Goal: Task Accomplishment & Management: Use online tool/utility

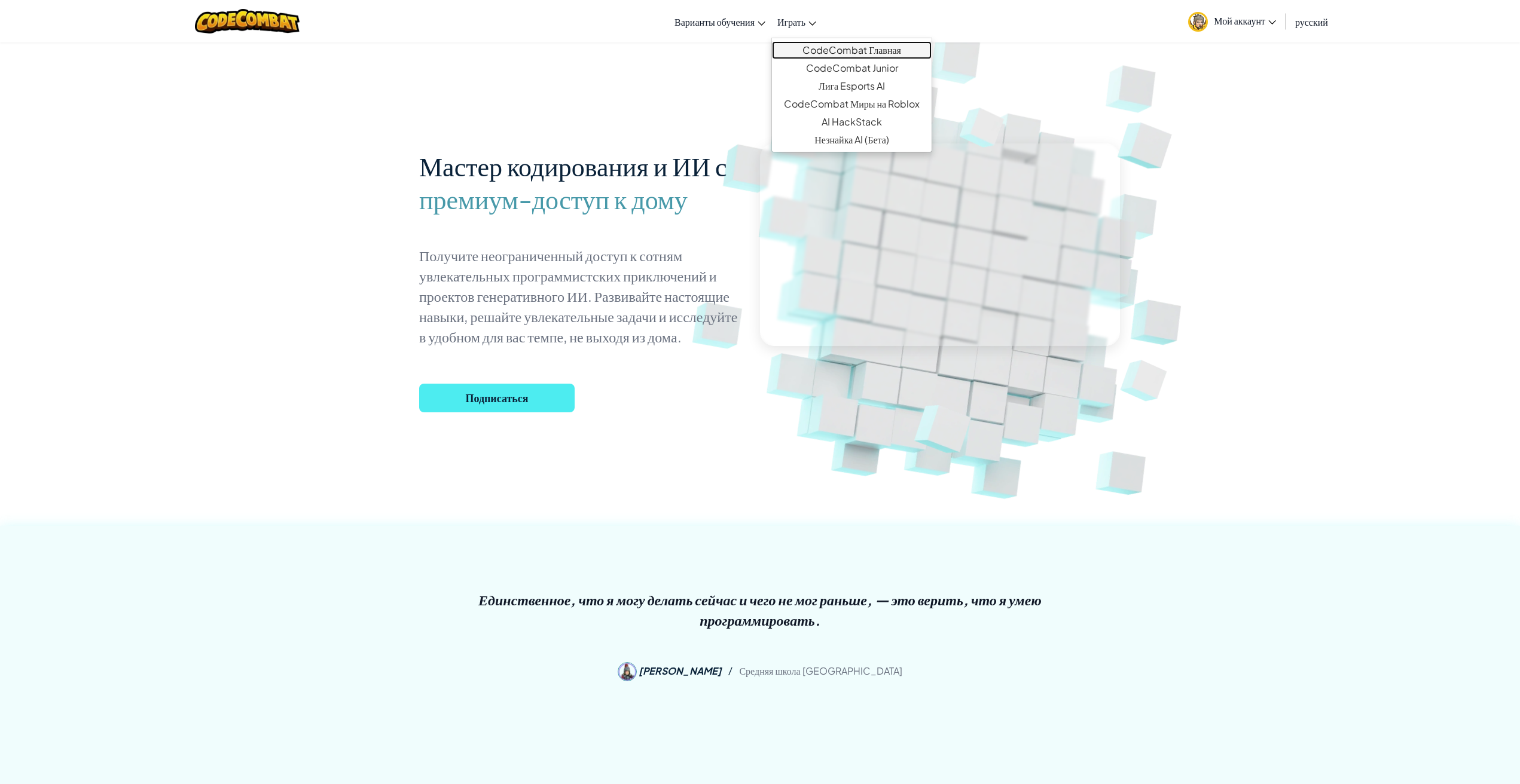
click at [812, 48] on font "CodeCombat Главная" at bounding box center [852, 49] width 99 height 13
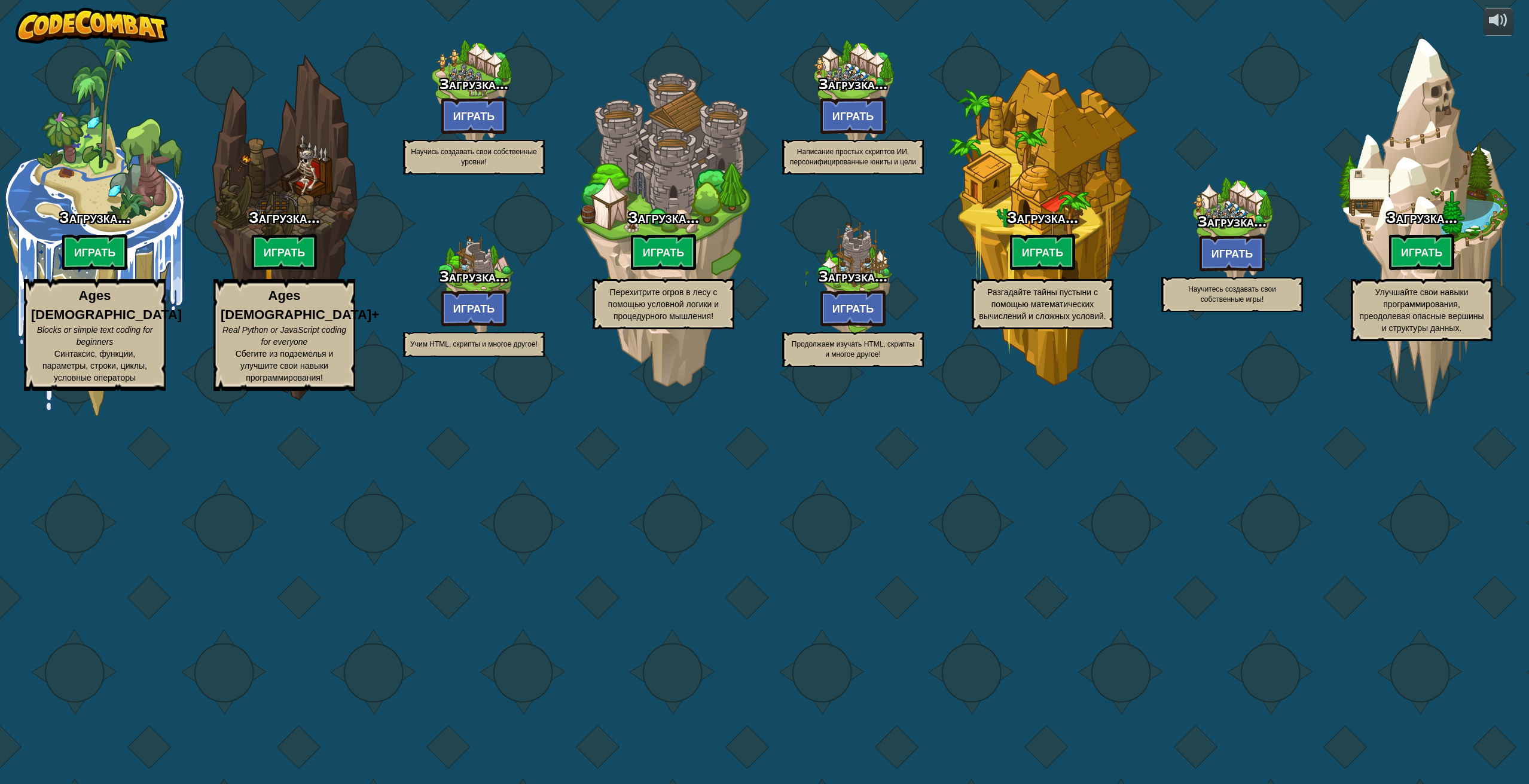
select select "ru"
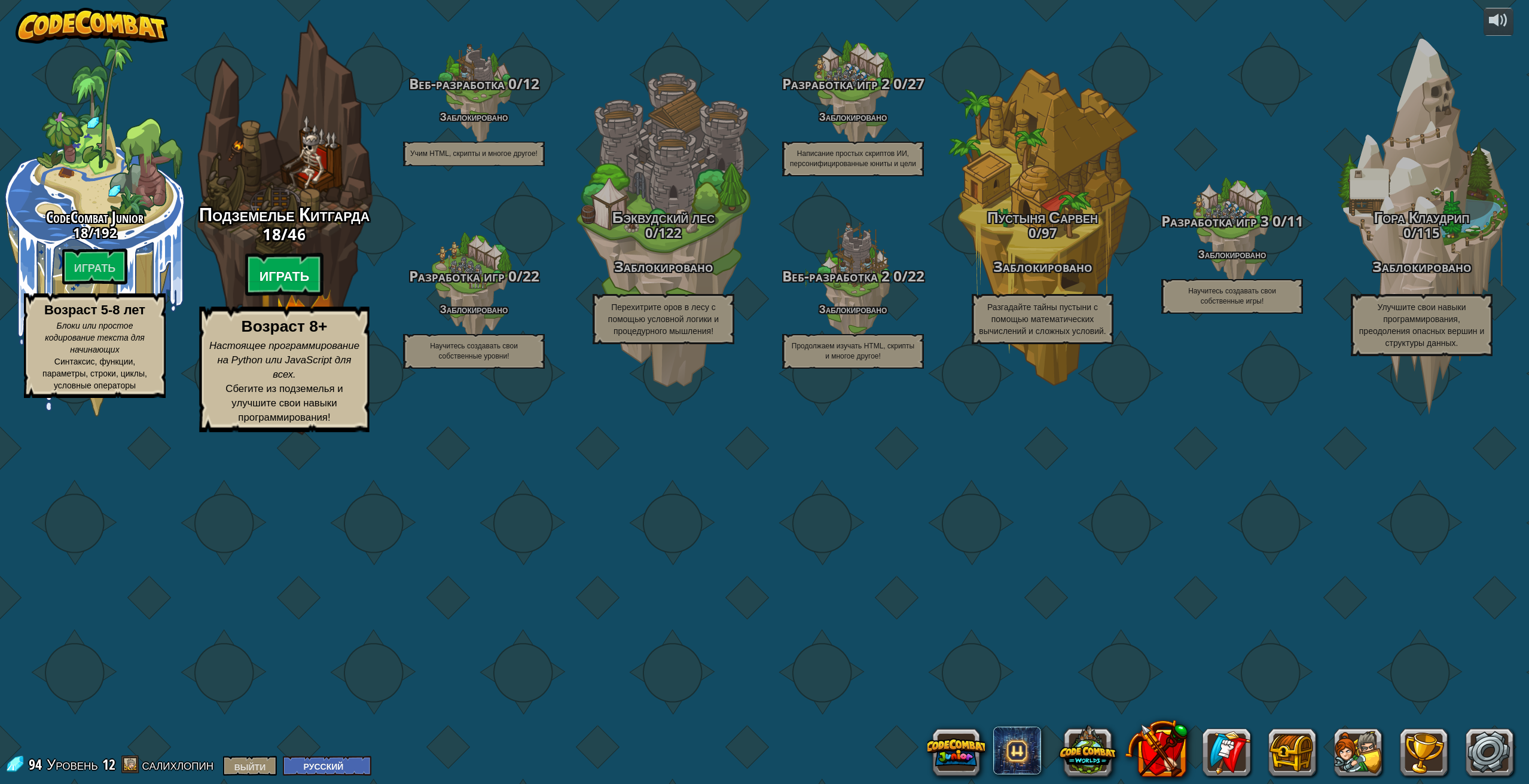
click at [276, 285] on font "Играть" at bounding box center [284, 276] width 51 height 18
select select "ru"
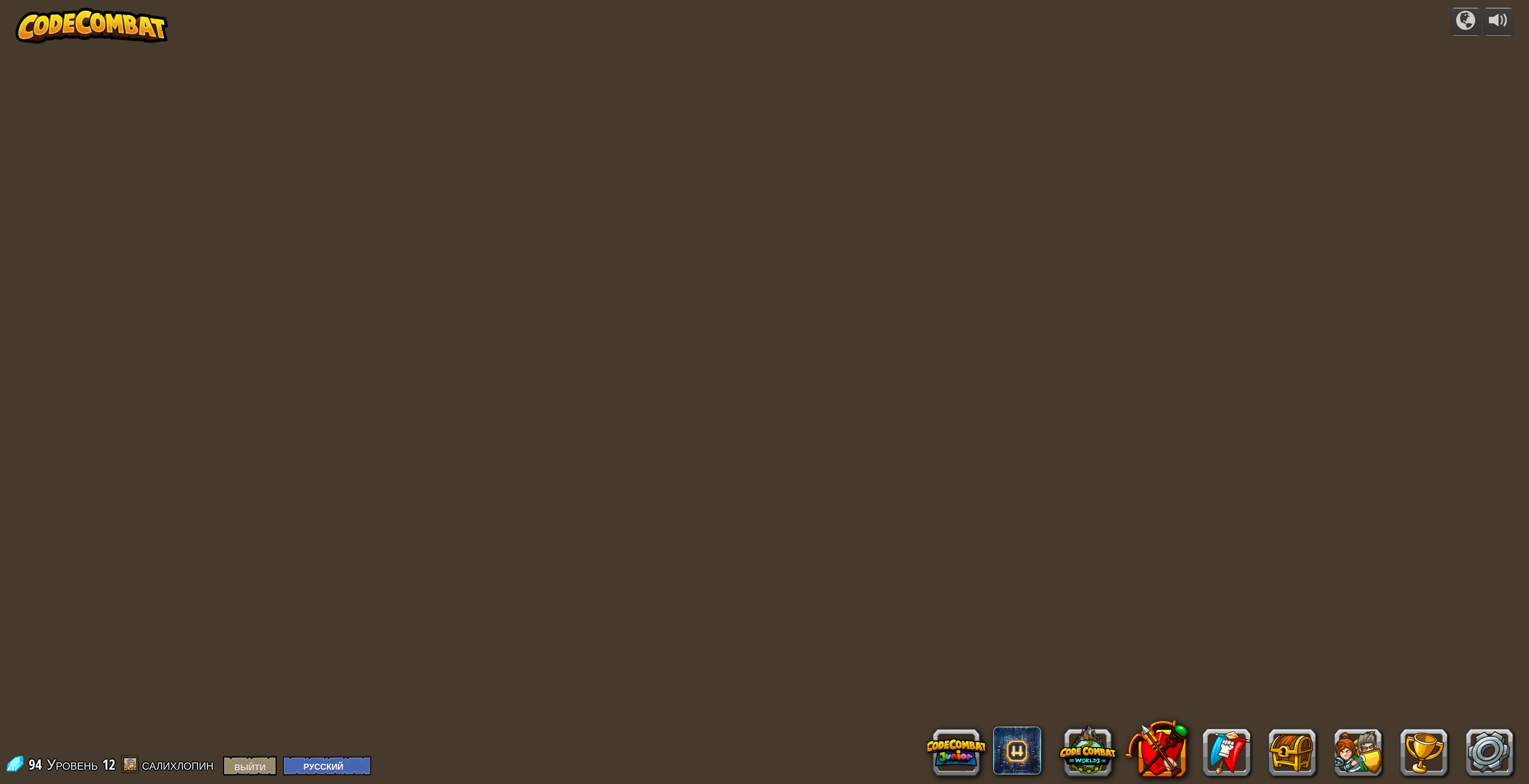
select select "ru"
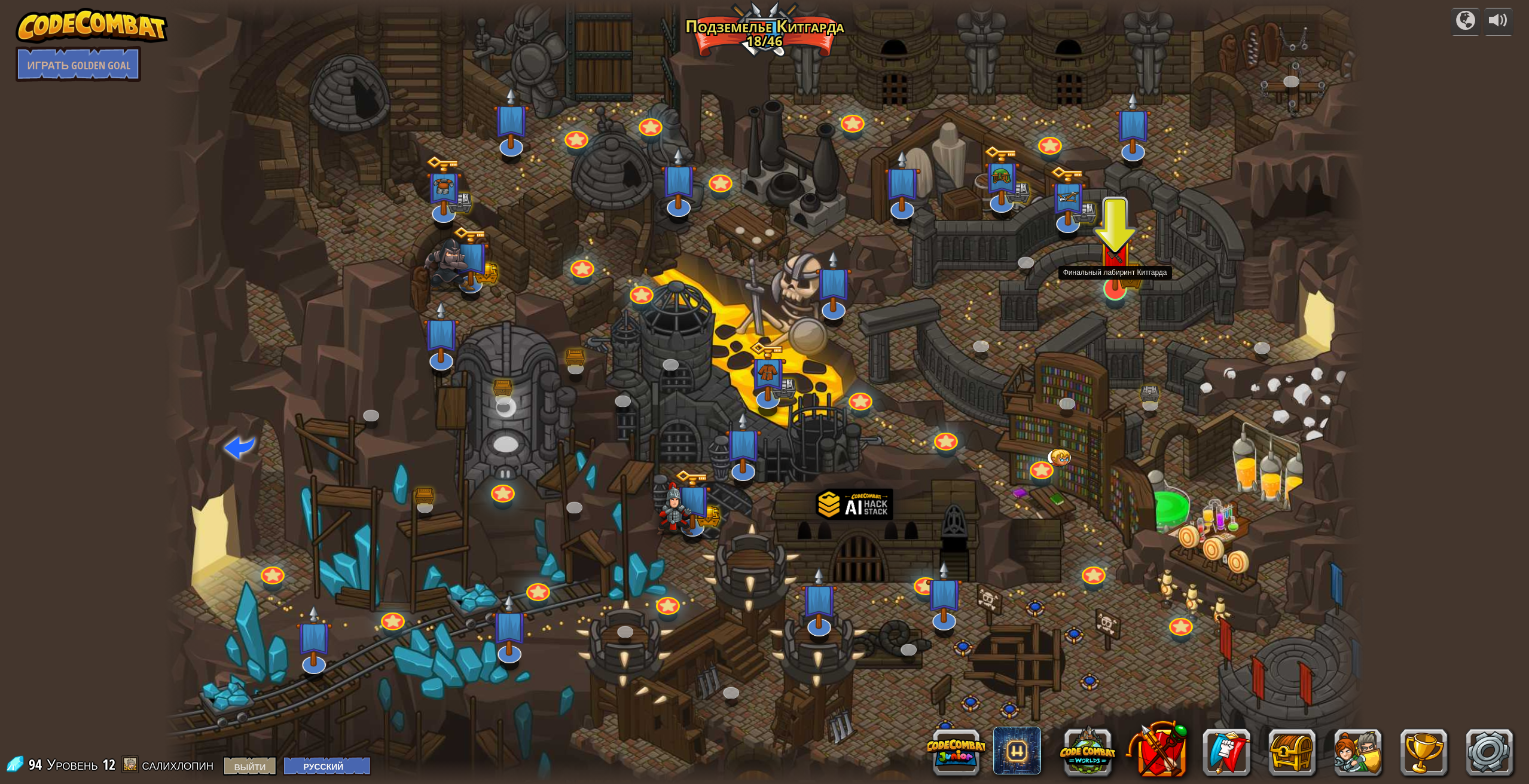
click at [1125, 286] on img at bounding box center [1114, 252] width 35 height 76
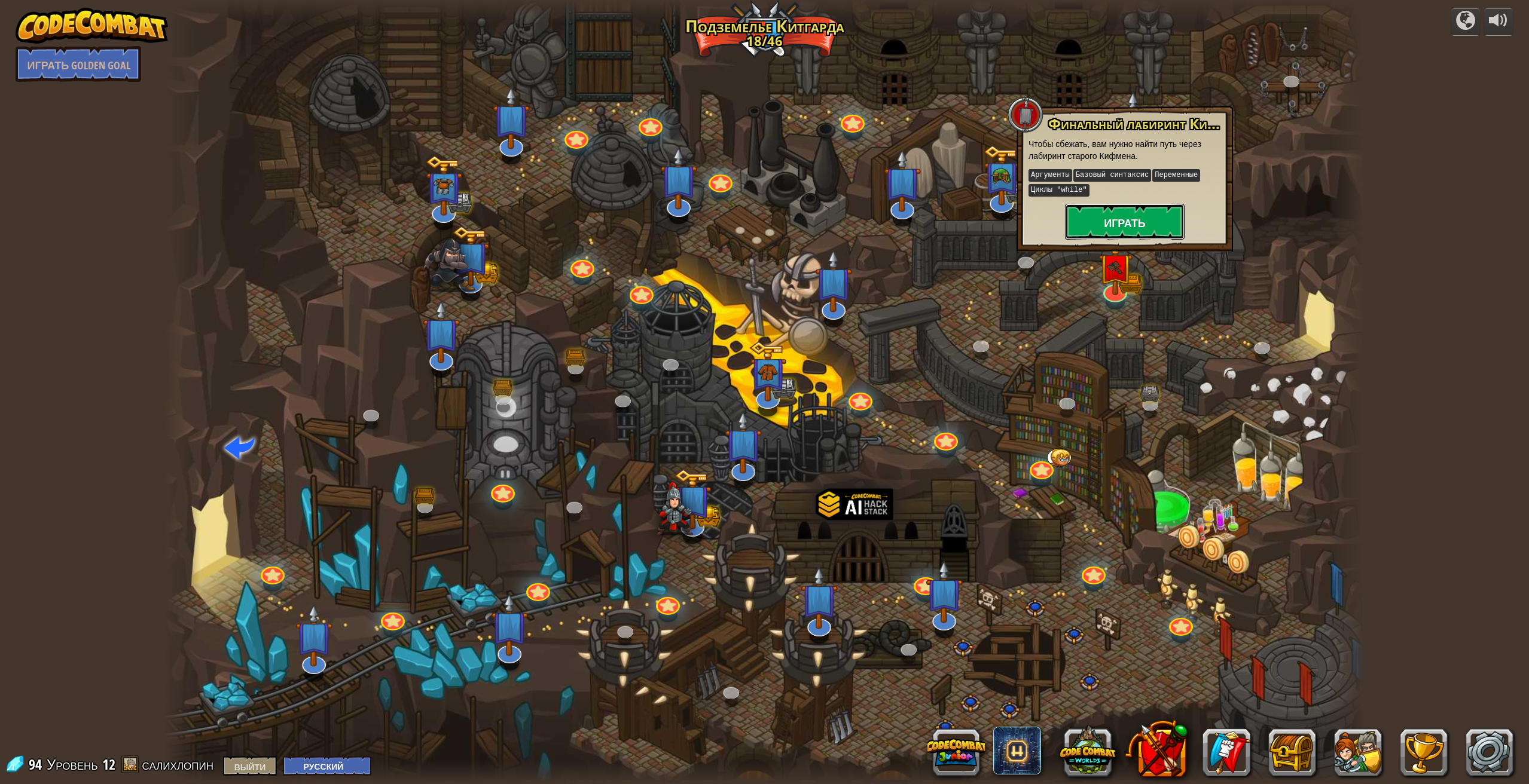
click at [1104, 230] on button "Играть" at bounding box center [1124, 222] width 120 height 36
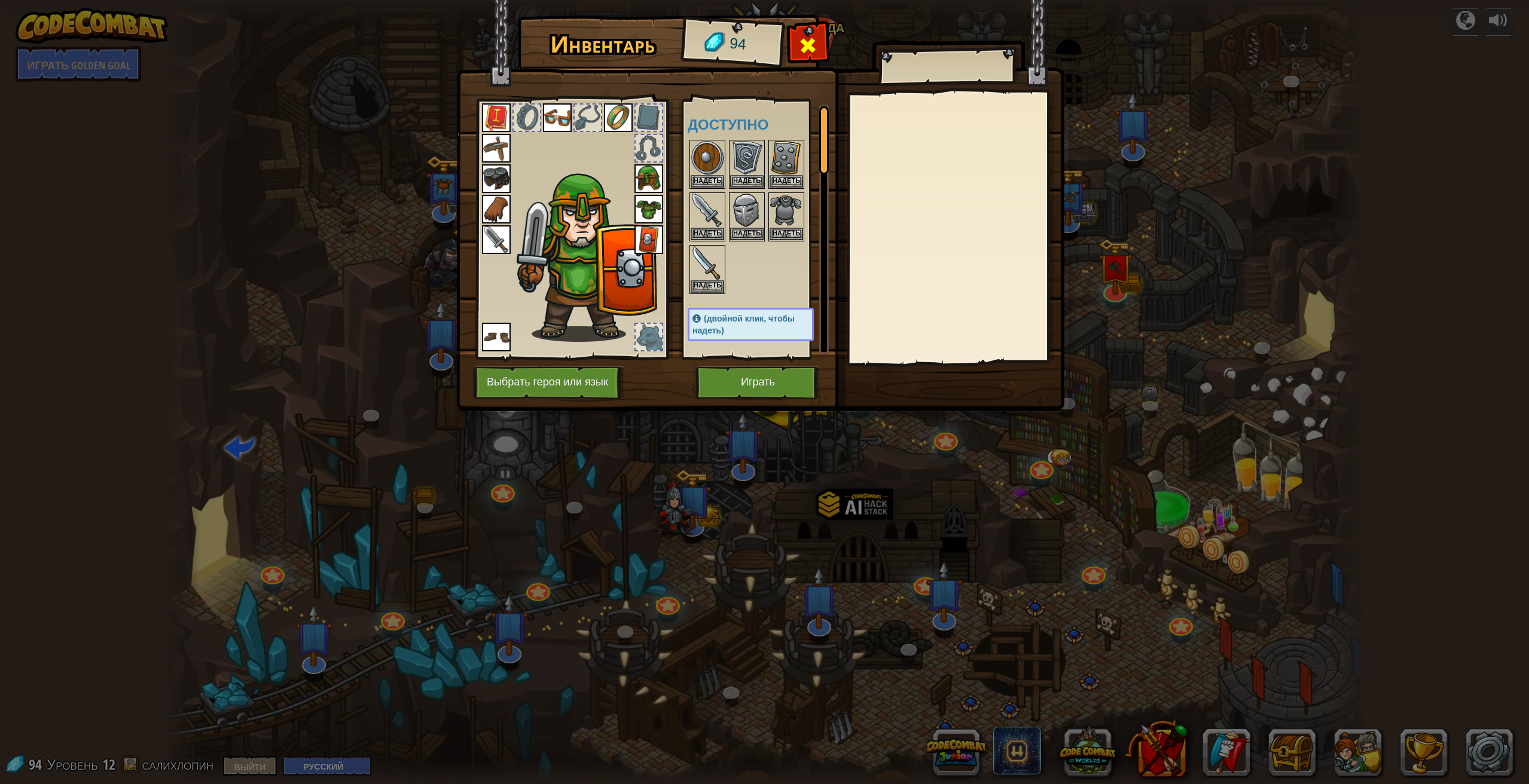
click at [803, 48] on span at bounding box center [808, 45] width 19 height 19
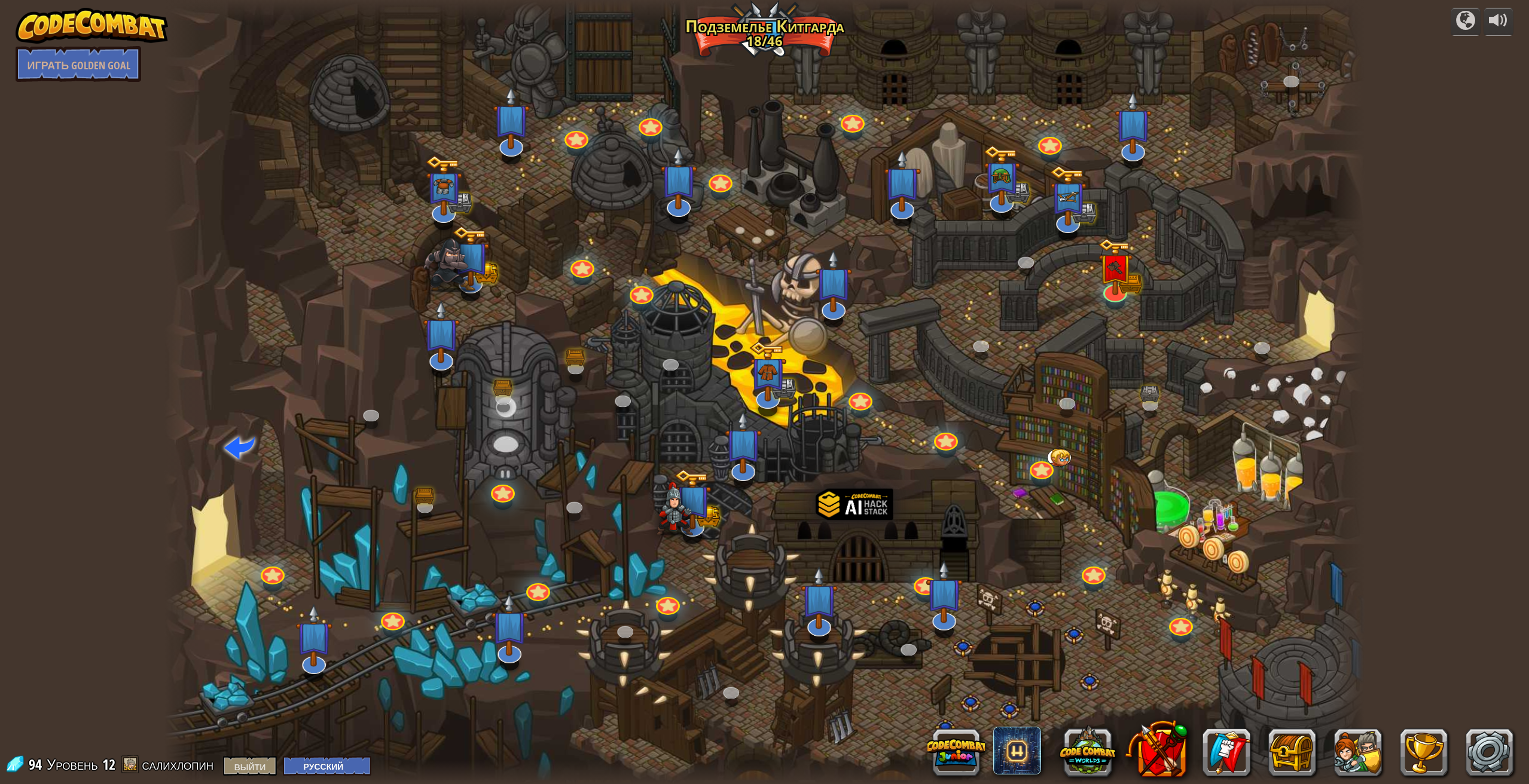
click at [1129, 299] on div at bounding box center [764, 392] width 1200 height 784
click at [1122, 299] on div at bounding box center [1115, 289] width 24 height 24
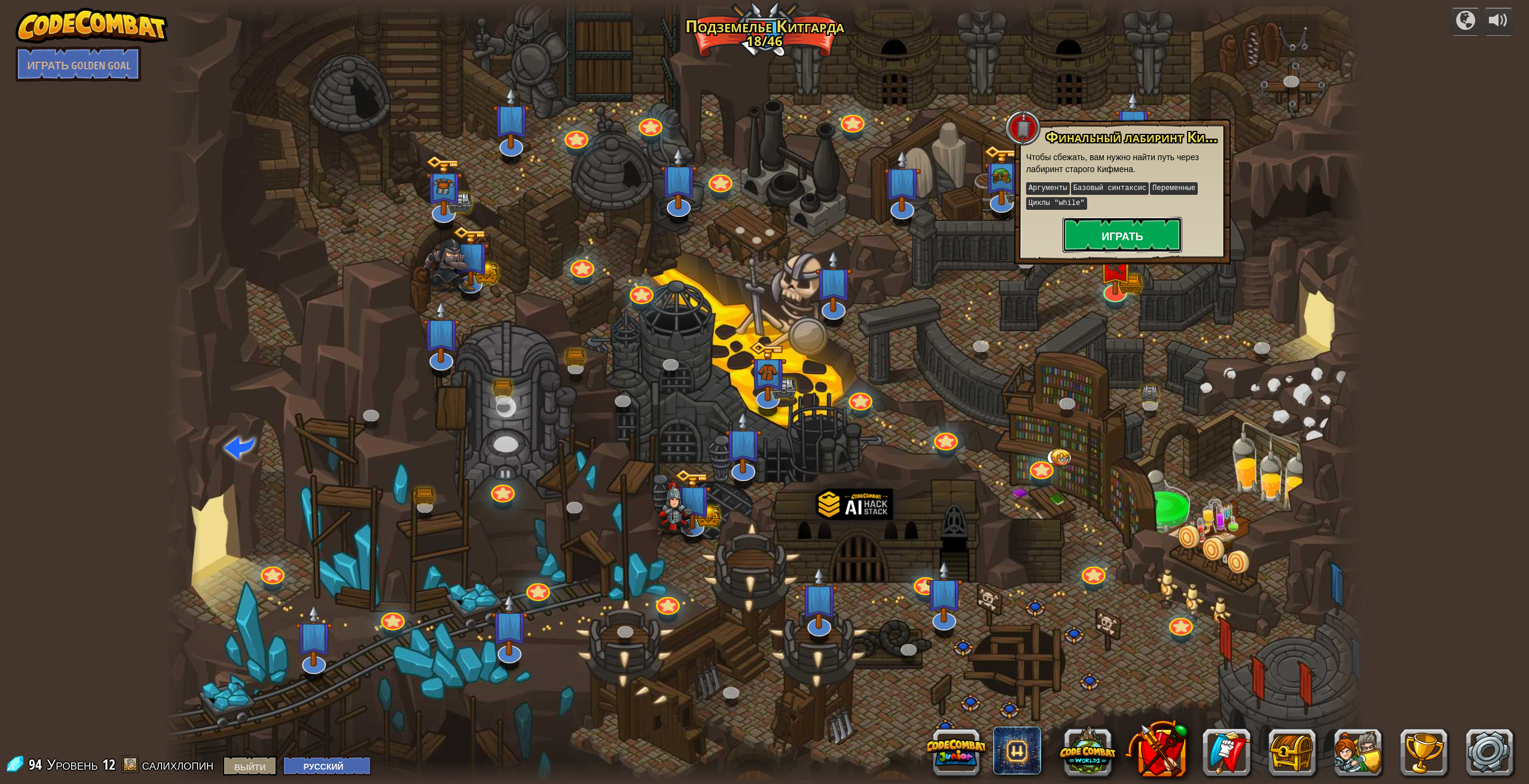
click at [1113, 246] on button "Играть" at bounding box center [1122, 235] width 120 height 36
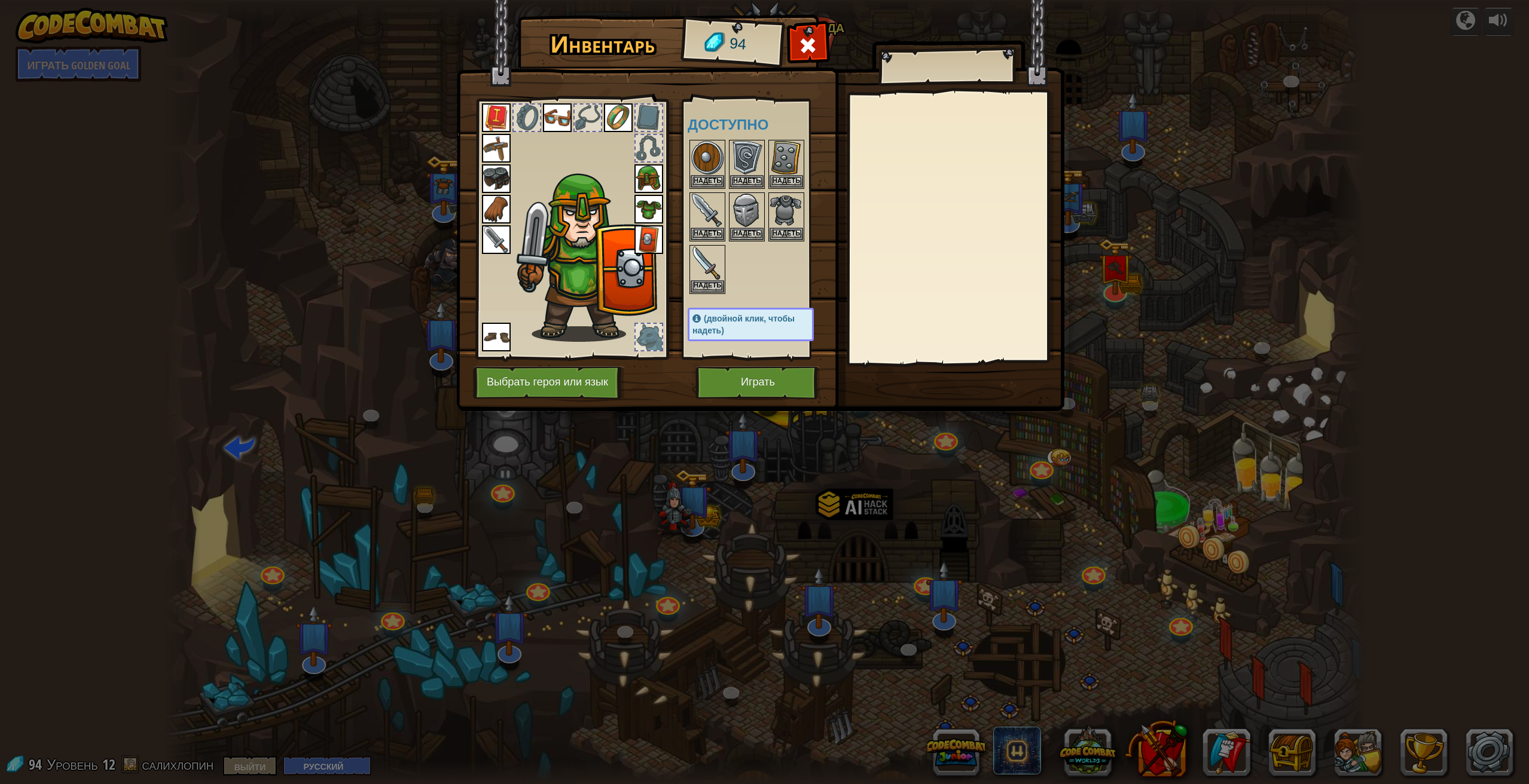
click at [740, 400] on img at bounding box center [761, 194] width 608 height 434
click at [747, 395] on button "Играть" at bounding box center [758, 382] width 125 height 33
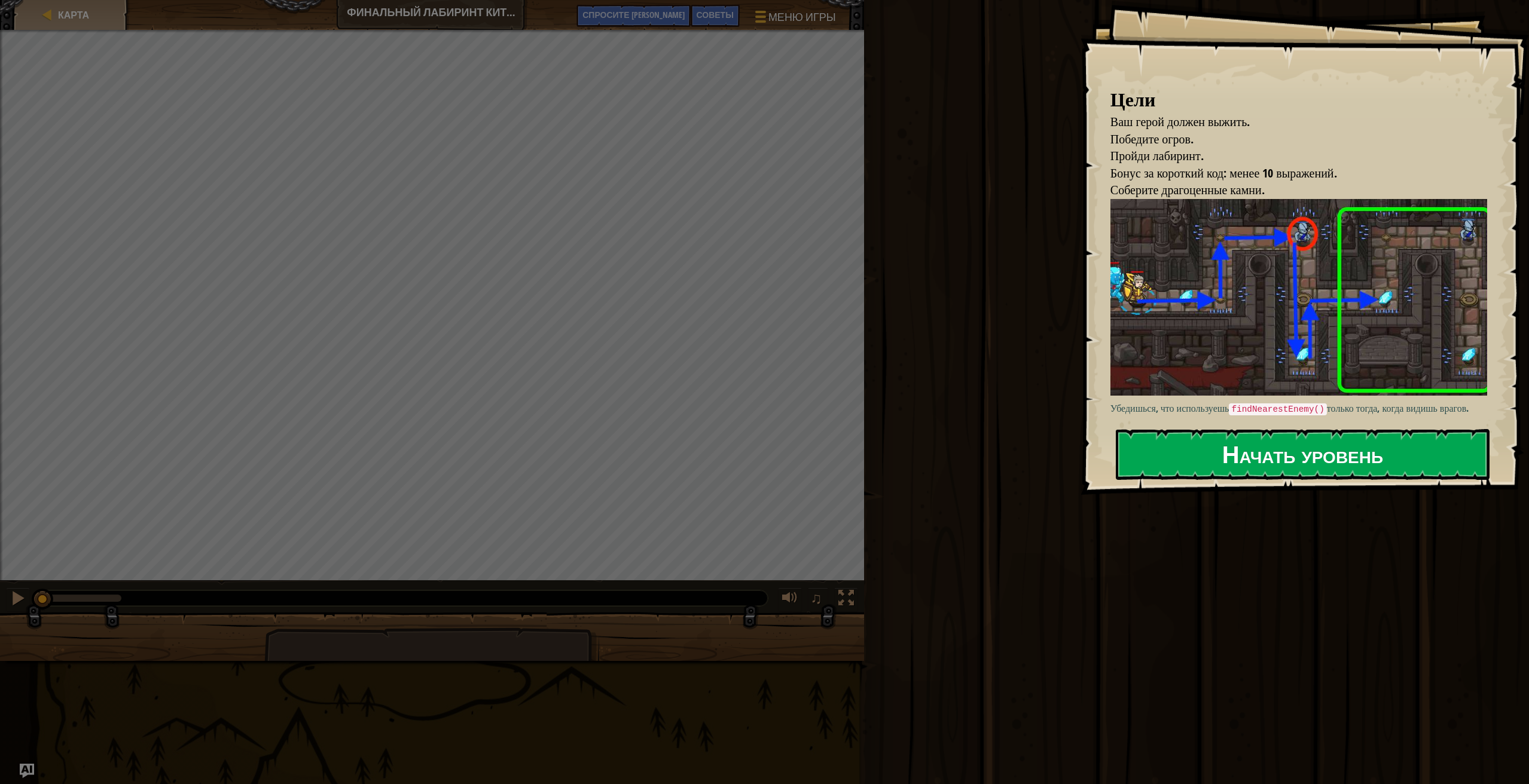
drag, startPoint x: 1336, startPoint y: 451, endPoint x: 1342, endPoint y: 467, distance: 17.1
click at [1336, 453] on font "Начать уровень" at bounding box center [1302, 454] width 160 height 33
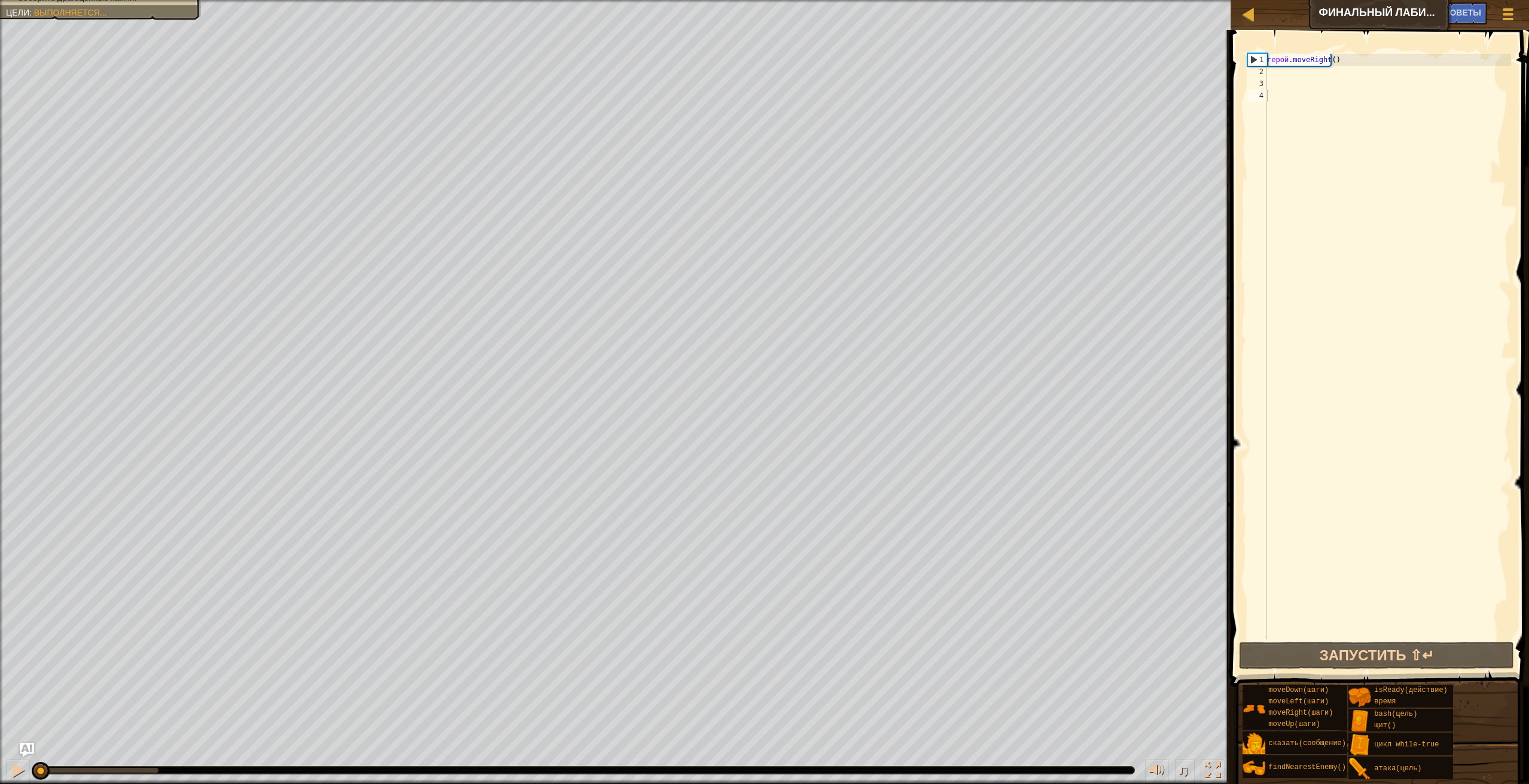
click at [1269, 73] on div "герой . moveRight ( )" at bounding box center [1387, 358] width 247 height 610
type textarea "ь"
type textarea "m"
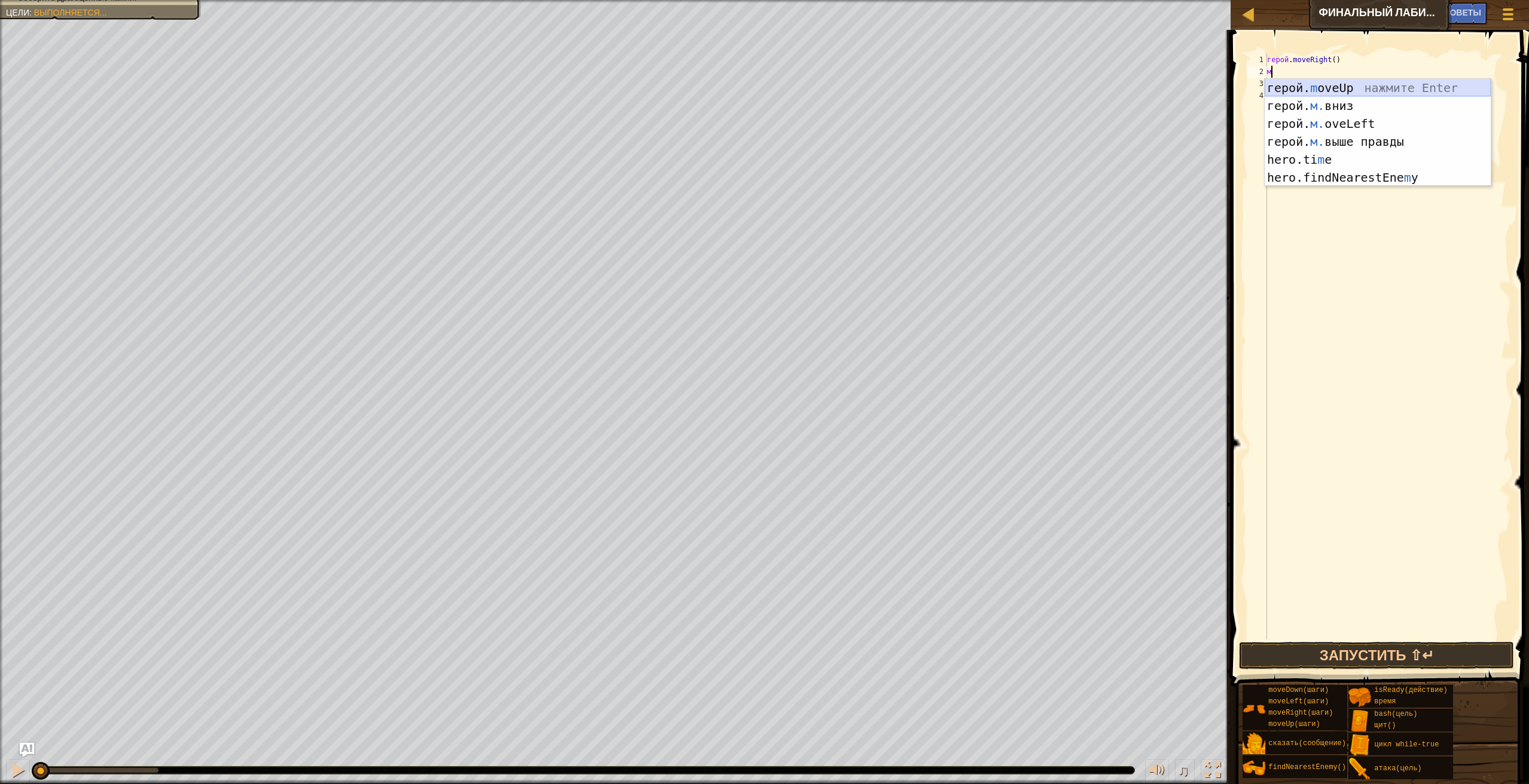
click at [1347, 91] on div "герой. m oveUp нажмите Enter герой. м. вниз нажмите Enter герой. м. oveLeft наж…" at bounding box center [1377, 150] width 226 height 144
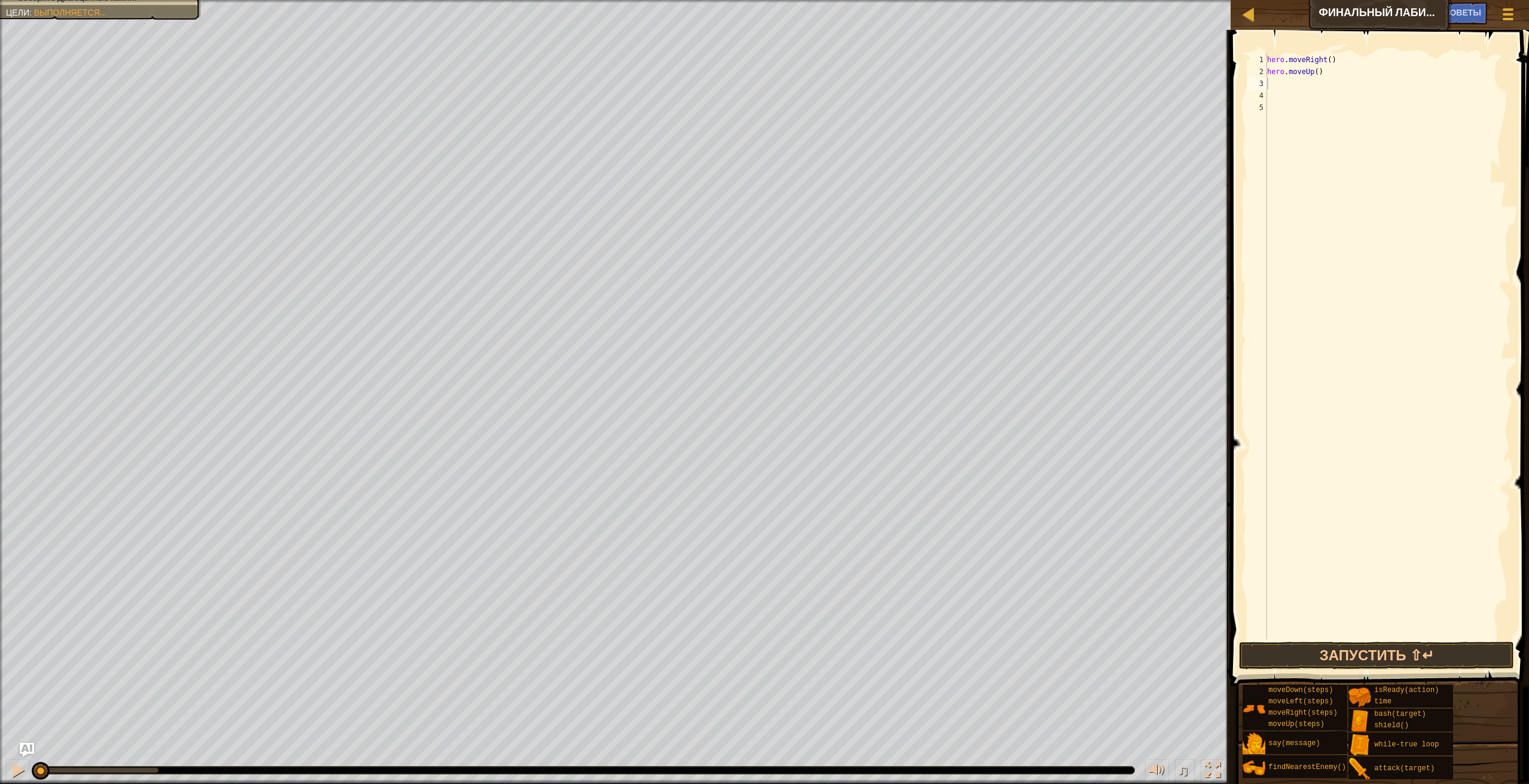
click at [1282, 235] on div "hero . moveRight ( ) hero . moveUp ( )" at bounding box center [1387, 358] width 247 height 610
click at [1339, 660] on button "Запустить ⇧↵" at bounding box center [1376, 655] width 275 height 28
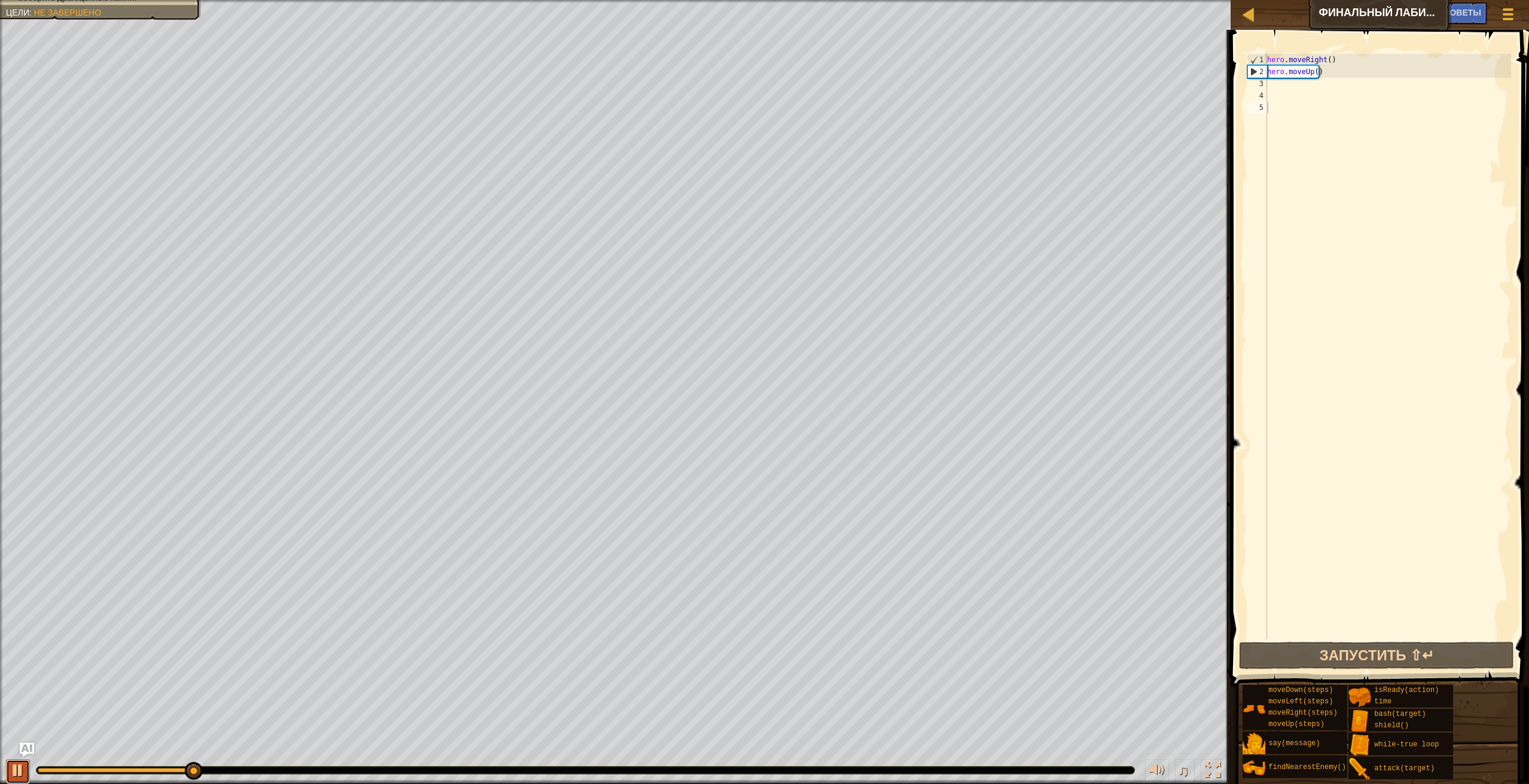
click at [18, 773] on div at bounding box center [18, 770] width 16 height 16
drag, startPoint x: 200, startPoint y: 774, endPoint x: -2, endPoint y: 751, distance: 203.3
click at [0, 0] on html "Карта Финальный лабиринт [PERSON_NAME] игры Готово Советы Ask AI 1 הההההההההההה…" at bounding box center [764, 0] width 1529 height 0
click at [1288, 71] on div "hero . moveRight ( ) hero . moveUp ( )" at bounding box center [1387, 358] width 247 height 610
type textarea "hero.moveUp()"
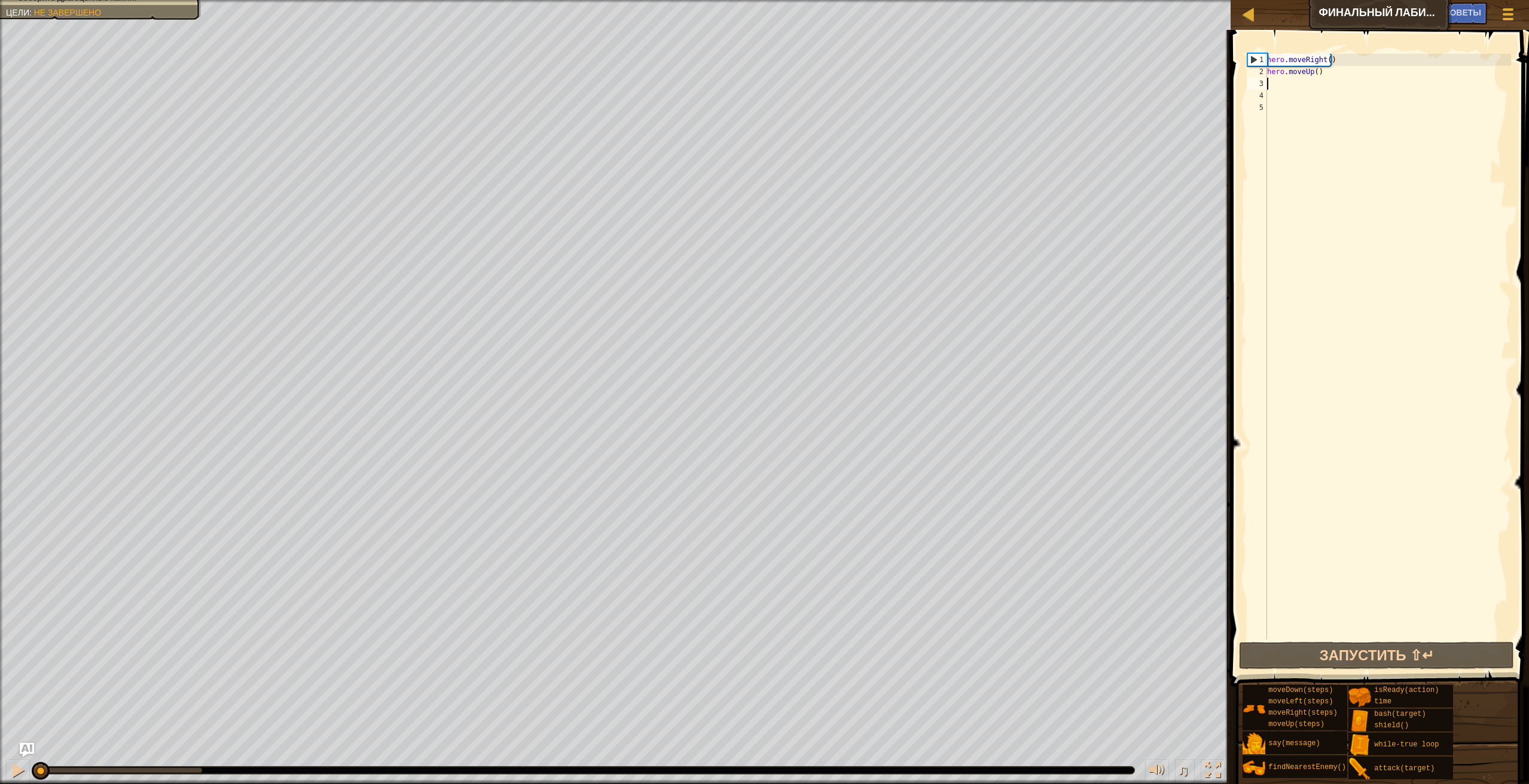
click at [1268, 84] on div "hero . moveRight ( ) hero . moveUp ( )" at bounding box center [1387, 358] width 247 height 610
type textarea "m"
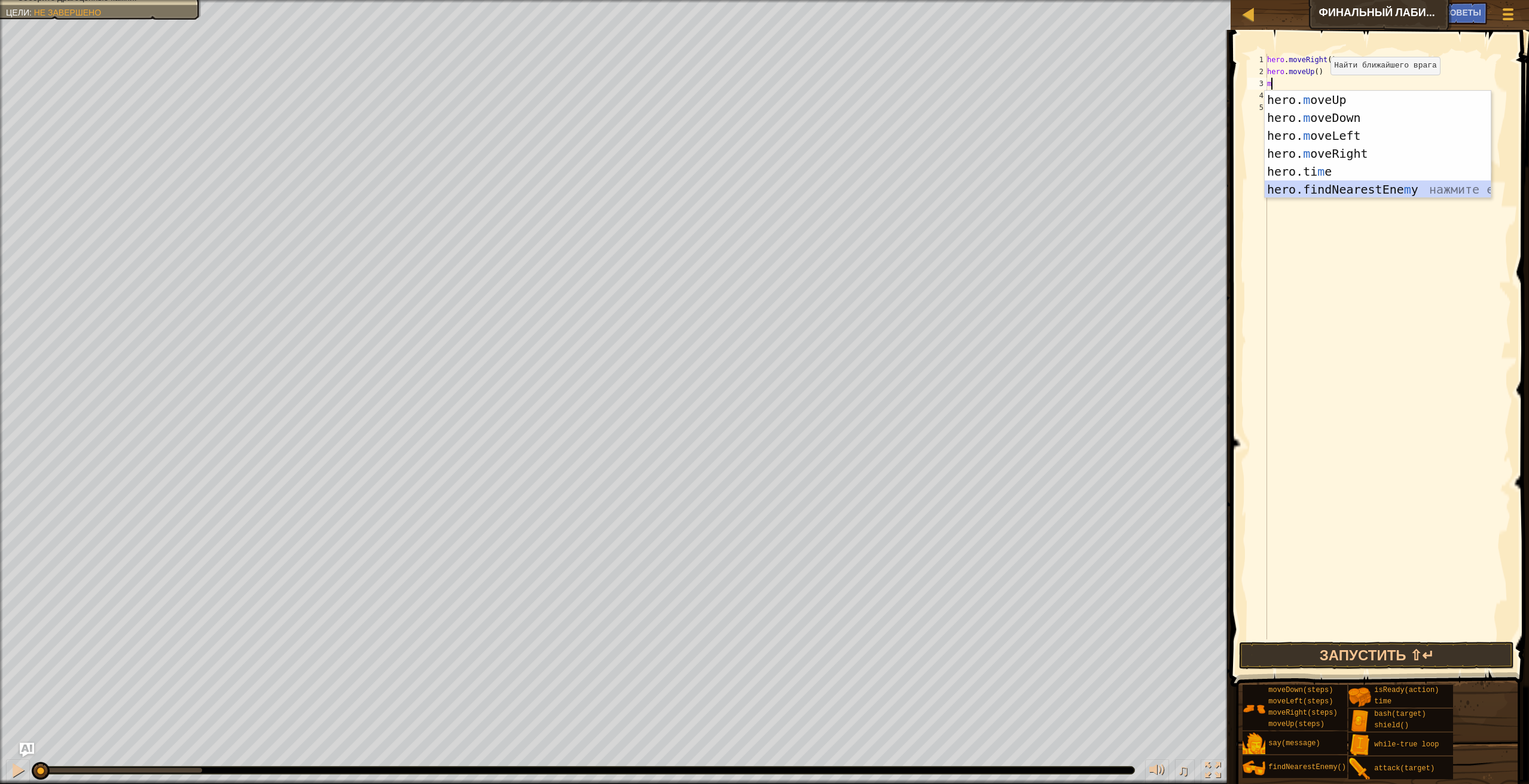
click at [1373, 186] on div "hero. m oveUp нажмите enter hero. m oveDown нажмите enter hero. m oveLeft нажми…" at bounding box center [1377, 162] width 226 height 144
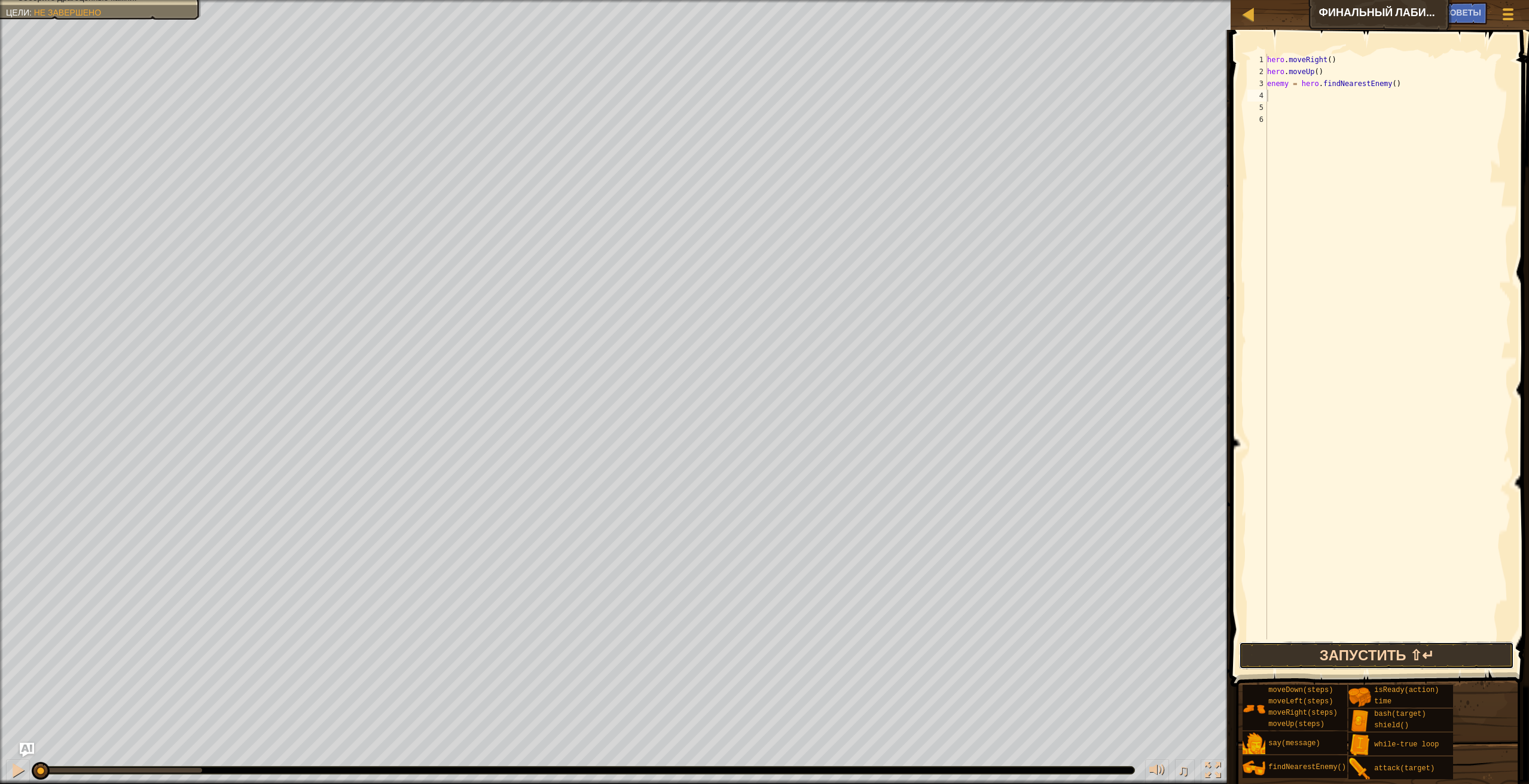
click at [1259, 651] on button "Запустить ⇧↵" at bounding box center [1376, 655] width 275 height 28
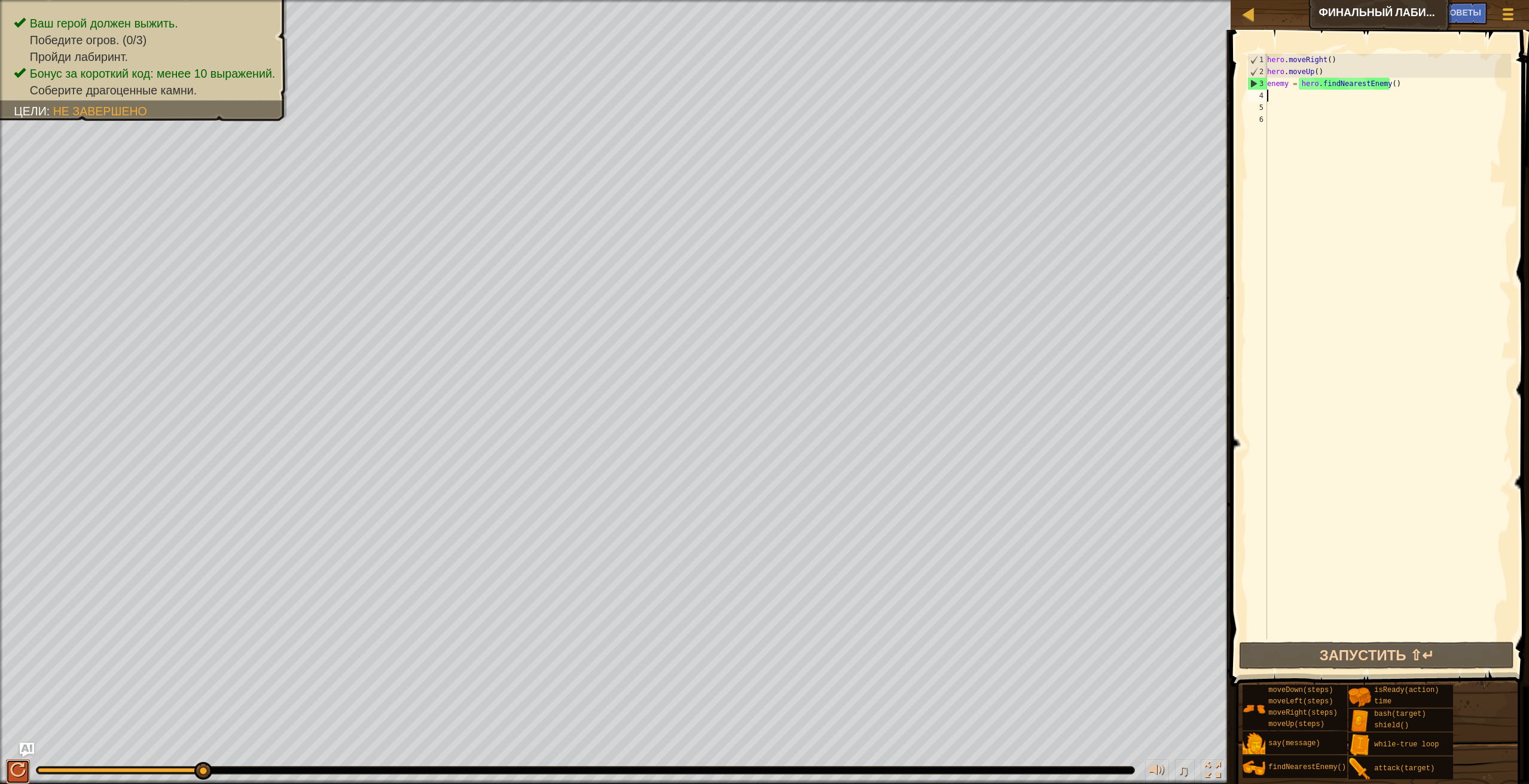
click at [19, 771] on div at bounding box center [18, 770] width 16 height 16
click at [14, 771] on div at bounding box center [18, 770] width 16 height 16
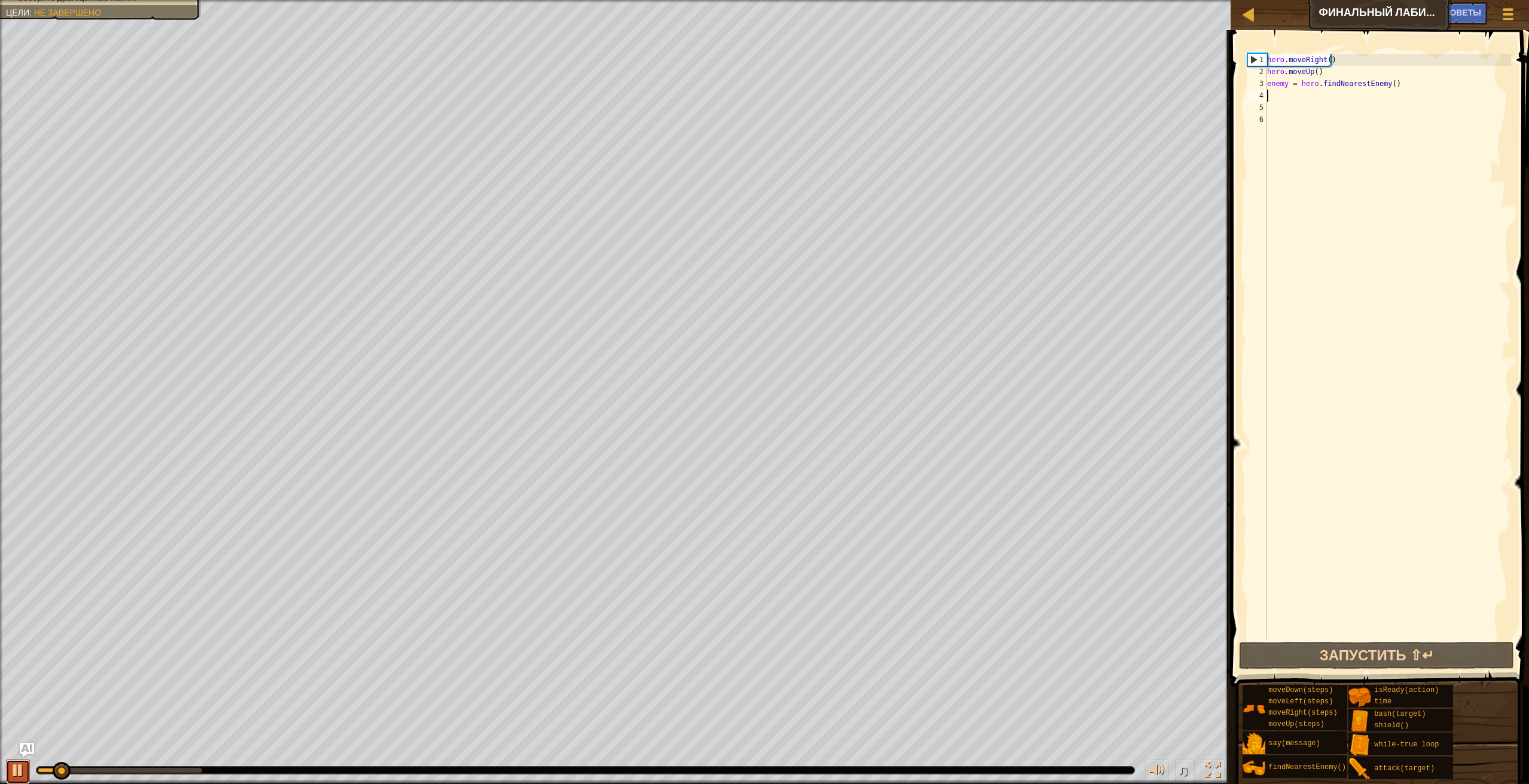
click at [16, 778] on div at bounding box center [18, 770] width 16 height 16
click at [227, 745] on div "Ваш герой должен выжить. Победите огров. (0/3) Пройди лабиринт. Бонус за коротк…" at bounding box center [764, 392] width 1529 height 784
drag, startPoint x: 203, startPoint y: 767, endPoint x: -2, endPoint y: 739, distance: 206.9
click at [0, 0] on html "Карта Финальный лабиринт [PERSON_NAME] игры Готово Советы Ask AI 1 הההההההההההה…" at bounding box center [764, 0] width 1529 height 0
click at [1385, 85] on div "hero . moveRight ( ) hero . moveUp ( ) enemy = hero . findNearestEnemy ( )" at bounding box center [1387, 358] width 247 height 610
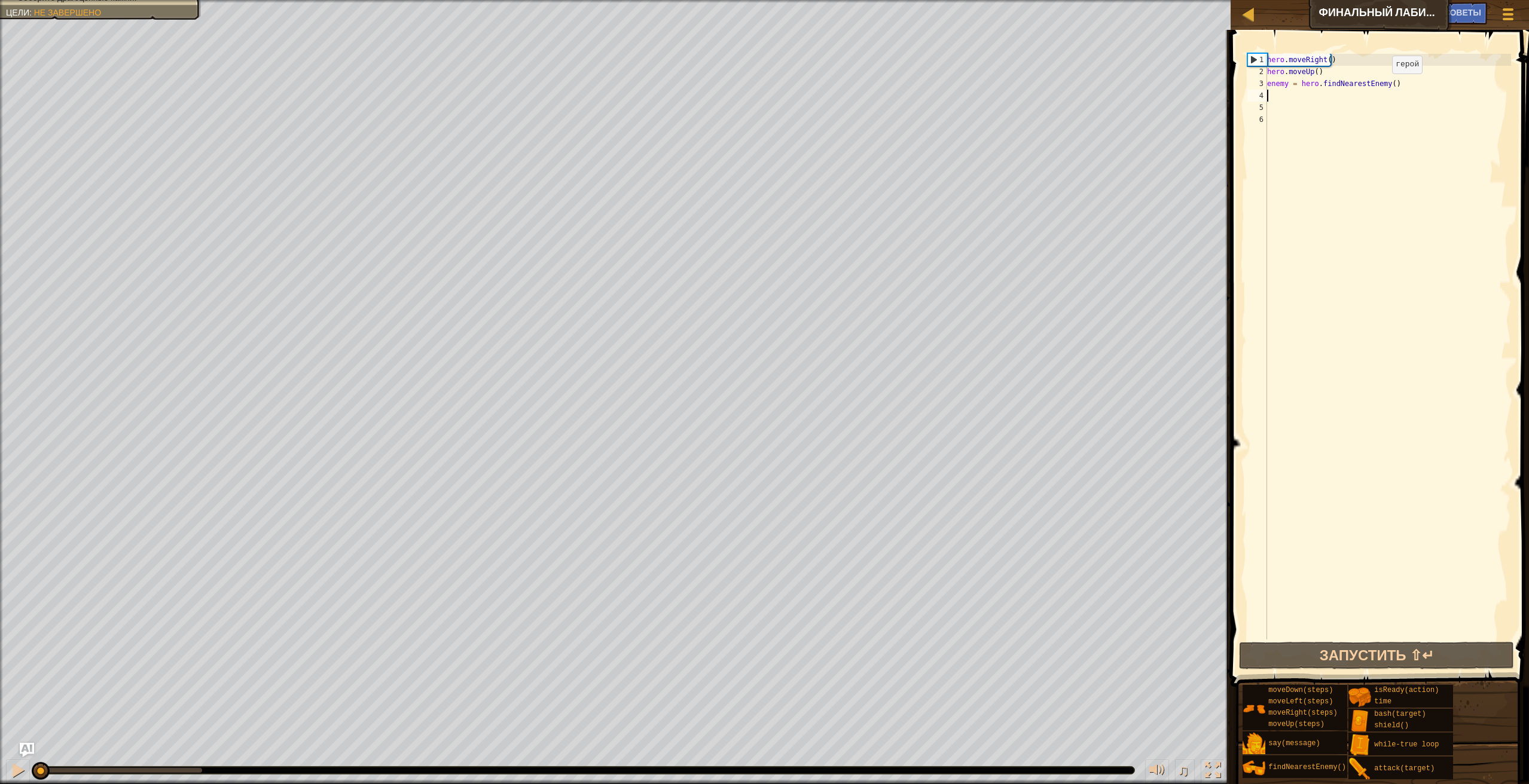
type textarea "enemy = hero.findNearestEnemy()"
click at [1389, 85] on div "hero . moveRight ( ) hero . moveUp ( ) enemy = hero . findNearestEnemy ( )" at bounding box center [1387, 358] width 247 height 610
drag, startPoint x: 1390, startPoint y: 85, endPoint x: 1265, endPoint y: 86, distance: 125.0
click at [1265, 86] on div "enemy = hero.findNearestEnemy() 1 2 3 4 5 6 hero . moveRight ( ) hero . moveUp …" at bounding box center [1377, 346] width 266 height 586
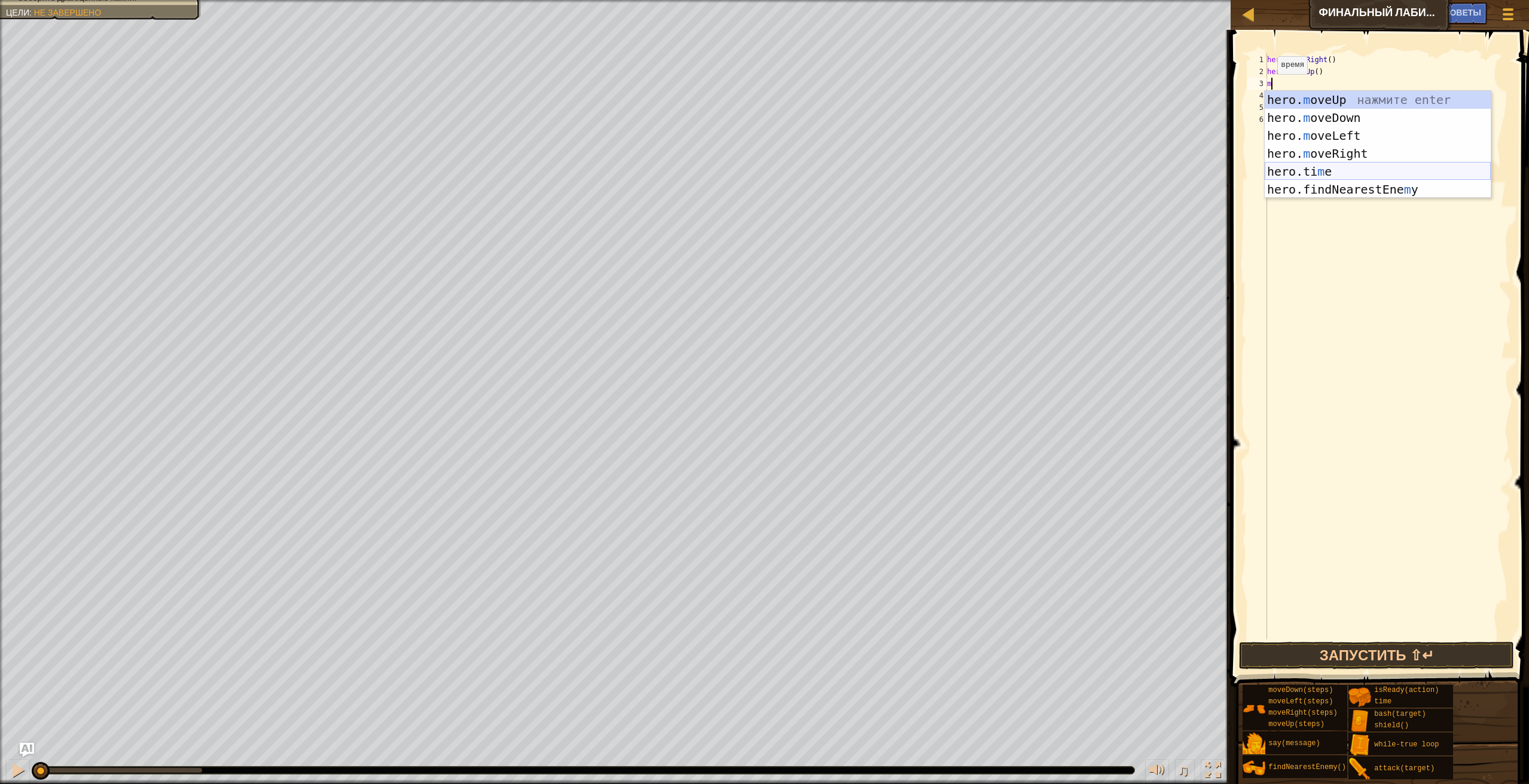
click at [1306, 176] on div "hero. m oveUp нажмите enter hero. m oveDown нажмите enter hero. m oveLeft нажми…" at bounding box center [1377, 162] width 226 height 144
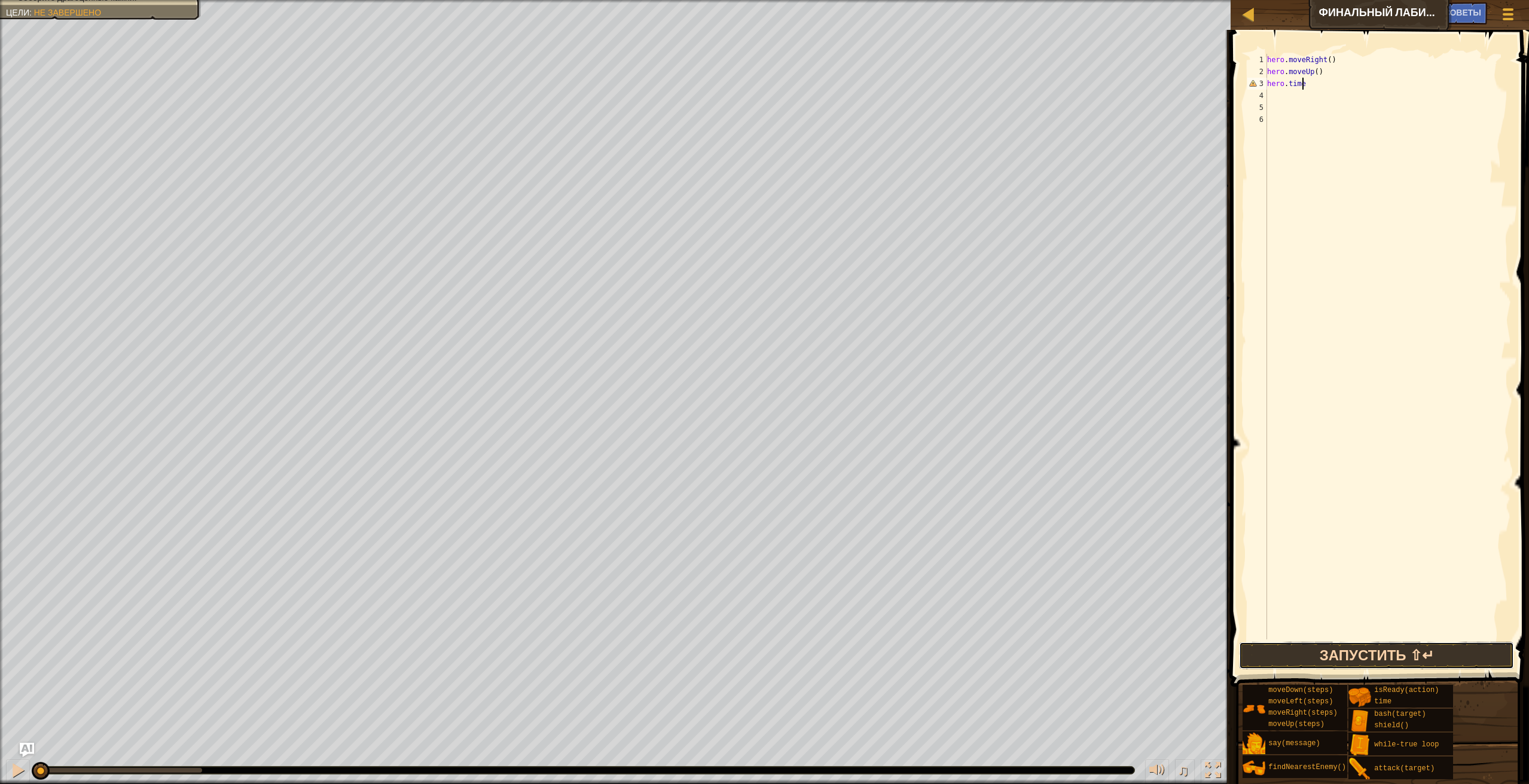
click at [1328, 646] on button "Запустить ⇧↵" at bounding box center [1376, 655] width 275 height 28
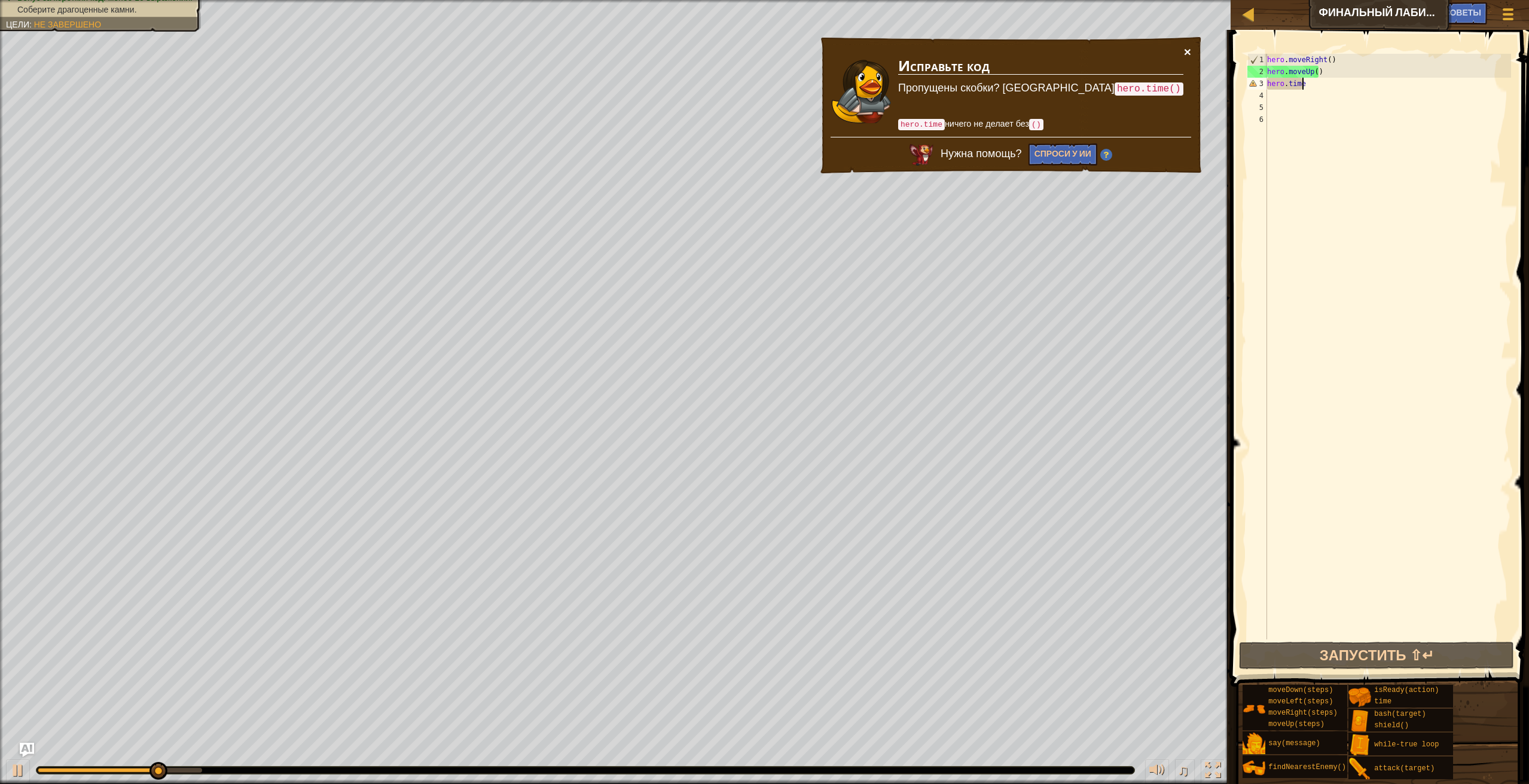
click at [1188, 46] on button "×" at bounding box center [1186, 51] width 7 height 13
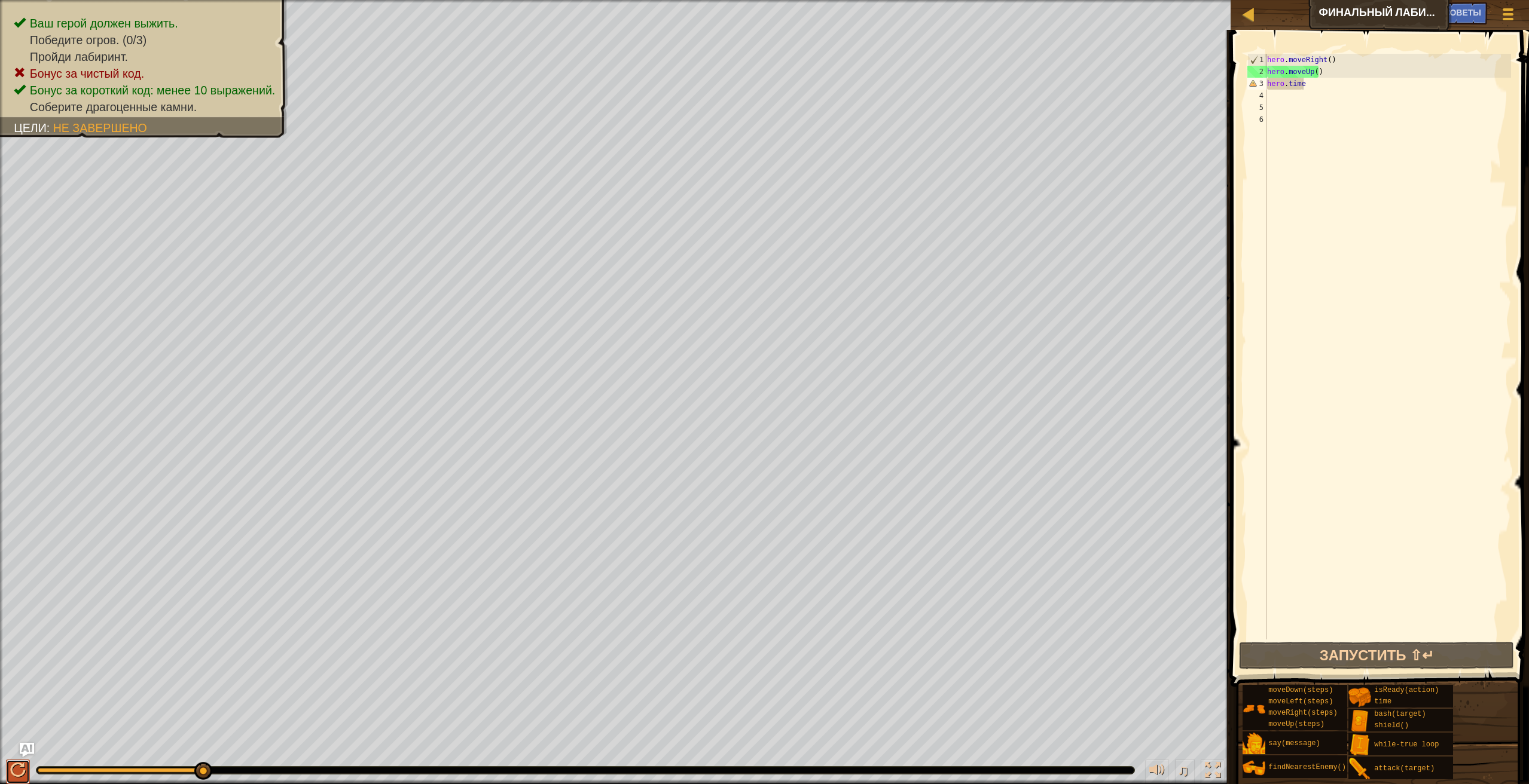
click at [18, 766] on div at bounding box center [18, 770] width 16 height 16
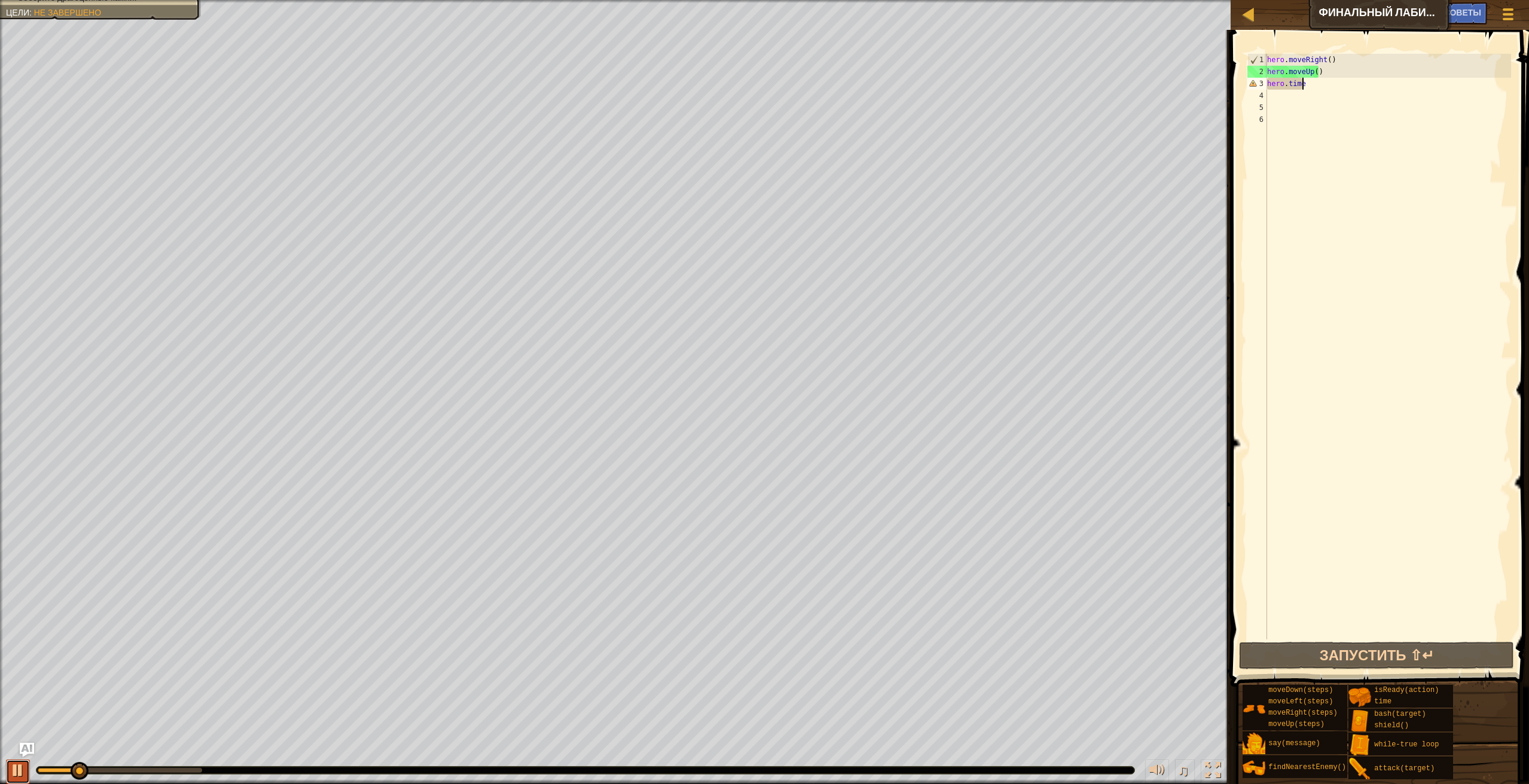
click at [22, 769] on div at bounding box center [18, 770] width 16 height 16
drag, startPoint x: 72, startPoint y: 772, endPoint x: -2, endPoint y: 777, distance: 74.2
click at [0, 0] on html "Карта Финальный лабиринт [PERSON_NAME] игры Готово Советы Ask AI 1 הההההההההההה…" at bounding box center [764, 0] width 1529 height 0
type textarea "h"
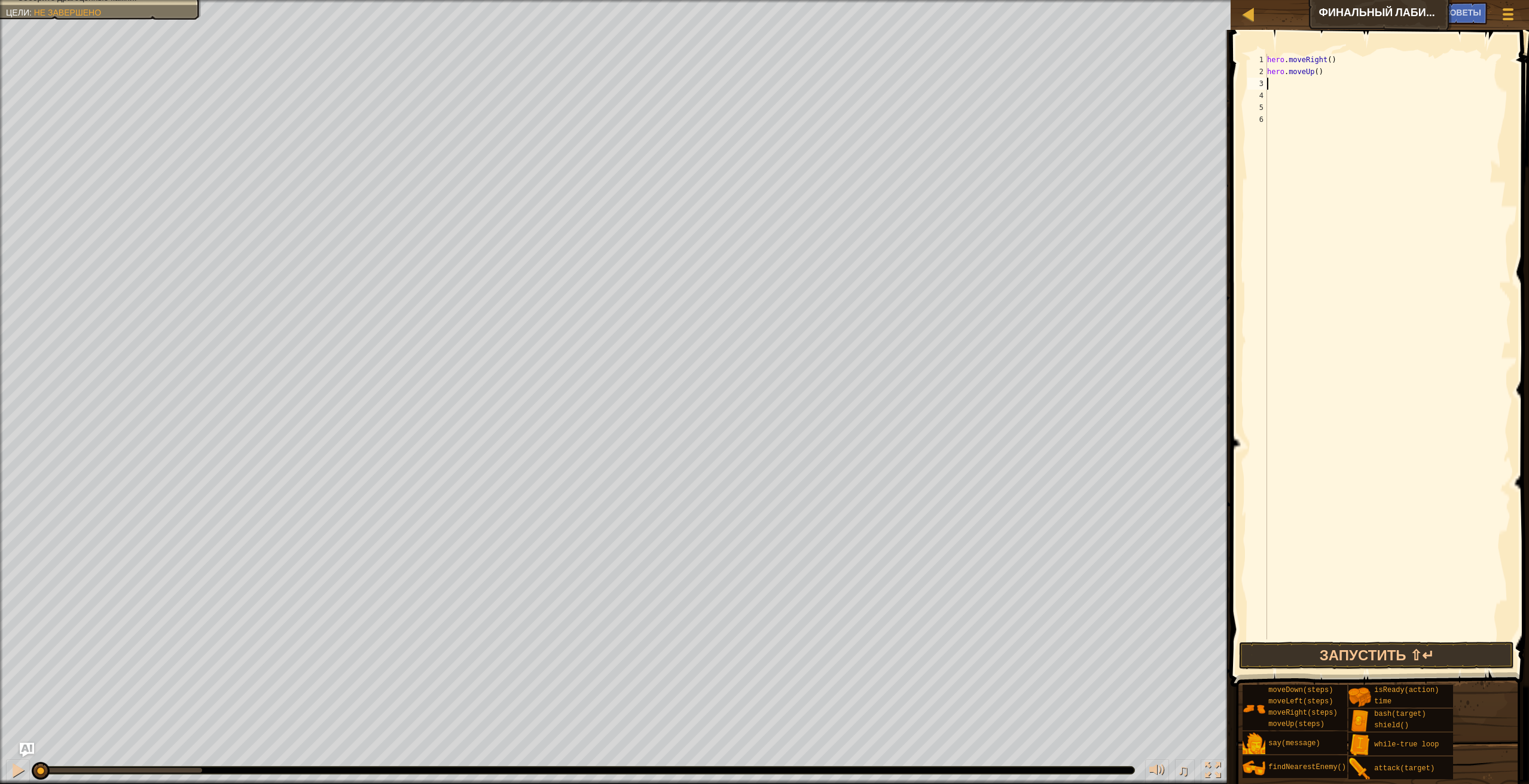
type textarea "m"
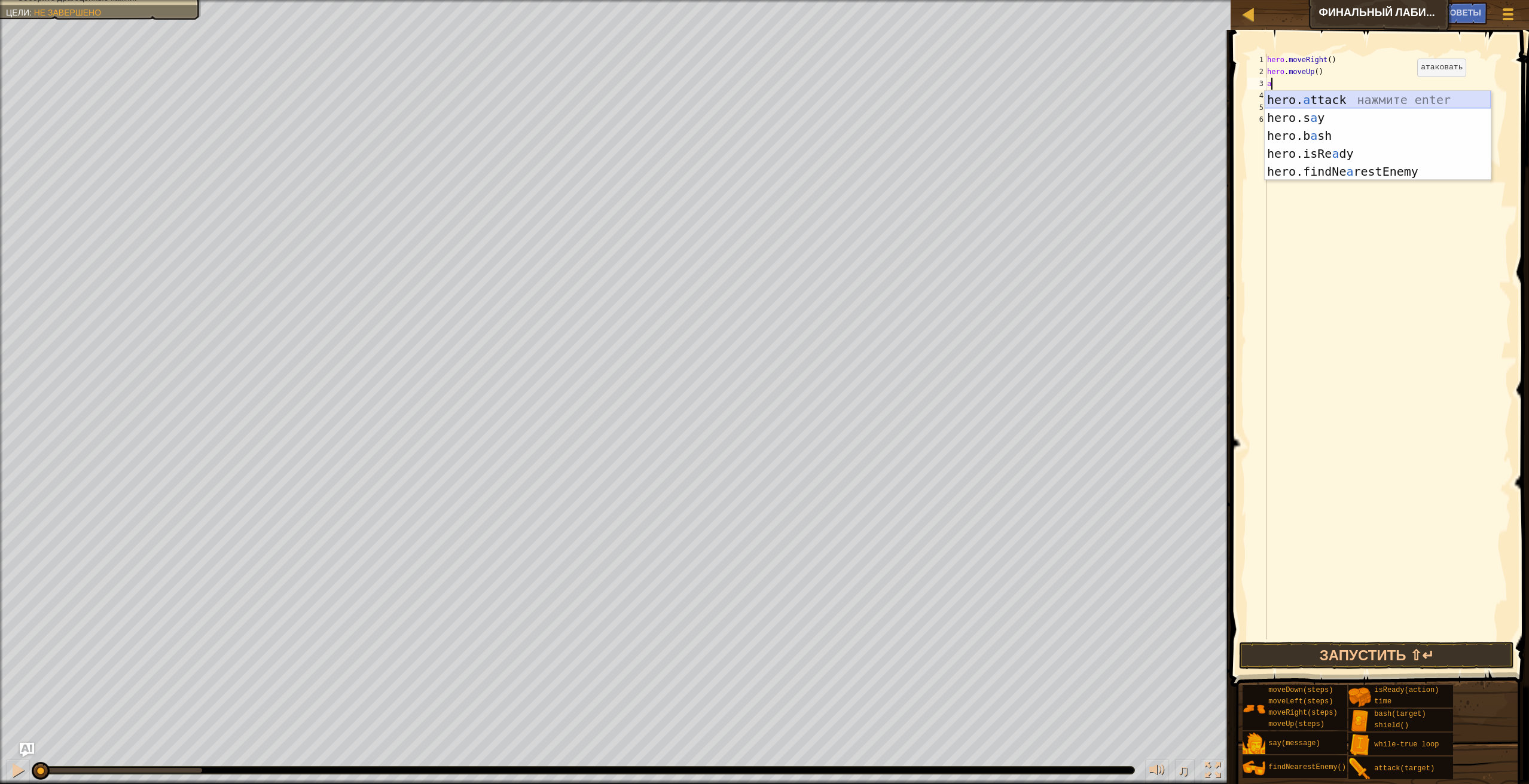
click at [1406, 102] on div "hero. a ttack нажмите enter hero.s a y нажмите enter hero.b a sh нажмите enter …" at bounding box center [1377, 153] width 226 height 126
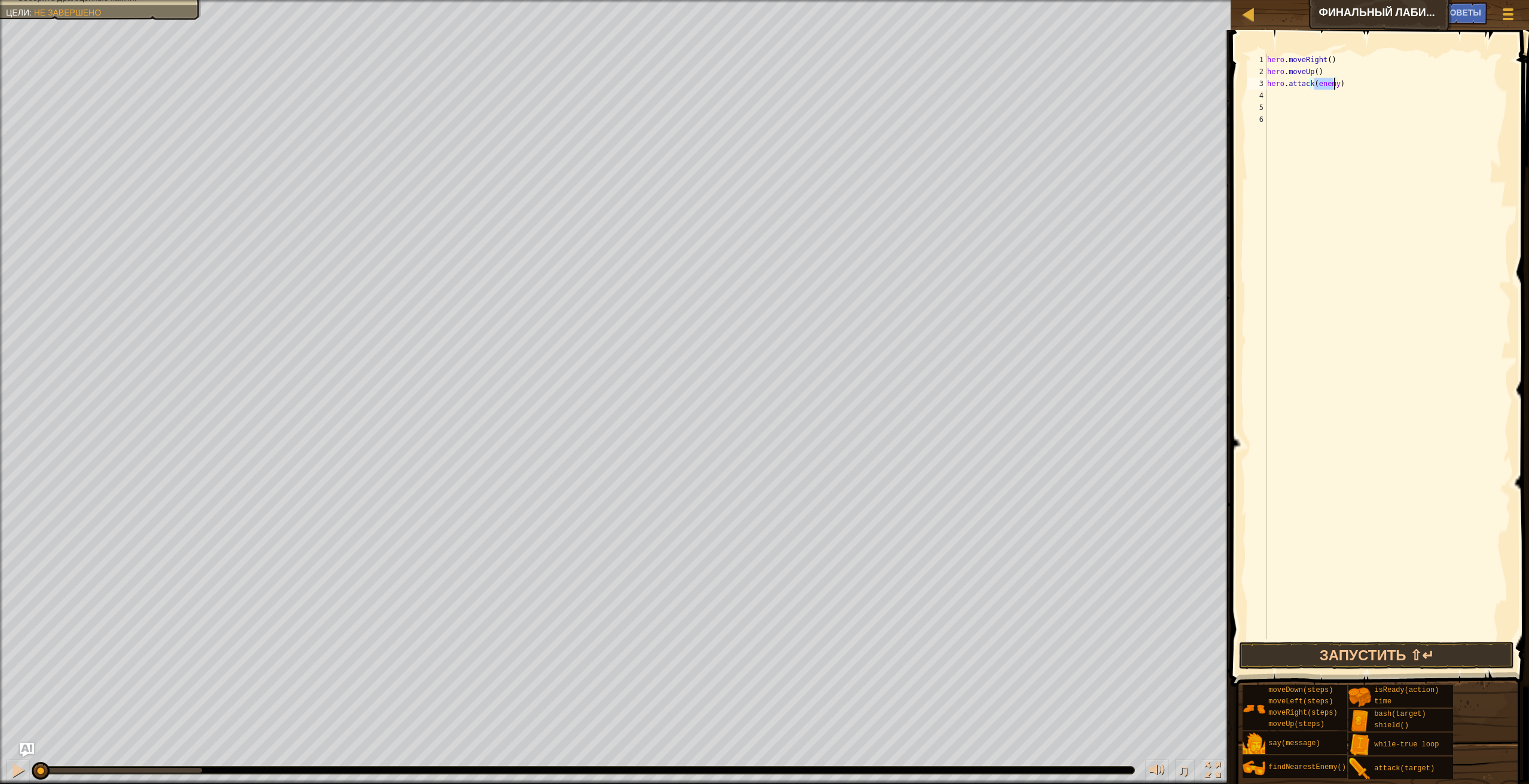
type textarea "hero.attack()"
click at [1312, 637] on div "hero . moveRight ( ) hero . moveUp ( ) hero . attack ( )" at bounding box center [1387, 358] width 247 height 610
click at [1313, 647] on button "Запустить ⇧↵" at bounding box center [1376, 655] width 275 height 28
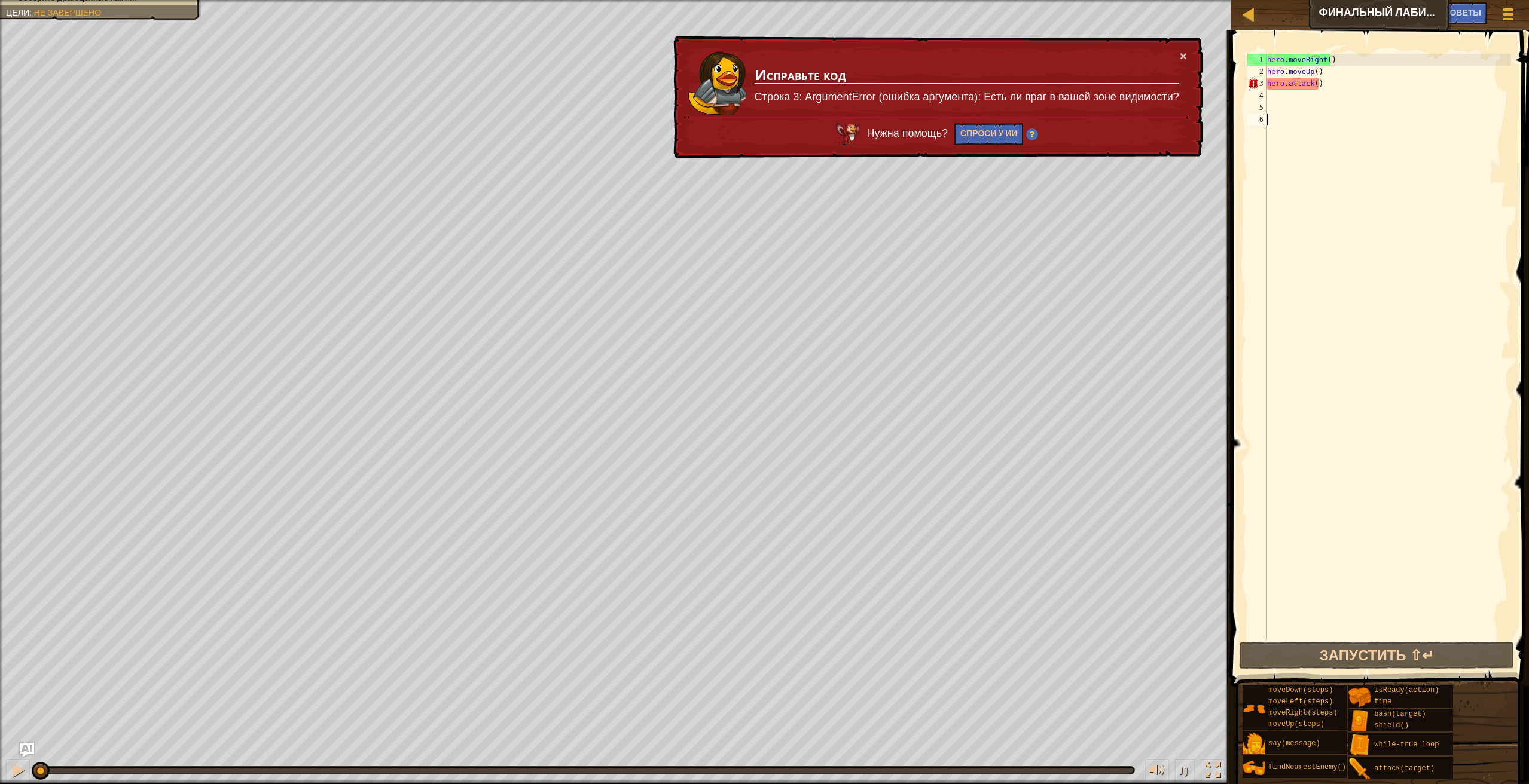
drag, startPoint x: 230, startPoint y: 770, endPoint x: -2, endPoint y: 622, distance: 275.2
click at [0, 0] on html "Карта Финальный лабиринт [PERSON_NAME] игры Готово Советы Ask AI 1 הההההההההההה…" at bounding box center [764, 0] width 1529 height 0
click at [984, 137] on button "Спроси у ИИ" at bounding box center [988, 134] width 68 height 22
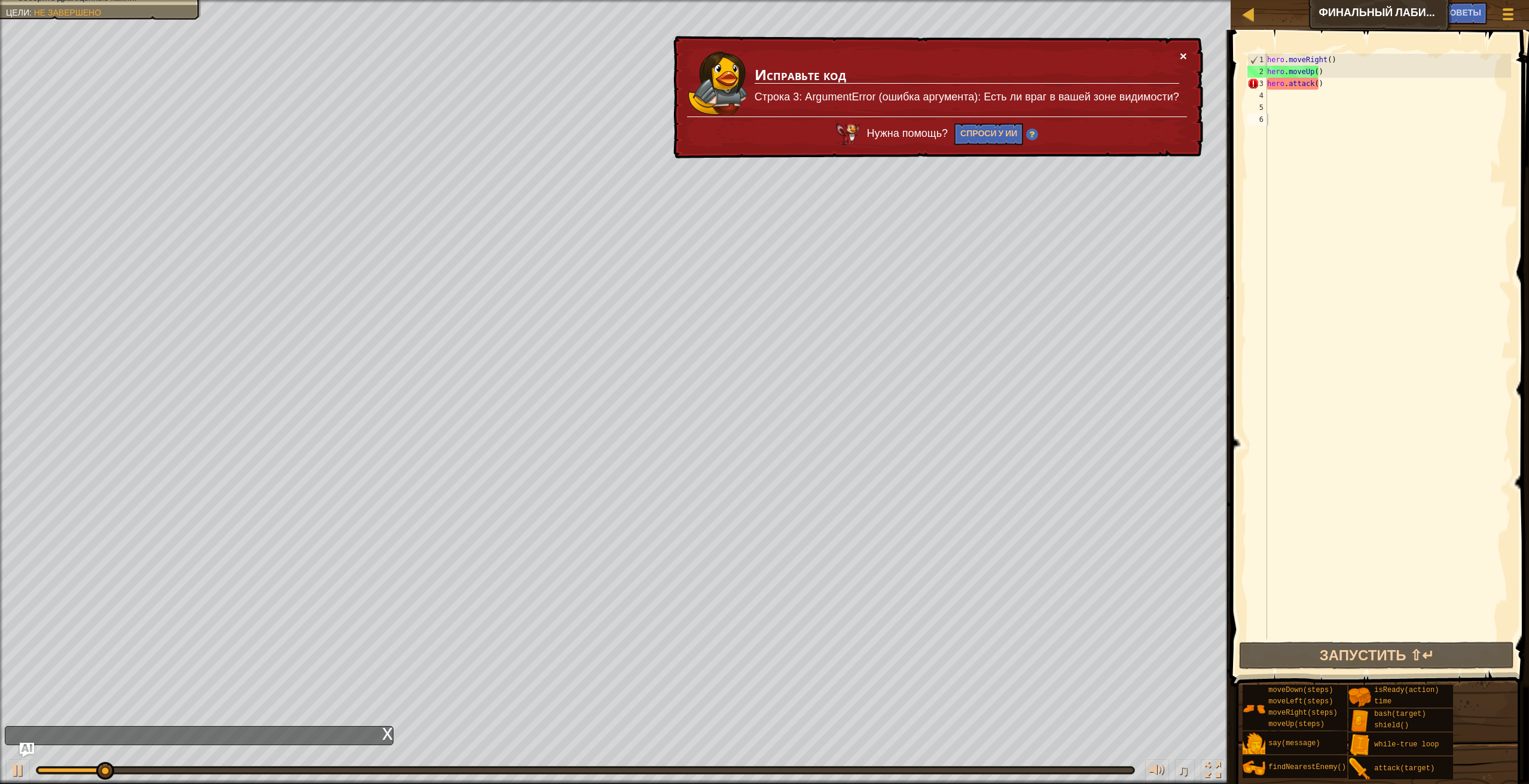
click at [1185, 56] on button "×" at bounding box center [1182, 55] width 7 height 13
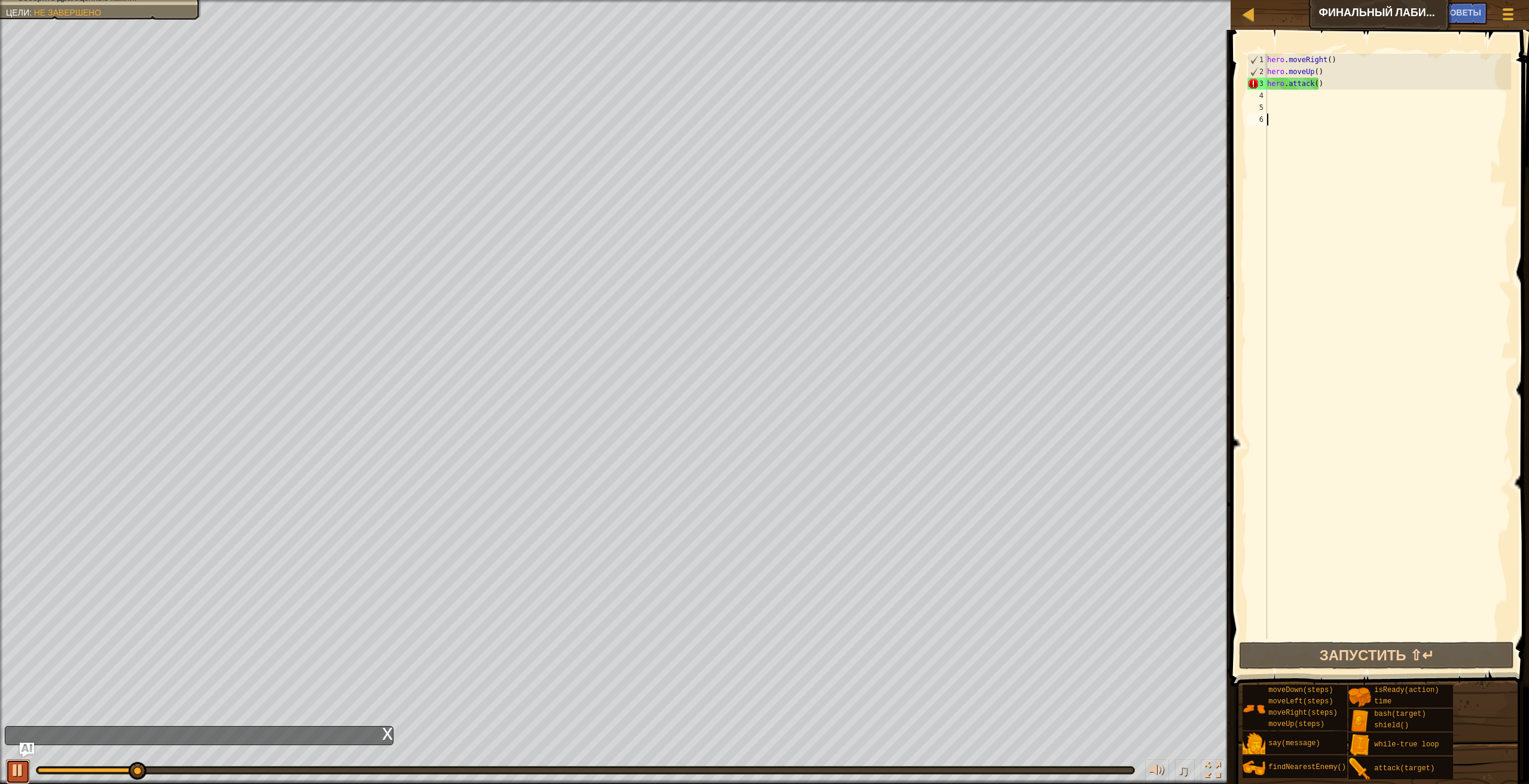
click at [24, 778] on div at bounding box center [18, 770] width 16 height 16
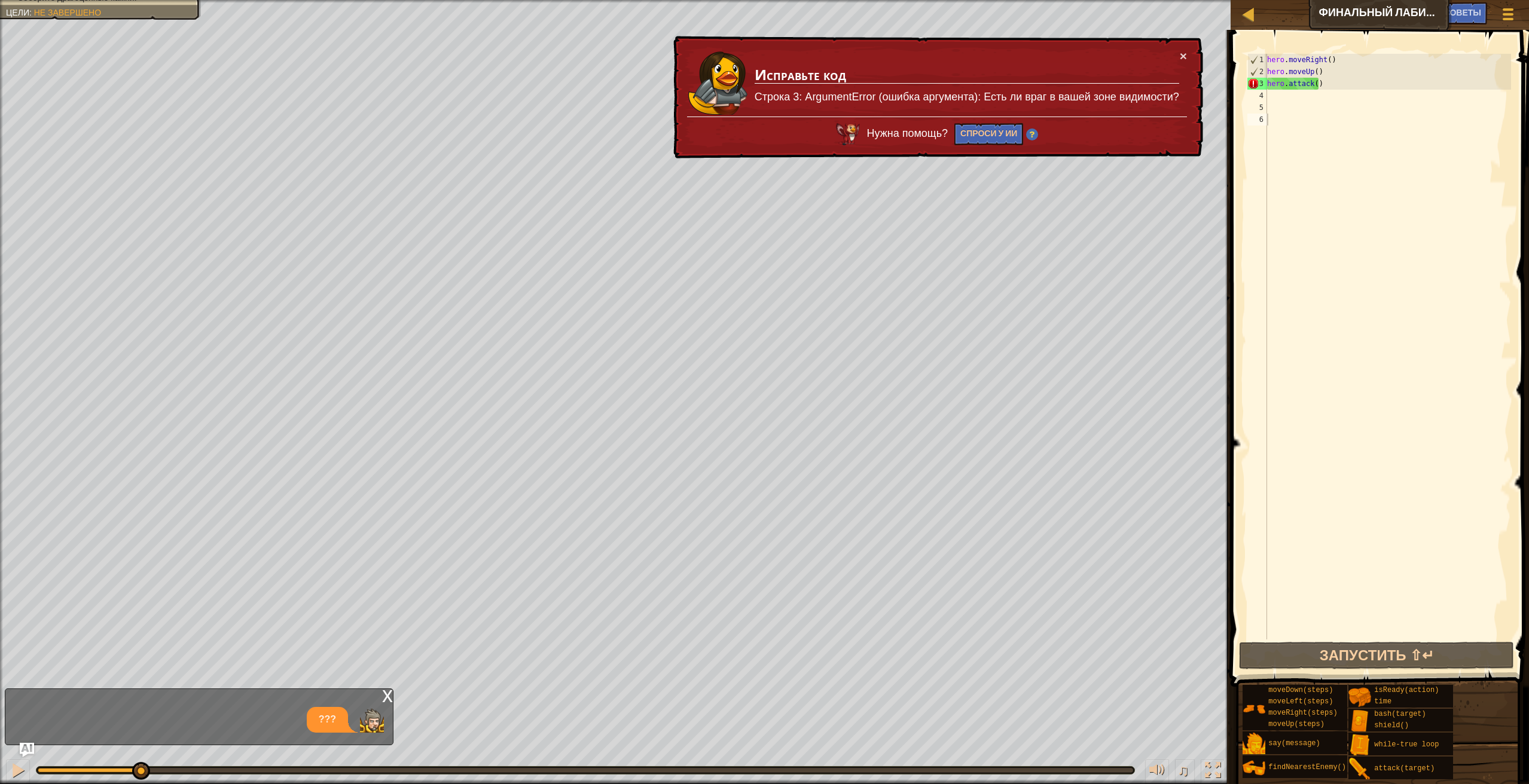
click at [272, 721] on div "???" at bounding box center [195, 720] width 381 height 26
click at [313, 723] on div "???" at bounding box center [328, 720] width 42 height 26
click at [317, 723] on div "???" at bounding box center [328, 720] width 42 height 26
click at [383, 692] on div "x" at bounding box center [387, 695] width 11 height 12
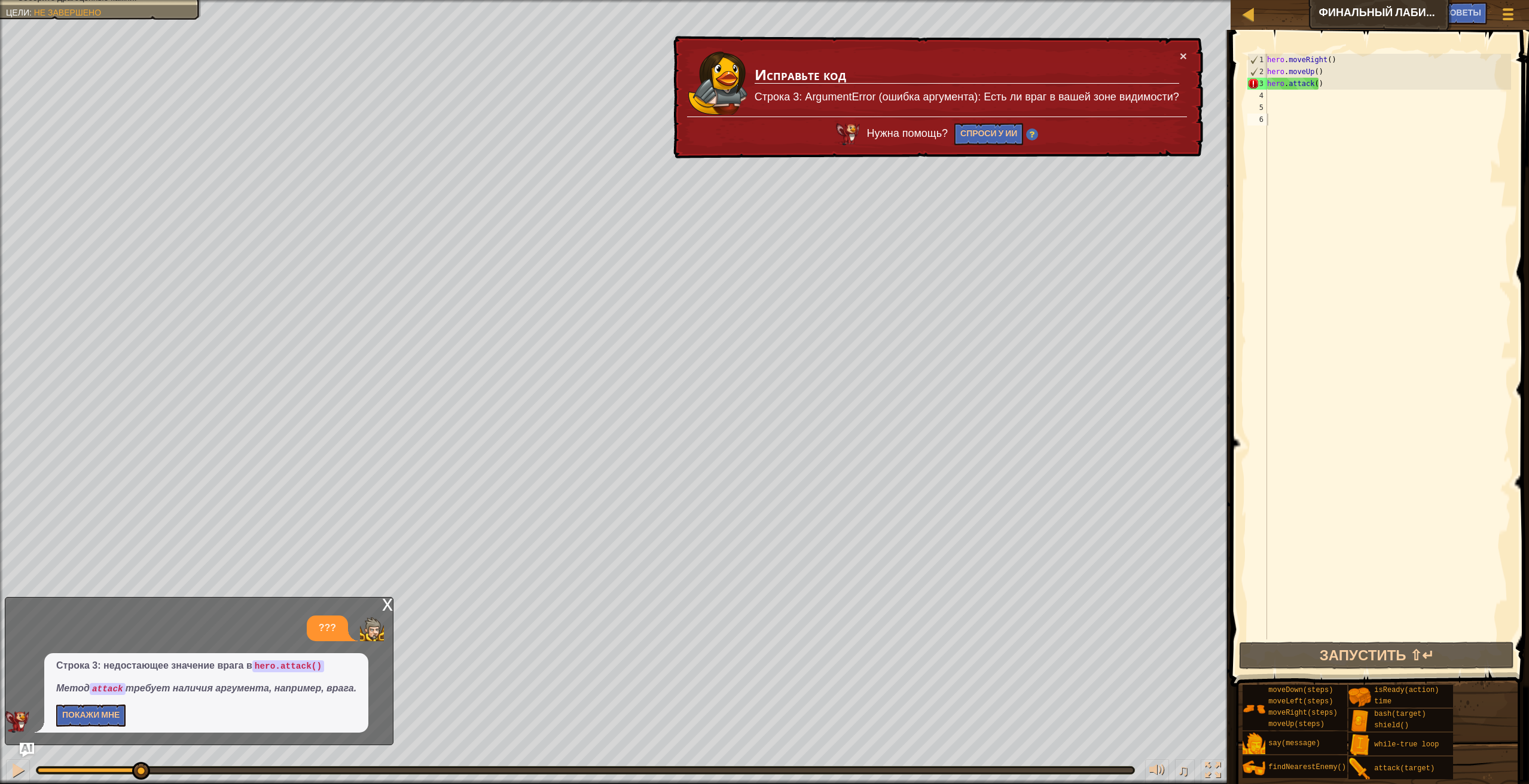
click at [99, 704] on div "Строка 3: недостающее значение врага в hero.attack() Метод attack требует налич…" at bounding box center [206, 693] width 324 height 79
click at [102, 706] on button "Покажи мне" at bounding box center [91, 716] width 69 height 22
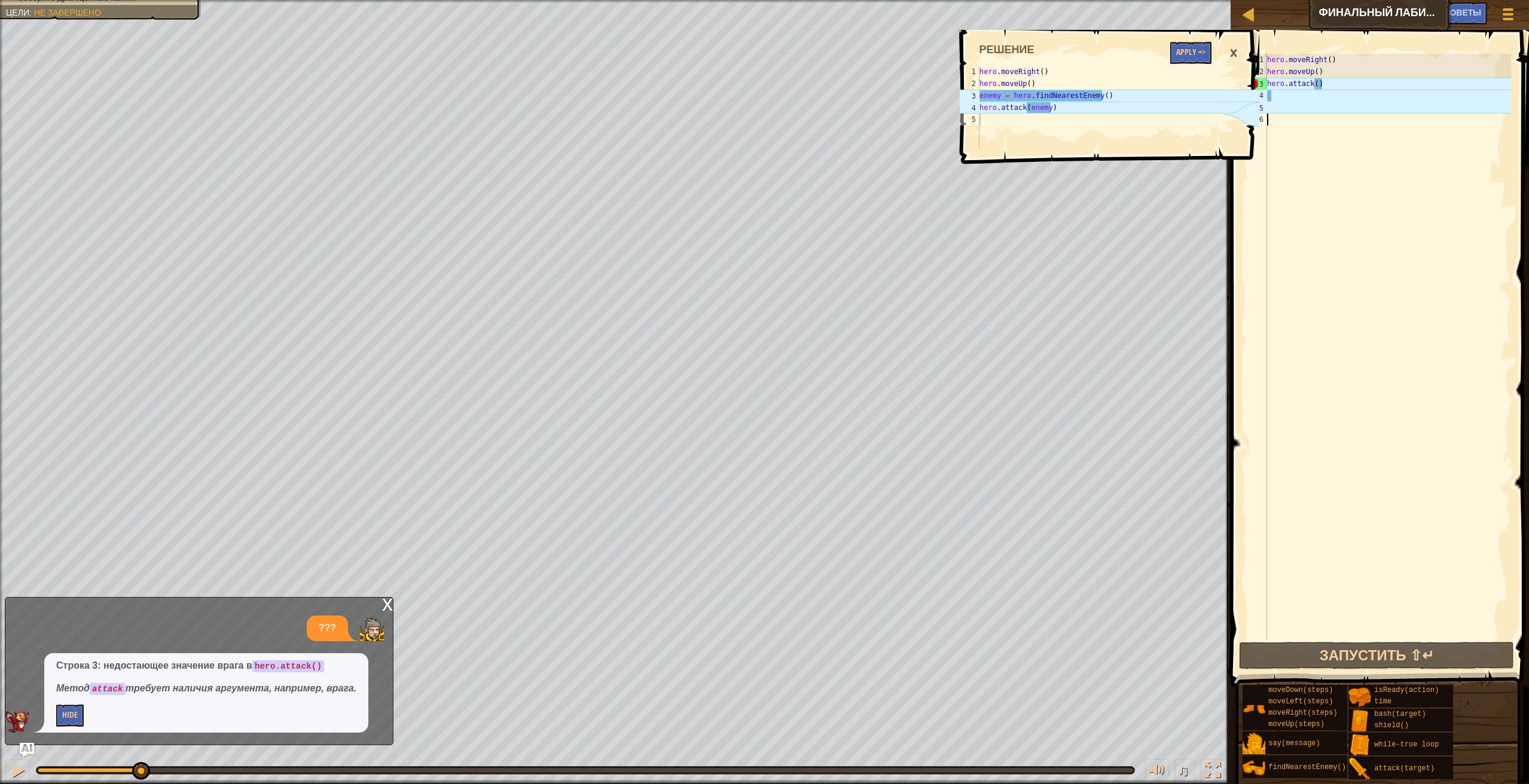
click at [1281, 154] on div "hero . moveRight ( ) hero . moveUp ( ) hero . attack ( )" at bounding box center [1387, 358] width 247 height 610
click at [1230, 46] on div "×" at bounding box center [1233, 53] width 21 height 28
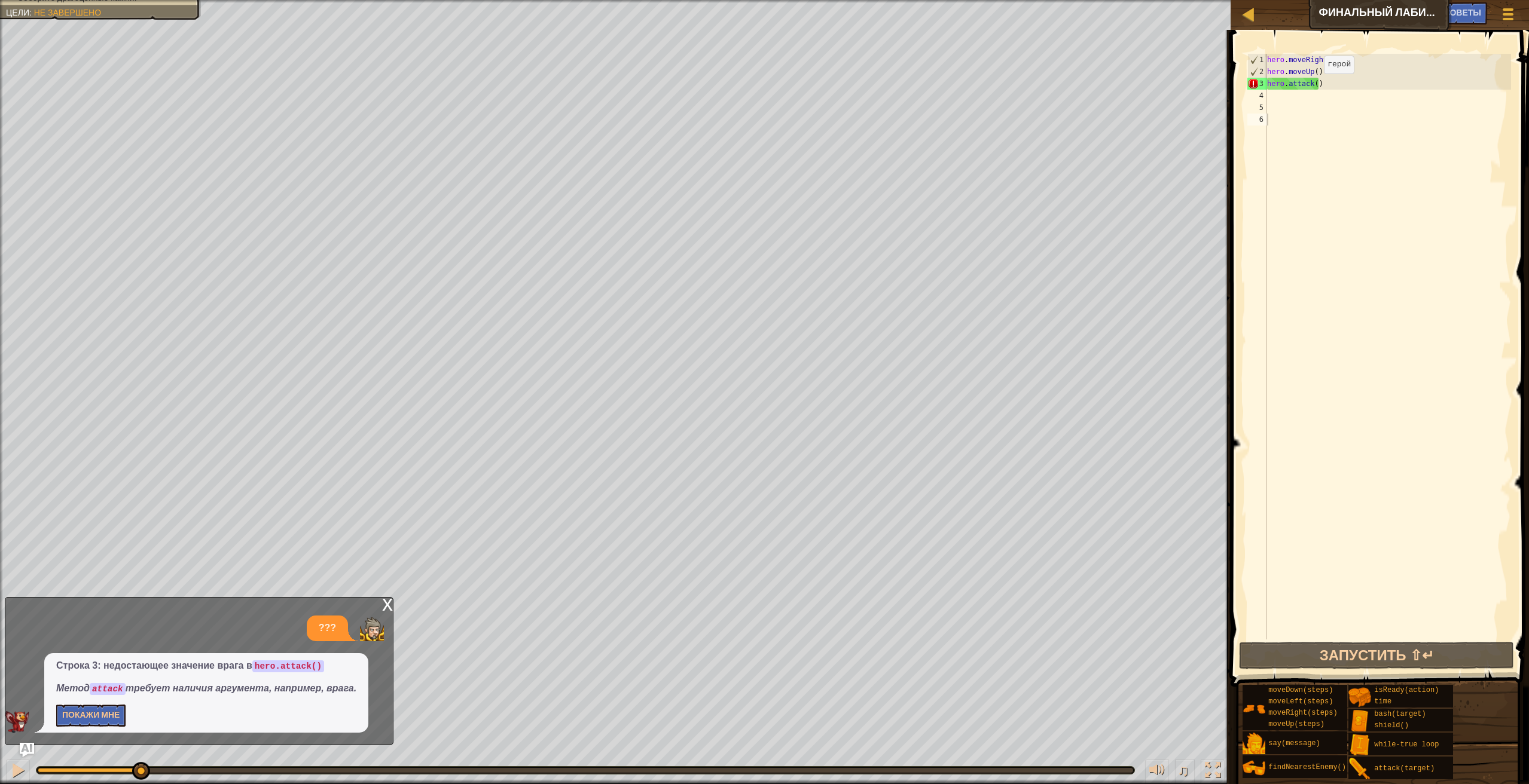
type textarea "hero.attack()"
click at [1311, 87] on div "hero . moveRight ( ) hero . moveUp ( ) hero . attack ( )" at bounding box center [1387, 358] width 247 height 610
click at [1314, 86] on div "hero . moveRight ( ) hero . moveUp ( ) hero . attack ( )" at bounding box center [1387, 346] width 247 height 586
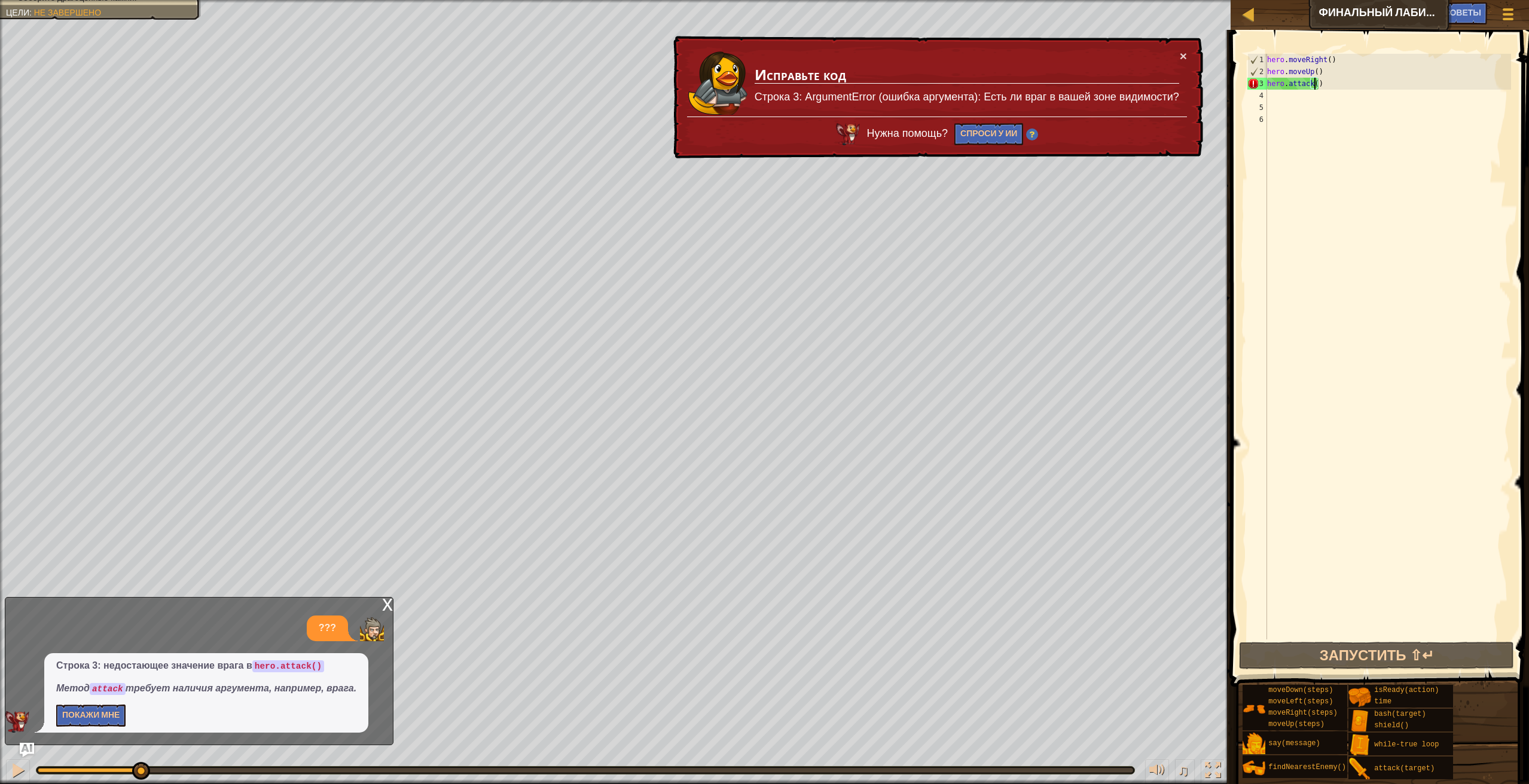
click at [1332, 92] on div "hero . moveRight ( ) hero . moveUp ( ) hero . attack ( )" at bounding box center [1387, 358] width 247 height 610
click at [1301, 93] on div "hero . moveRight ( ) hero . moveUp ( ) hero . attack ( )" at bounding box center [1387, 358] width 247 height 610
click at [1323, 81] on div "hero . moveRight ( ) hero . moveUp ( ) hero . attack ( )" at bounding box center [1387, 358] width 247 height 610
type textarea "hero.attack()"
click at [1320, 84] on div "hero . moveRight ( ) hero . moveUp ( ) hero . attack ( )" at bounding box center [1387, 358] width 247 height 610
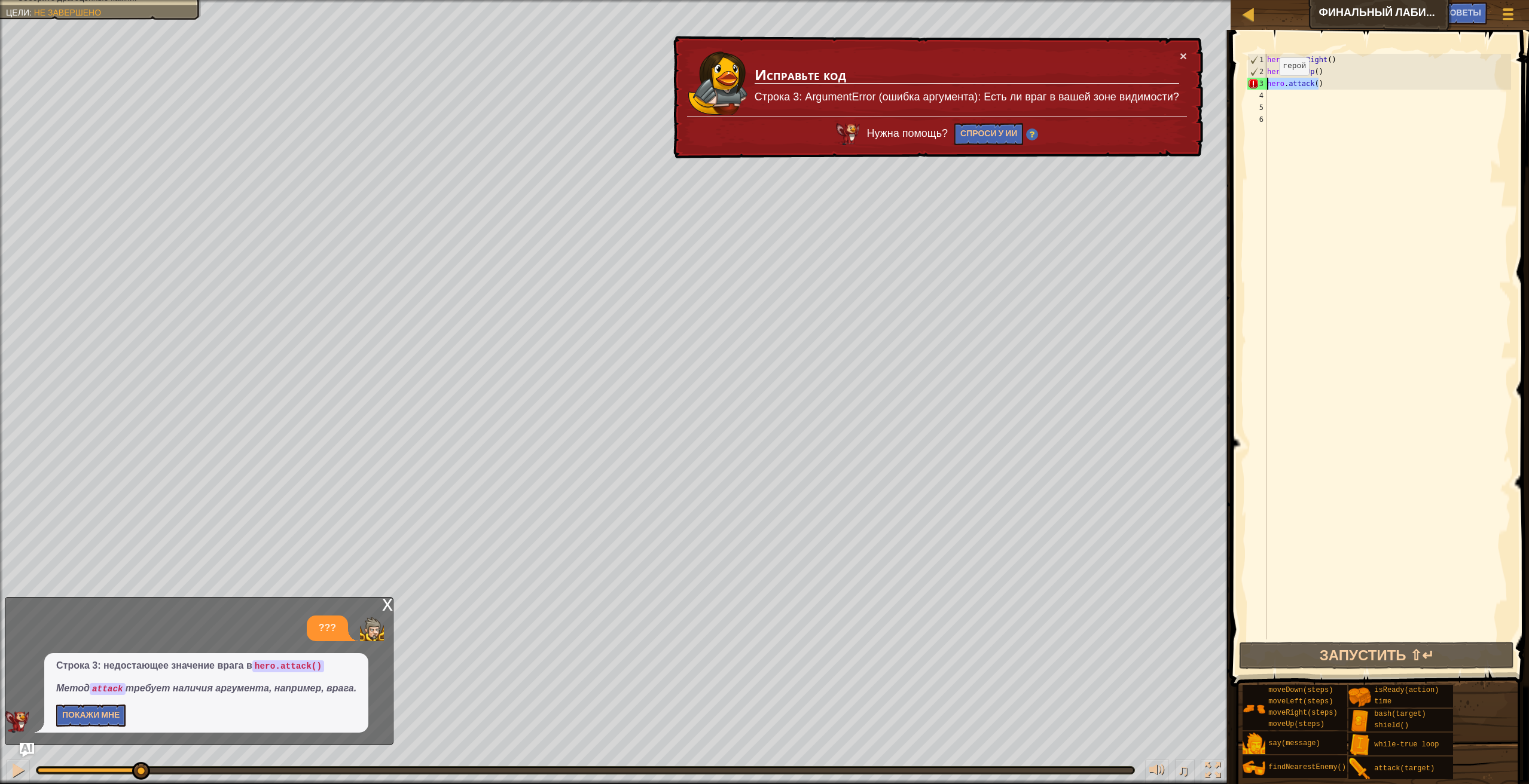
drag, startPoint x: 1328, startPoint y: 79, endPoint x: 1259, endPoint y: 86, distance: 69.4
click at [1259, 86] on div "hero.attack() 1 2 3 4 5 6 hero . moveRight ( ) hero . moveUp ( ) hero . attack …" at bounding box center [1377, 346] width 266 height 586
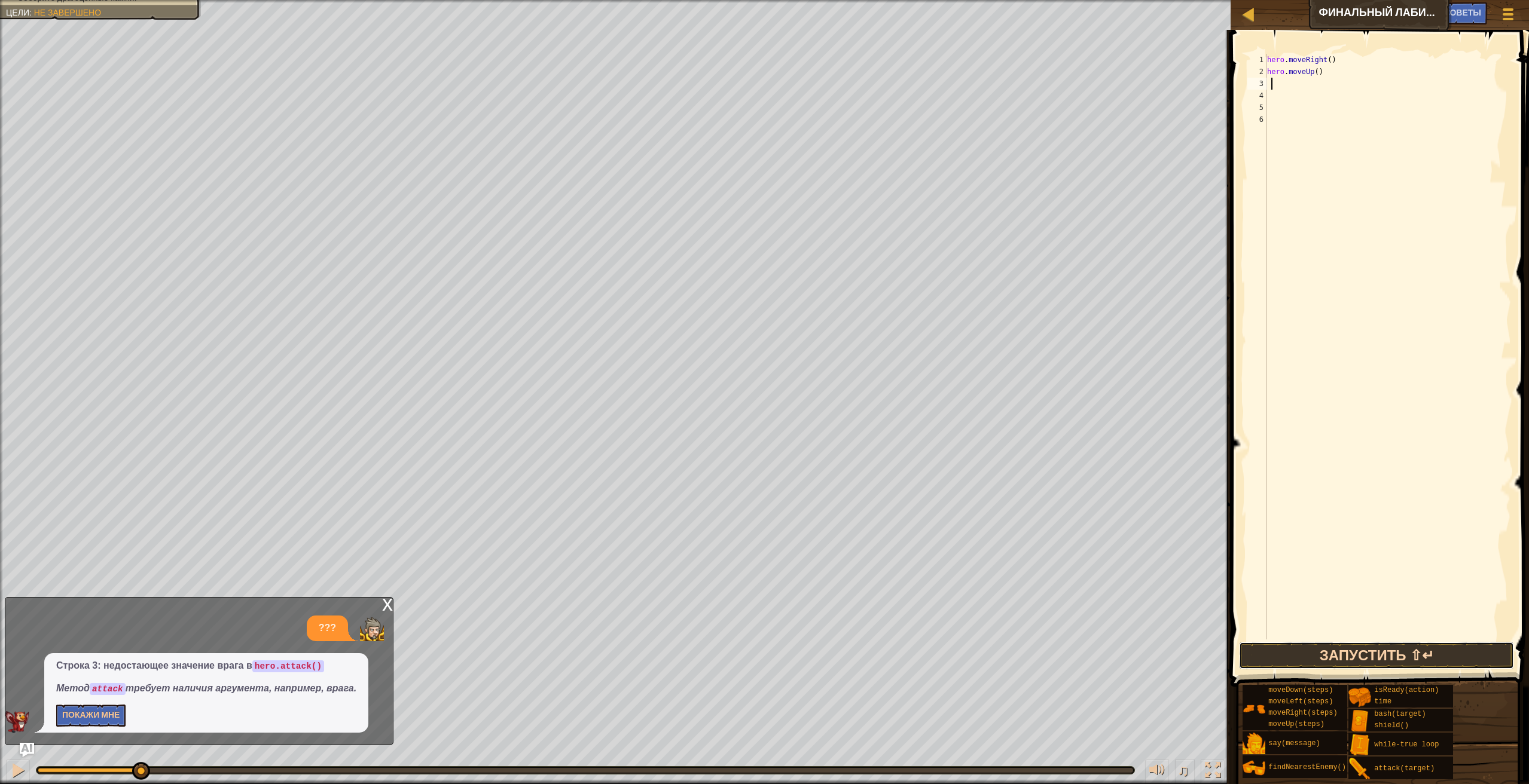
click at [1358, 649] on button "Запустить ⇧↵" at bounding box center [1376, 655] width 275 height 28
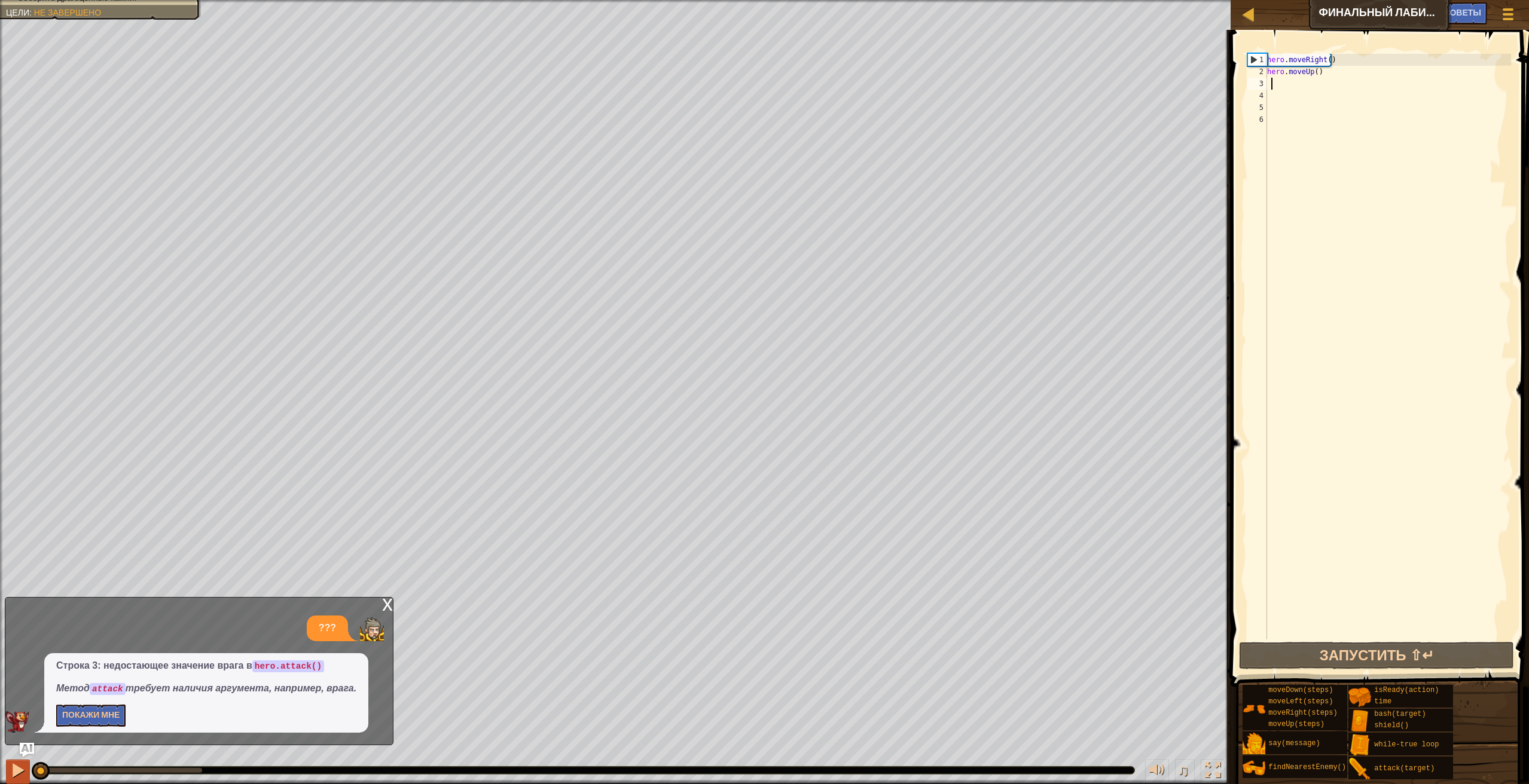
drag, startPoint x: 204, startPoint y: 765, endPoint x: 12, endPoint y: 766, distance: 192.0
click at [12, 766] on div "♫" at bounding box center [615, 767] width 1231 height 36
click at [1479, 17] on span "Советы" at bounding box center [1462, 12] width 37 height 11
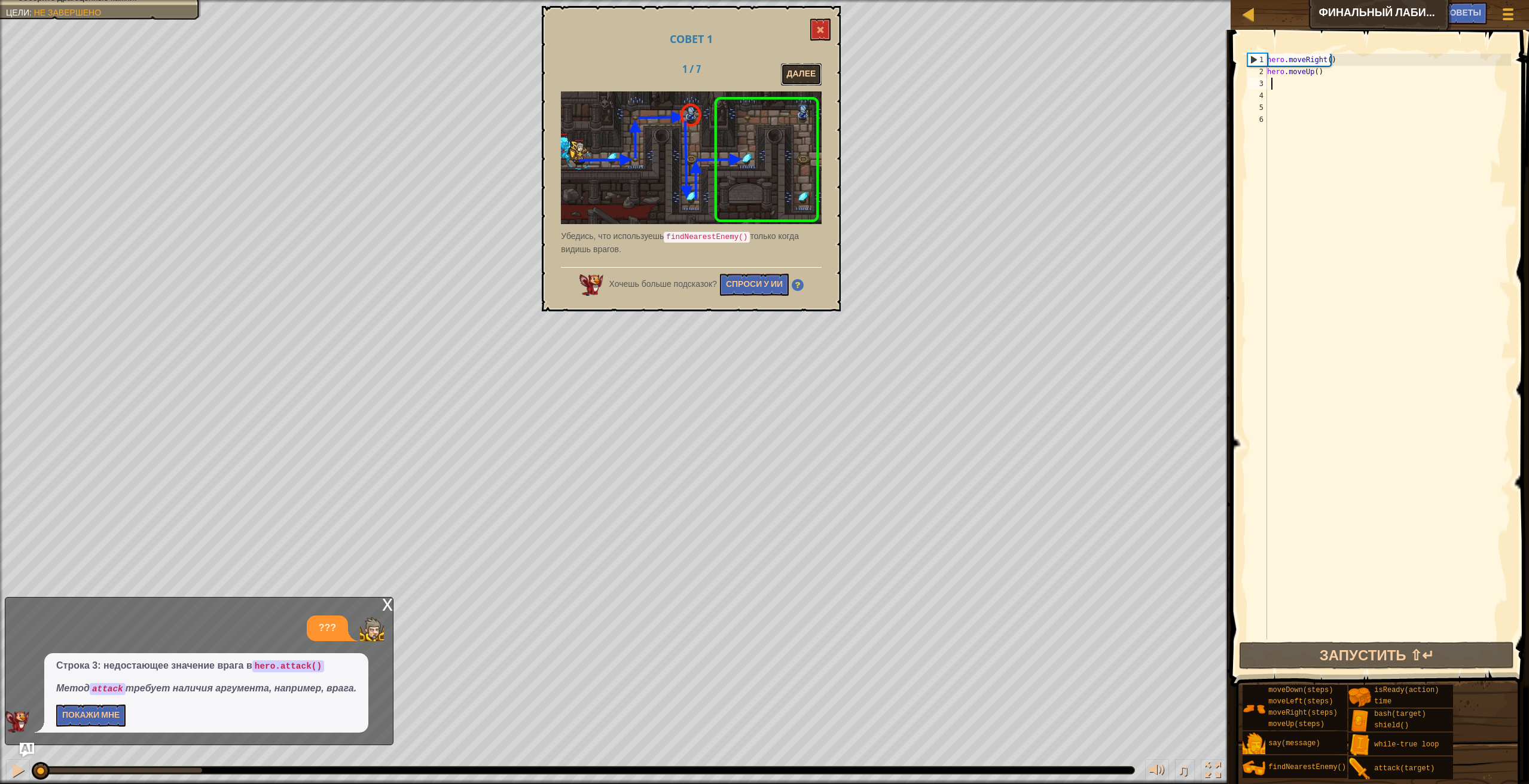
click at [802, 68] on button "Далее" at bounding box center [801, 74] width 42 height 22
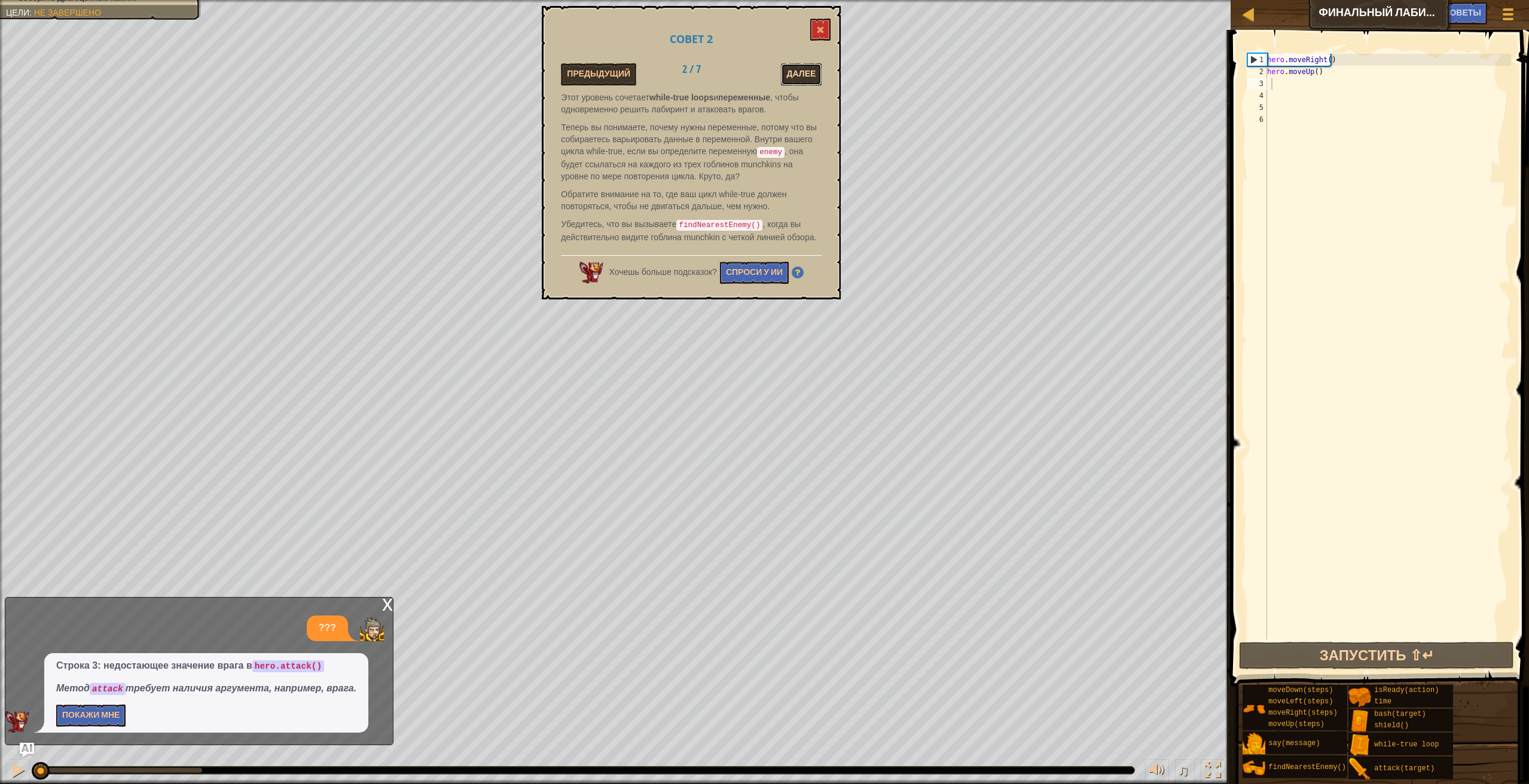
click at [802, 71] on button "Далее" at bounding box center [801, 74] width 42 height 22
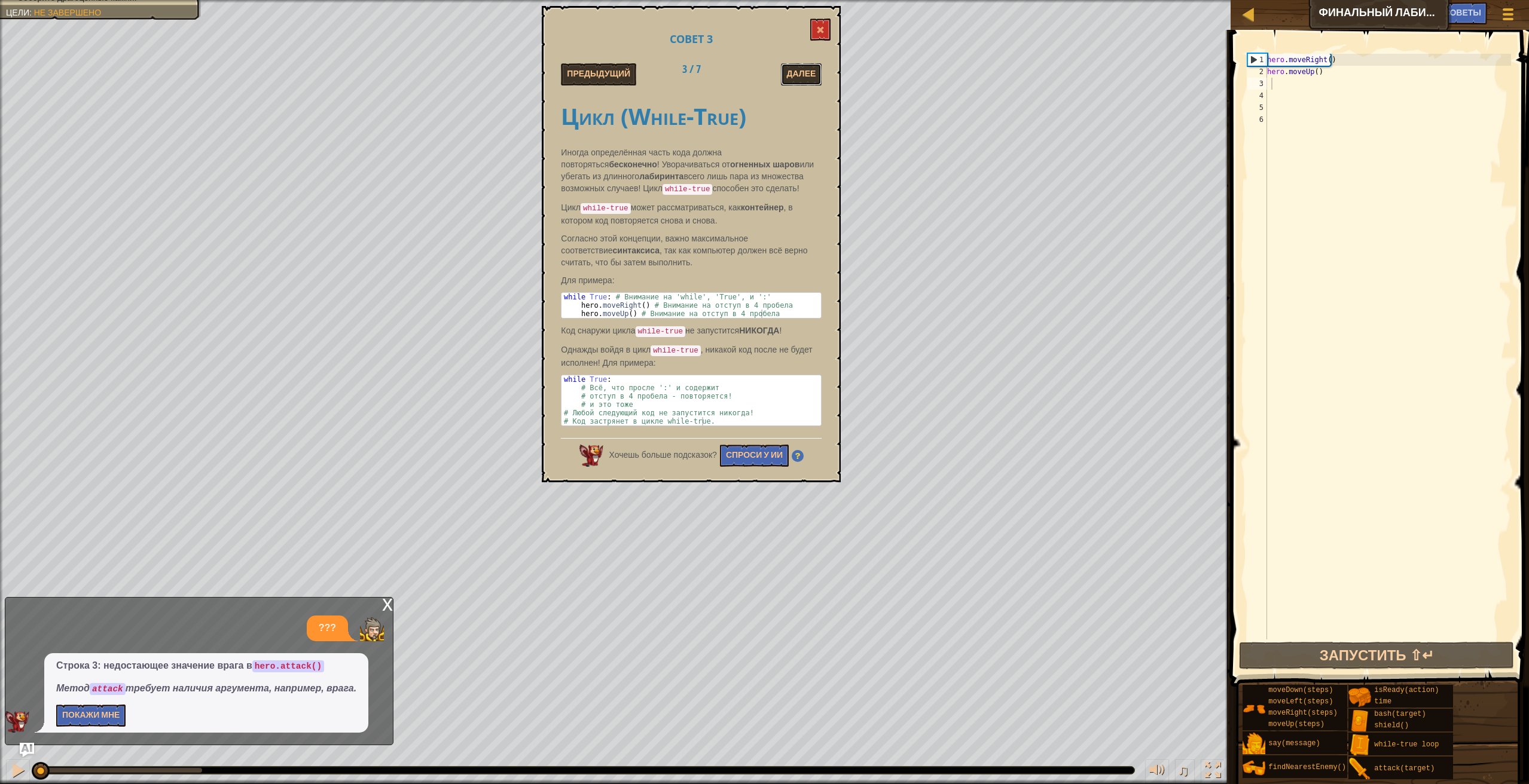
click at [802, 71] on button "Далее" at bounding box center [801, 74] width 42 height 22
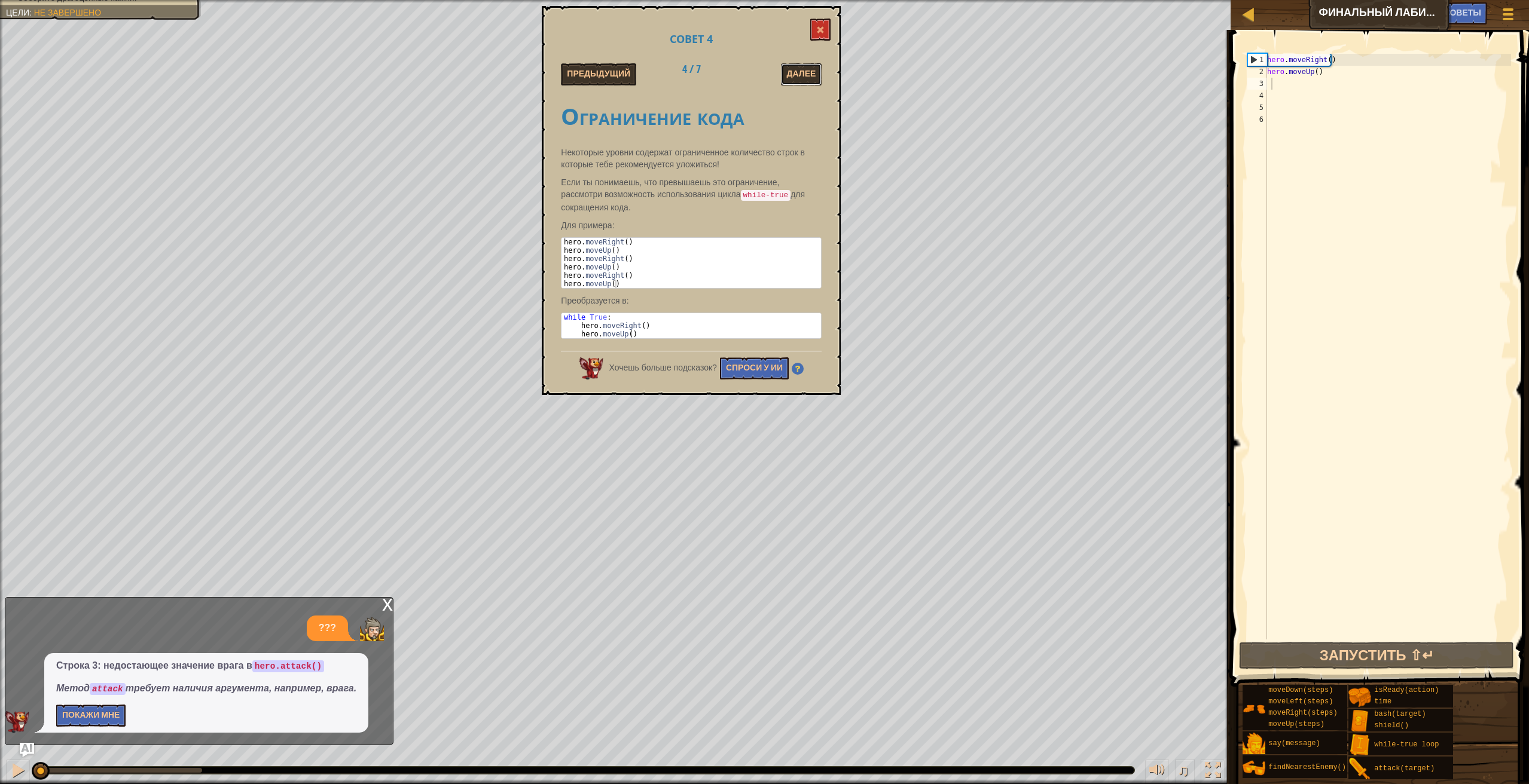
click at [802, 71] on button "Далее" at bounding box center [801, 74] width 42 height 22
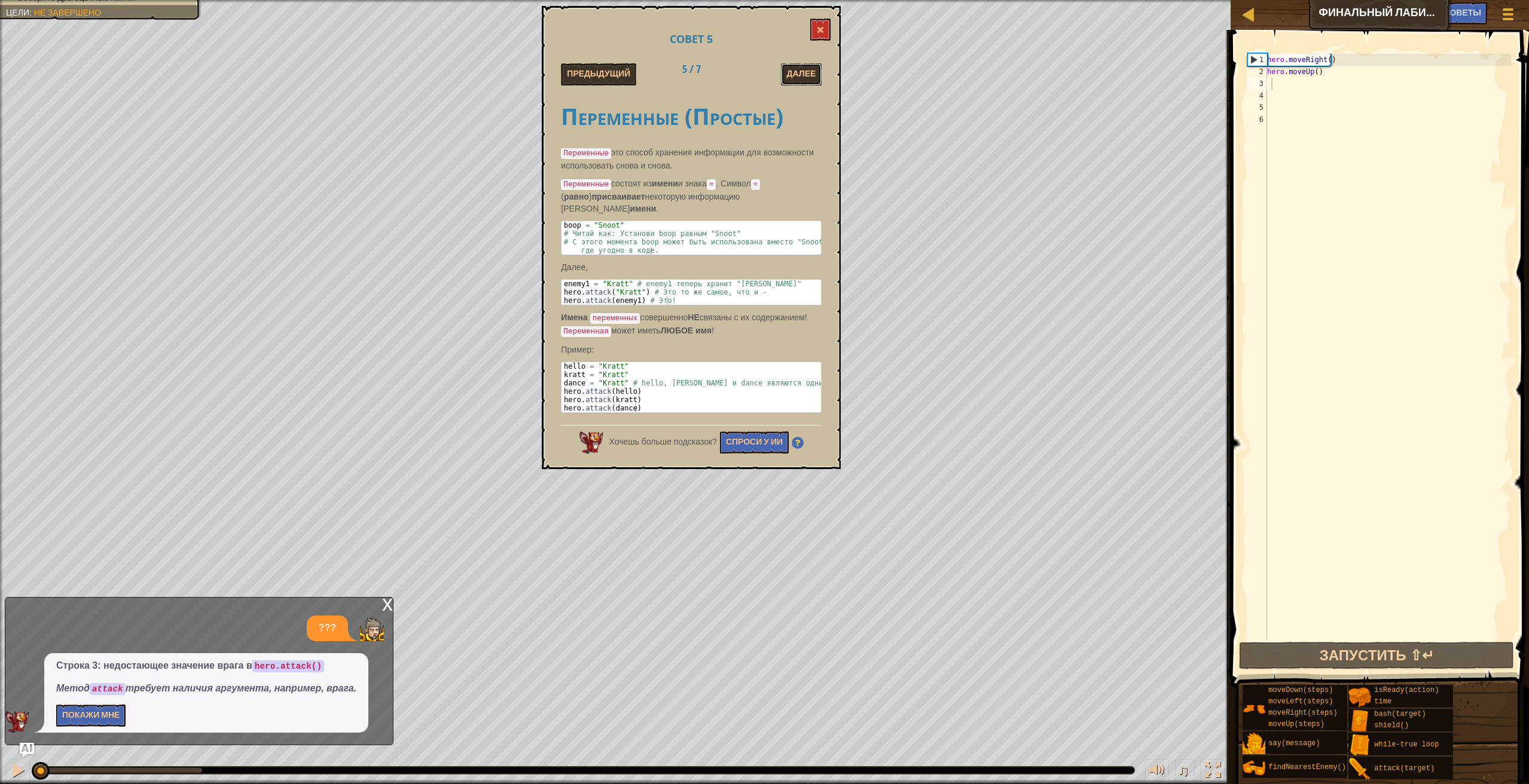
click at [802, 71] on button "Далее" at bounding box center [801, 74] width 42 height 22
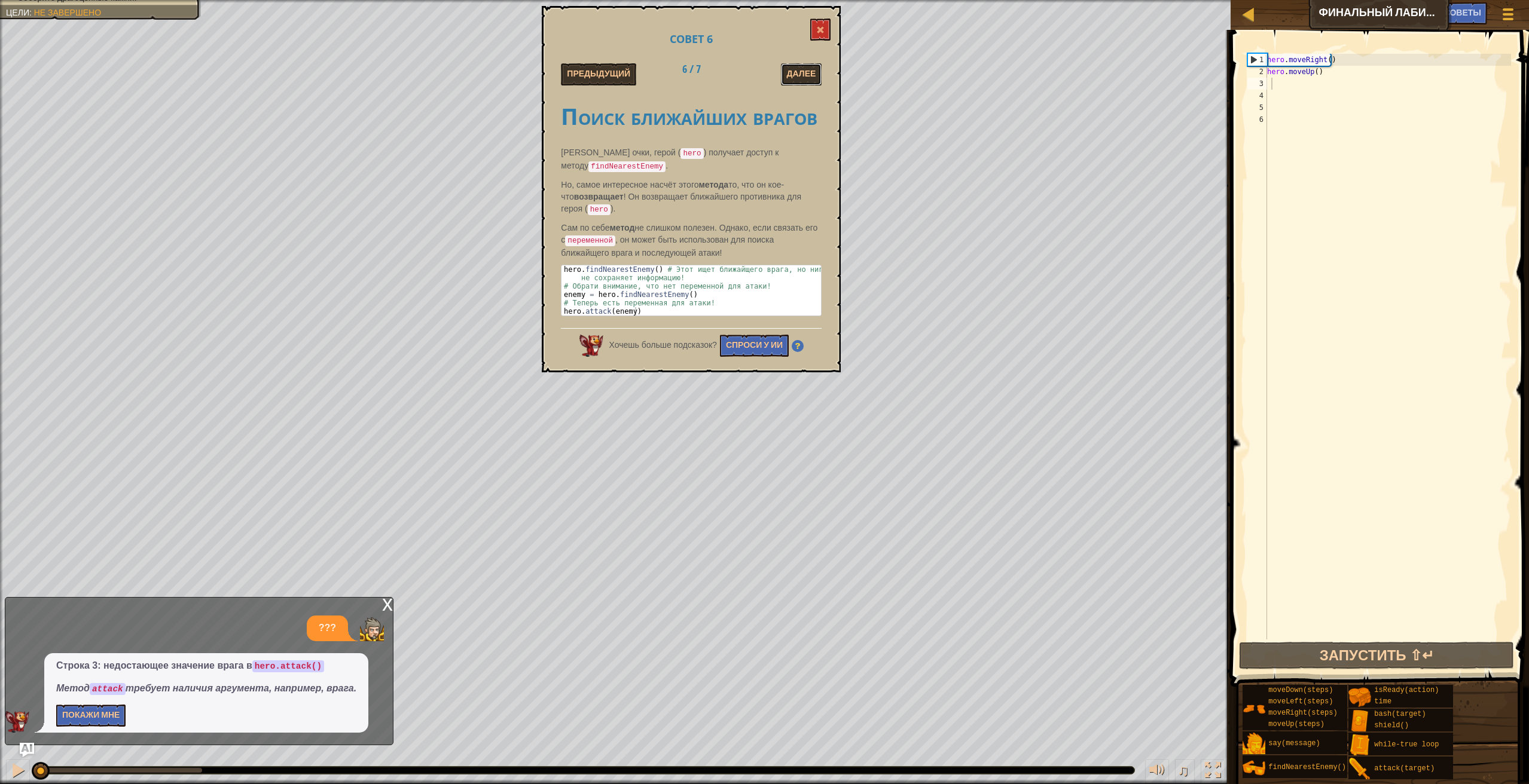
click at [802, 71] on button "Далее" at bounding box center [801, 74] width 42 height 22
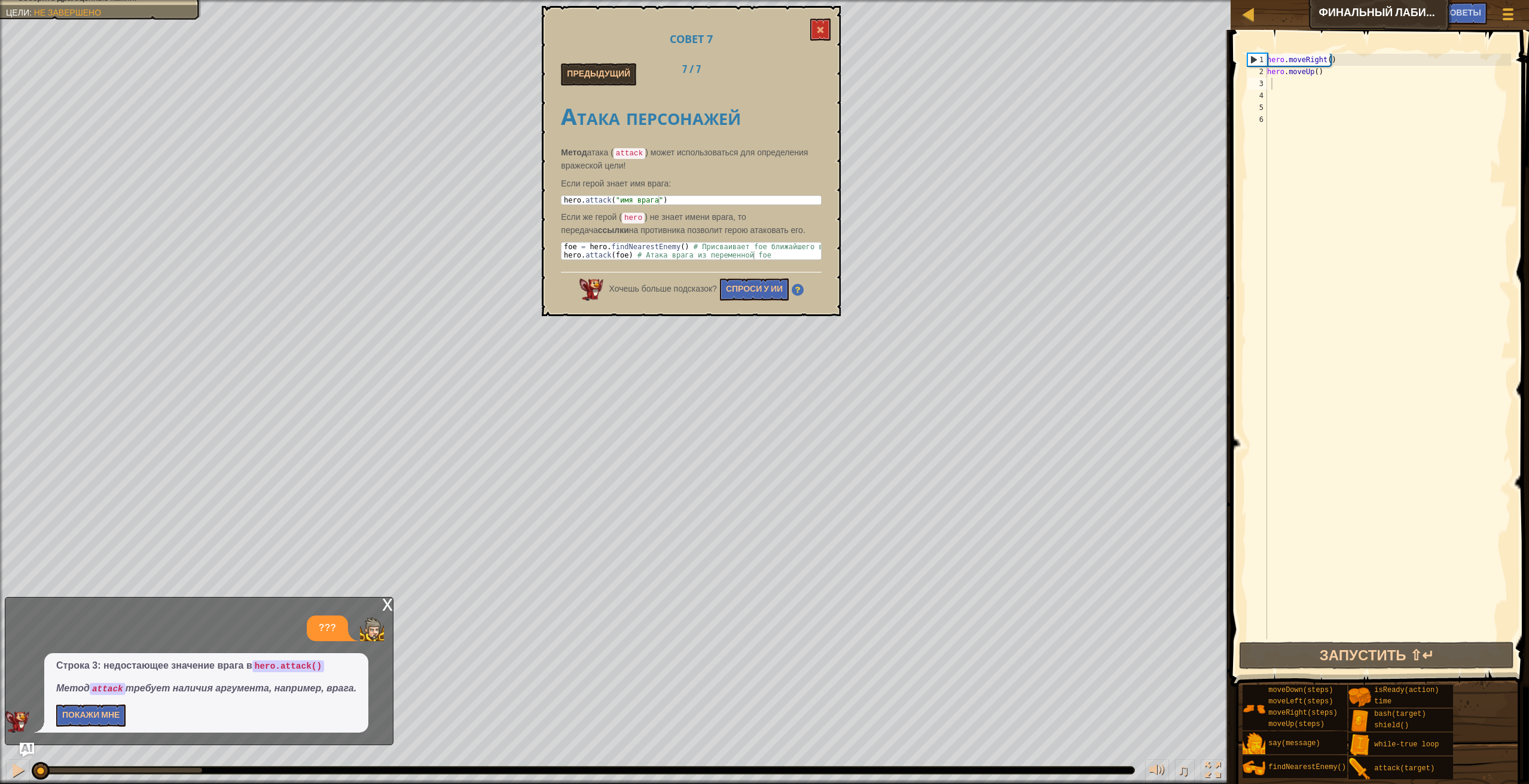
click at [802, 71] on div "Предыдущий 7 / 7" at bounding box center [690, 74] width 278 height 22
click at [824, 7] on div "Совет 7 Предыдущий 7 / 7 Атака персонажей Метод атака ( attack ) может использо…" at bounding box center [691, 160] width 299 height 310
click at [827, 28] on button at bounding box center [820, 30] width 21 height 22
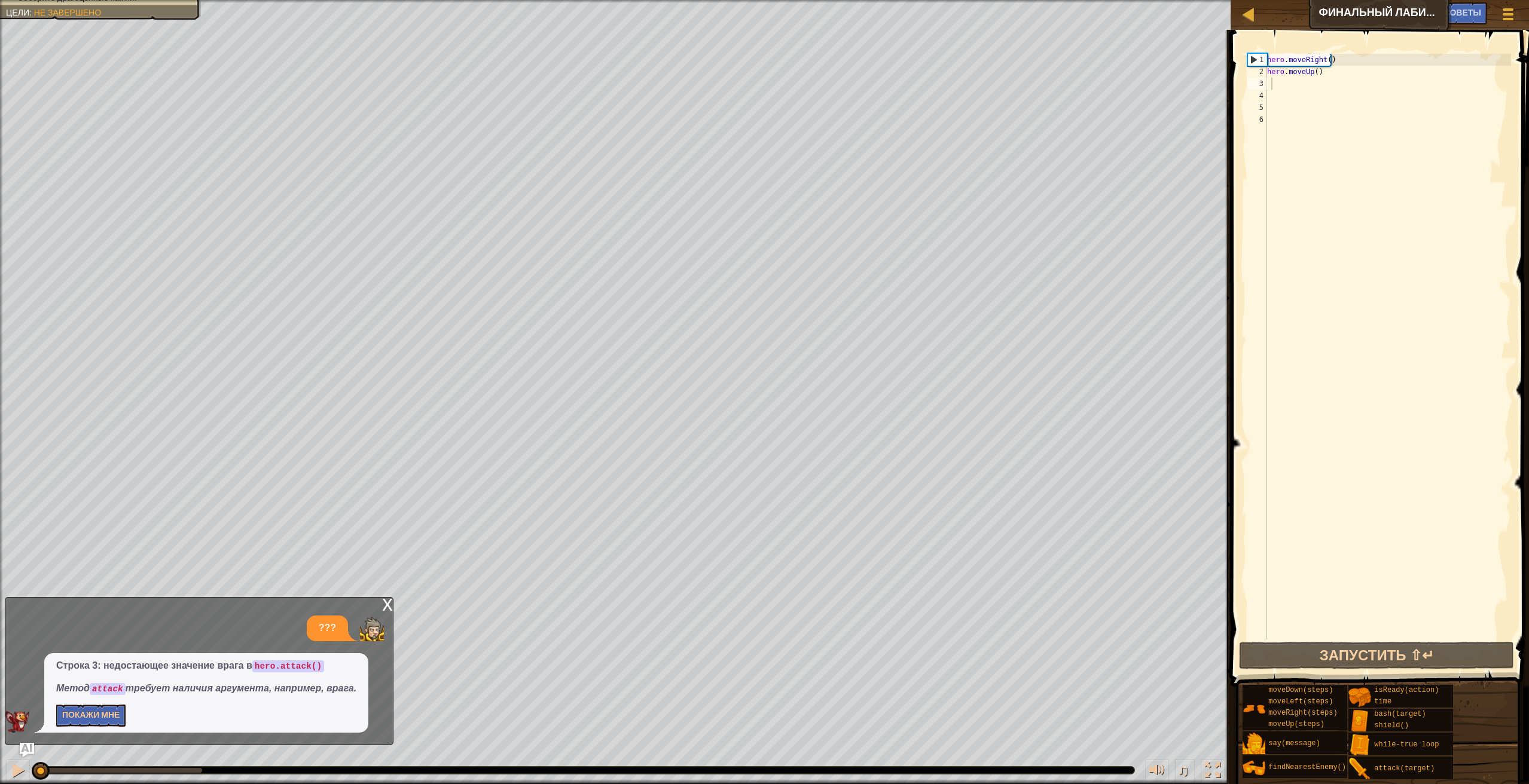
drag, startPoint x: 1322, startPoint y: 69, endPoint x: 1313, endPoint y: 82, distance: 15.8
click at [1321, 82] on div "hero . moveRight ( ) hero . moveUp ( )" at bounding box center [1387, 358] width 247 height 610
type textarea "hero.moveUp()"
click at [1295, 81] on div "hero . moveRight ( ) hero . moveUp ( )" at bounding box center [1387, 346] width 247 height 586
click at [1273, 85] on div "hero . moveRight ( ) hero . moveUp ( )" at bounding box center [1387, 358] width 247 height 610
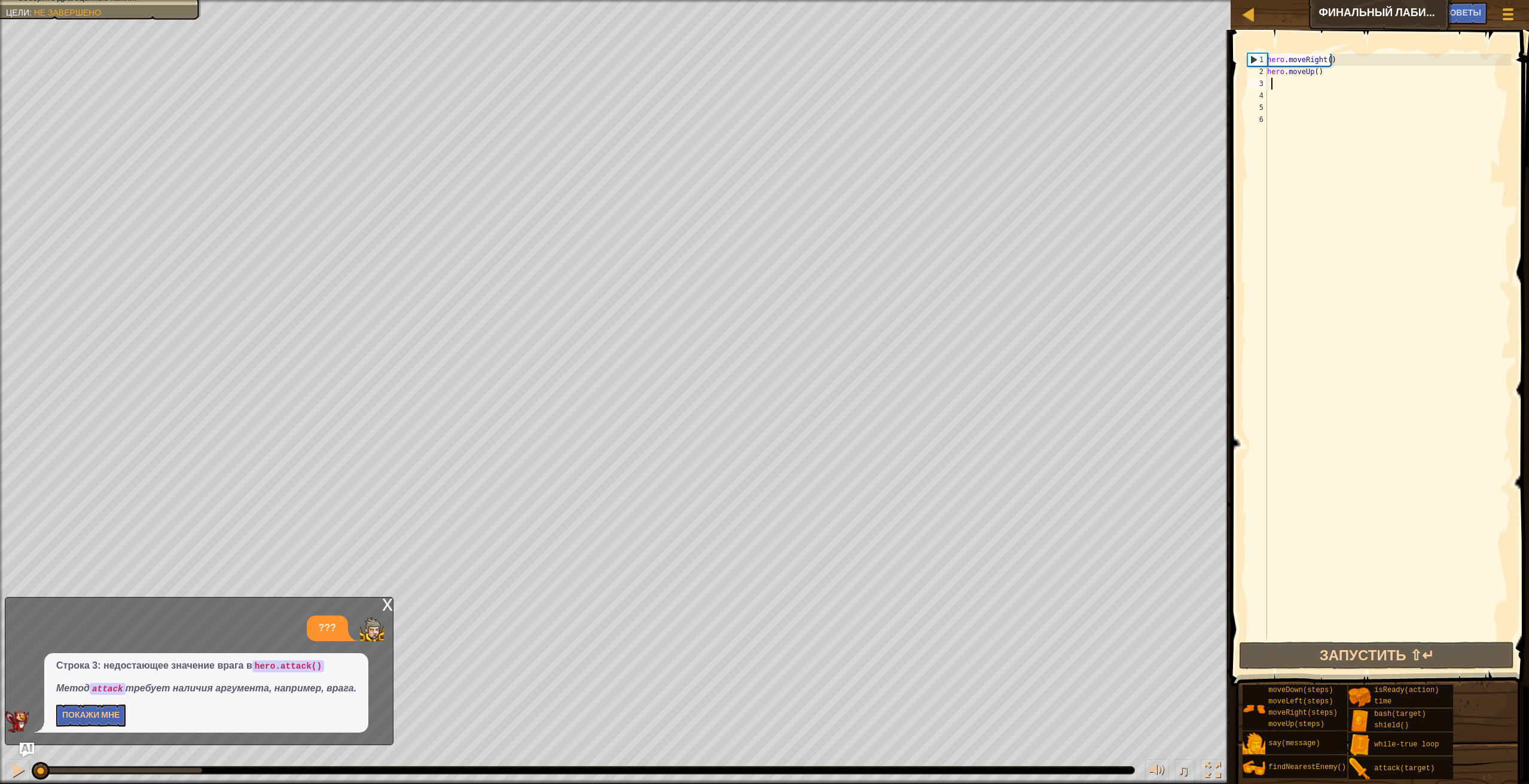
drag, startPoint x: 1273, startPoint y: 85, endPoint x: 1266, endPoint y: 86, distance: 7.1
click at [1266, 86] on div "1 2 3 4 5 6 hero . moveRight ( ) hero . moveUp ( ) הההההההההההההההההההההההההההה…" at bounding box center [1377, 346] width 266 height 586
click at [1264, 84] on div "3" at bounding box center [1257, 83] width 20 height 12
click at [1305, 70] on div "hero . moveRight ( ) hero . moveUp ( )" at bounding box center [1387, 358] width 247 height 610
type textarea "hero.moveUp()"
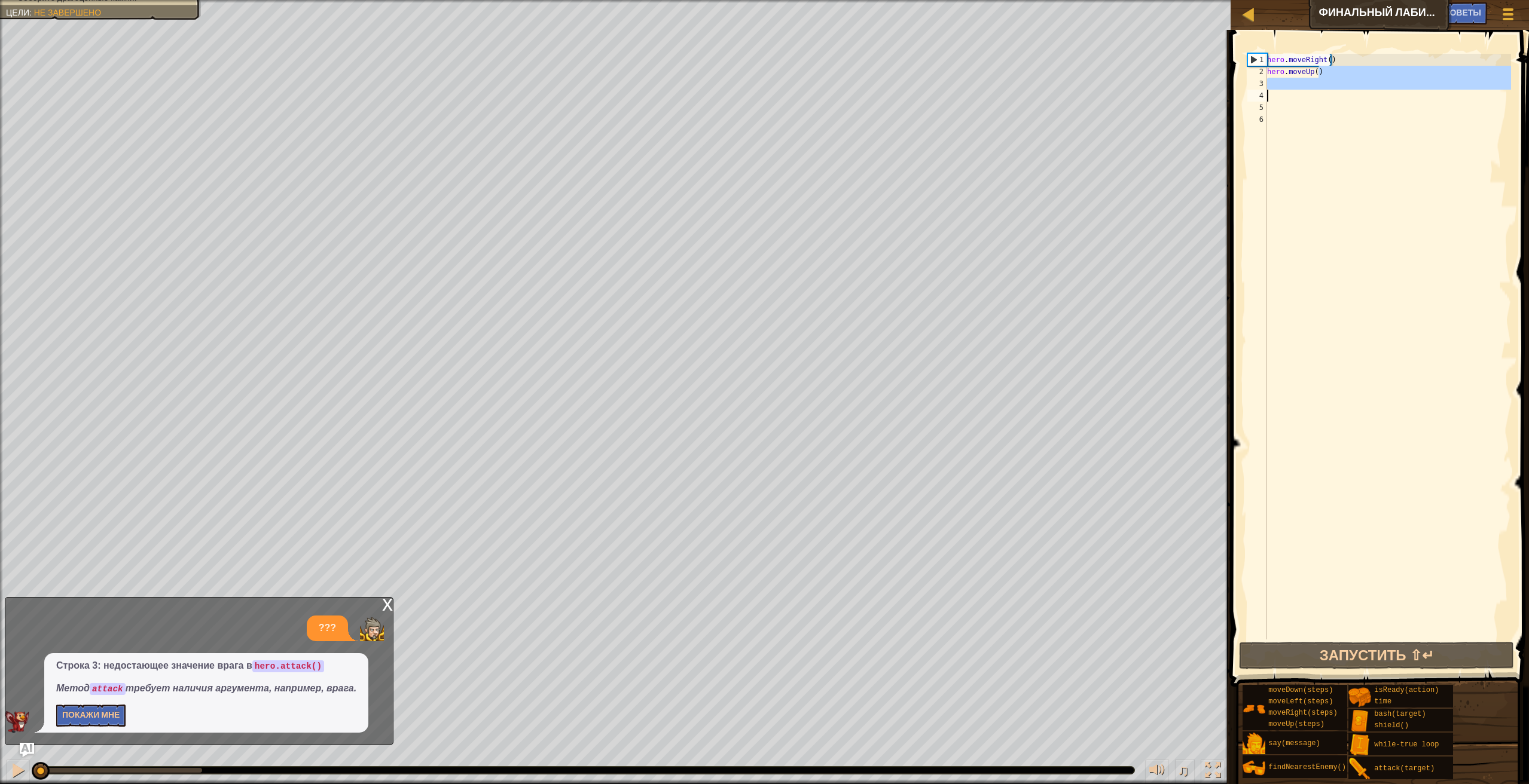
drag, startPoint x: 1324, startPoint y: 74, endPoint x: 1232, endPoint y: 98, distance: 95.1
click at [1232, 98] on div "hero.moveUp() 1 2 3 4 5 6 hero . moveRight ( ) hero . moveUp ( ) הההההההההההההה…" at bounding box center [1377, 381] width 302 height 692
type textarea "hero.moveUp()"
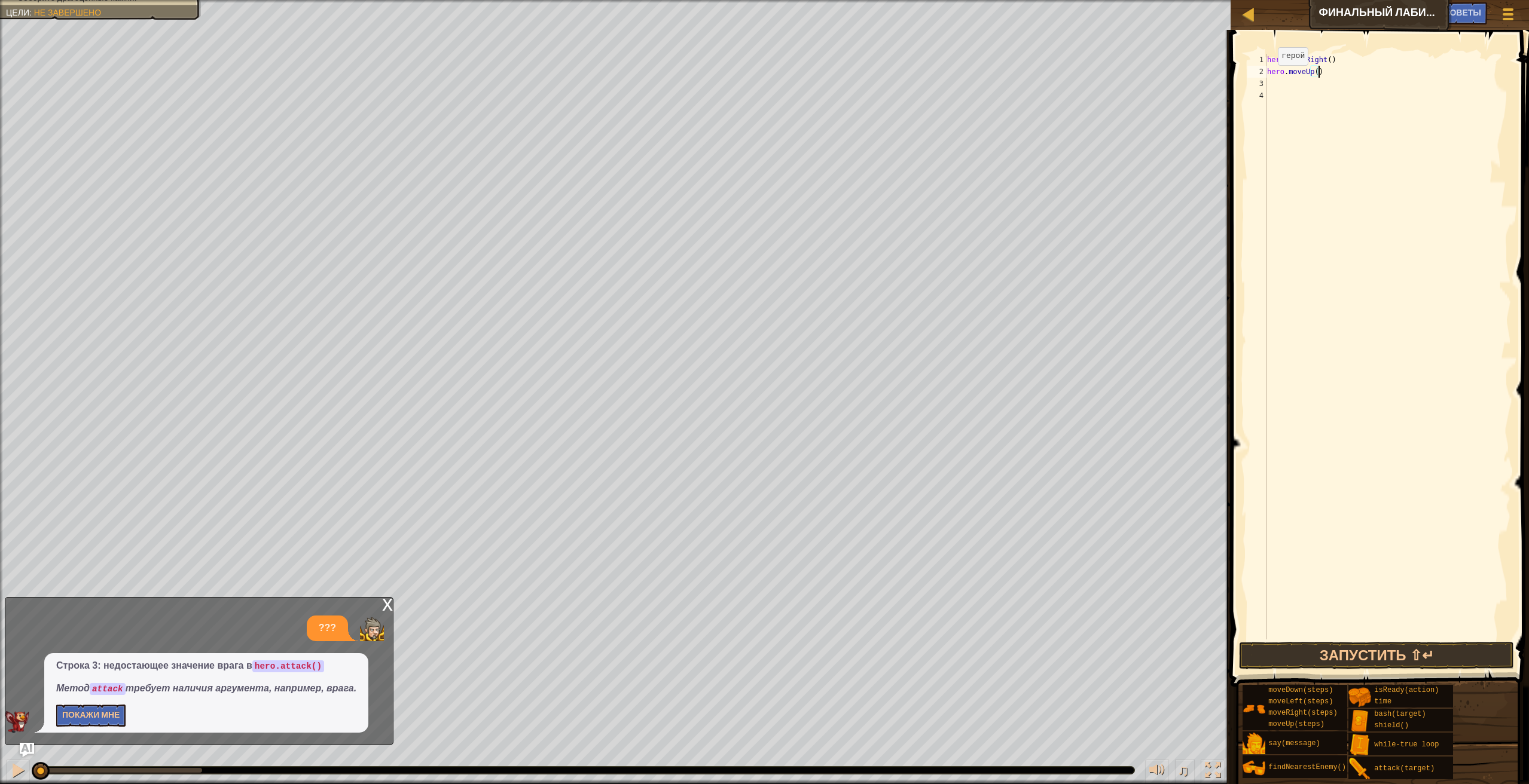
click at [1266, 78] on div "3" at bounding box center [1257, 83] width 20 height 12
type textarea "h"
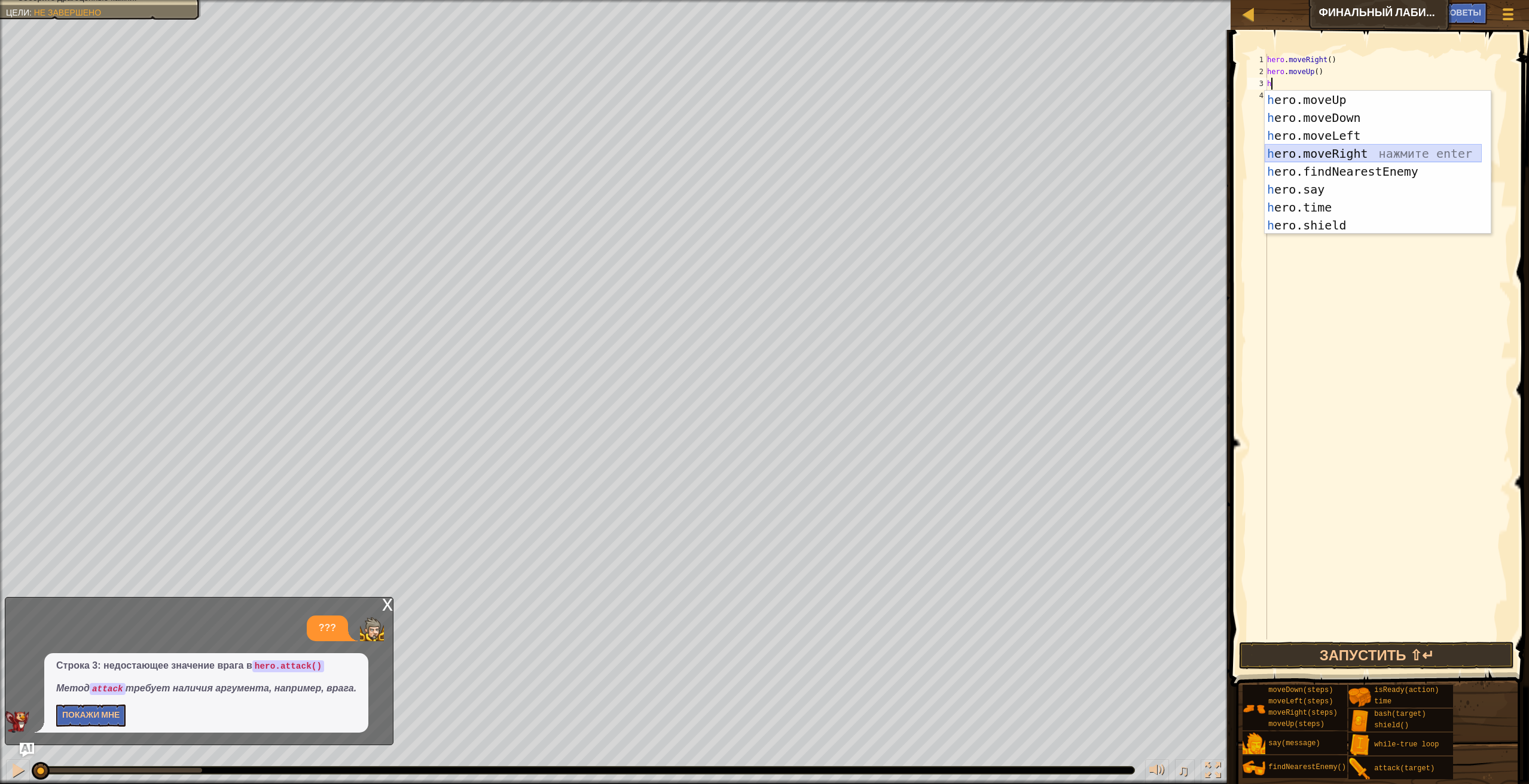
click at [1373, 156] on div "h ero.moveUp нажмите enter h ero.moveDown нажмите enter h ero.moveLeft нажмите …" at bounding box center [1373, 180] width 217 height 179
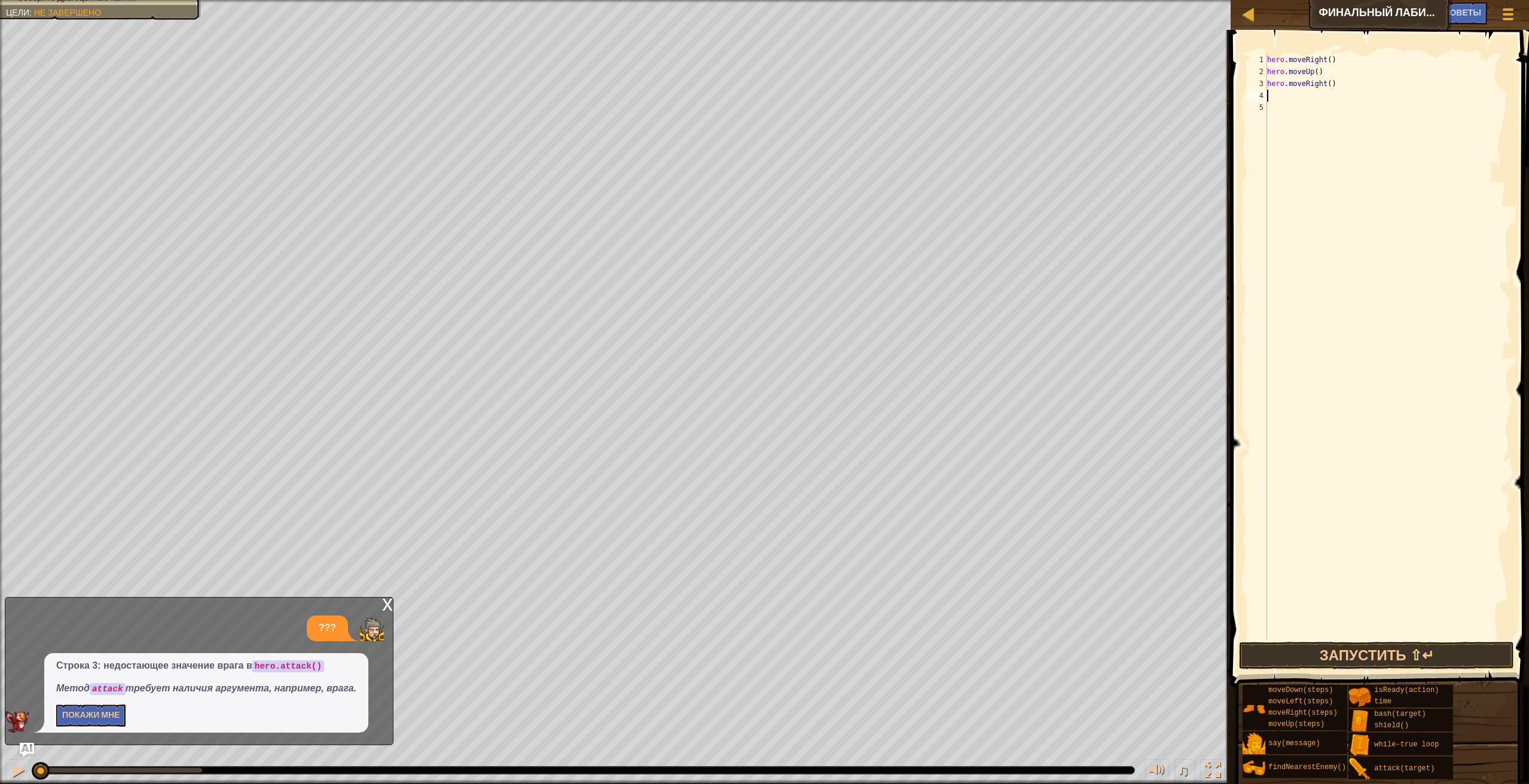
click at [1274, 93] on div "hero . moveRight ( ) hero . moveUp ( ) hero . moveRight ( )" at bounding box center [1387, 358] width 247 height 610
type textarea "m"
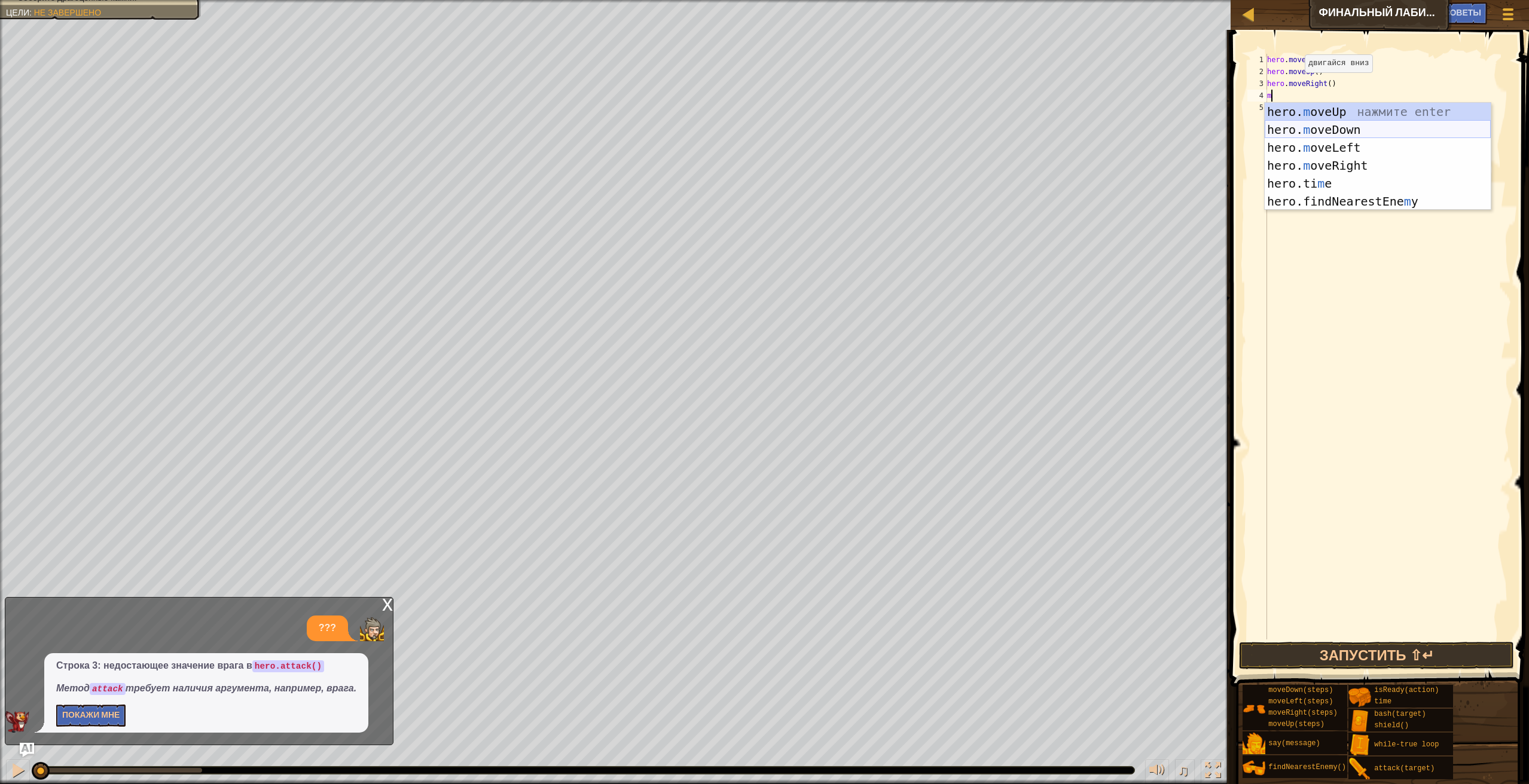
click at [1372, 126] on div "hero. m oveUp нажмите enter hero. m oveDown нажмите enter hero. m oveLeft нажми…" at bounding box center [1377, 174] width 226 height 144
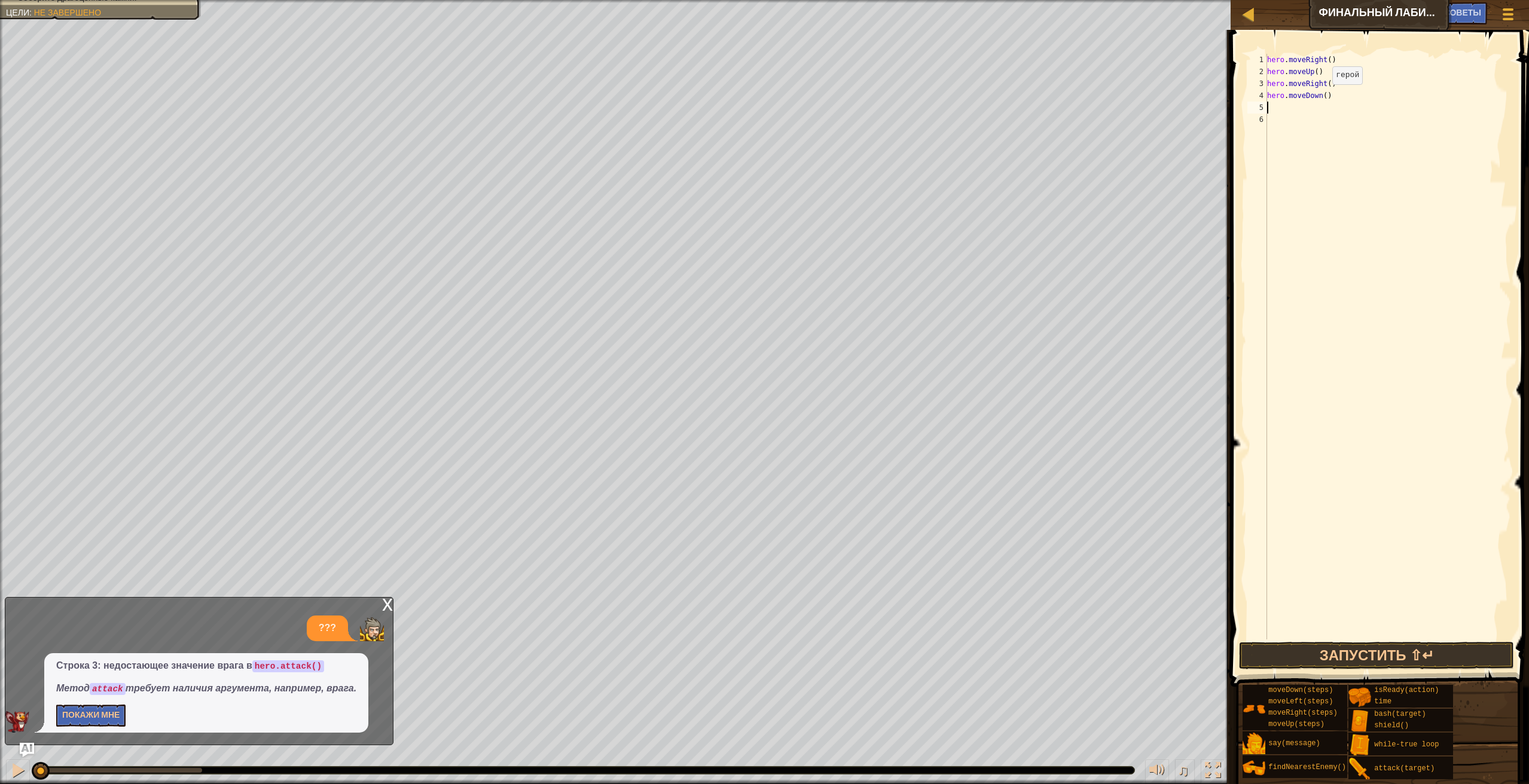
click at [1320, 96] on div "hero . moveRight ( ) hero . moveUp ( ) hero . moveRight ( ) hero . moveDown ( )" at bounding box center [1387, 358] width 247 height 610
click at [1323, 100] on div "hero . moveRight ( ) hero . moveUp ( ) hero . moveRight ( ) hero . moveDown ( )" at bounding box center [1387, 346] width 247 height 586
type textarea "hero.moveDown(2)"
click at [1379, 657] on button "Запустить ⇧↵" at bounding box center [1376, 655] width 275 height 28
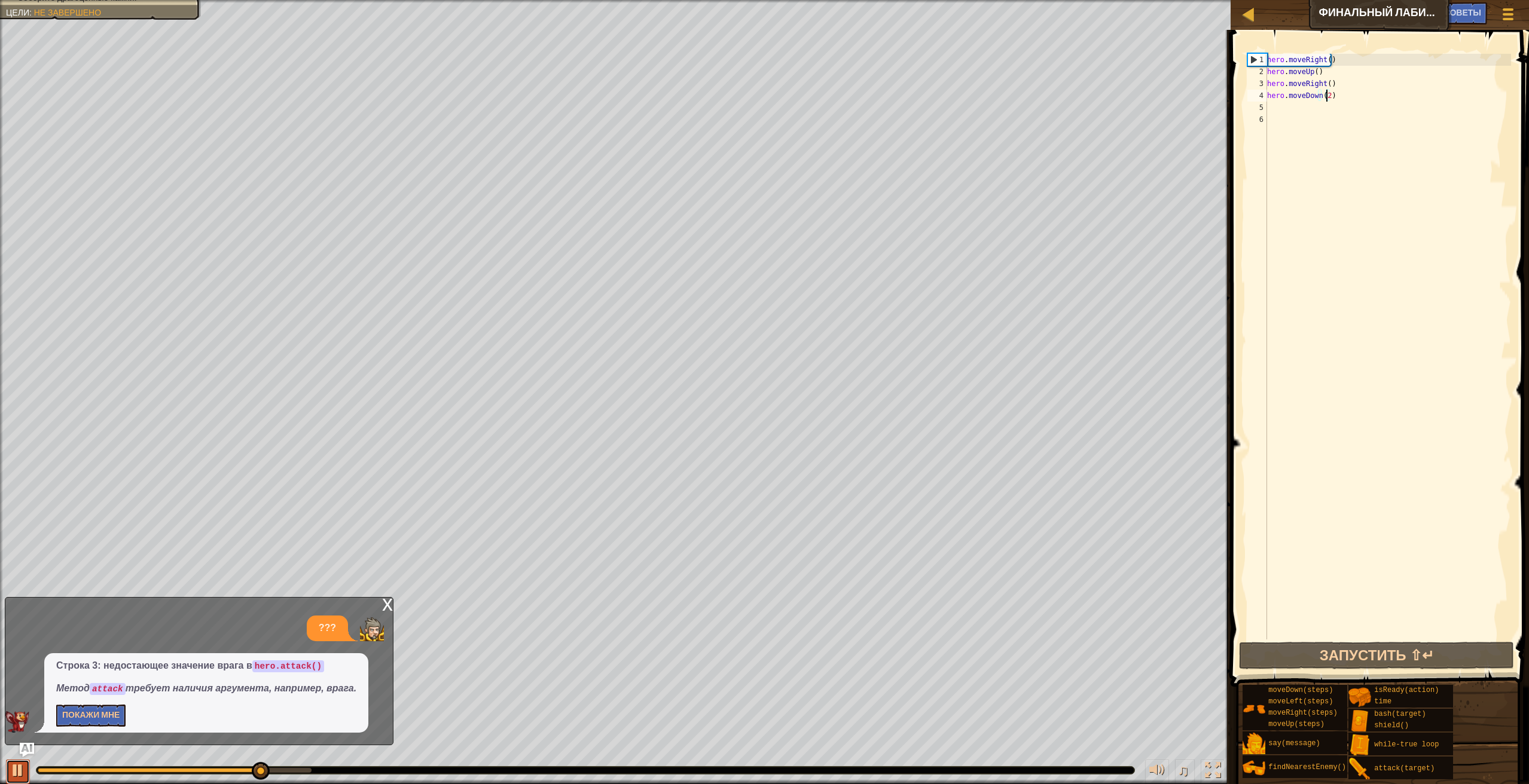
click at [11, 762] on div at bounding box center [18, 770] width 16 height 16
drag, startPoint x: 42, startPoint y: 767, endPoint x: 300, endPoint y: 712, distance: 263.8
click at [300, 712] on div "Карта Финальный лабиринт [PERSON_NAME] игры Готово Советы Ask AI 1 2 3 4 5 hero…" at bounding box center [764, 392] width 1529 height 784
drag, startPoint x: 304, startPoint y: 770, endPoint x: 34, endPoint y: 768, distance: 270.0
click at [34, 768] on div at bounding box center [41, 771] width 18 height 18
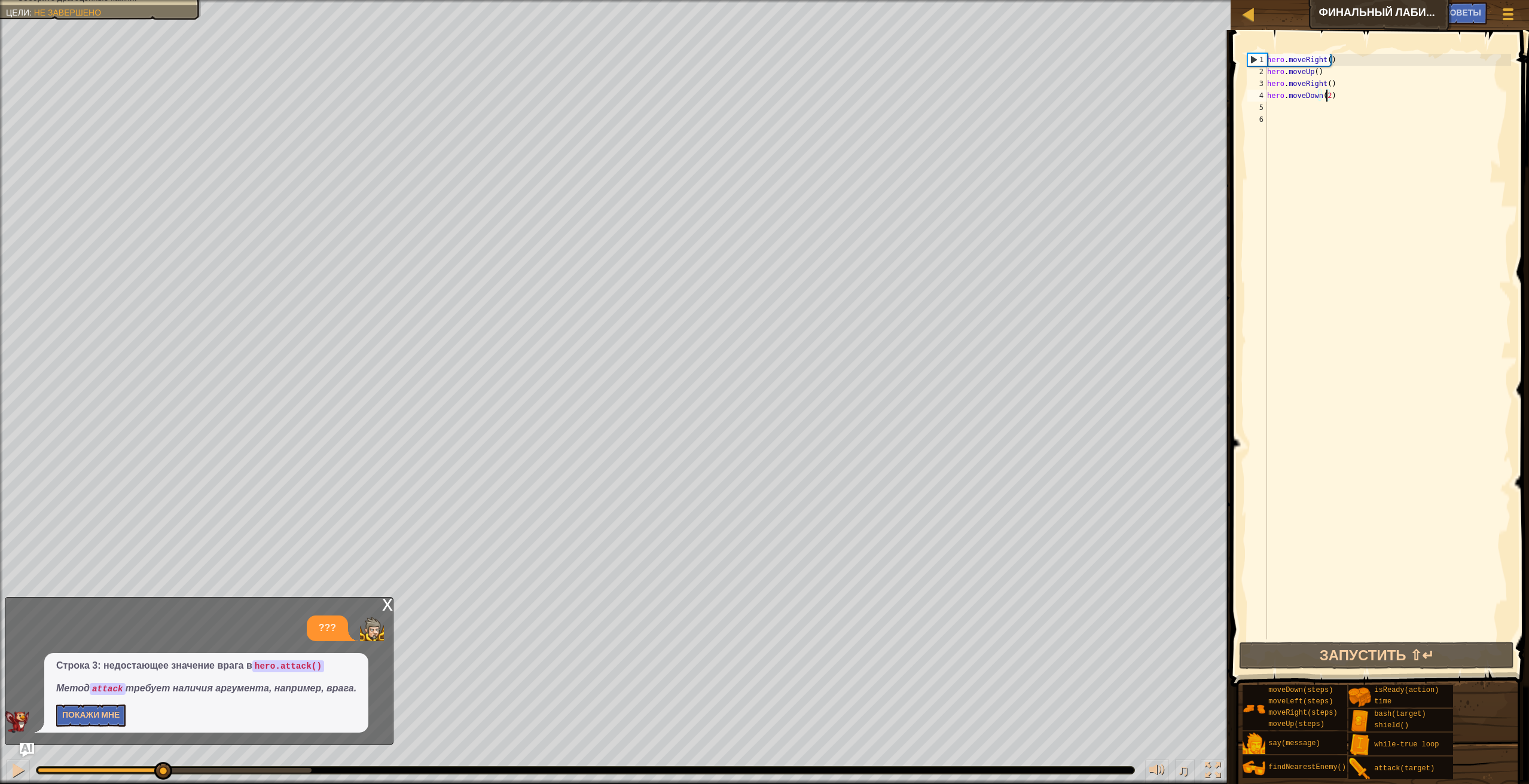
drag, startPoint x: 38, startPoint y: 768, endPoint x: 161, endPoint y: 739, distance: 126.4
click at [161, 739] on div "Карта Финальный лабиринт [PERSON_NAME] игры Готово Советы Ask AI 1 2 3 4 5 hero…" at bounding box center [764, 392] width 1529 height 784
drag, startPoint x: 155, startPoint y: 774, endPoint x: 109, endPoint y: 695, distance: 91.4
click at [109, 695] on div "Карта Финальный лабиринт [PERSON_NAME] игры Готово Советы Ask AI 1 2 3 4 5 hero…" at bounding box center [764, 392] width 1529 height 784
click at [1300, 119] on div "hero . moveRight ( ) hero . moveUp ( ) hero . moveRight ( ) hero . moveDown ( 2…" at bounding box center [1387, 358] width 247 height 610
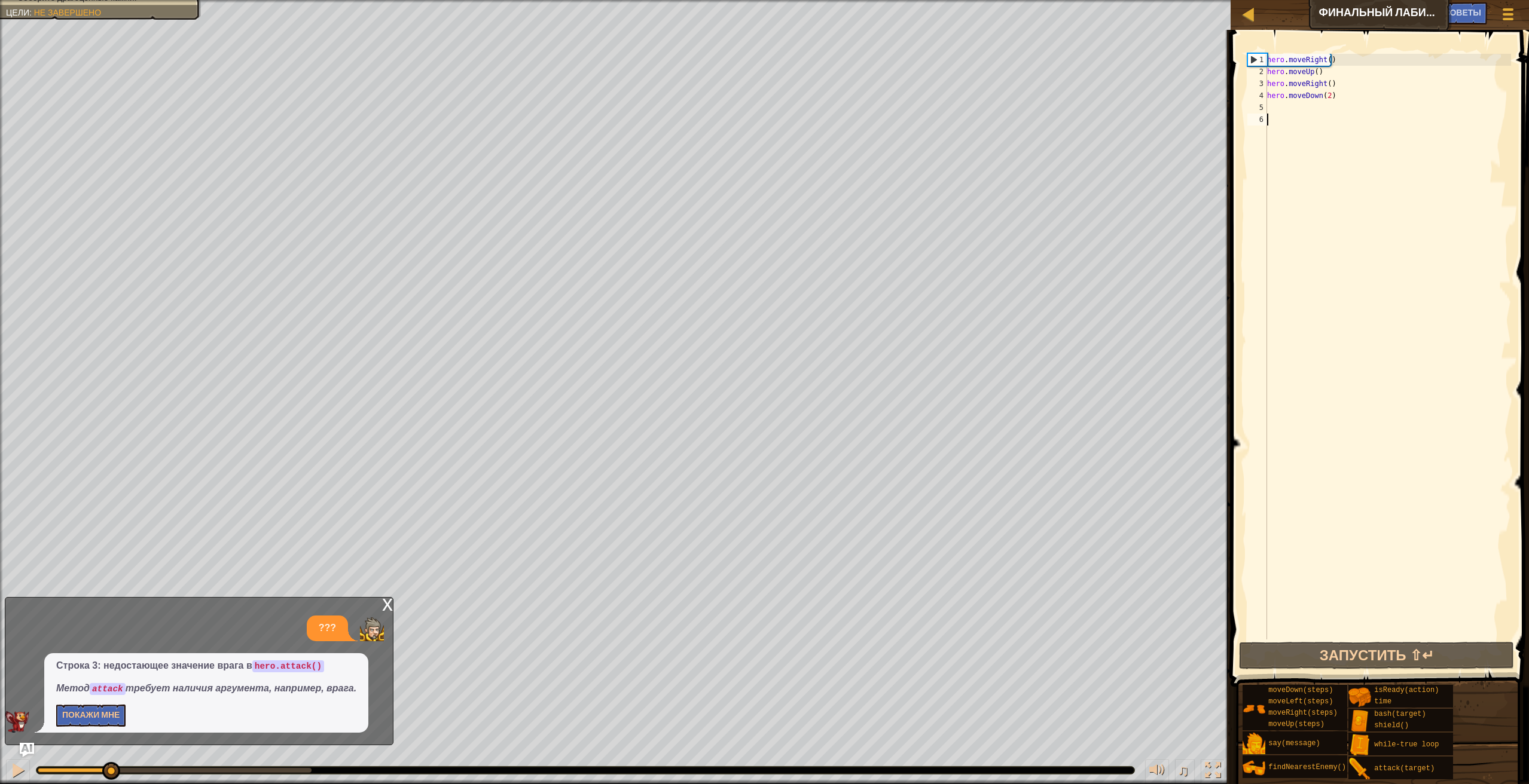
scroll to position [5, 0]
click at [1290, 106] on div "hero . moveRight ( ) hero . moveUp ( ) hero . moveRight ( ) hero . moveDown ( 2…" at bounding box center [1387, 358] width 247 height 610
type textarea "h"
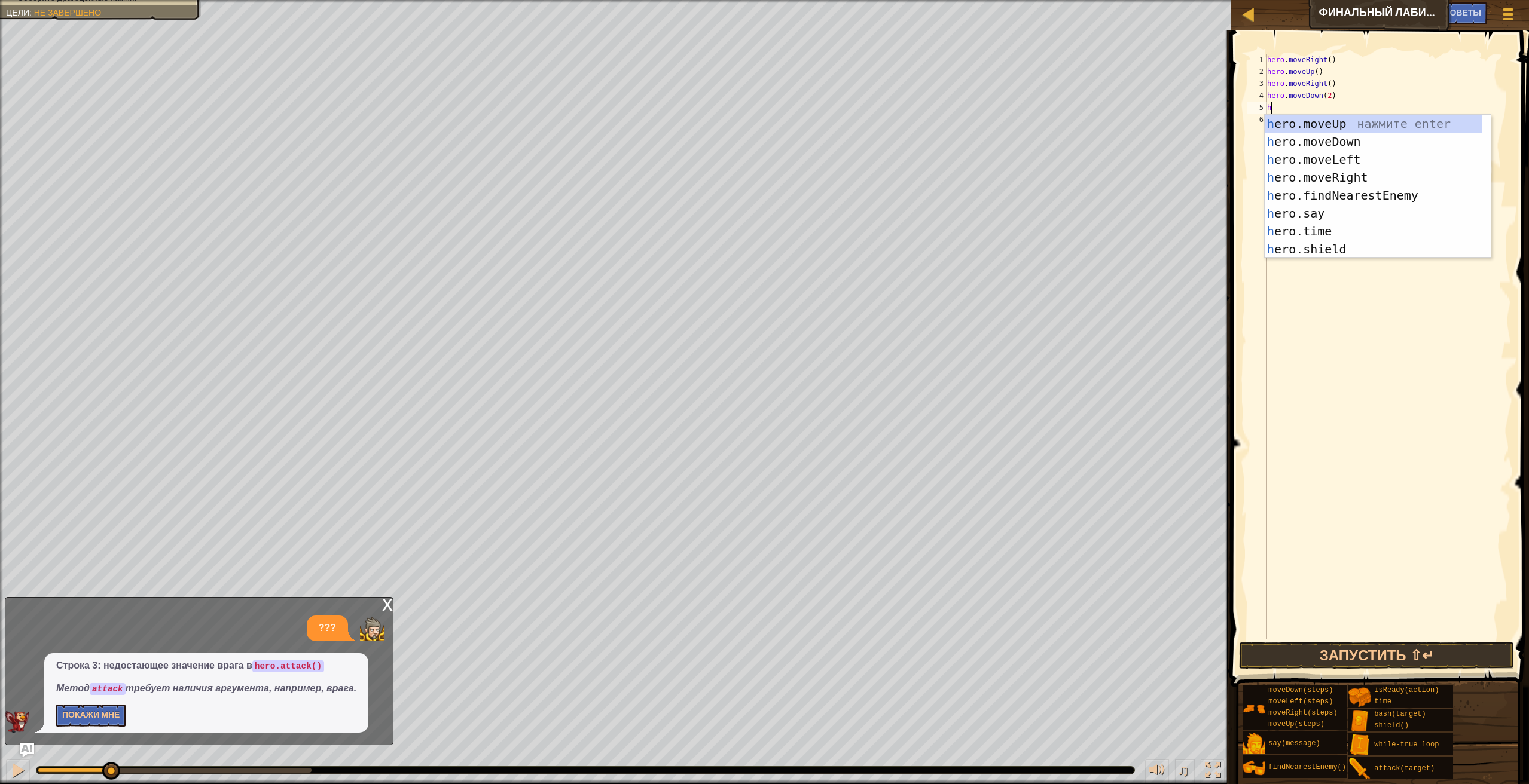
click at [1326, 113] on div "hero . moveRight ( ) hero . moveUp ( ) hero . moveRight ( ) hero . moveDown ( 2…" at bounding box center [1387, 358] width 247 height 610
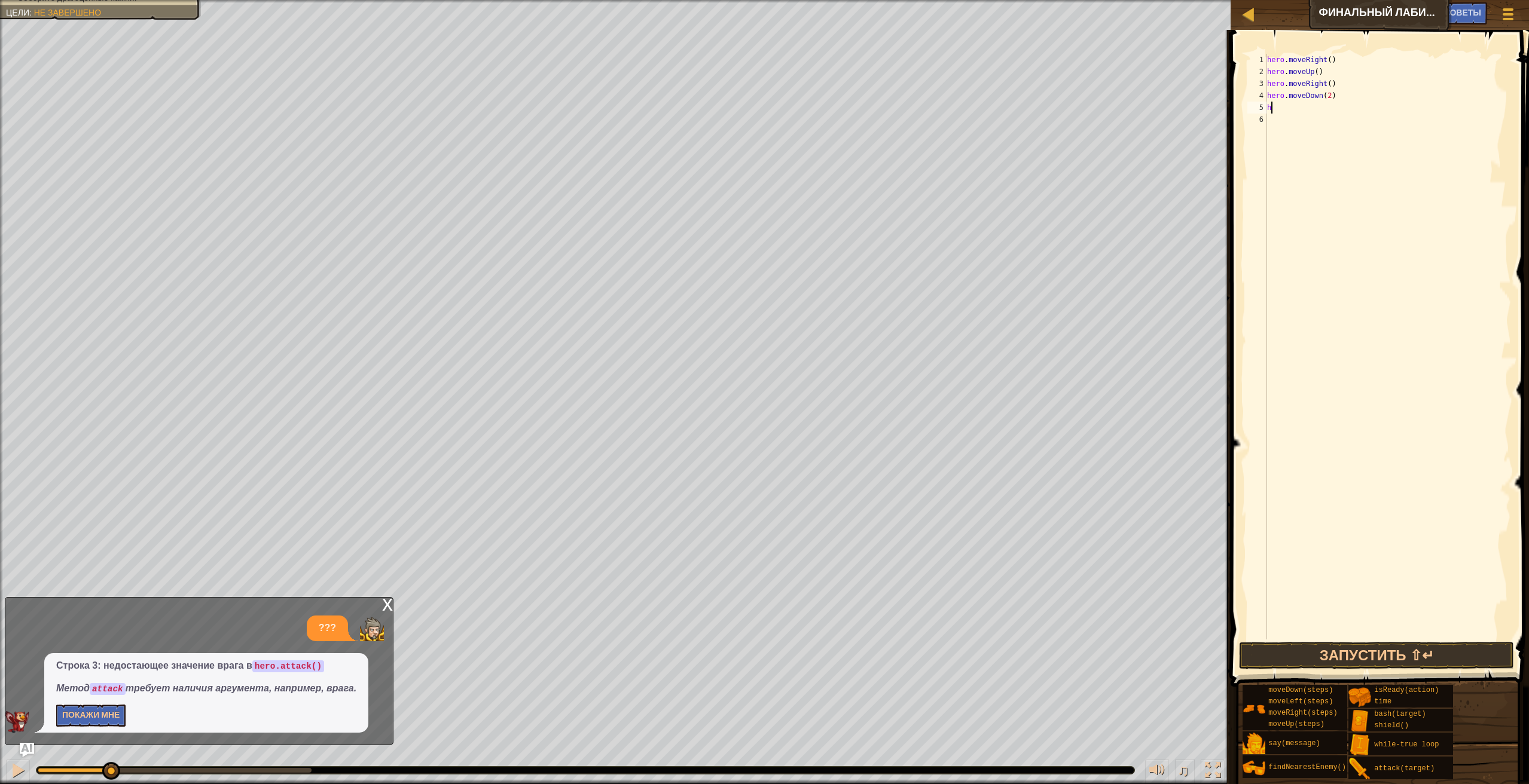
click at [1289, 112] on div "hero . moveRight ( ) hero . moveUp ( ) hero . moveRight ( ) hero . moveDown ( 2…" at bounding box center [1387, 358] width 247 height 610
type textarea "h"
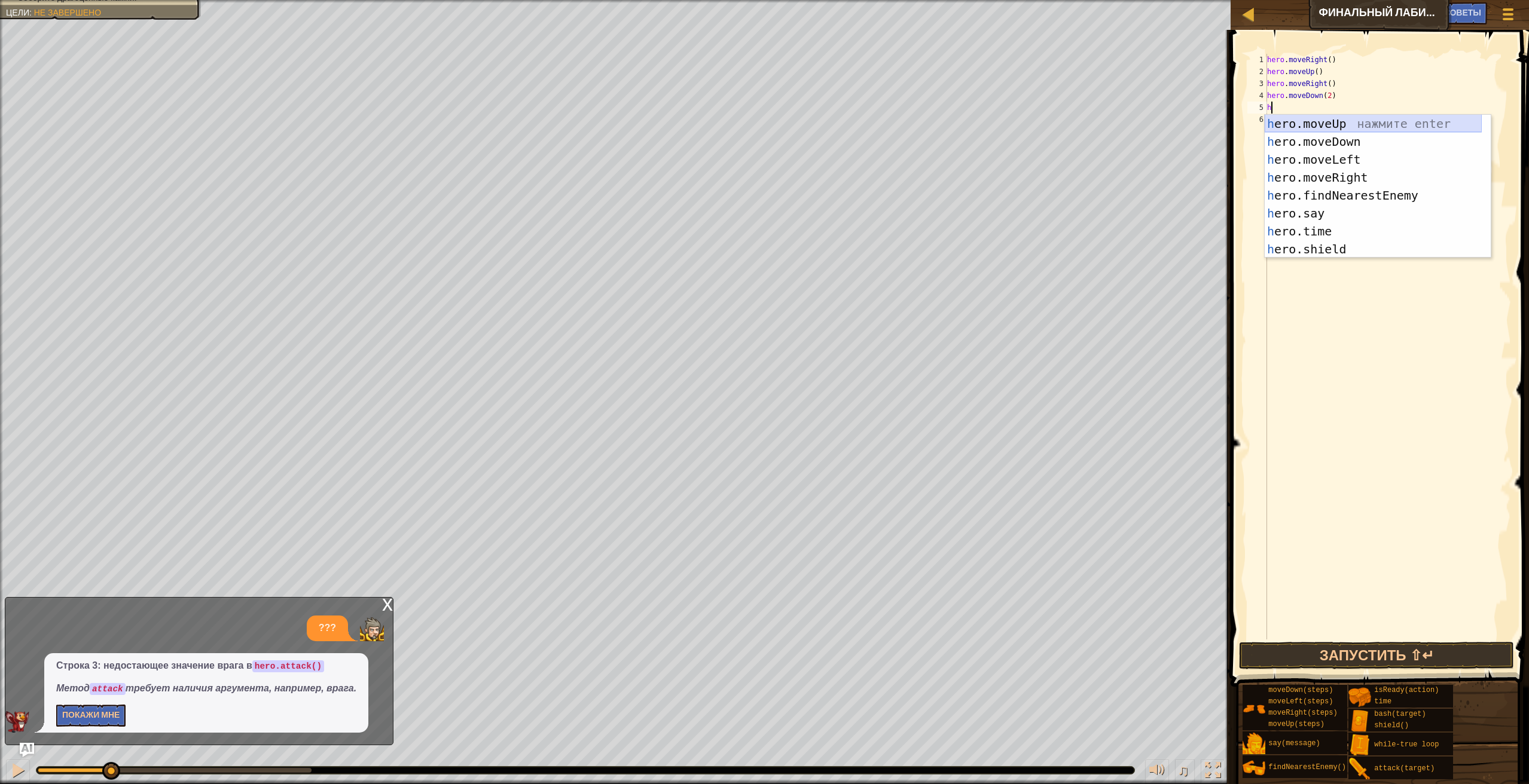
click at [1368, 122] on div "h ero.moveUp нажмите enter h ero.moveDown нажмите enter h ero.moveLeft нажмите …" at bounding box center [1373, 204] width 217 height 179
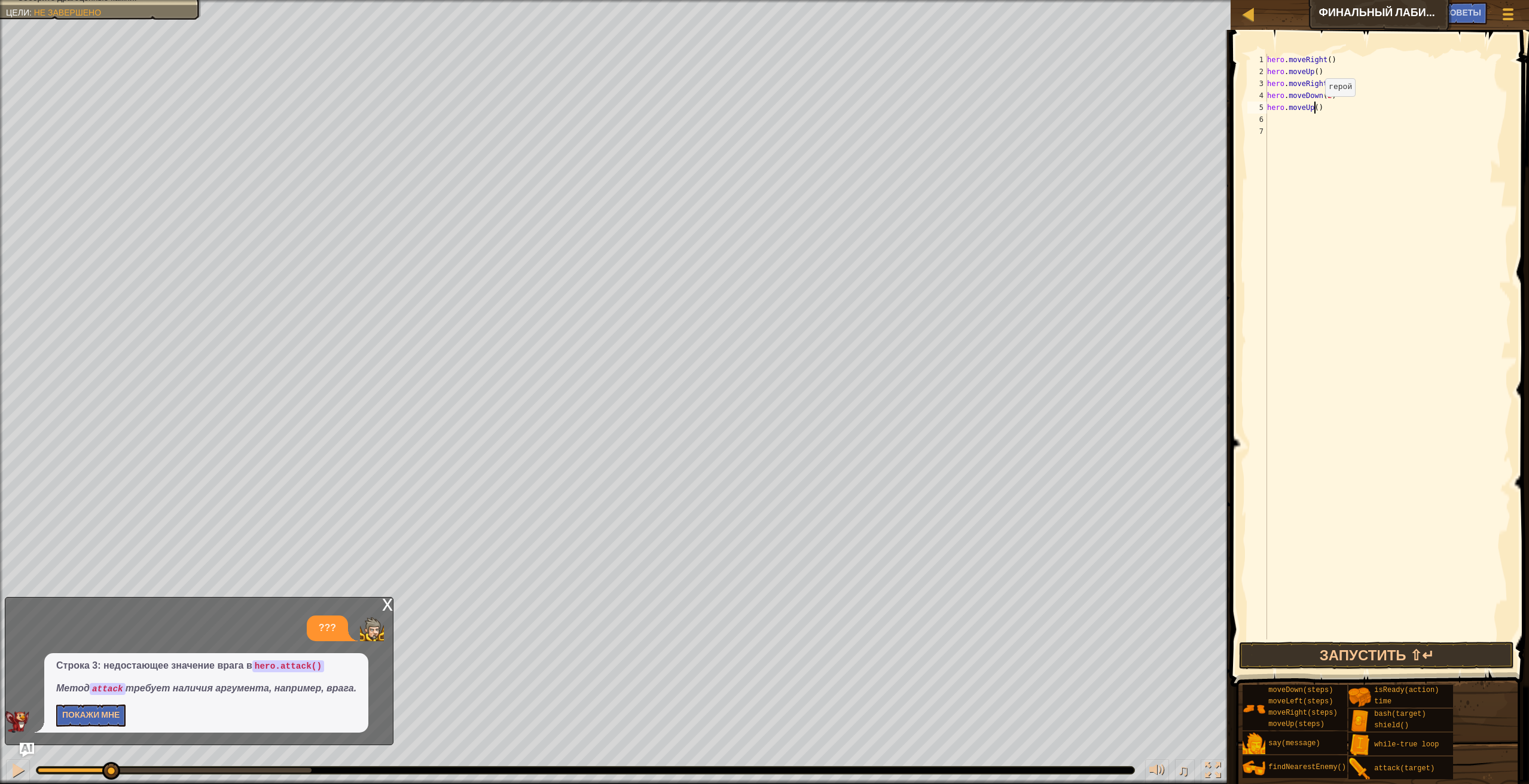
click at [1315, 108] on div "hero . moveRight ( ) hero . moveUp ( ) hero . moveRight ( ) hero . moveDown ( 2…" at bounding box center [1387, 358] width 247 height 610
click at [1327, 61] on div "hero . moveRight ( ) hero . moveUp ( ) hero . moveRight ( ) hero . moveDown ( 2…" at bounding box center [1387, 358] width 247 height 610
click at [1312, 73] on div "hero . moveRight ( 1 ) hero . moveUp ( ) hero . moveRight ( ) hero . moveDown (…" at bounding box center [1387, 358] width 247 height 610
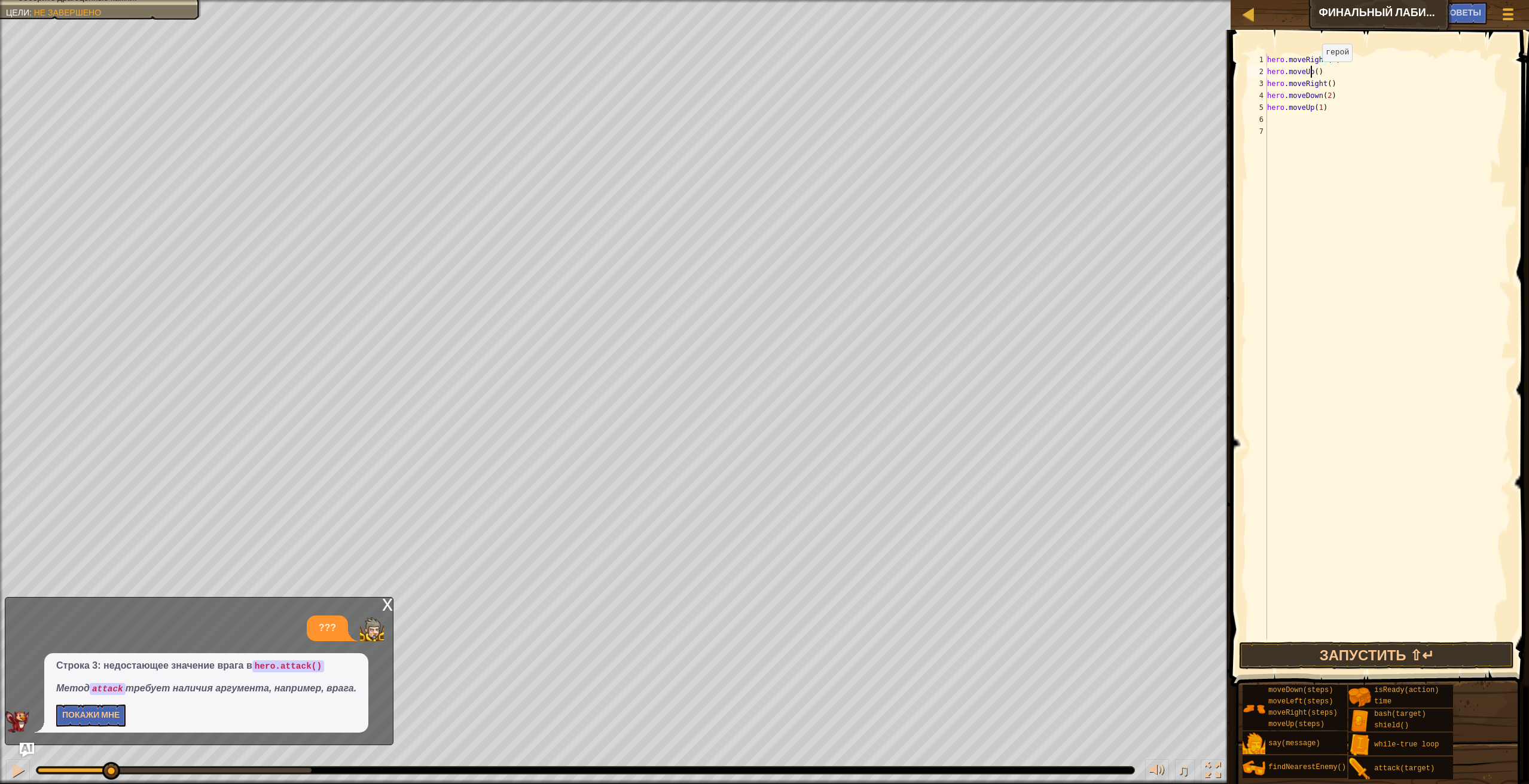
scroll to position [5, 4]
click at [1314, 73] on div "hero . moveRight ( 1 ) hero . moveUp ( ) hero . moveRight ( ) hero . moveDown (…" at bounding box center [1387, 358] width 247 height 610
type textarea "hero.moveUp(11)"
click at [1327, 87] on div "hero . moveRight ( 1 ) hero . moveUp ( 1 ) hero . moveRight ( ) hero . moveDown…" at bounding box center [1387, 358] width 247 height 610
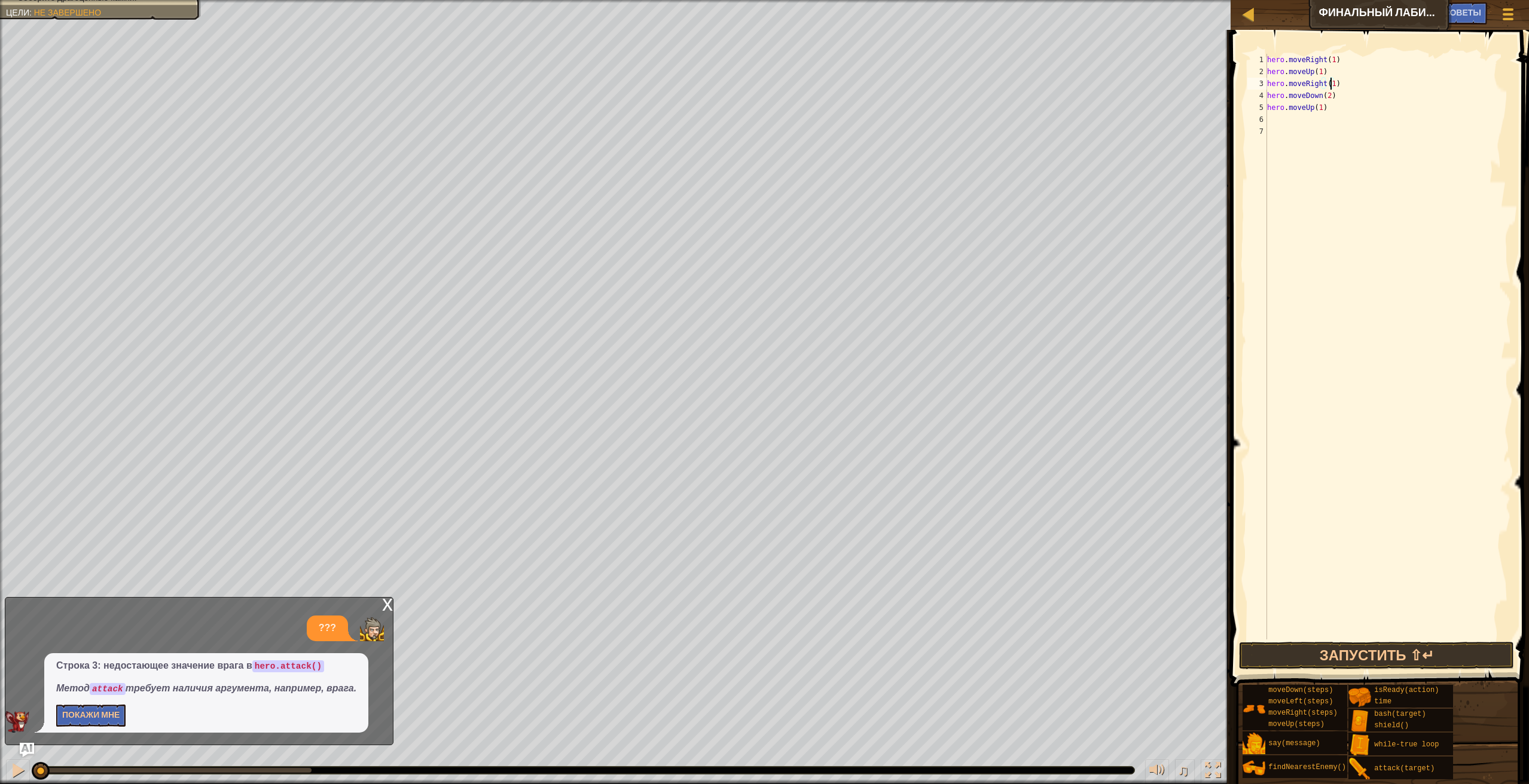
drag, startPoint x: 114, startPoint y: 764, endPoint x: -2, endPoint y: 735, distance: 119.6
click at [0, 0] on html "Карта Финальный лабиринт [PERSON_NAME] игры Готово Советы Ask AI 1 2 3 4 5 hero…" at bounding box center [764, 0] width 1529 height 0
click at [1269, 139] on div "hero . moveRight ( 1 ) hero . moveUp ( 1 ) hero . moveRight ( 1 ) hero . moveDo…" at bounding box center [1387, 358] width 247 height 610
click at [1269, 133] on div "hero . moveRight ( 1 ) hero . moveUp ( 1 ) hero . moveRight ( 1 ) hero . moveDo…" at bounding box center [1387, 358] width 247 height 610
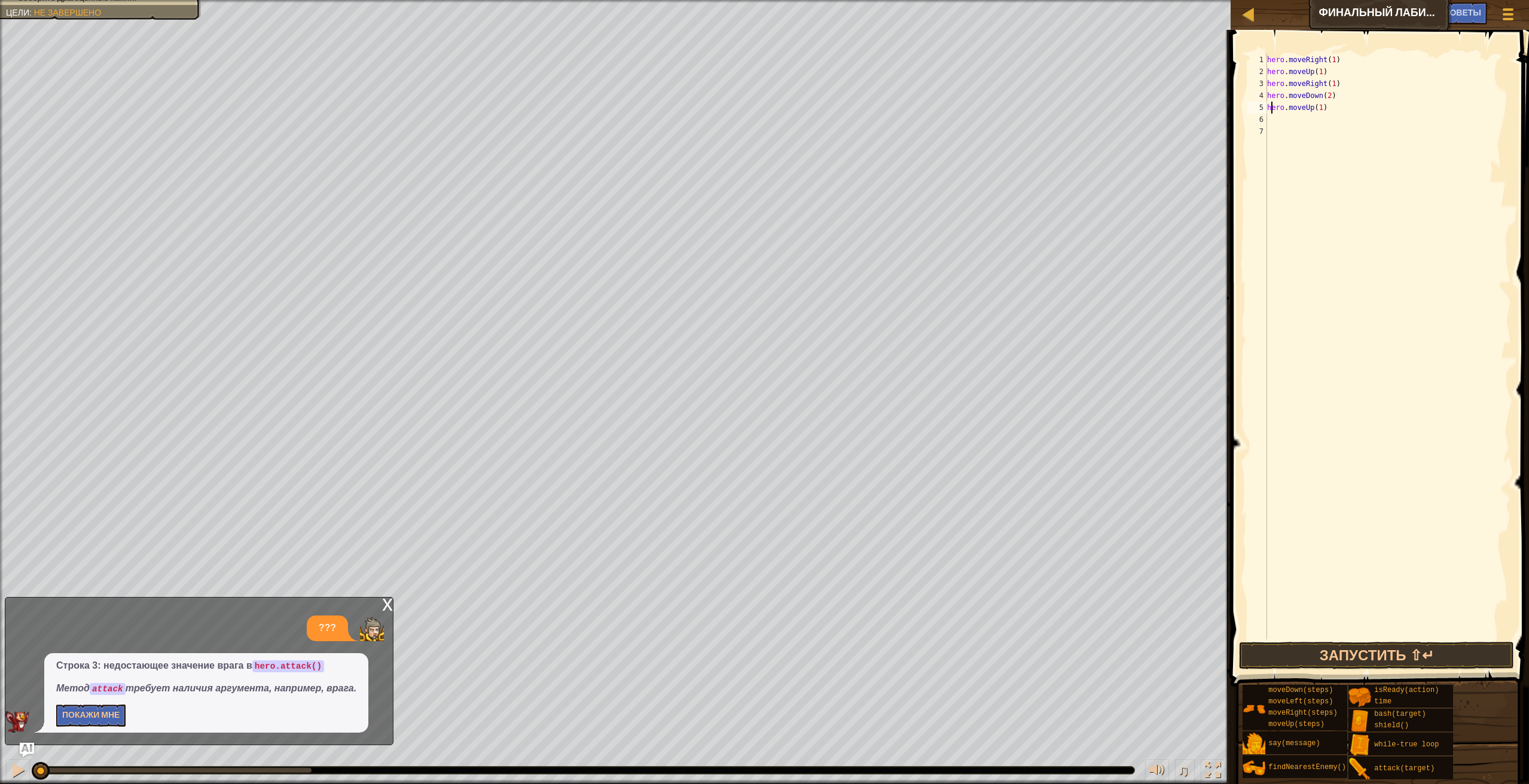
drag, startPoint x: 1271, startPoint y: 112, endPoint x: 1272, endPoint y: 123, distance: 11.0
click at [1272, 119] on div "hero . moveRight ( 1 ) hero . moveUp ( 1 ) hero . moveRight ( 1 ) hero . moveDo…" at bounding box center [1387, 358] width 247 height 610
type textarea "hero.moveUp(1)"
click at [1273, 127] on div "hero . moveRight ( 1 ) hero . moveUp ( 1 ) hero . moveRight ( 1 ) hero . moveDo…" at bounding box center [1387, 358] width 247 height 610
click at [1269, 122] on div "hero . moveRight ( 1 ) hero . moveUp ( 1 ) hero . moveRight ( 1 ) hero . moveDo…" at bounding box center [1387, 358] width 247 height 610
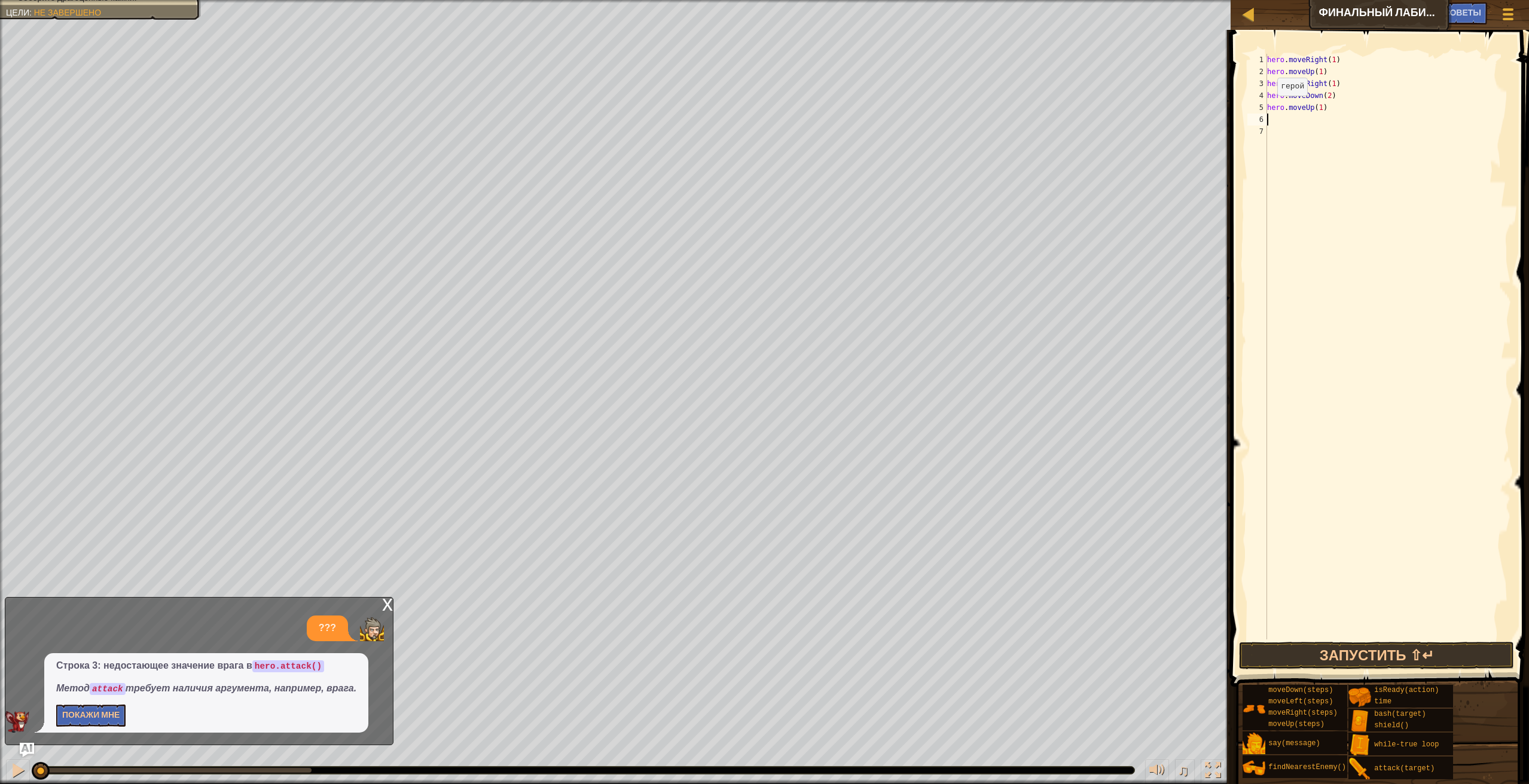
type textarea "h"
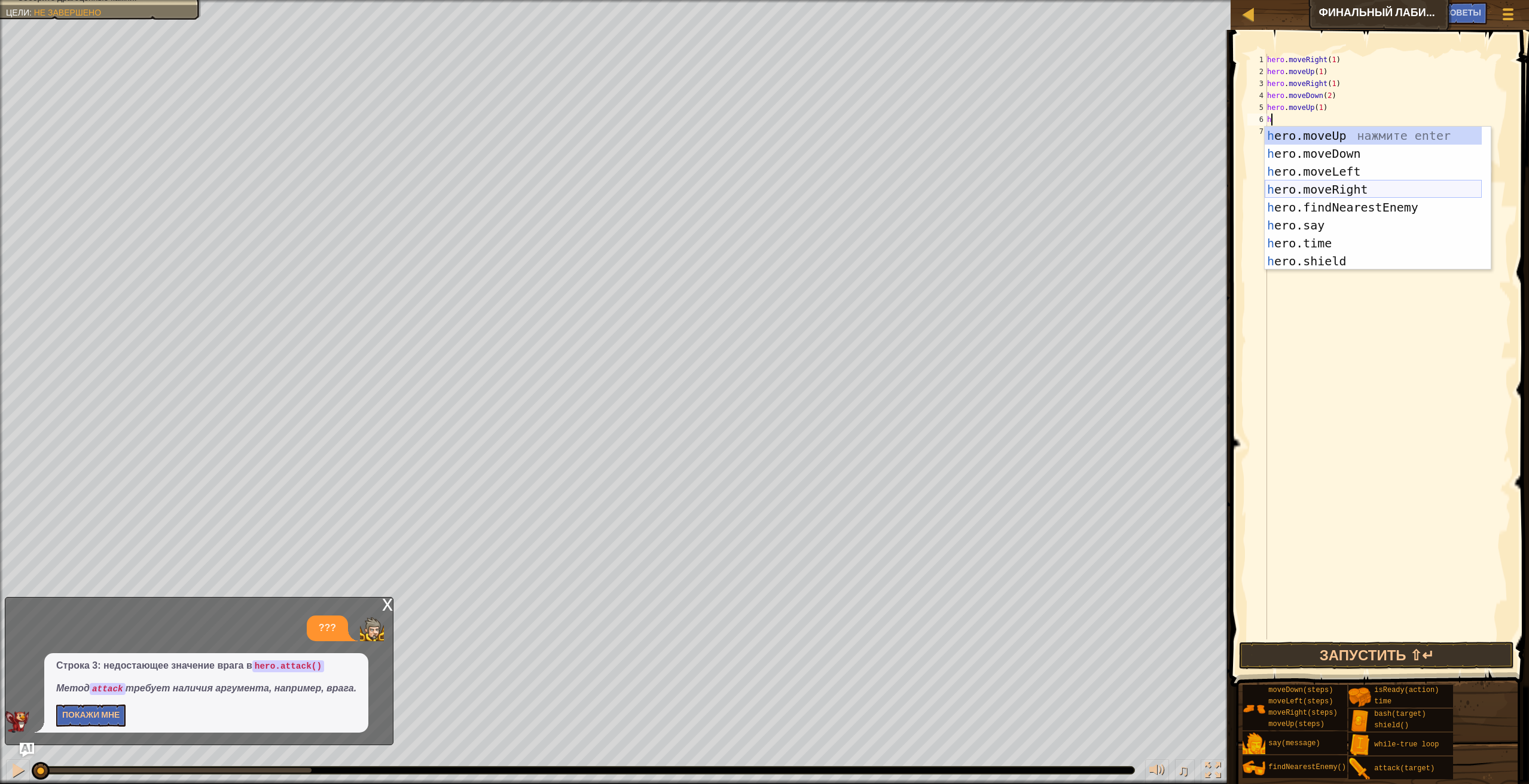
click at [1356, 185] on div "h ero.moveUp нажмите enter h ero.moveDown нажмите enter h ero.moveLeft нажмите …" at bounding box center [1373, 216] width 217 height 179
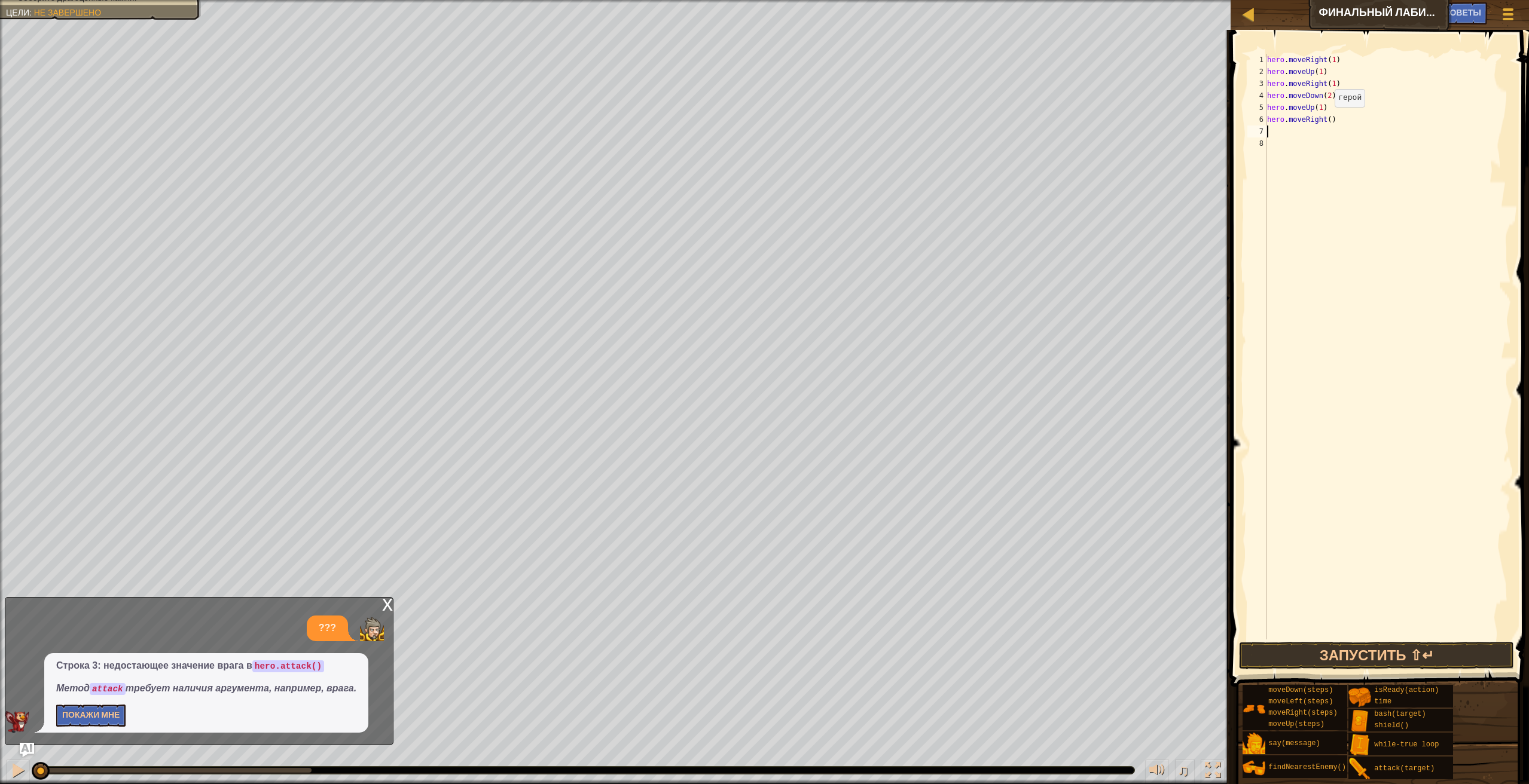
click at [1324, 120] on div "hero . moveRight ( 1 ) hero . moveUp ( 1 ) hero . moveRight ( 1 ) hero . moveDo…" at bounding box center [1387, 358] width 247 height 610
click at [1329, 116] on div "hero . moveRight ( 1 ) hero . moveUp ( 1 ) hero . moveRight ( 1 ) hero . moveDo…" at bounding box center [1387, 358] width 247 height 610
click at [1324, 120] on div "hero . moveRight ( 1 ) hero . moveUp ( 1 ) hero . moveRight ( 1 ) hero . moveDo…" at bounding box center [1387, 358] width 247 height 610
click at [1326, 120] on div "hero . moveRight ( 1 ) hero . moveUp ( 1 ) hero . moveRight ( 1 ) hero . moveDo…" at bounding box center [1387, 358] width 247 height 610
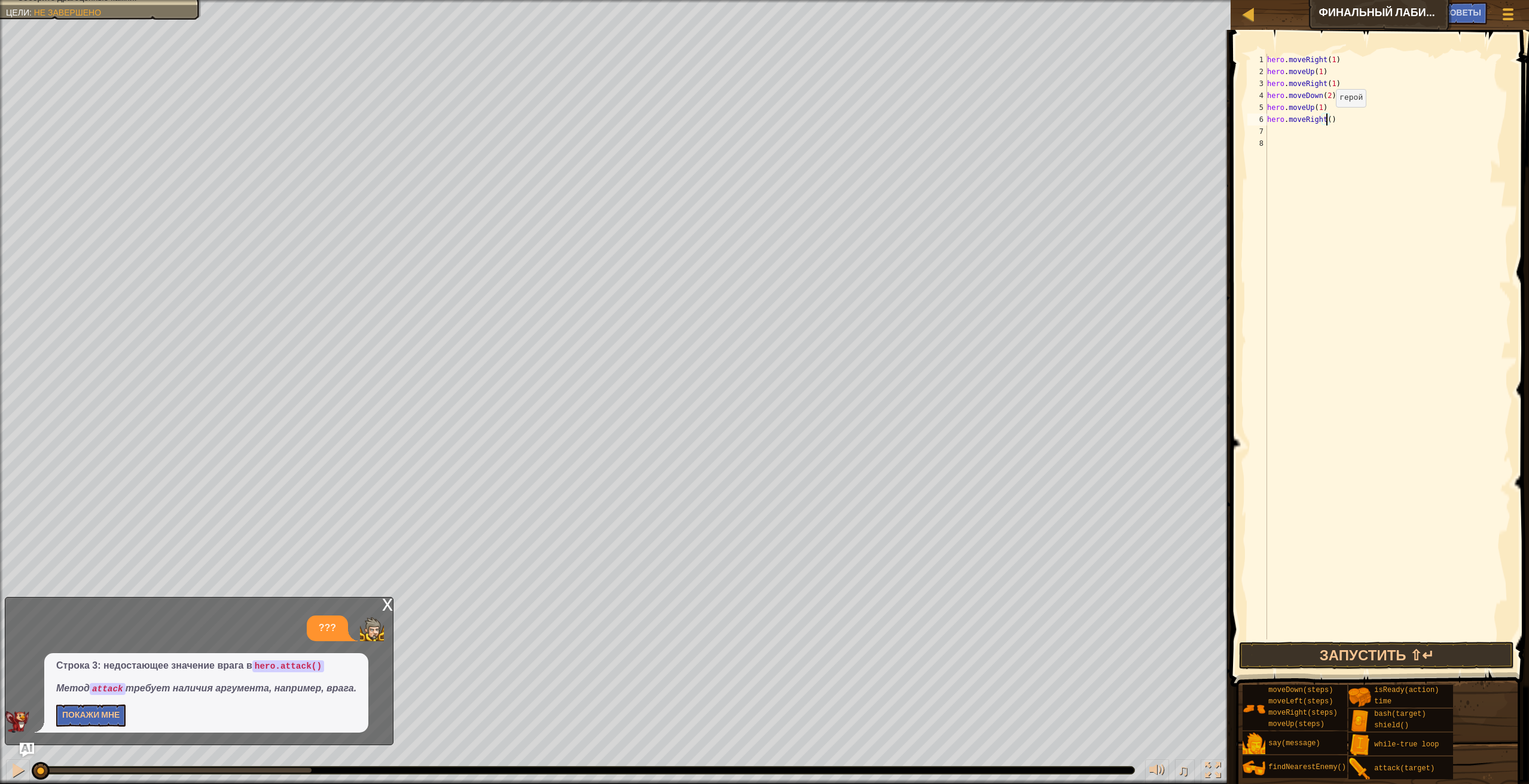
type textarea "hero.moveRight(1)"
click at [1280, 131] on div "hero . moveRight ( 1 ) hero . moveUp ( 1 ) hero . moveRight ( 1 ) hero . moveDo…" at bounding box center [1387, 358] width 247 height 610
type textarea "h"
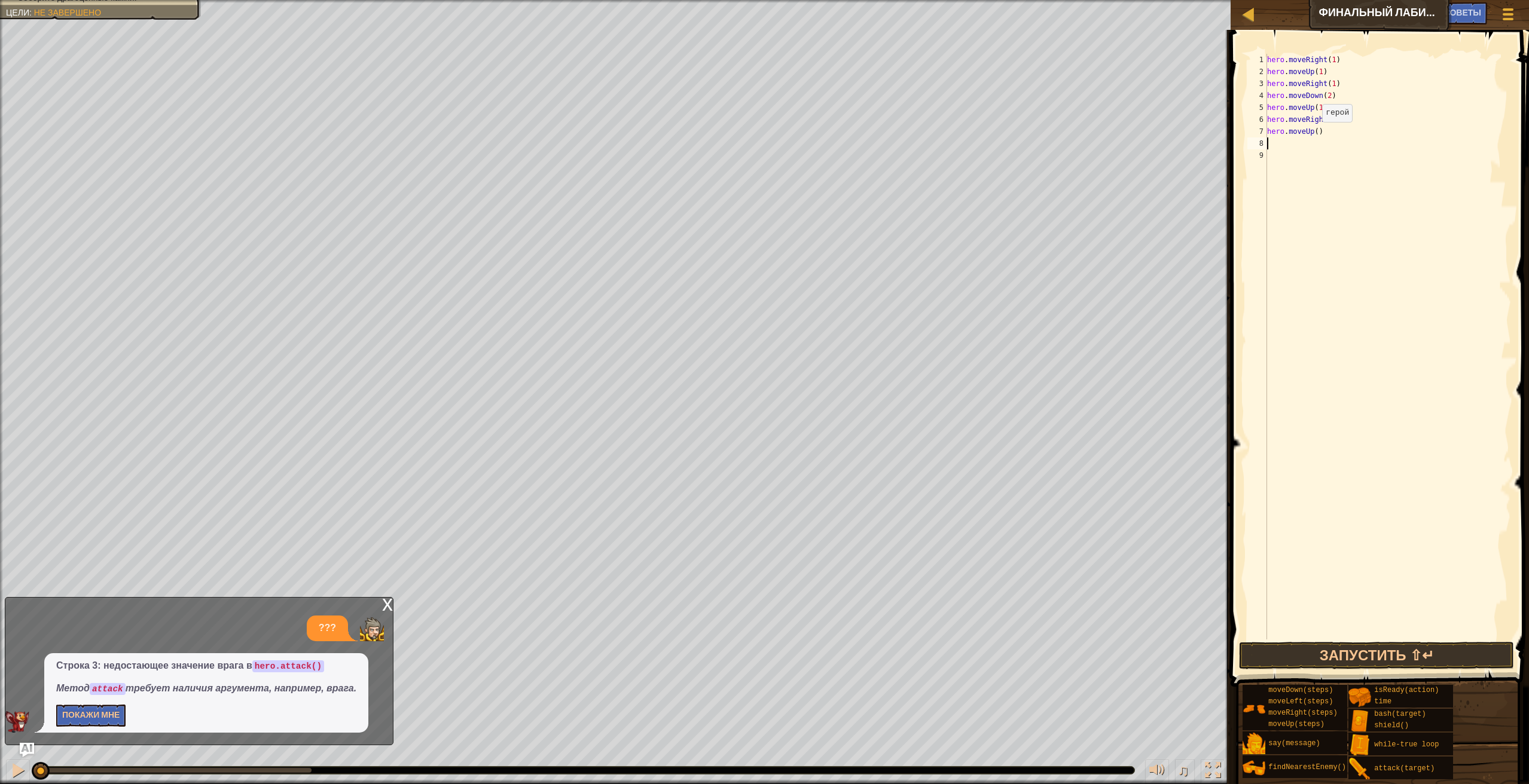
click at [1312, 134] on div "hero . moveRight ( 1 ) hero . moveUp ( 1 ) hero . moveRight ( 1 ) hero . moveDo…" at bounding box center [1387, 358] width 247 height 610
click at [1312, 133] on div "hero . moveRight ( 1 ) hero . moveUp ( 1 ) hero . moveRight ( 1 ) hero . moveDo…" at bounding box center [1387, 358] width 247 height 610
click at [1346, 125] on div "hero . moveRight ( 1 ) hero . moveUp ( 1 ) hero . moveRight ( 1 ) hero . moveDo…" at bounding box center [1387, 358] width 247 height 610
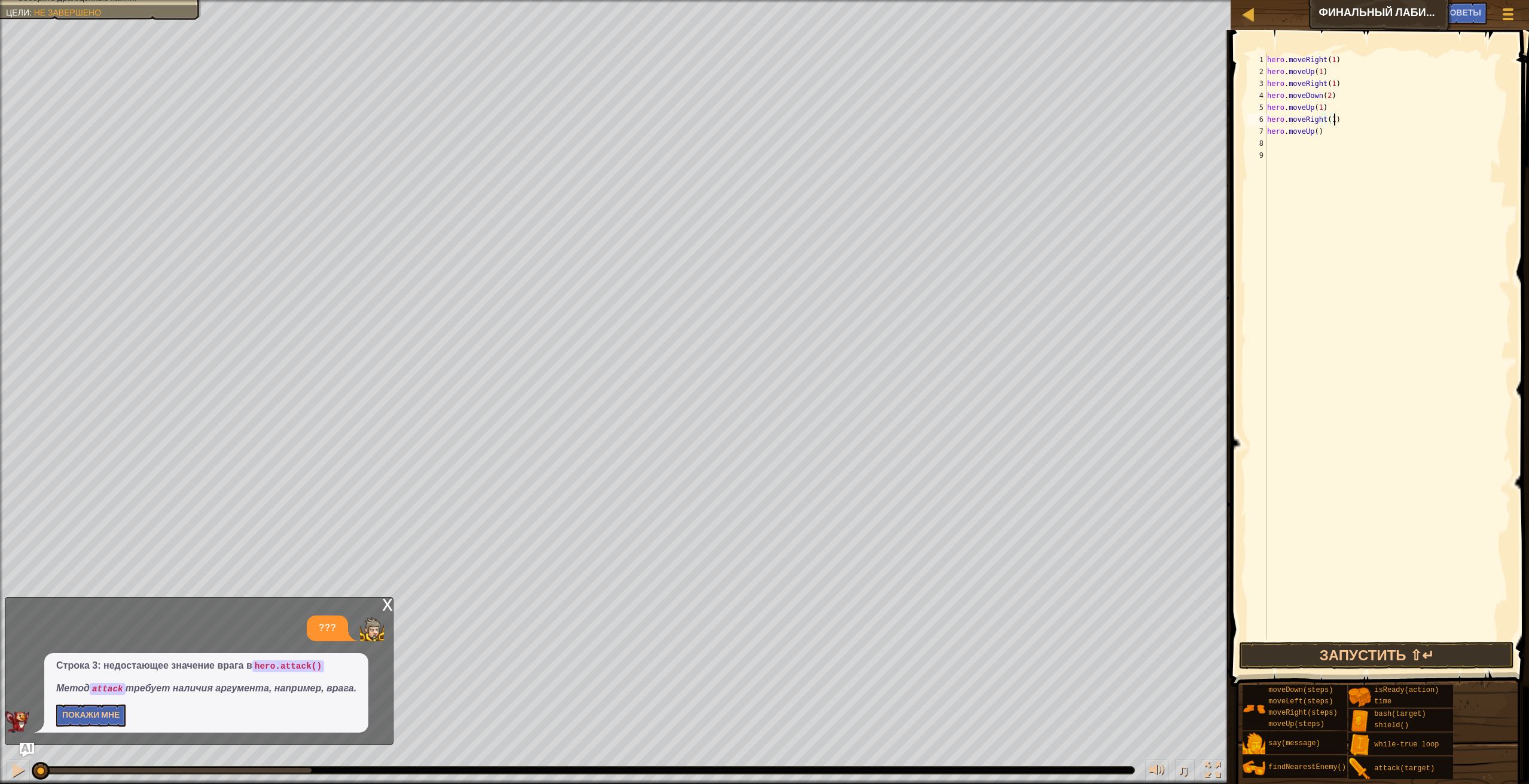
click at [1321, 133] on div "hero . moveRight ( 1 ) hero . moveUp ( 1 ) hero . moveRight ( 1 ) hero . moveDo…" at bounding box center [1387, 358] width 247 height 610
click at [1321, 132] on div "hero . moveRight ( 1 ) hero . moveUp ( 1 ) hero . moveRight ( 1 ) hero . moveDo…" at bounding box center [1387, 358] width 247 height 610
click at [1316, 132] on div "hero . moveRight ( 1 ) hero . moveUp ( 1 ) hero . moveRight ( 1 ) hero . moveDo…" at bounding box center [1387, 358] width 247 height 610
type textarea "hero.moveUp(1)"
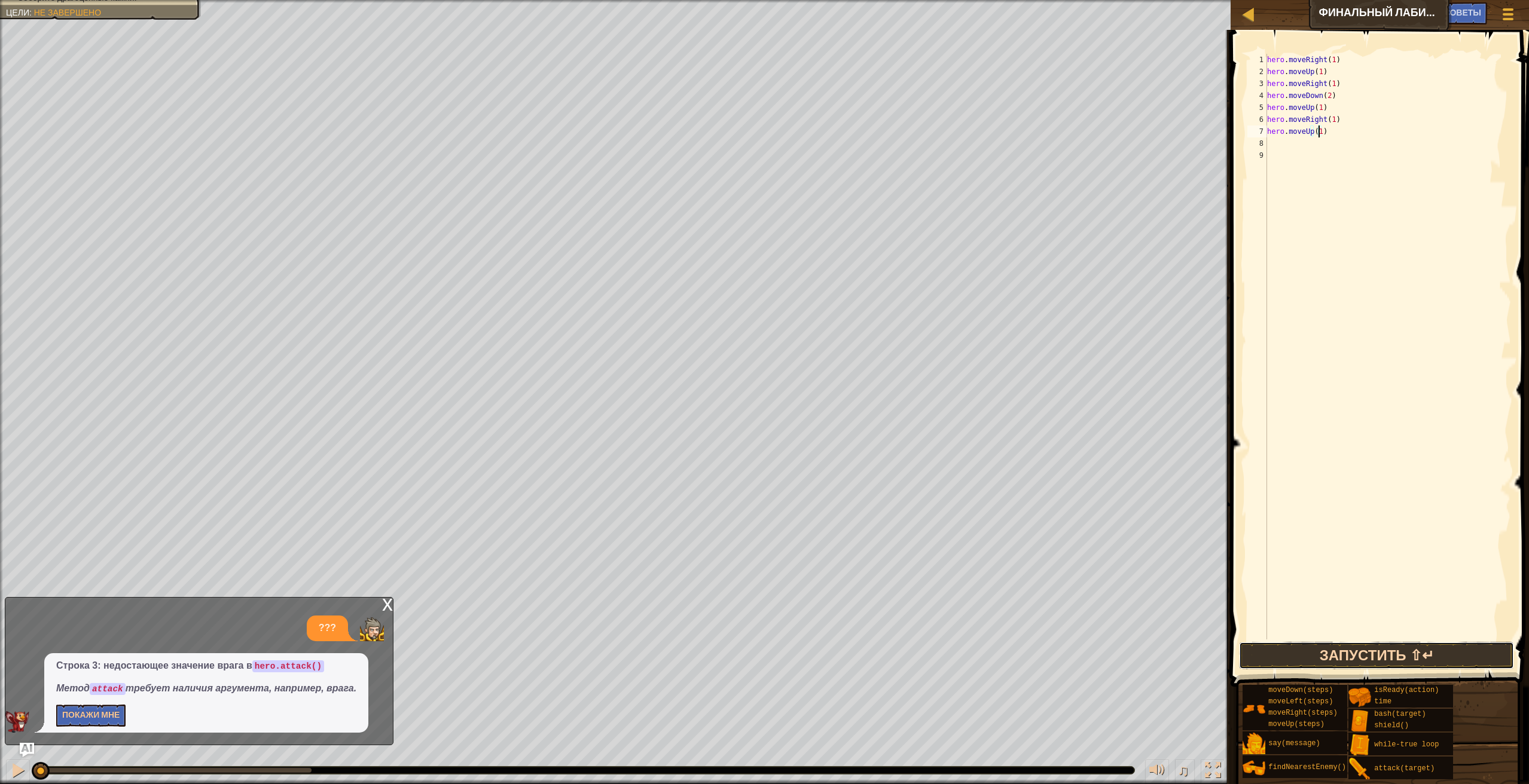
drag, startPoint x: 1264, startPoint y: 646, endPoint x: 1254, endPoint y: 646, distance: 10.0
click at [1259, 647] on button "Запустить ⇧↵" at bounding box center [1376, 655] width 275 height 28
drag, startPoint x: 427, startPoint y: 763, endPoint x: -2, endPoint y: 783, distance: 429.5
click at [0, 0] on html "Карта Финальный лабиринт [PERSON_NAME] игры Готово Советы Ask AI 1 2 3 4 5 hero…" at bounding box center [764, 0] width 1529 height 0
click at [1273, 417] on div "Карта Финальный лабиринт [PERSON_NAME] игры Готово Советы Ask AI 1 2 3 4 5 hero…" at bounding box center [764, 392] width 1529 height 784
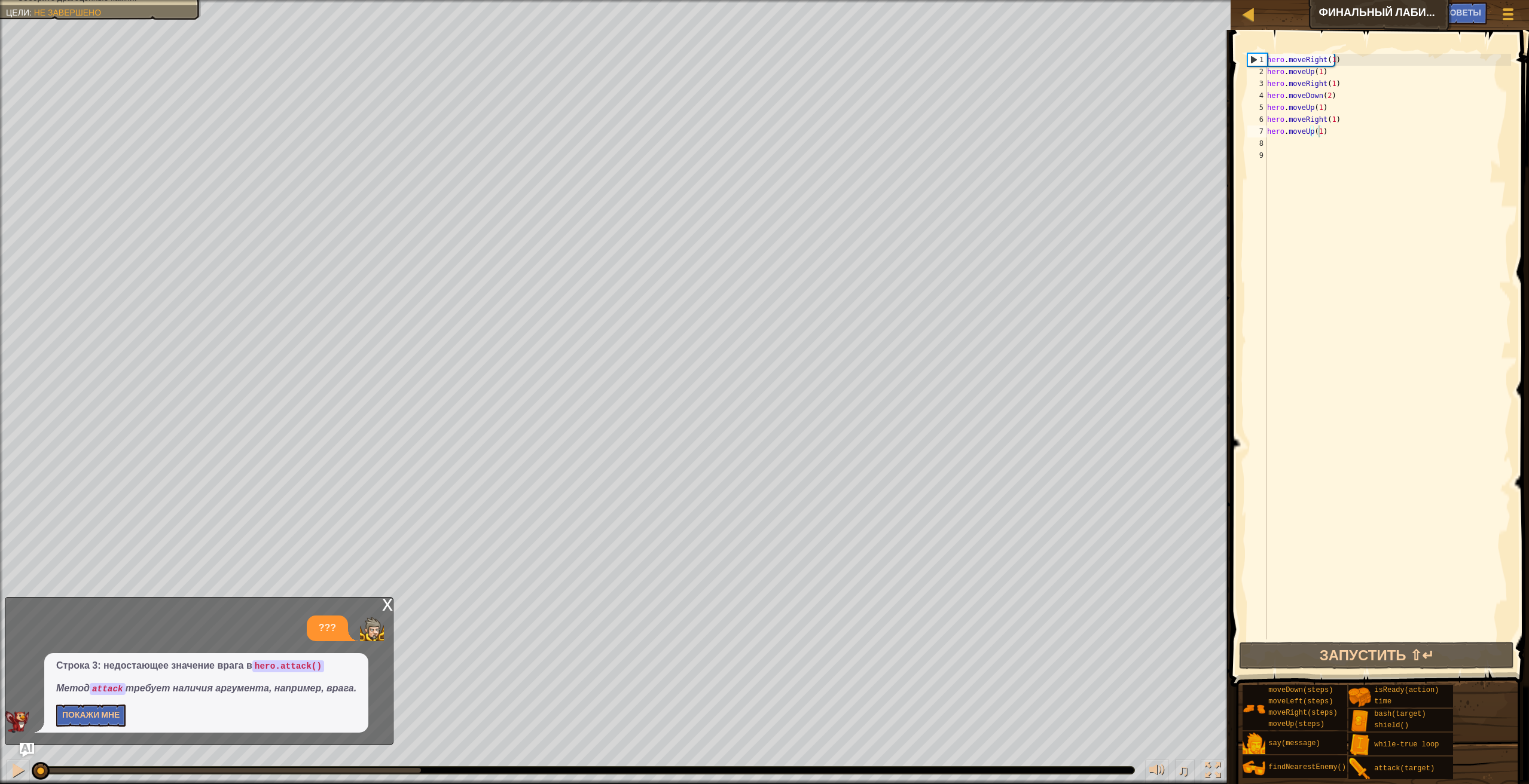
drag, startPoint x: 43, startPoint y: 782, endPoint x: 42, endPoint y: 776, distance: 6.1
click at [42, 776] on div "♫" at bounding box center [615, 767] width 1231 height 36
drag, startPoint x: 42, startPoint y: 776, endPoint x: 59, endPoint y: 727, distance: 51.9
click at [59, 727] on div "Карта Финальный лабиринт [PERSON_NAME] игры Готово Советы Ask AI 1 2 3 4 5 hero…" at bounding box center [764, 392] width 1529 height 784
click at [1271, 144] on div "hero . moveRight ( 1 ) hero . moveUp ( 1 ) hero . moveRight ( 1 ) hero . moveDo…" at bounding box center [1387, 358] width 247 height 610
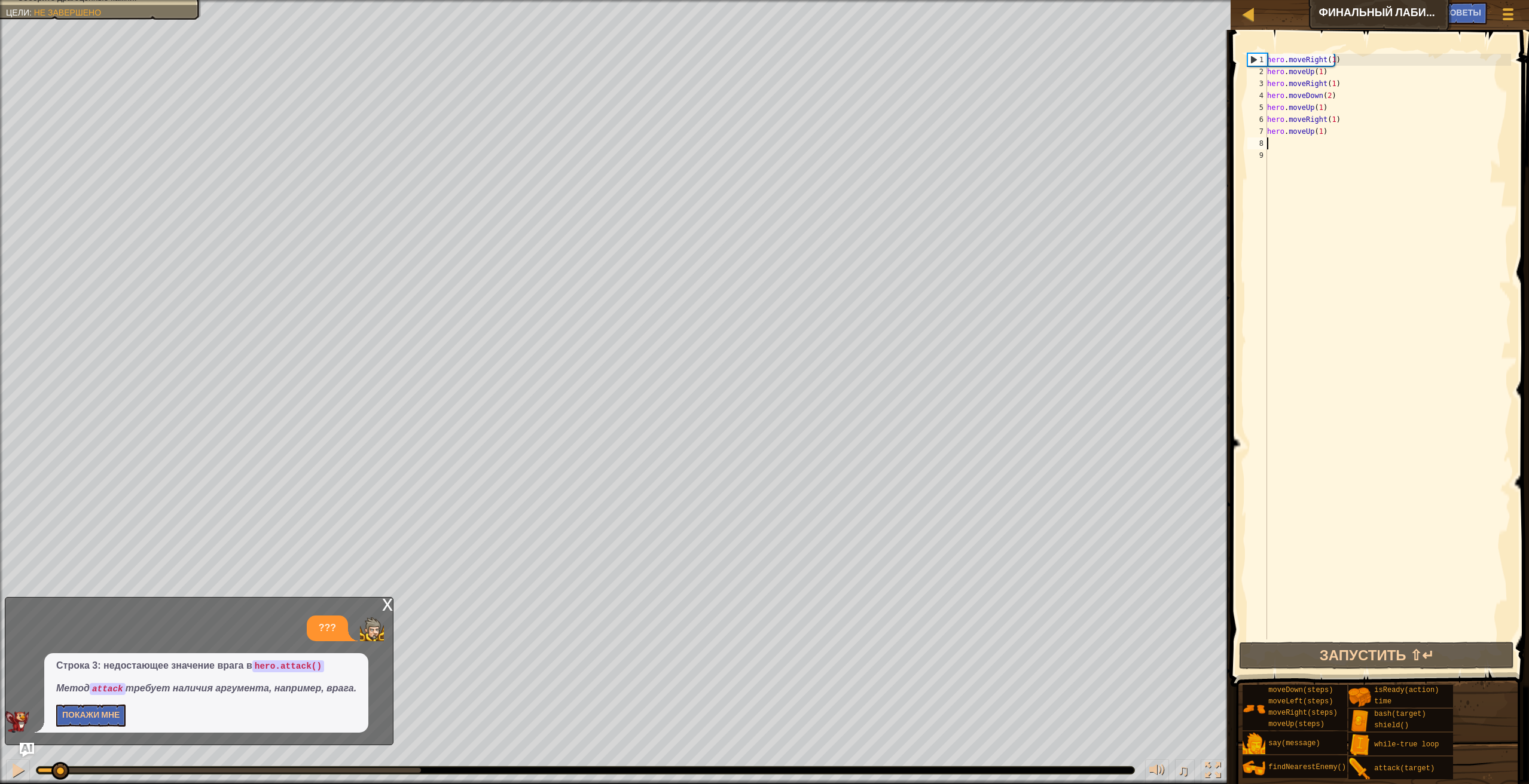
scroll to position [5, 0]
type textarea "h"
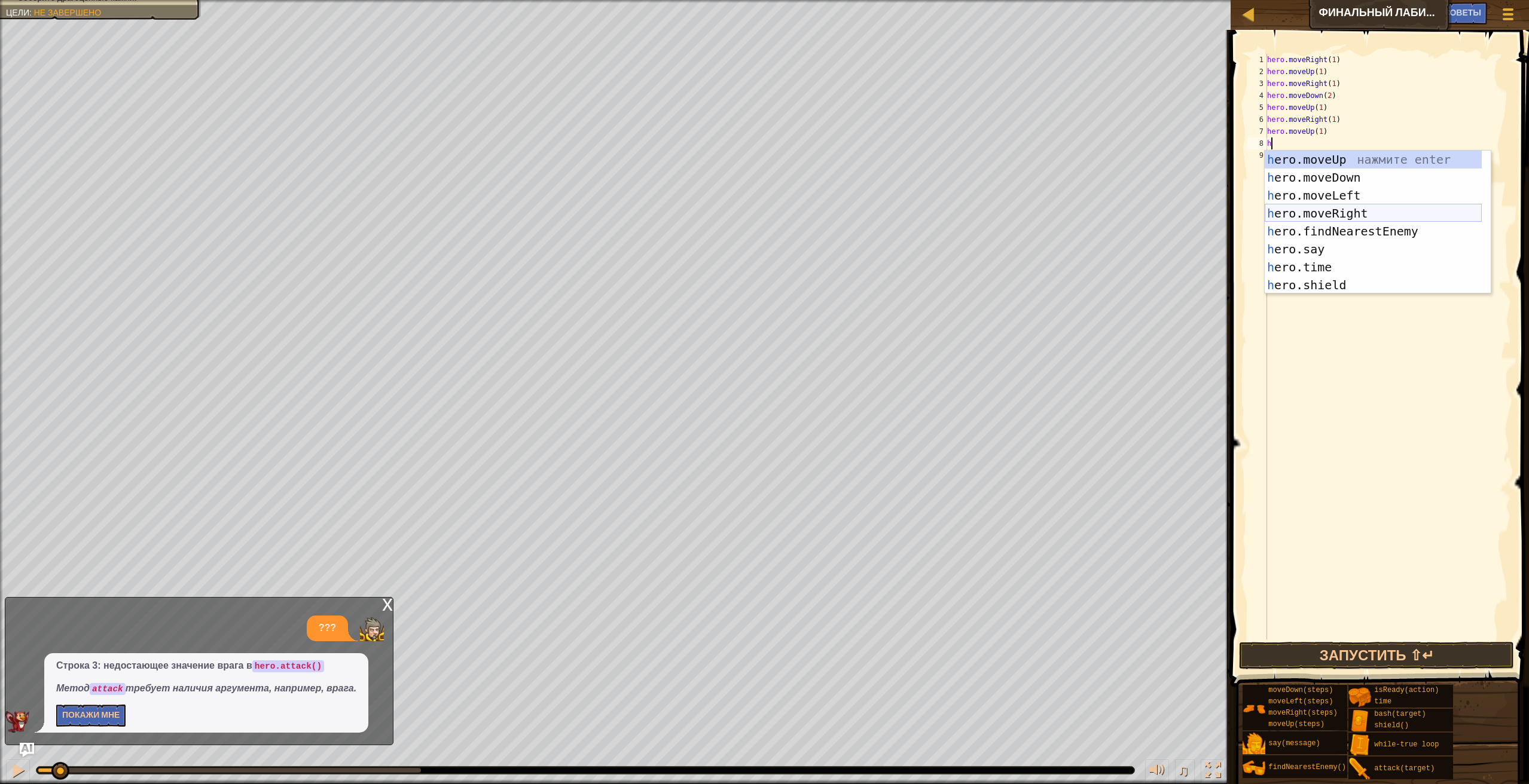
click at [1338, 217] on div "h ero.moveUp нажмите enter h ero.moveDown нажмите enter h ero.moveLeft нажмите …" at bounding box center [1373, 240] width 217 height 179
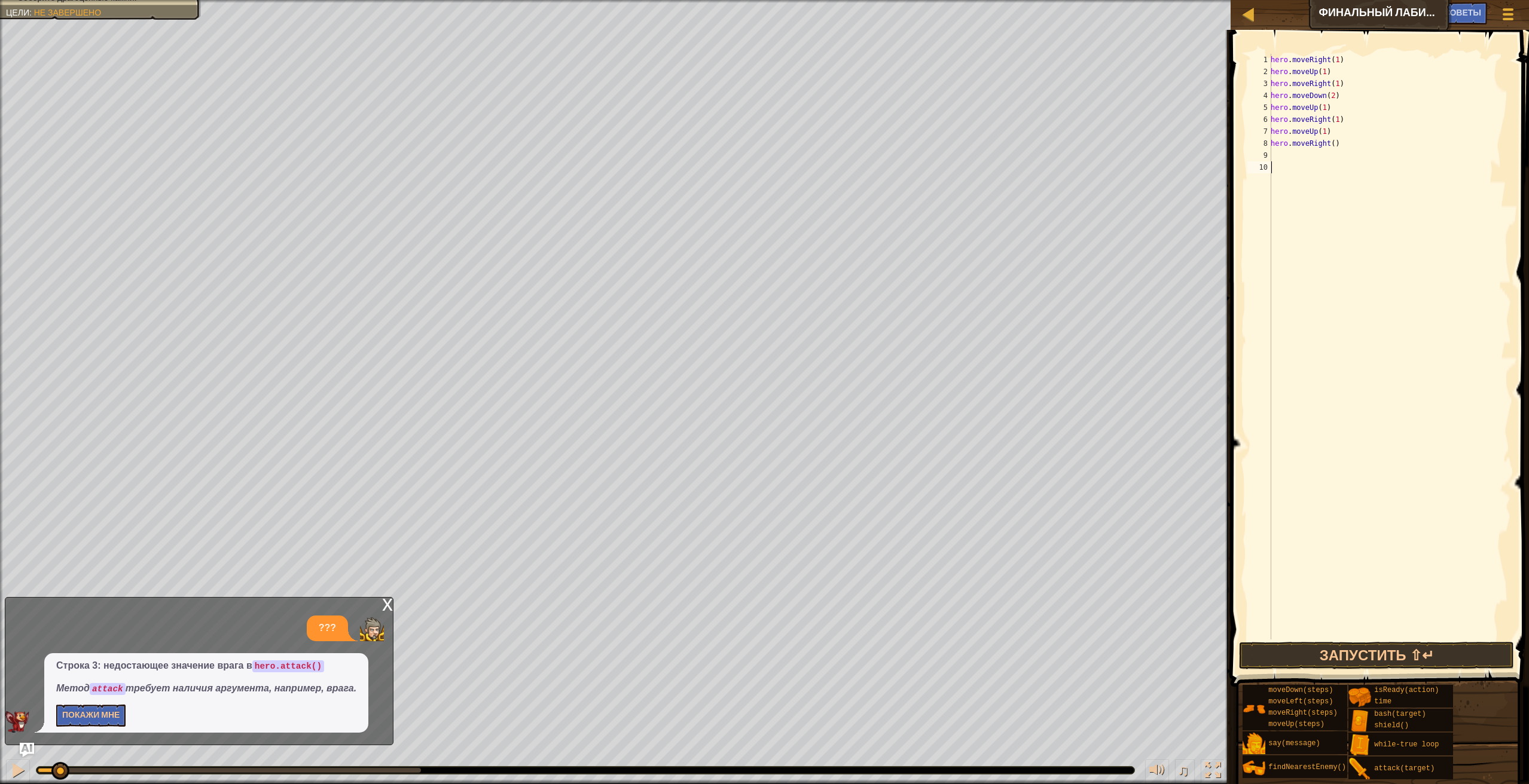
click at [1289, 189] on div "hero . moveRight ( 1 ) hero . moveUp ( 1 ) hero . moveRight ( 1 ) hero . moveDo…" at bounding box center [1389, 358] width 243 height 610
click at [1289, 180] on div "hero . moveRight ( 1 ) hero . moveUp ( 1 ) hero . moveRight ( 1 ) hero . moveDo…" at bounding box center [1389, 358] width 243 height 610
click at [1289, 174] on div "hero . moveRight ( 1 ) hero . moveUp ( 1 ) hero . moveRight ( 1 ) hero . moveDo…" at bounding box center [1389, 358] width 243 height 610
click at [1280, 156] on div "hero . moveRight ( 1 ) hero . moveUp ( 1 ) hero . moveRight ( 1 ) hero . moveDo…" at bounding box center [1389, 358] width 243 height 610
click at [1308, 173] on div "hero . moveRight ( 1 ) hero . moveUp ( 1 ) hero . moveRight ( 1 ) hero . moveDo…" at bounding box center [1389, 358] width 243 height 610
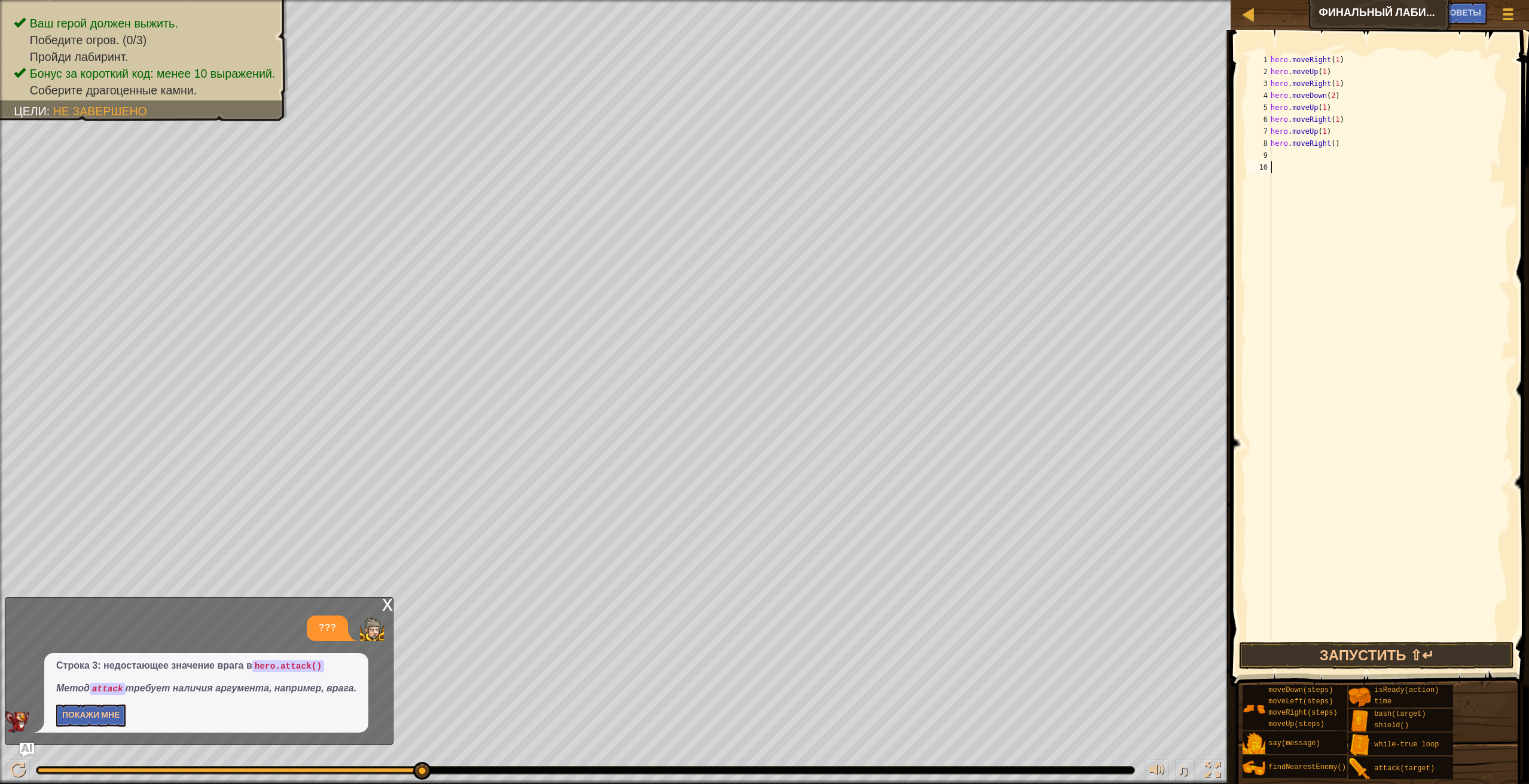
click at [448, 426] on div "Ваш герой должен выжить. Победите огров. (0/3) Пройди лабиринт. Бонус за коротк…" at bounding box center [764, 392] width 1529 height 784
click at [1269, 666] on button "Запустить ⇧↵" at bounding box center [1376, 655] width 275 height 28
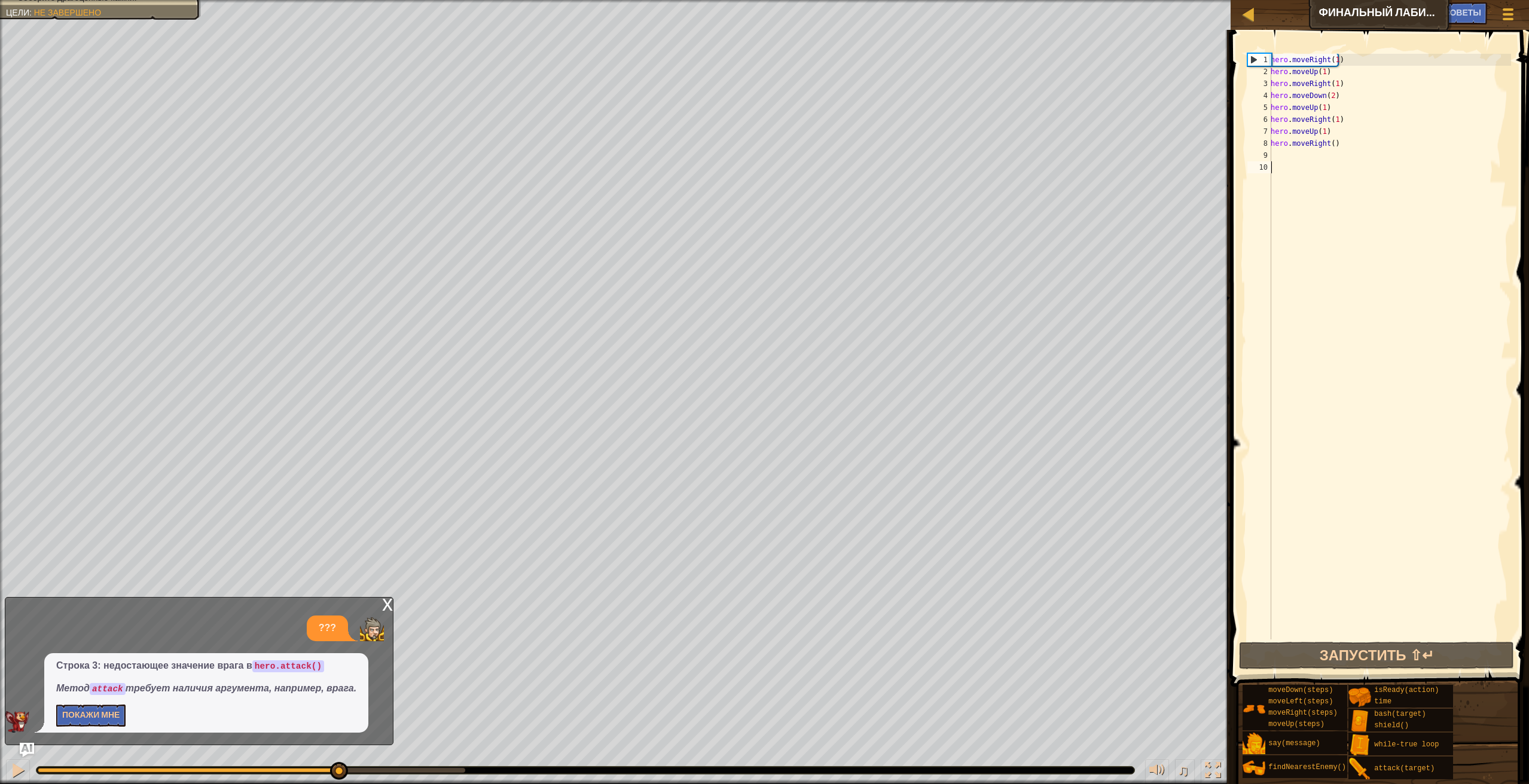
drag, startPoint x: 456, startPoint y: 769, endPoint x: 339, endPoint y: 684, distance: 144.6
click at [339, 684] on div "Карта Финальный лабиринт [PERSON_NAME] игры Готово Советы Ask AI 1 2 3 4 5 hero…" at bounding box center [764, 392] width 1529 height 784
click at [417, 591] on div "Ваш герой должен выжить. Победите огров. (0/3) Пройди лабиринт. Бонус за коротк…" at bounding box center [764, 392] width 1529 height 784
click at [1292, 160] on div "hero . moveRight ( 1 ) hero . moveUp ( 1 ) hero . moveRight ( 1 ) hero . moveDo…" at bounding box center [1389, 358] width 243 height 610
click at [1357, 140] on div "hero . moveRight ( 1 ) hero . moveUp ( 1 ) hero . moveRight ( 1 ) hero . moveDo…" at bounding box center [1389, 358] width 243 height 610
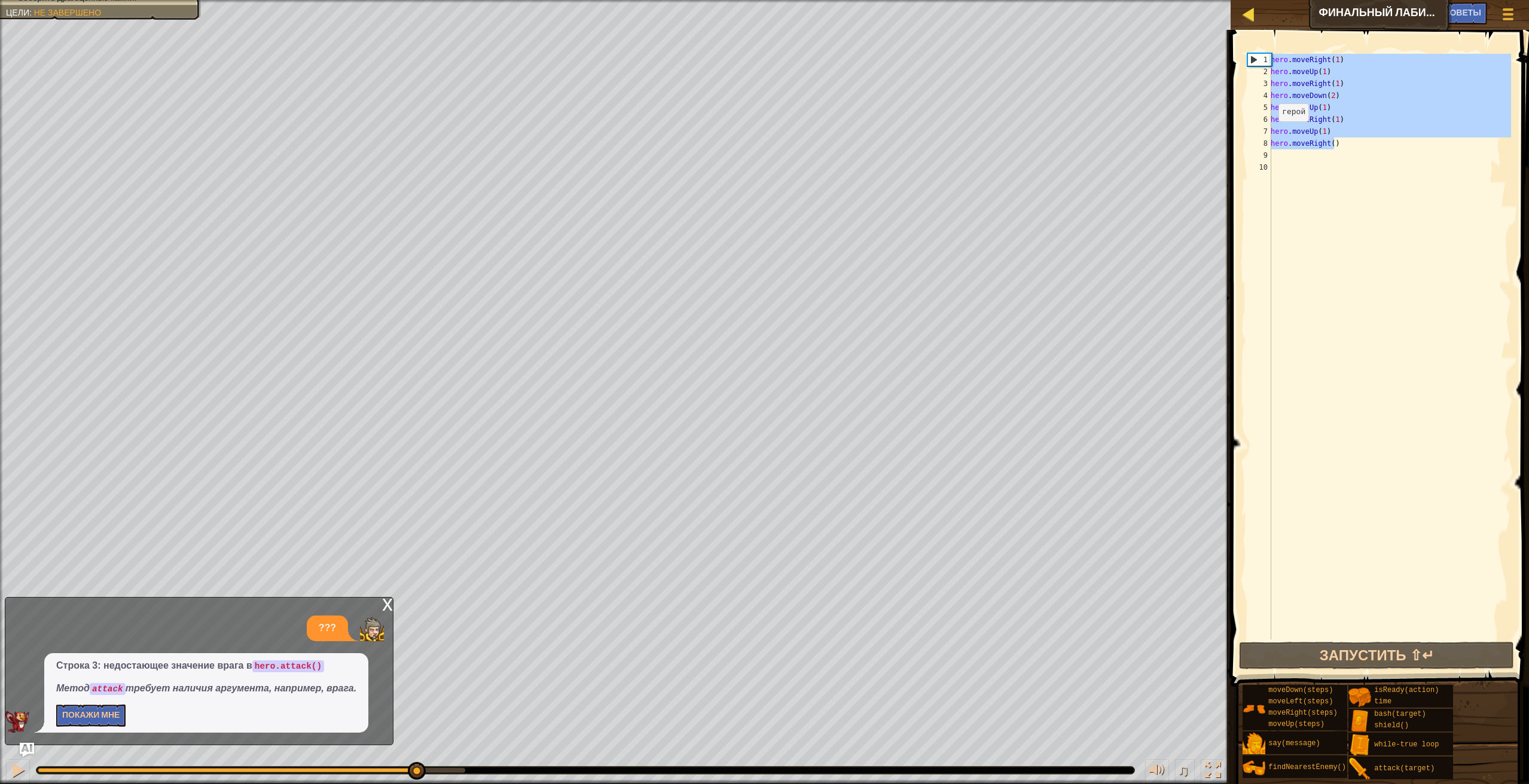
drag, startPoint x: 1366, startPoint y: 147, endPoint x: 1241, endPoint y: 12, distance: 184.0
click at [1247, 22] on div "Карта Финальный лабиринт [PERSON_NAME] игры Готово Советы Ask AI 1 2 3 4 5 hero…" at bounding box center [764, 392] width 1529 height 784
type textarea "hero.moveRight(1) hero.moveUp(1)"
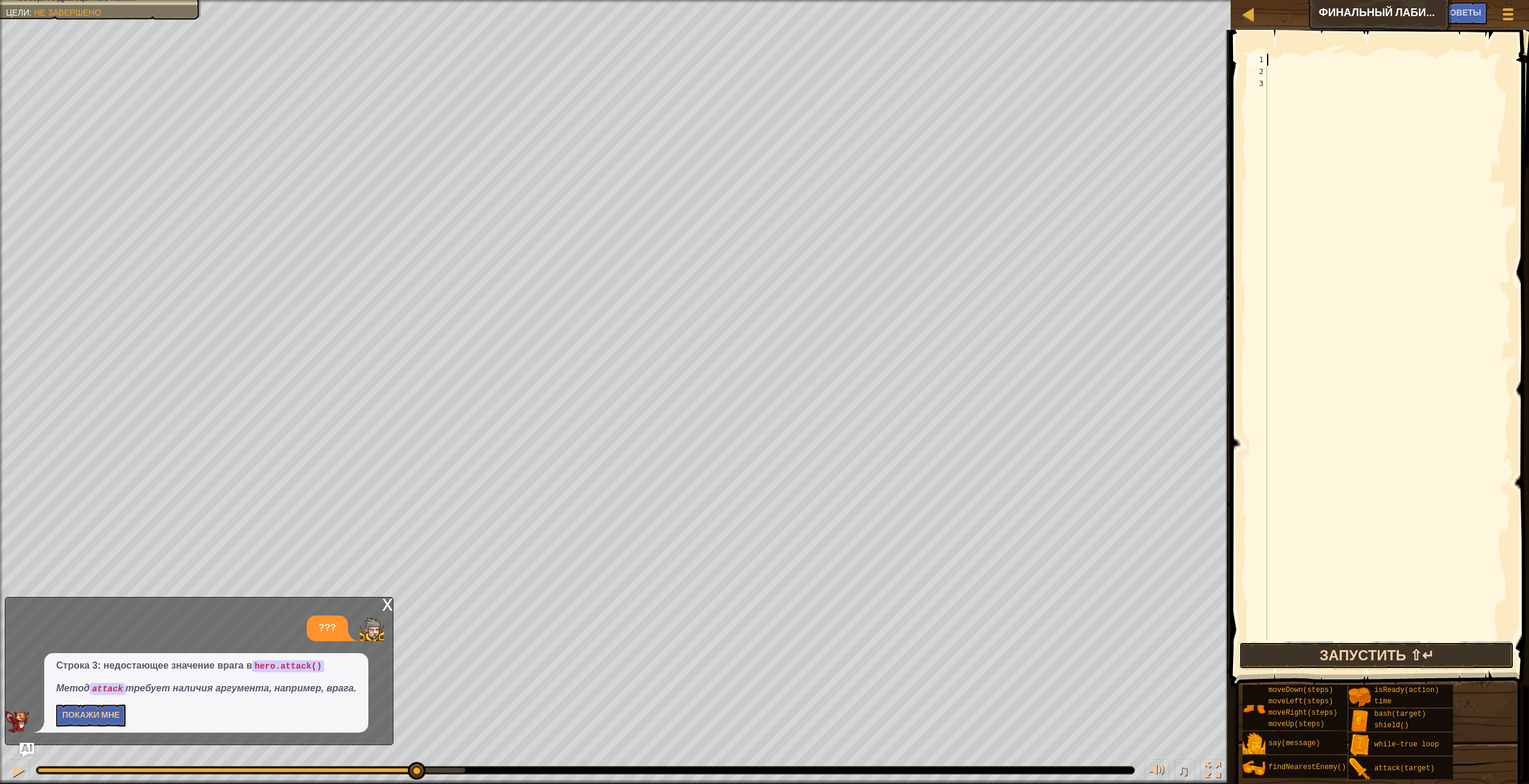
click at [1353, 649] on button "Запустить ⇧↵" at bounding box center [1376, 655] width 275 height 28
click at [1352, 650] on button "Запустить ⇧↵" at bounding box center [1376, 655] width 275 height 28
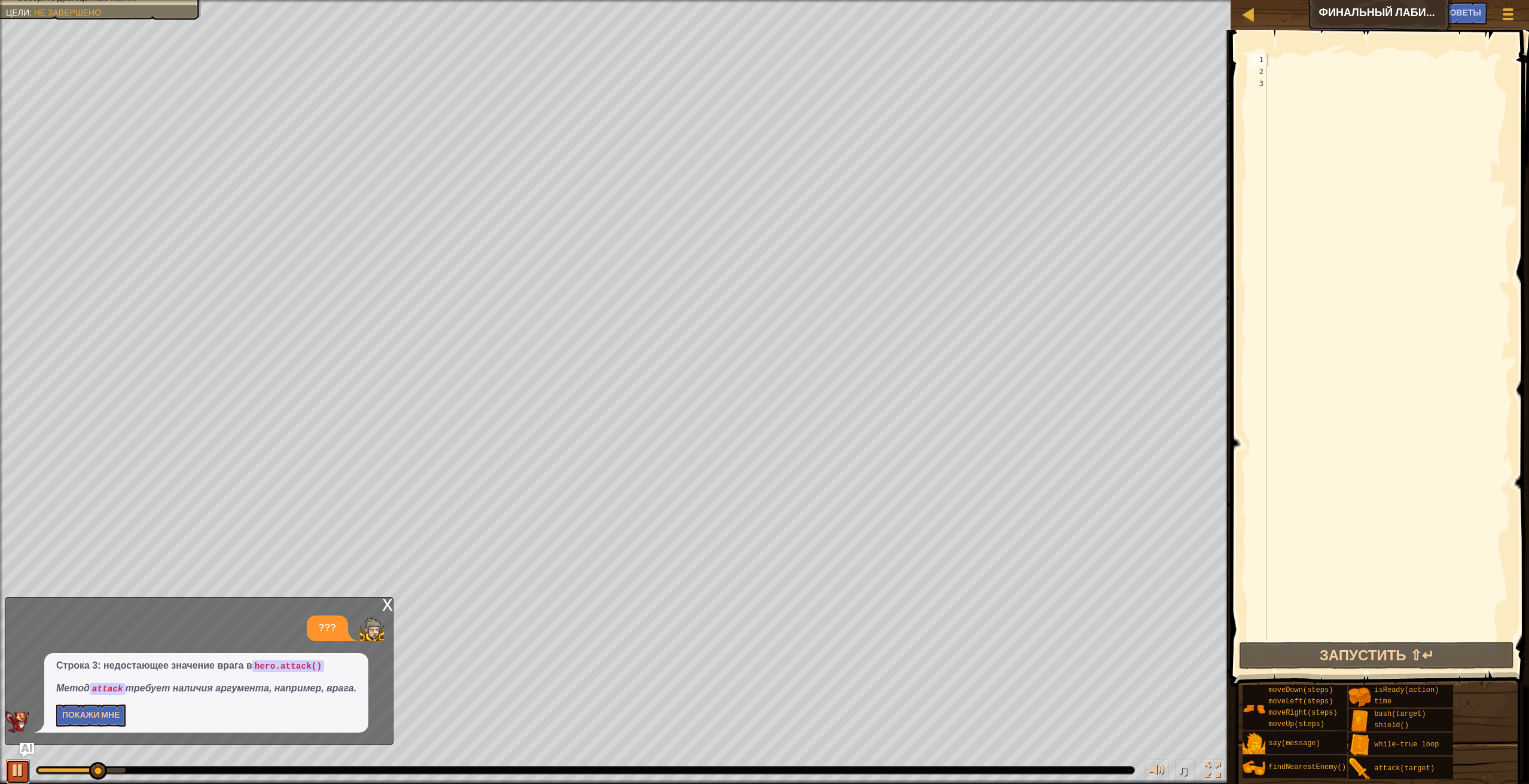
click at [17, 774] on div at bounding box center [18, 770] width 16 height 16
drag, startPoint x: 96, startPoint y: 771, endPoint x: -2, endPoint y: 773, distance: 98.0
click at [0, 0] on html "Карта Финальный лабиринт [PERSON_NAME] игры Готово Советы Ask AI 1 2 3 4 5 hero…" at bounding box center [764, 0] width 1529 height 0
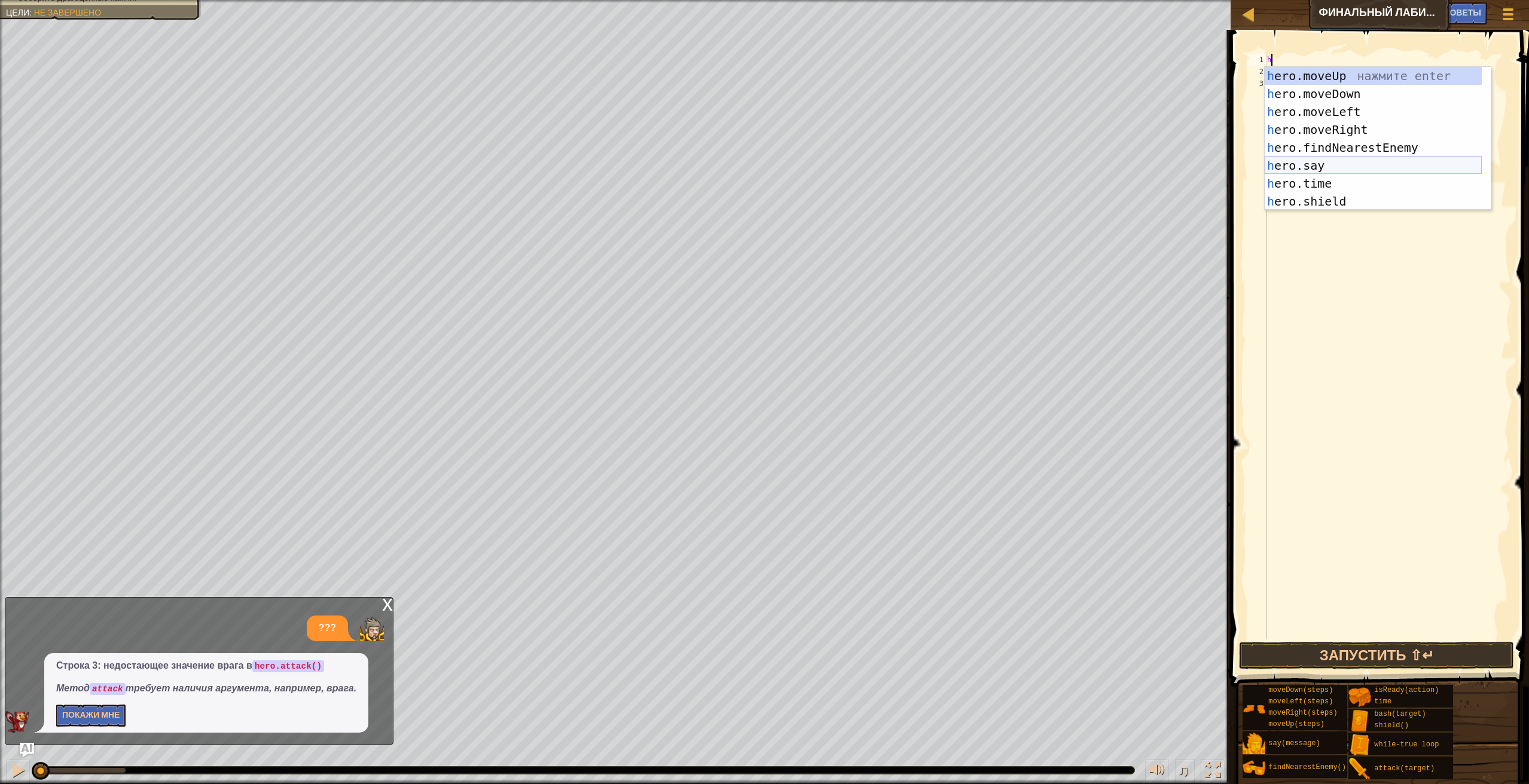
click at [1345, 168] on div "h ero.moveUp нажмите enter h ero.moveDown нажмите enter h ero.moveLeft нажмите …" at bounding box center [1373, 156] width 217 height 179
type textarea "hero.say("message")"
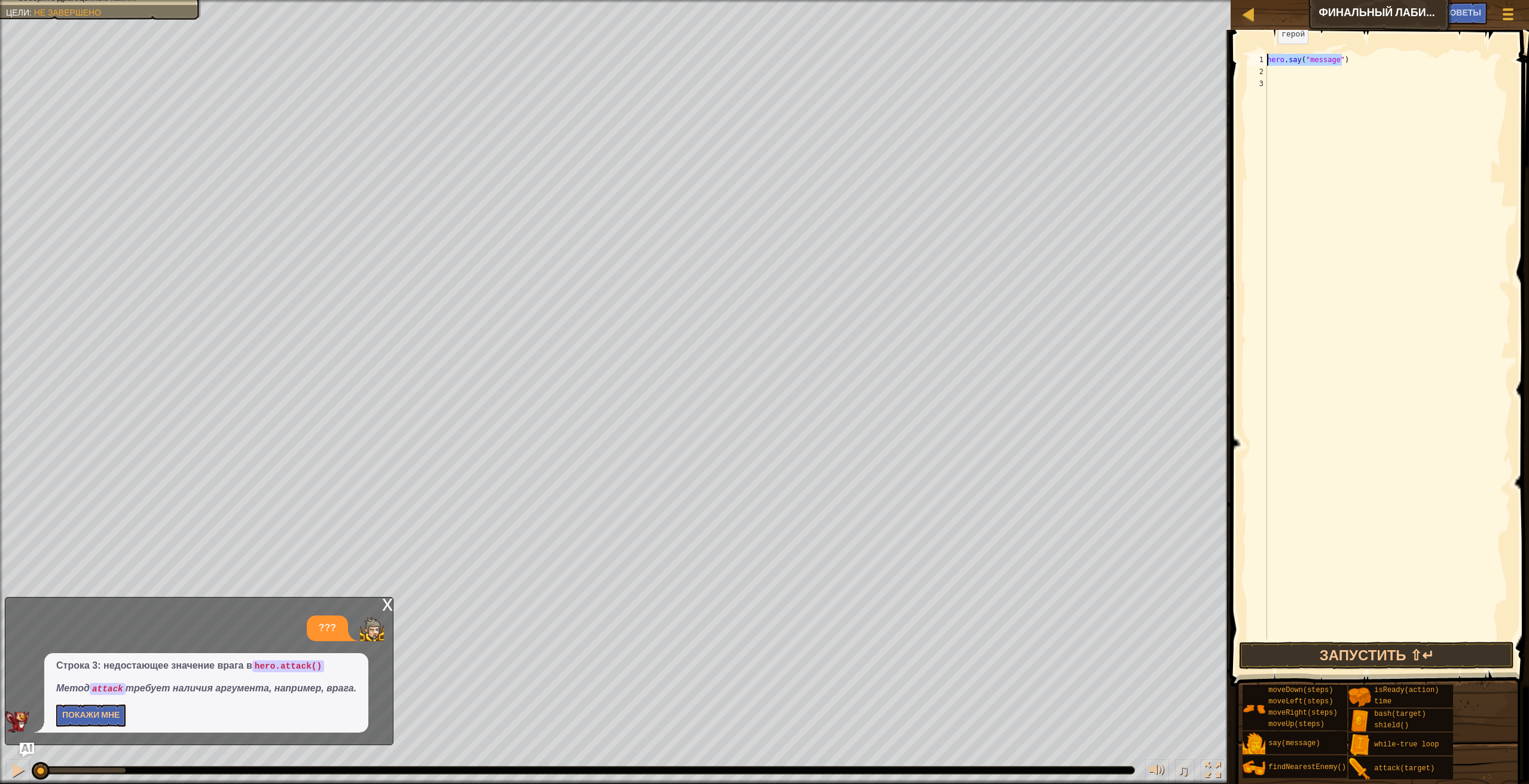
click at [1196, 54] on div "Карта Финальный лабиринт [PERSON_NAME] игры Готово Советы Ask AI 1 2 3 4 5 hero…" at bounding box center [764, 392] width 1529 height 784
type textarea "h"
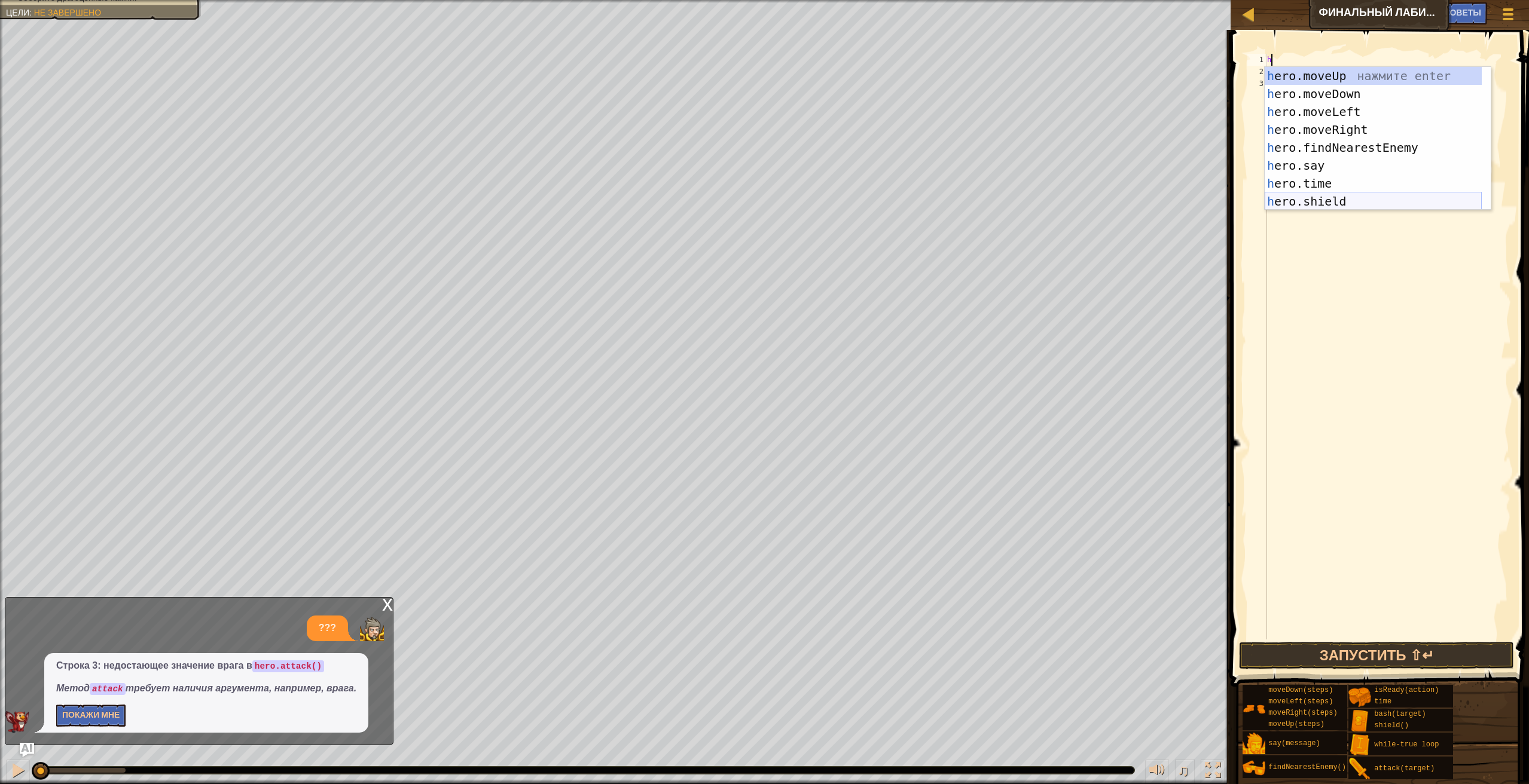
click at [1323, 195] on div "h ero.moveUp нажмите enter h ero.moveDown нажмите enter h ero.moveLeft нажмите …" at bounding box center [1373, 156] width 217 height 179
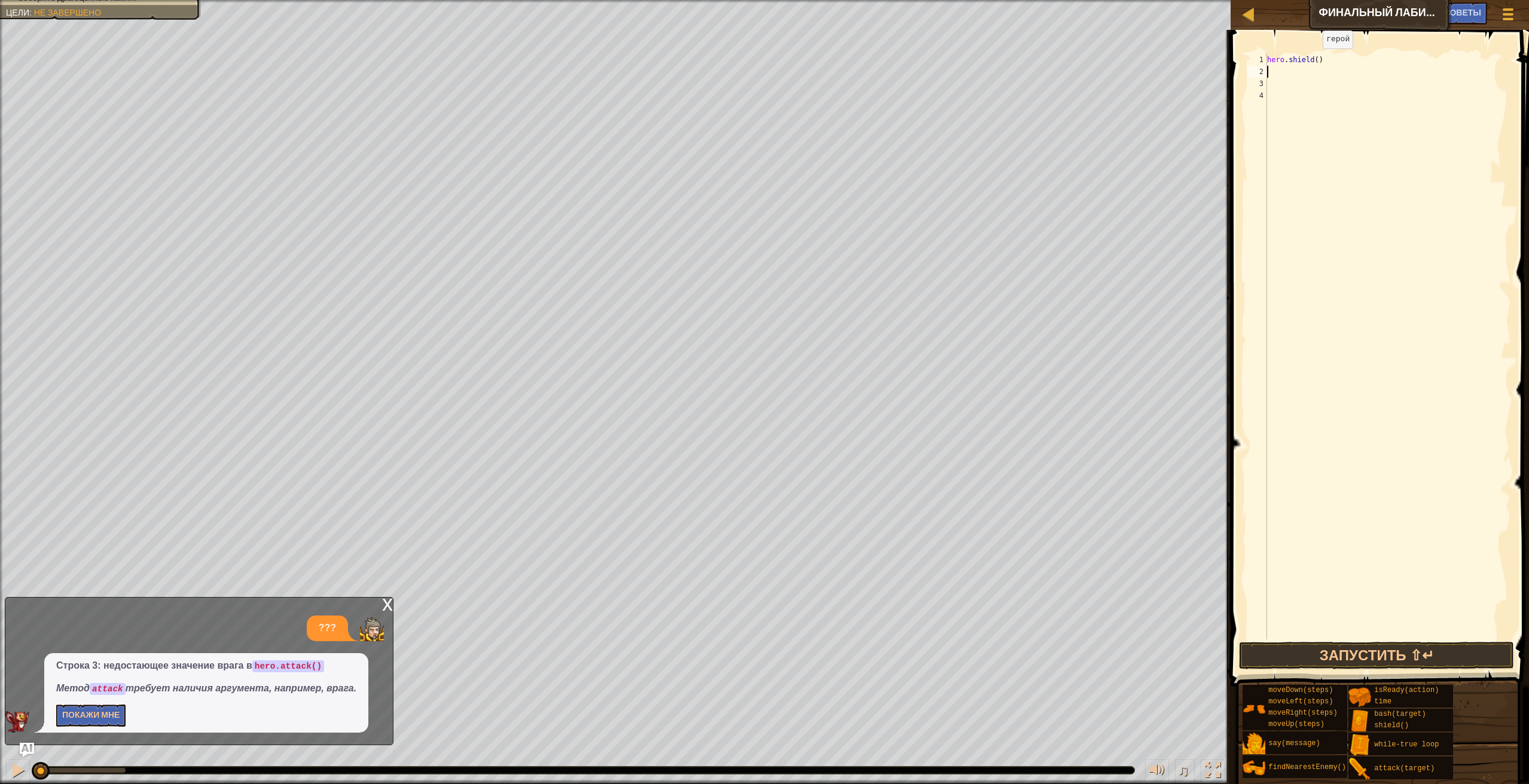
click at [1312, 60] on div "hero . shield ( )" at bounding box center [1387, 358] width 247 height 610
type textarea "hero.shield(1)"
click at [1342, 639] on div "hero.shield(1) 1 2 3 4 hero . shield ( 1 ) הההההההההההההההההההההההההההההההההההה…" at bounding box center [1377, 381] width 302 height 692
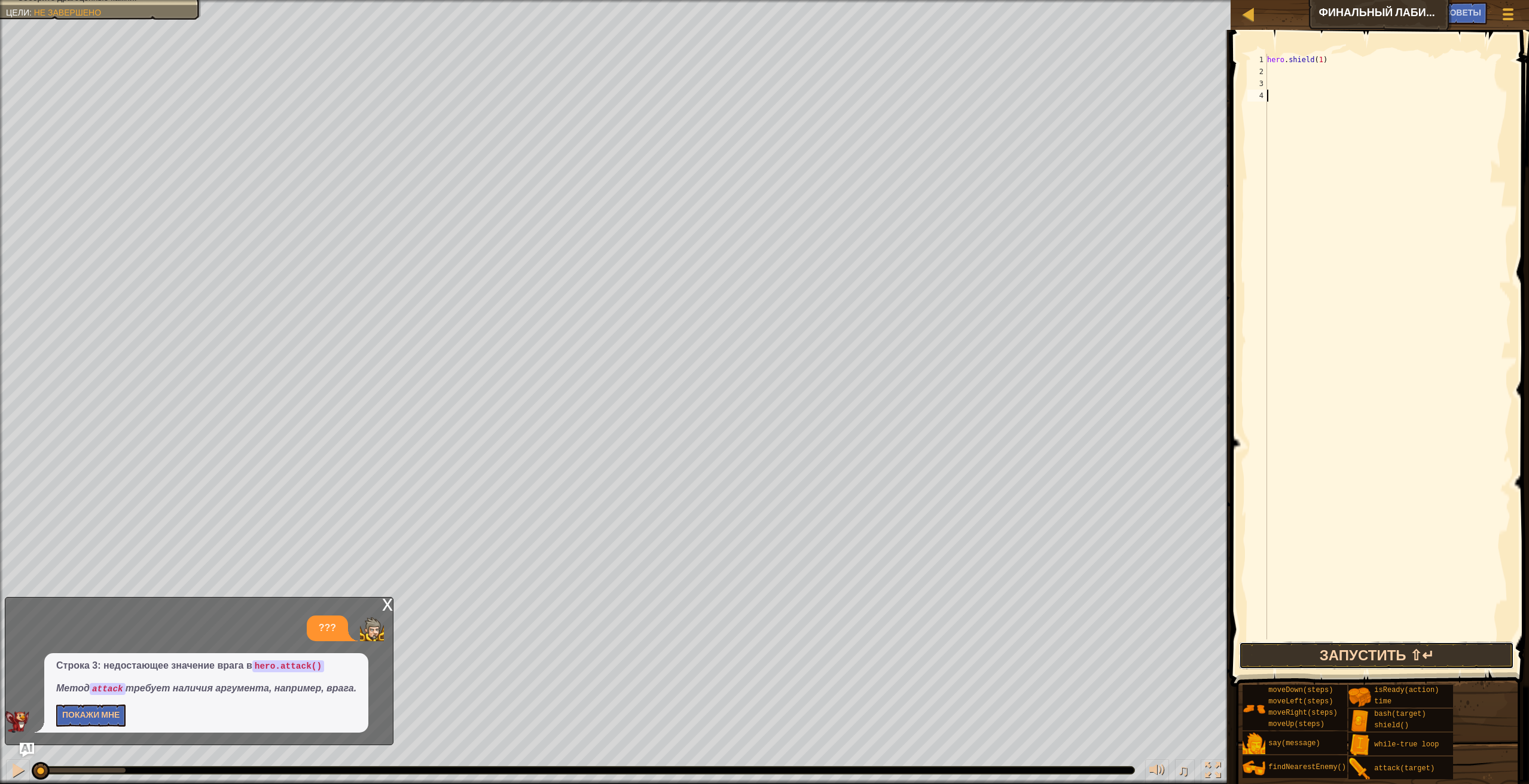
click at [1339, 643] on button "Запустить ⇧↵" at bounding box center [1376, 655] width 275 height 28
click at [1349, 643] on button "Запустить ⇧↵" at bounding box center [1376, 655] width 275 height 28
click at [1336, 643] on button "Запустить ⇧↵" at bounding box center [1376, 655] width 275 height 28
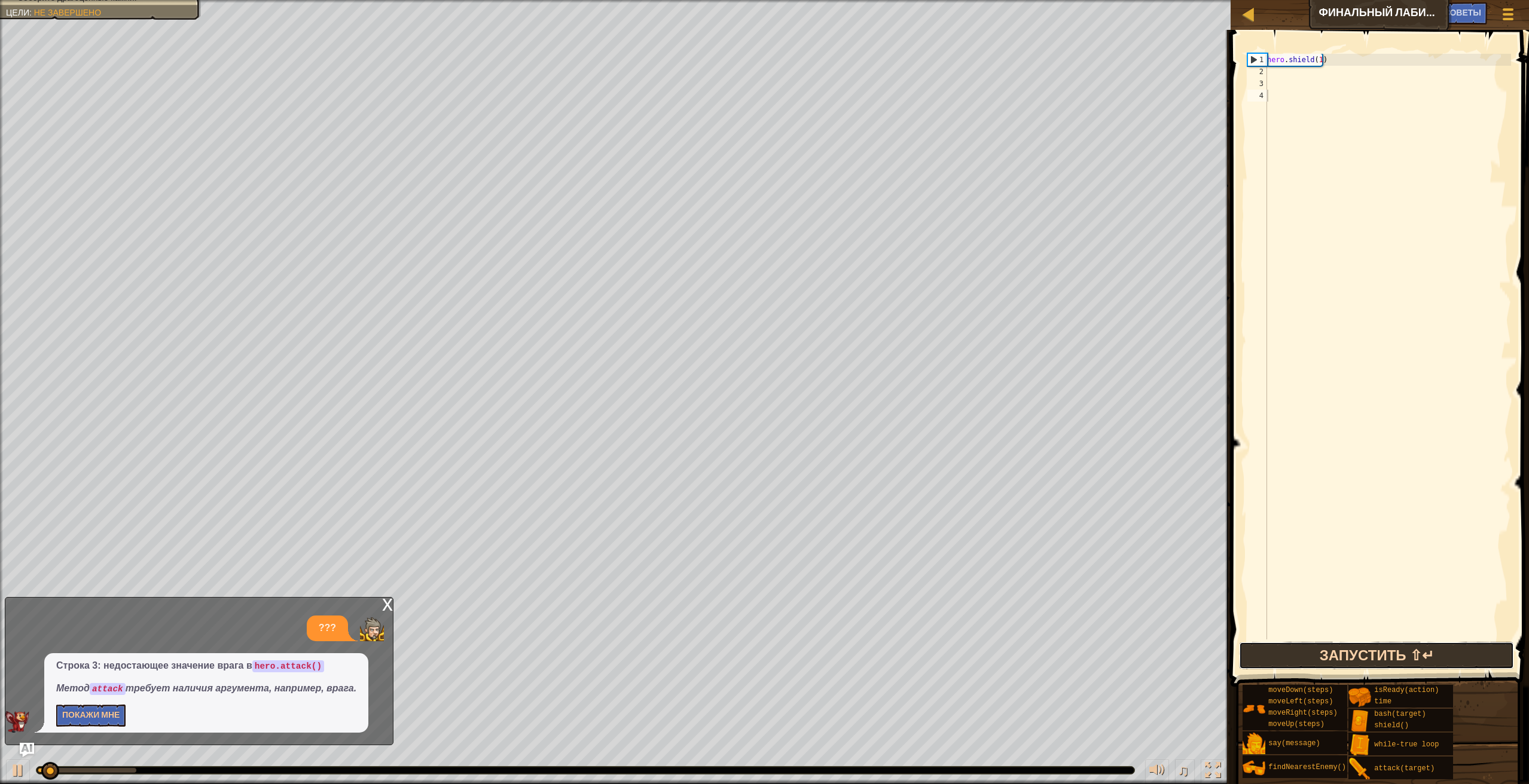
click at [1336, 643] on button "Запустить ⇧↵" at bounding box center [1376, 655] width 275 height 28
drag, startPoint x: 1351, startPoint y: 42, endPoint x: 1355, endPoint y: 48, distance: 7.2
click at [1354, 48] on span at bounding box center [1380, 341] width 308 height 692
click at [1353, 57] on div "hero . shield ( 1 )" at bounding box center [1387, 358] width 247 height 610
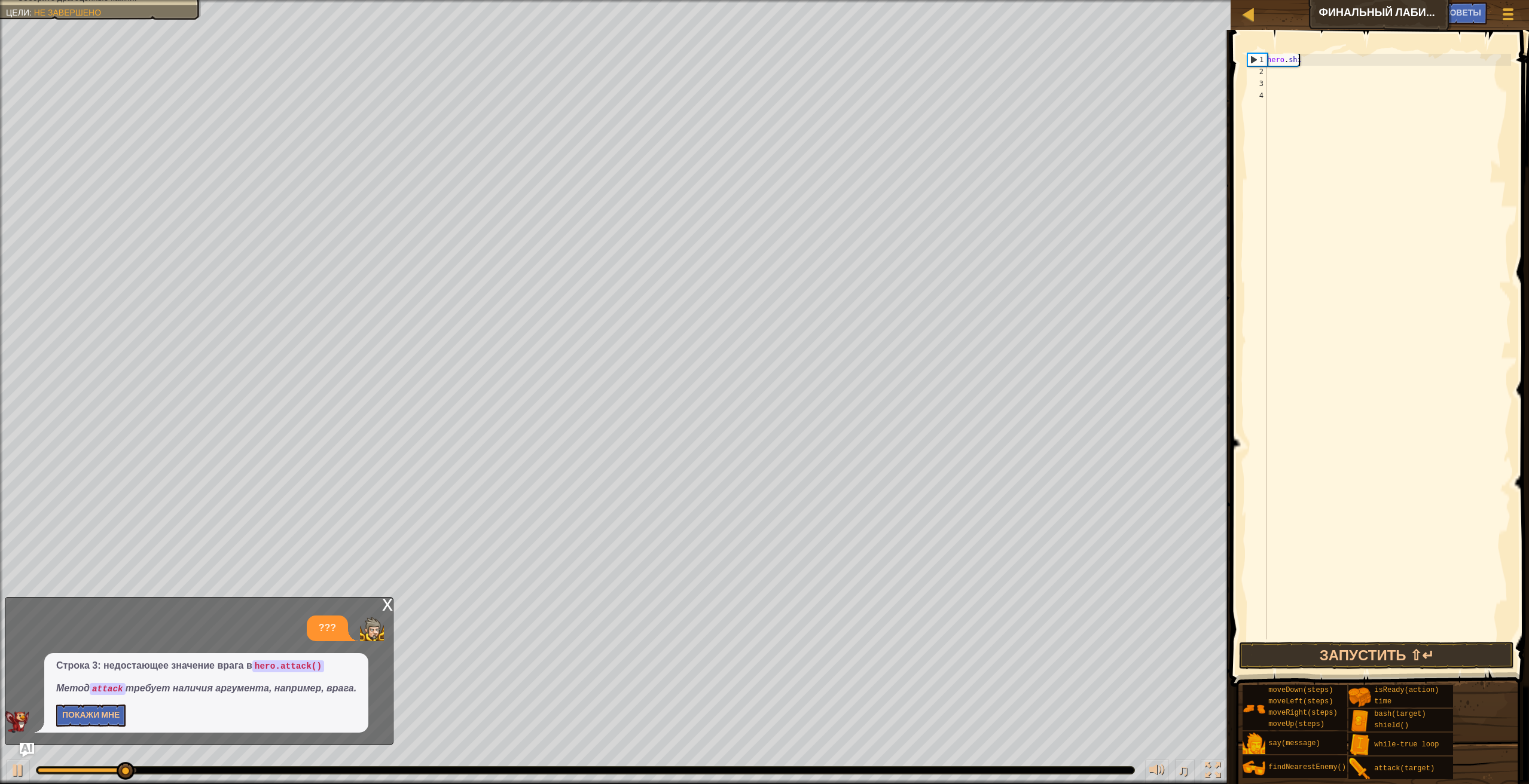
type textarea "h"
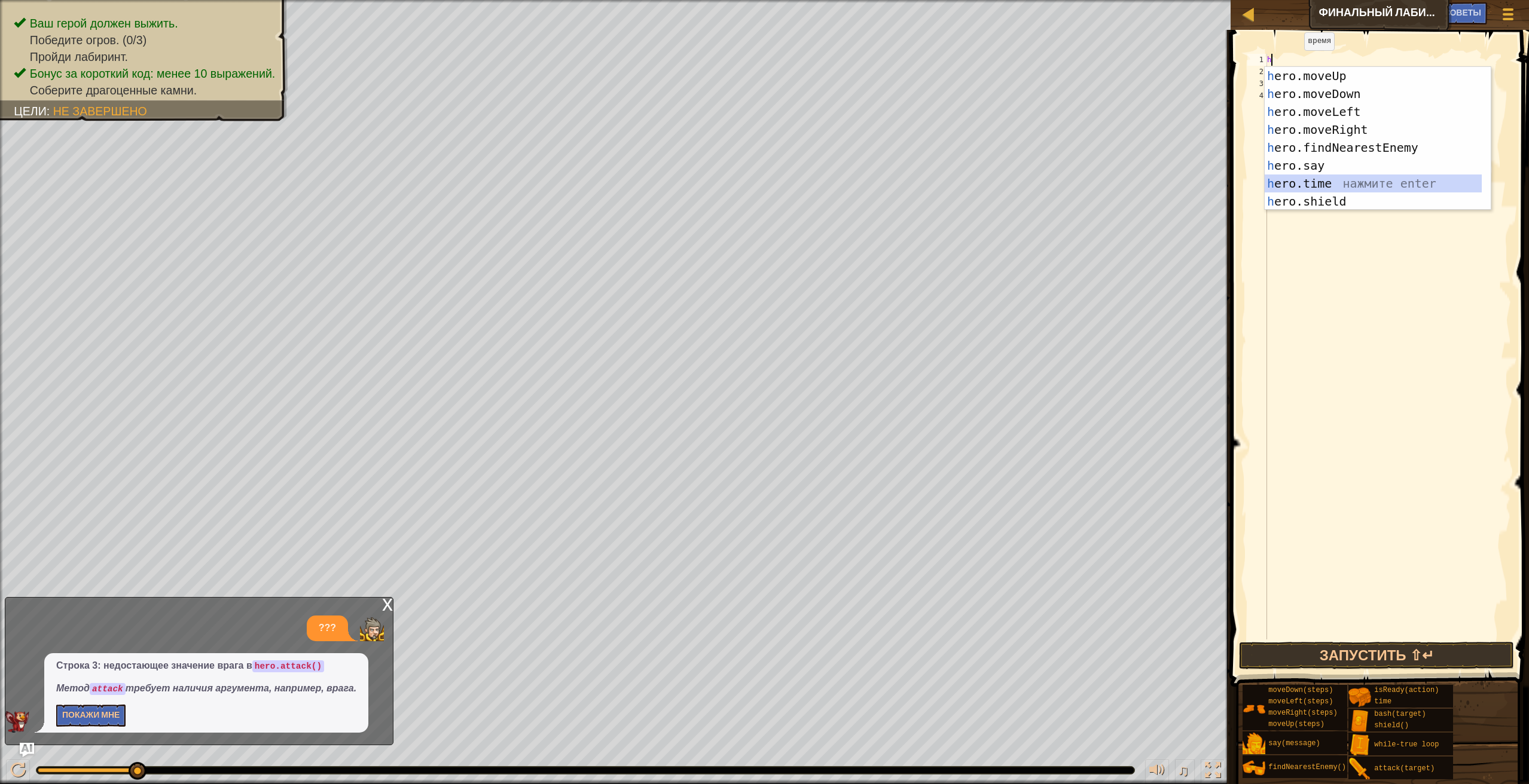
click at [1360, 180] on div "h ero.moveUp нажмите enter h ero.moveDown нажмите enter h ero.moveLeft нажмите …" at bounding box center [1373, 156] width 217 height 179
type textarea "hero.time"
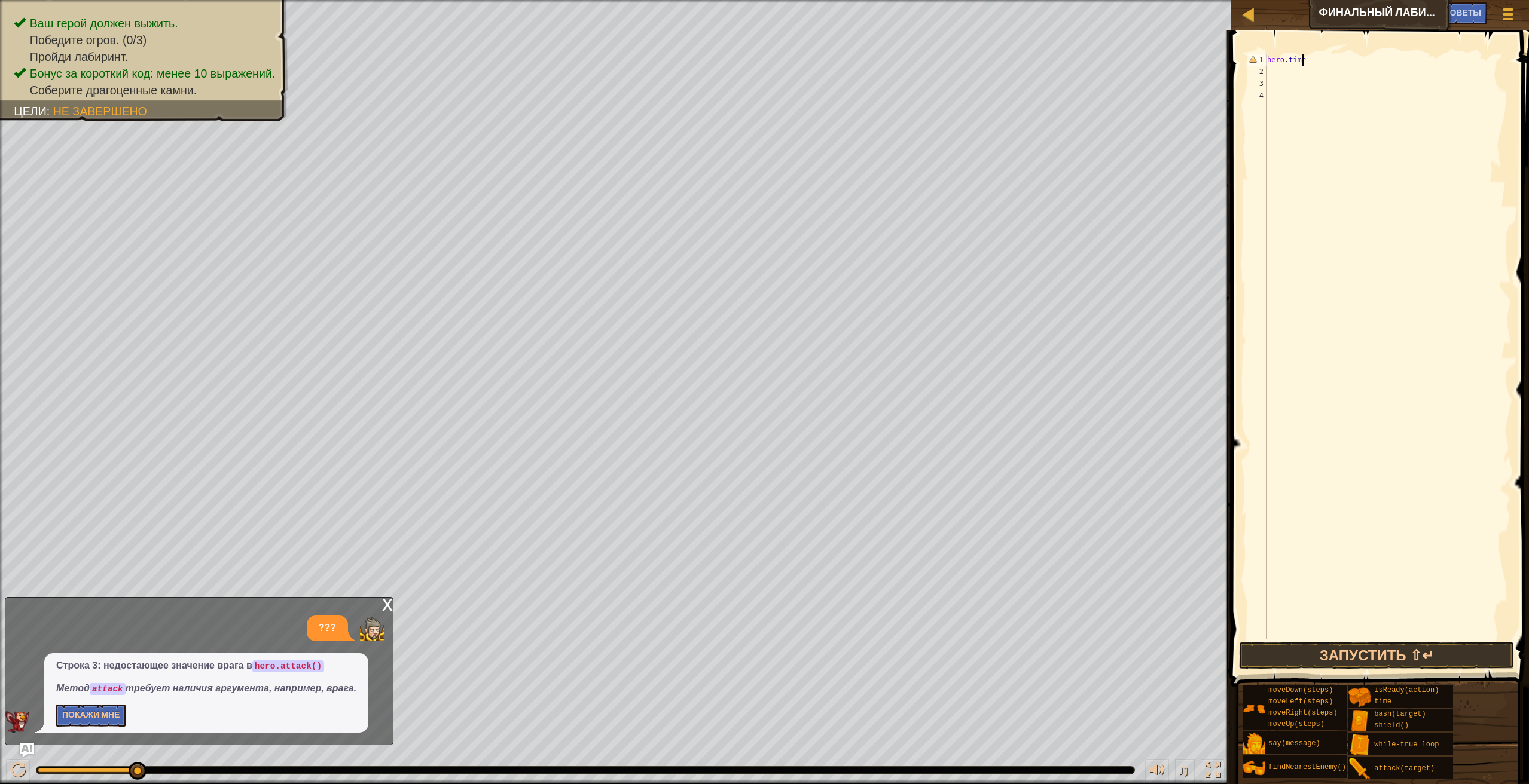
click at [1280, 73] on div "hero . time" at bounding box center [1387, 358] width 247 height 610
click at [1318, 55] on div "hero . time" at bounding box center [1387, 358] width 247 height 610
click at [1306, 59] on div "hero . time ( )" at bounding box center [1387, 358] width 247 height 610
type textarea "hero.time(3)"
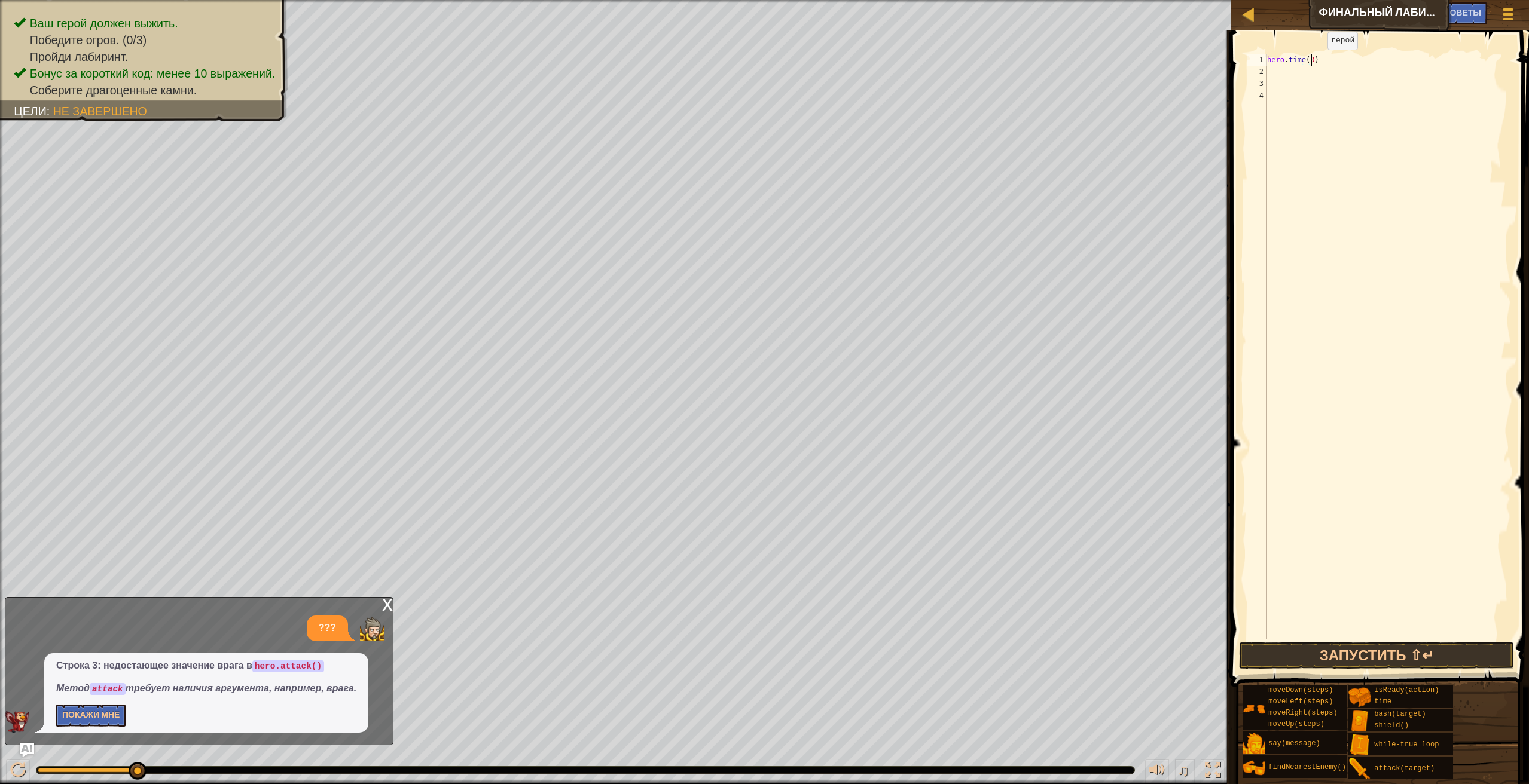
scroll to position [5, 4]
click at [1278, 66] on div "hero . time ( 3 )" at bounding box center [1387, 358] width 247 height 610
type textarea "h"
click at [1318, 70] on div "hero . time ( 3 ) hero . moveUp ( )" at bounding box center [1387, 358] width 247 height 610
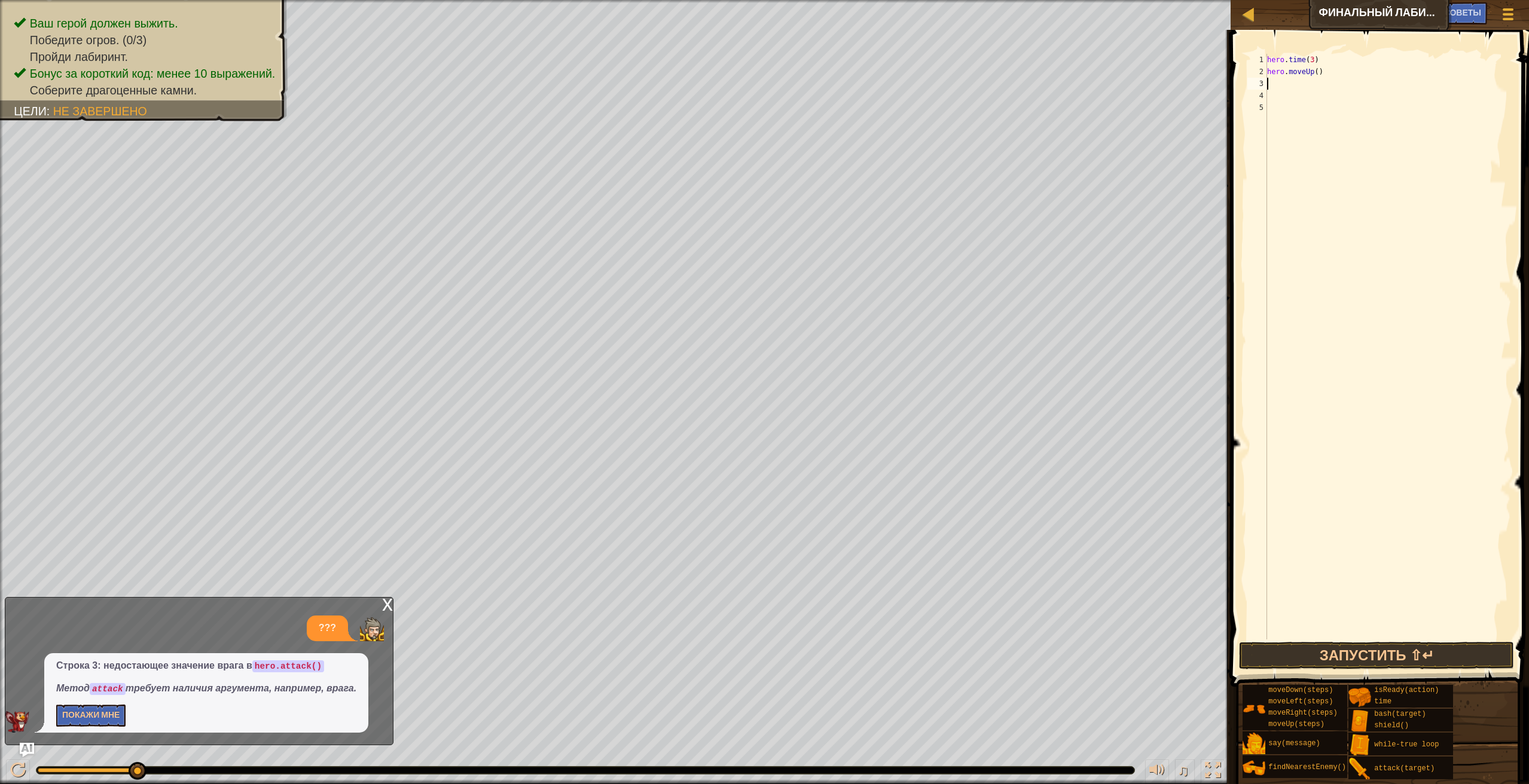
type textarea "hero.moveUp()"
click at [1314, 70] on div "hero . time ( 3 ) hero . moveUp ( )" at bounding box center [1387, 358] width 247 height 610
click at [1376, 220] on div "Карта Финальный лабиринт [PERSON_NAME] игры Готово Советы Ask AI 1 2 3 4 5 hero…" at bounding box center [764, 392] width 1529 height 784
drag, startPoint x: 1327, startPoint y: 73, endPoint x: 1268, endPoint y: 69, distance: 59.1
click at [1268, 69] on div "hero . time ( 3 ) hero . moveUp ( )" at bounding box center [1387, 358] width 247 height 610
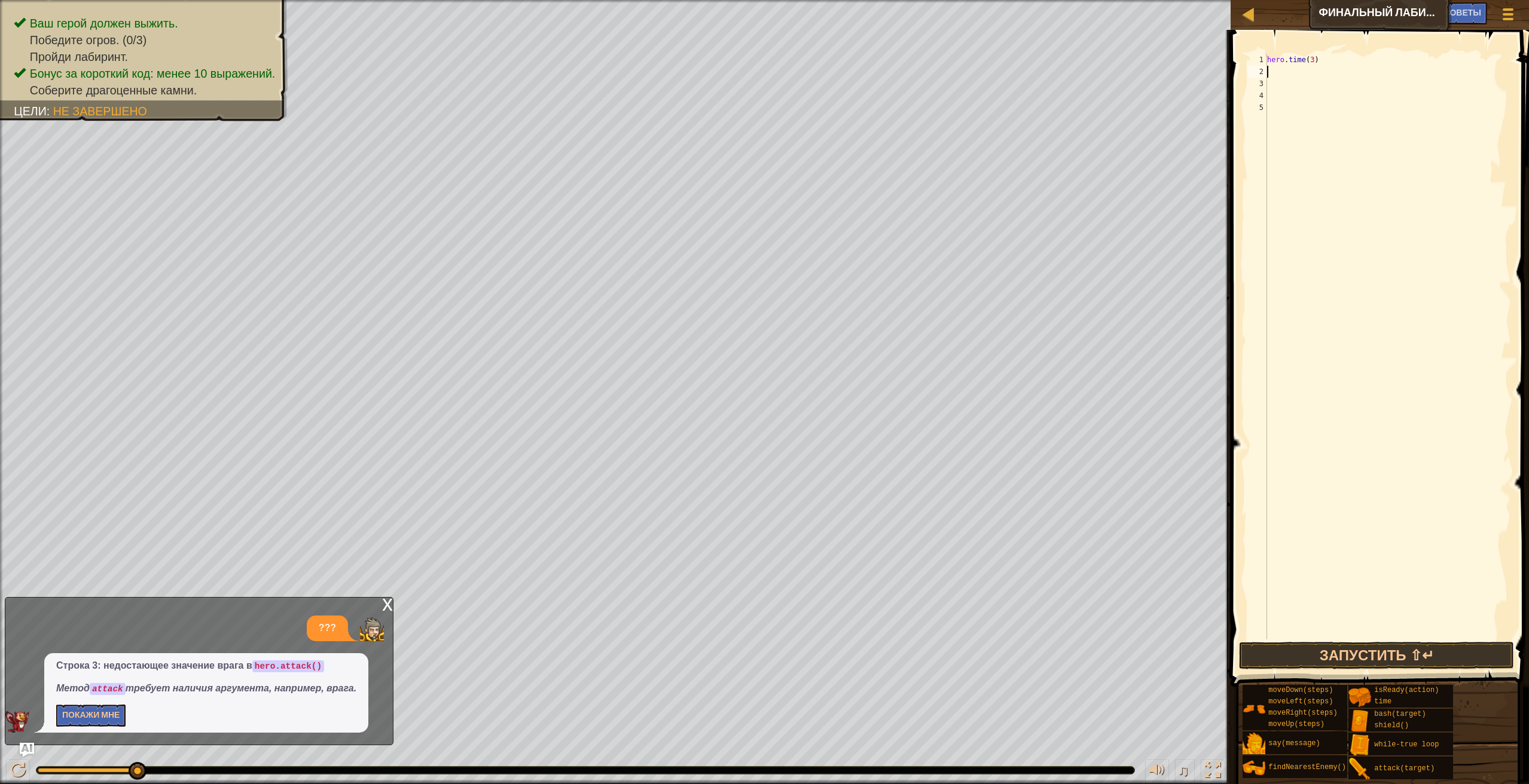
type textarea "h"
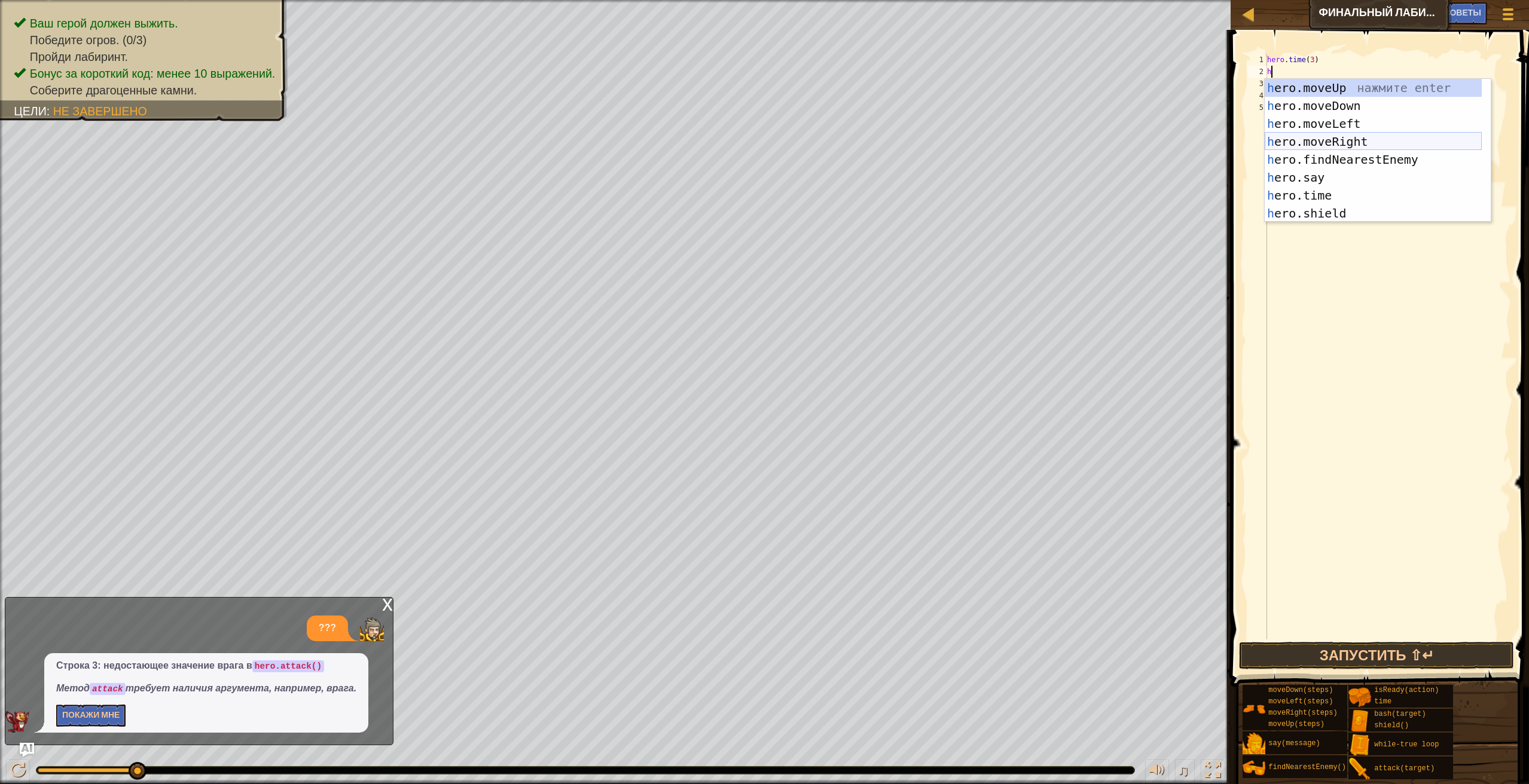
click at [1345, 142] on div "h ero.moveUp нажмите enter h ero.moveDown нажмите enter h ero.moveLeft нажмите …" at bounding box center [1373, 168] width 217 height 179
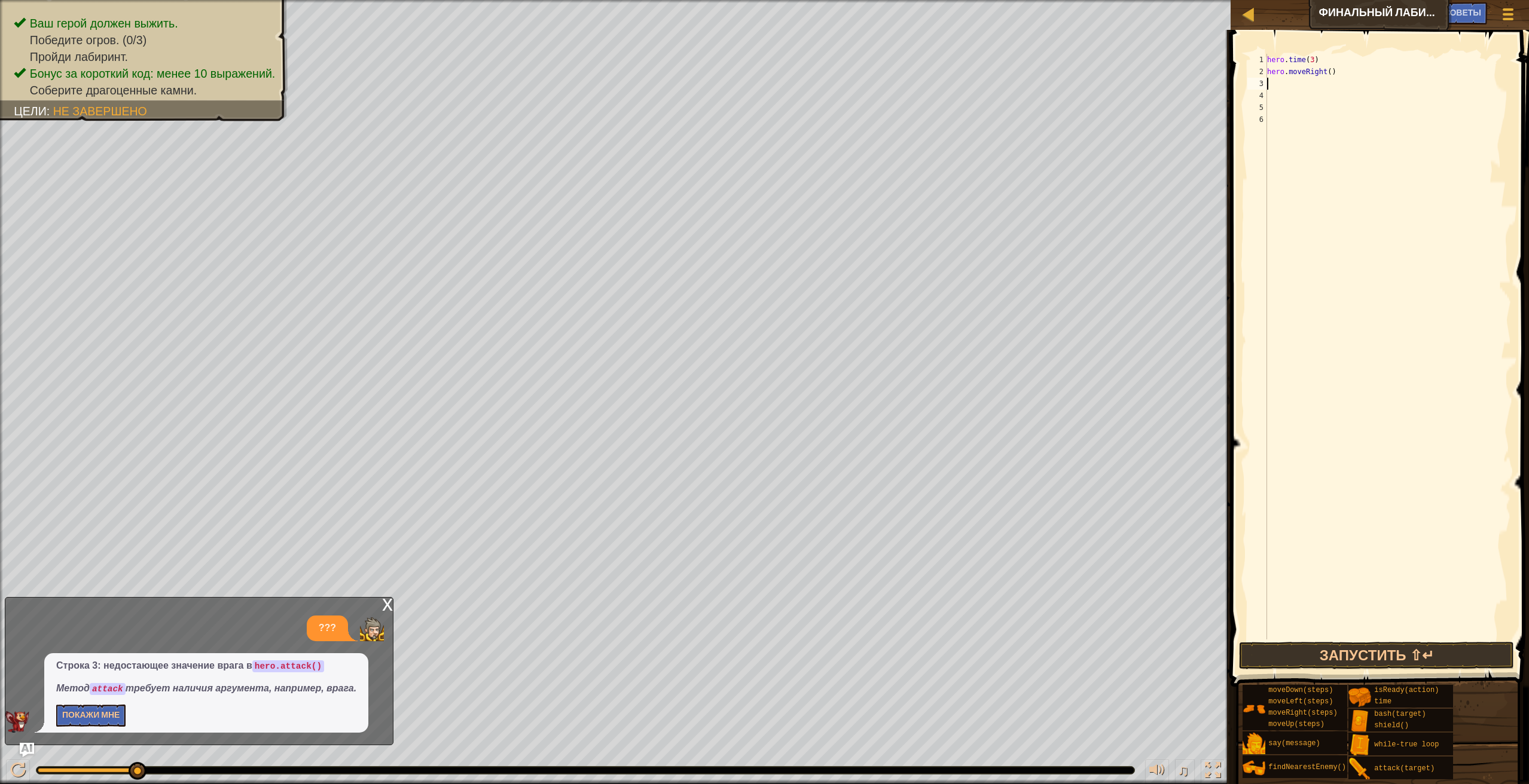
click at [1324, 62] on div "hero . time ( 3 ) hero . moveRight ( )" at bounding box center [1387, 358] width 247 height 610
click at [1335, 69] on div "hero . time ( 3 ) hero . moveRight ( )" at bounding box center [1387, 358] width 247 height 610
click at [1323, 71] on div "hero . time ( 3 ) hero . moveRight ( )" at bounding box center [1387, 358] width 247 height 610
click at [1324, 71] on div "hero . time ( 3 ) hero . moveRight ( )" at bounding box center [1387, 358] width 247 height 610
click at [1325, 73] on div "hero . time ( 3 ) hero . moveRight ( )" at bounding box center [1387, 358] width 247 height 610
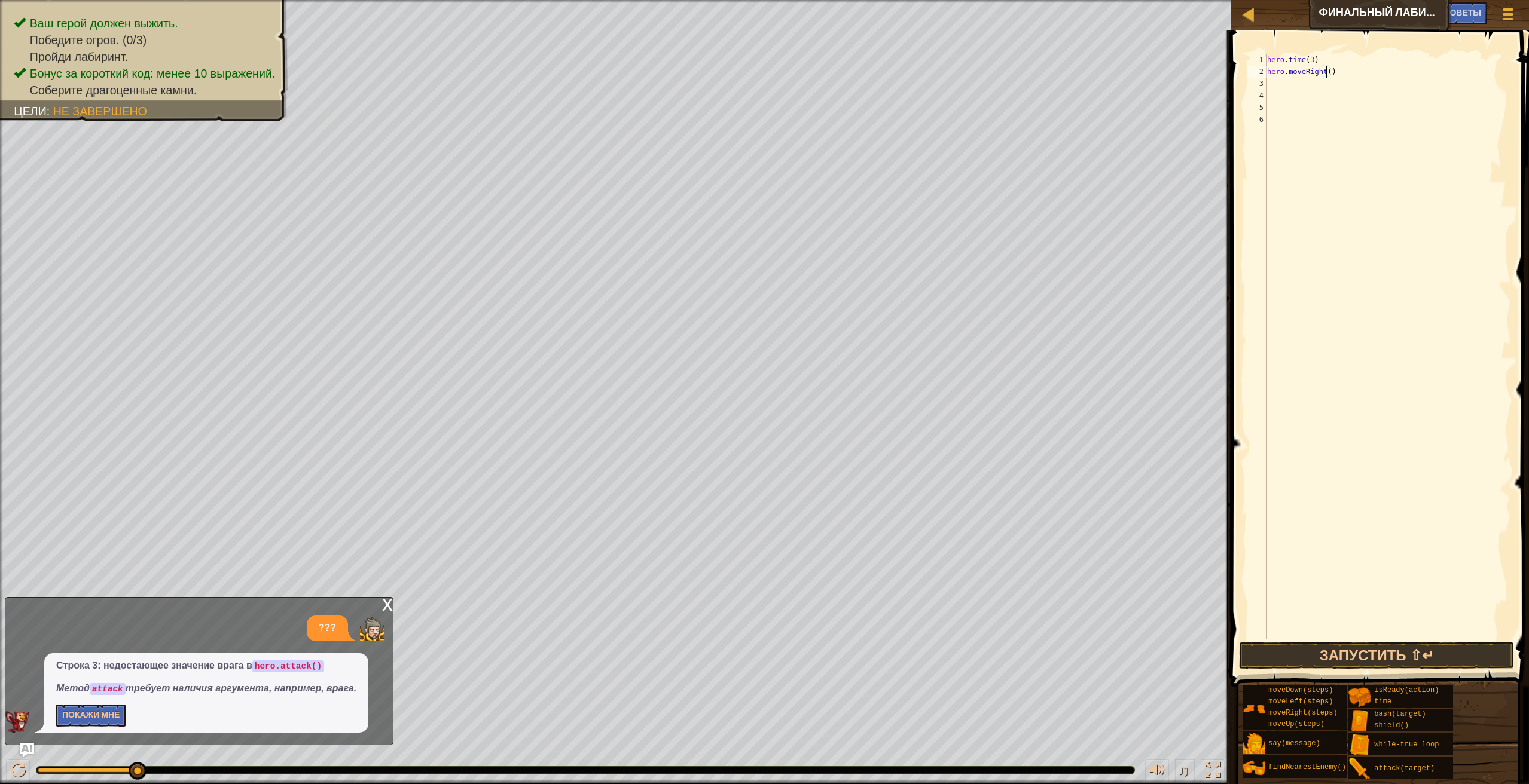
scroll to position [5, 5]
click at [1329, 650] on button "Запустить ⇧↵" at bounding box center [1376, 655] width 275 height 28
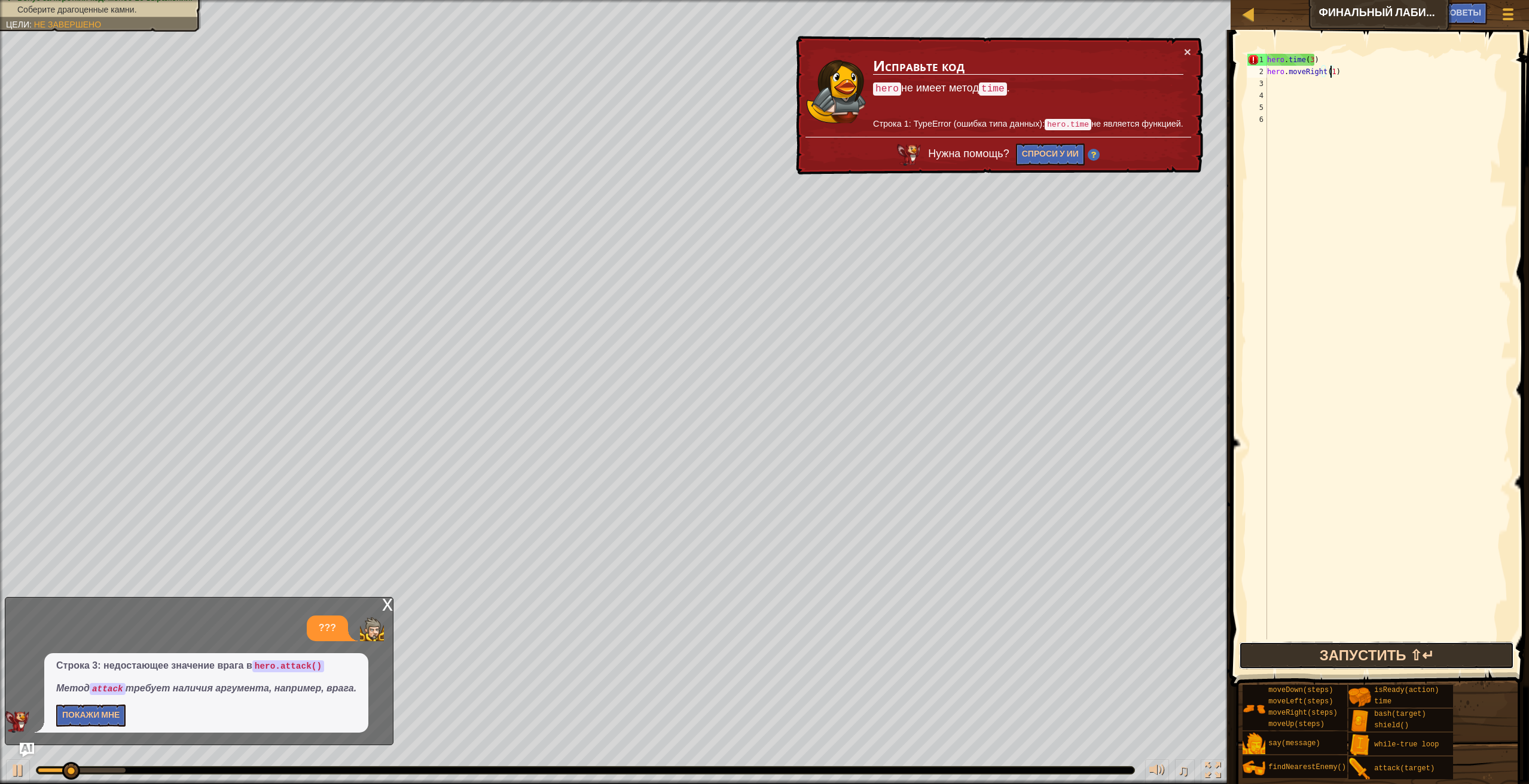
click at [1329, 650] on button "Запустить ⇧↵" at bounding box center [1376, 655] width 275 height 28
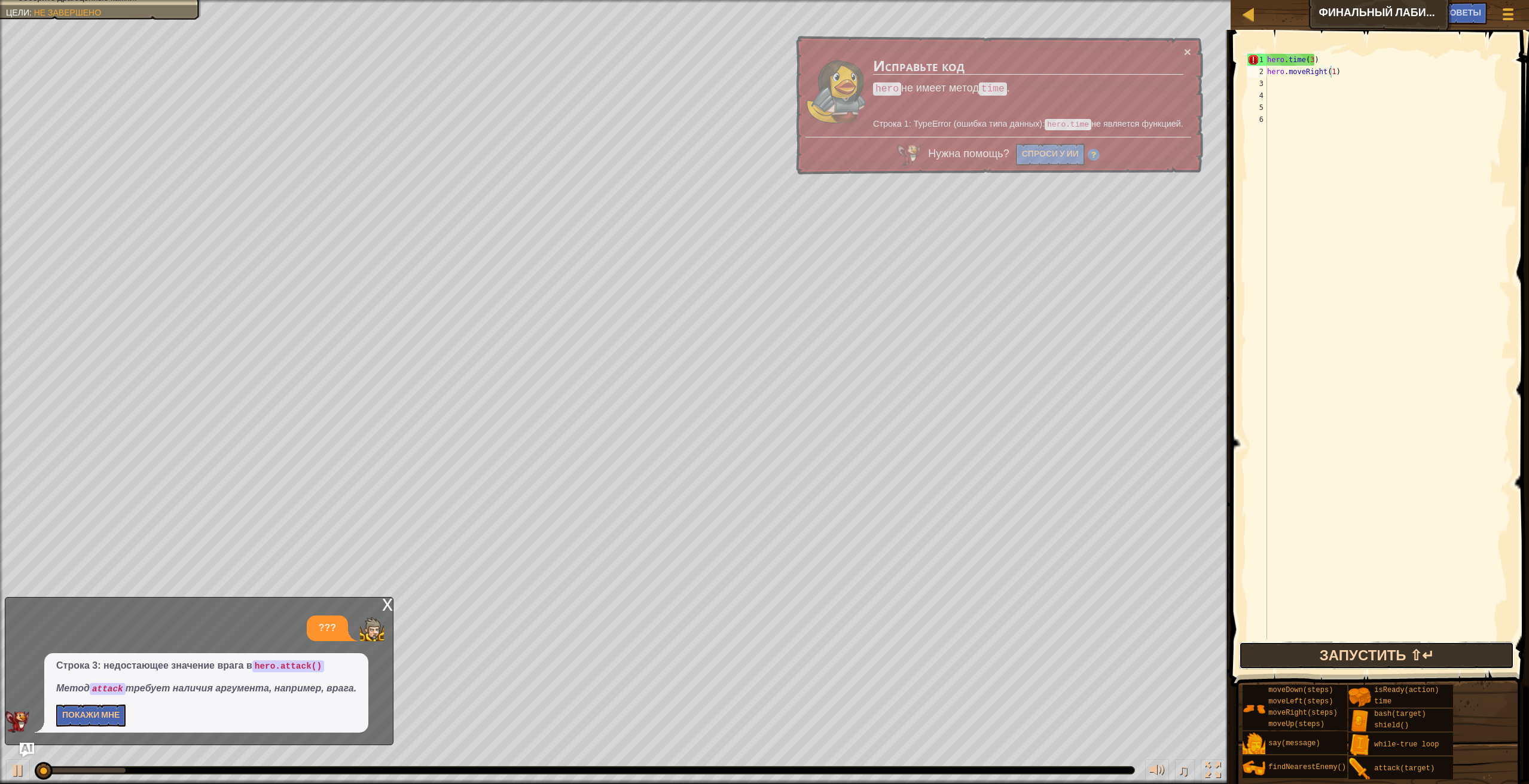
click at [1329, 650] on button "Запустить ⇧↵" at bounding box center [1376, 655] width 275 height 28
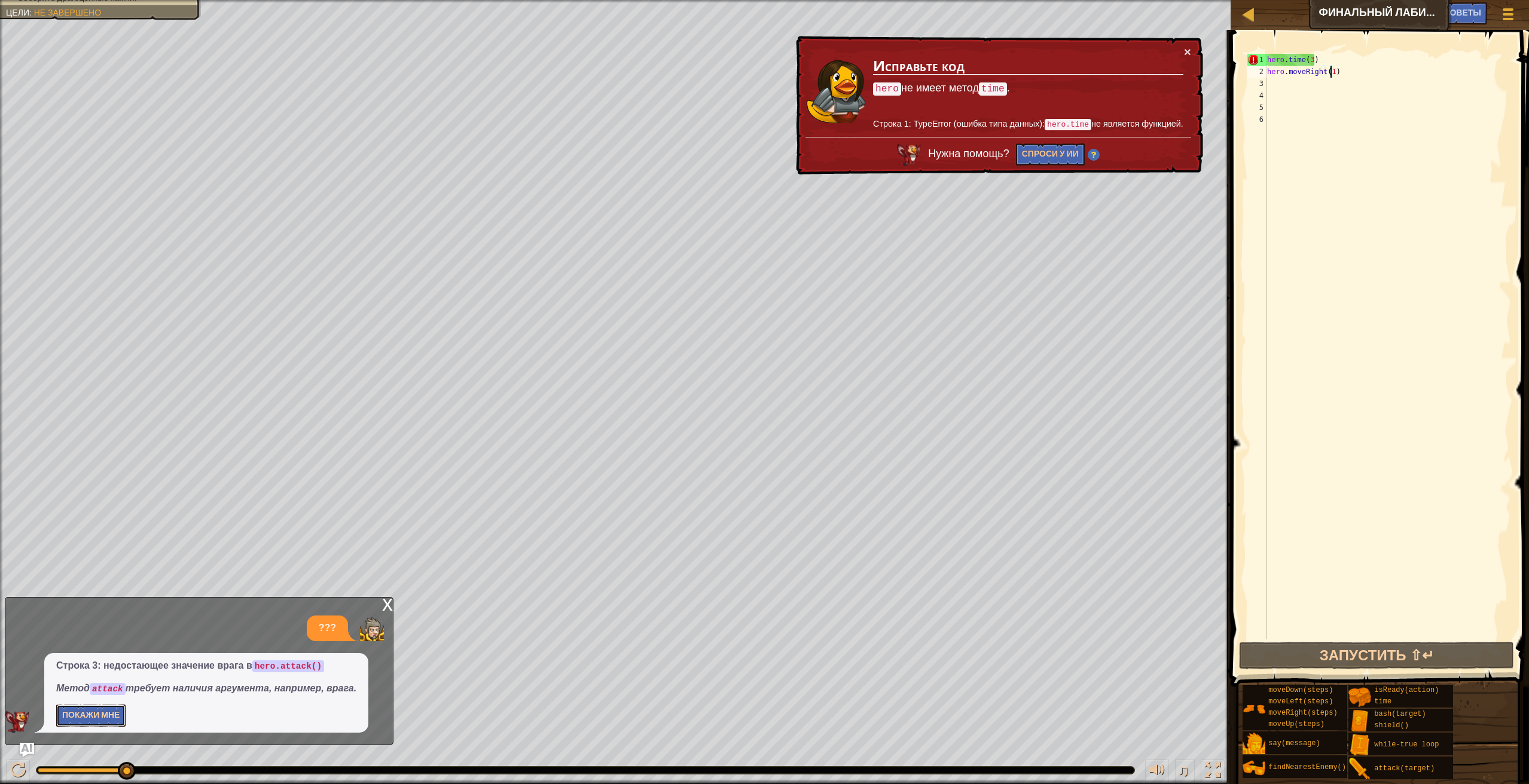
click at [93, 717] on button "Покажи мне" at bounding box center [91, 716] width 69 height 22
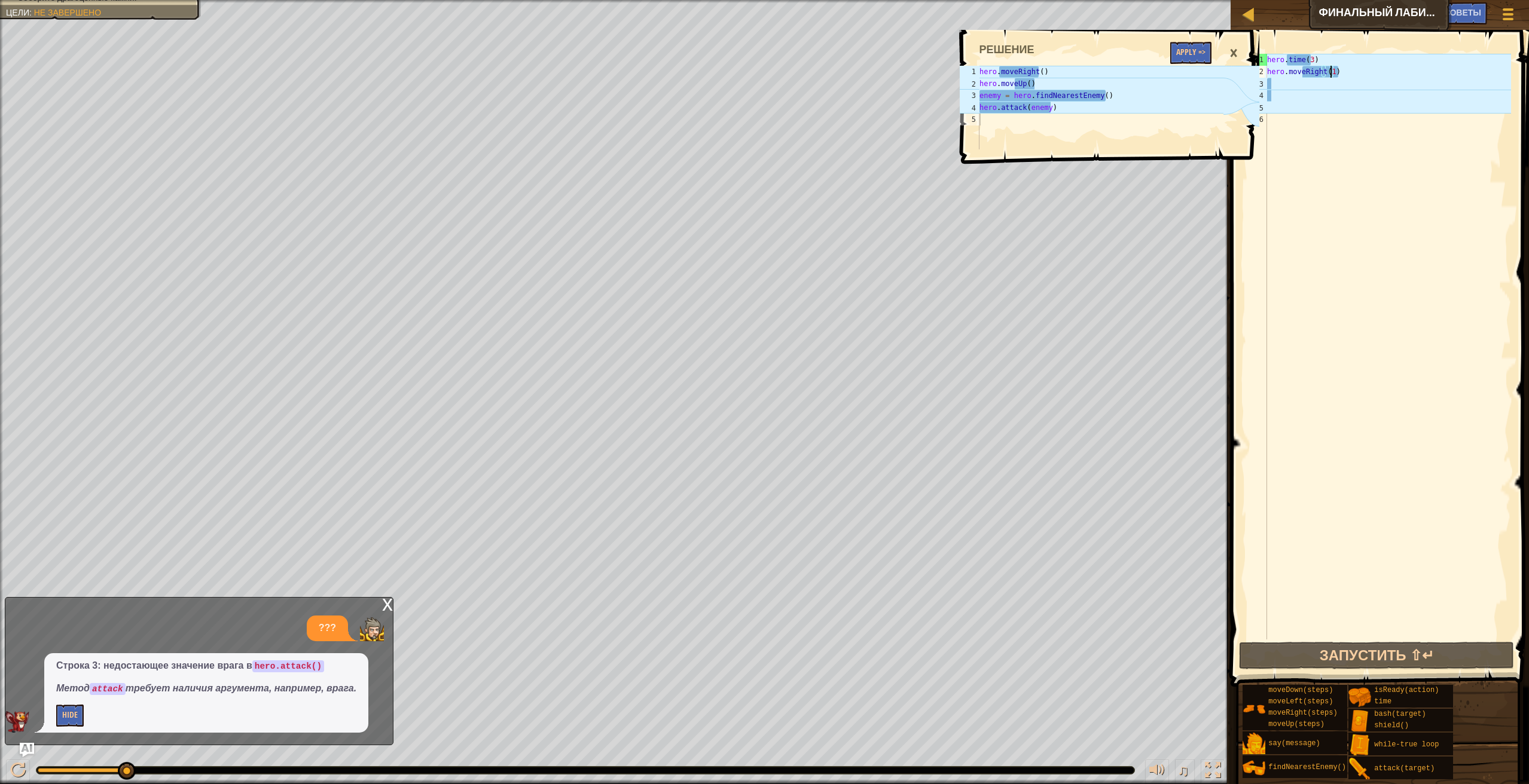
click at [1328, 51] on span at bounding box center [1380, 341] width 308 height 692
click at [1317, 59] on div "hero . time ( 3 ) hero . moveRight ( 1 )" at bounding box center [1387, 358] width 247 height 610
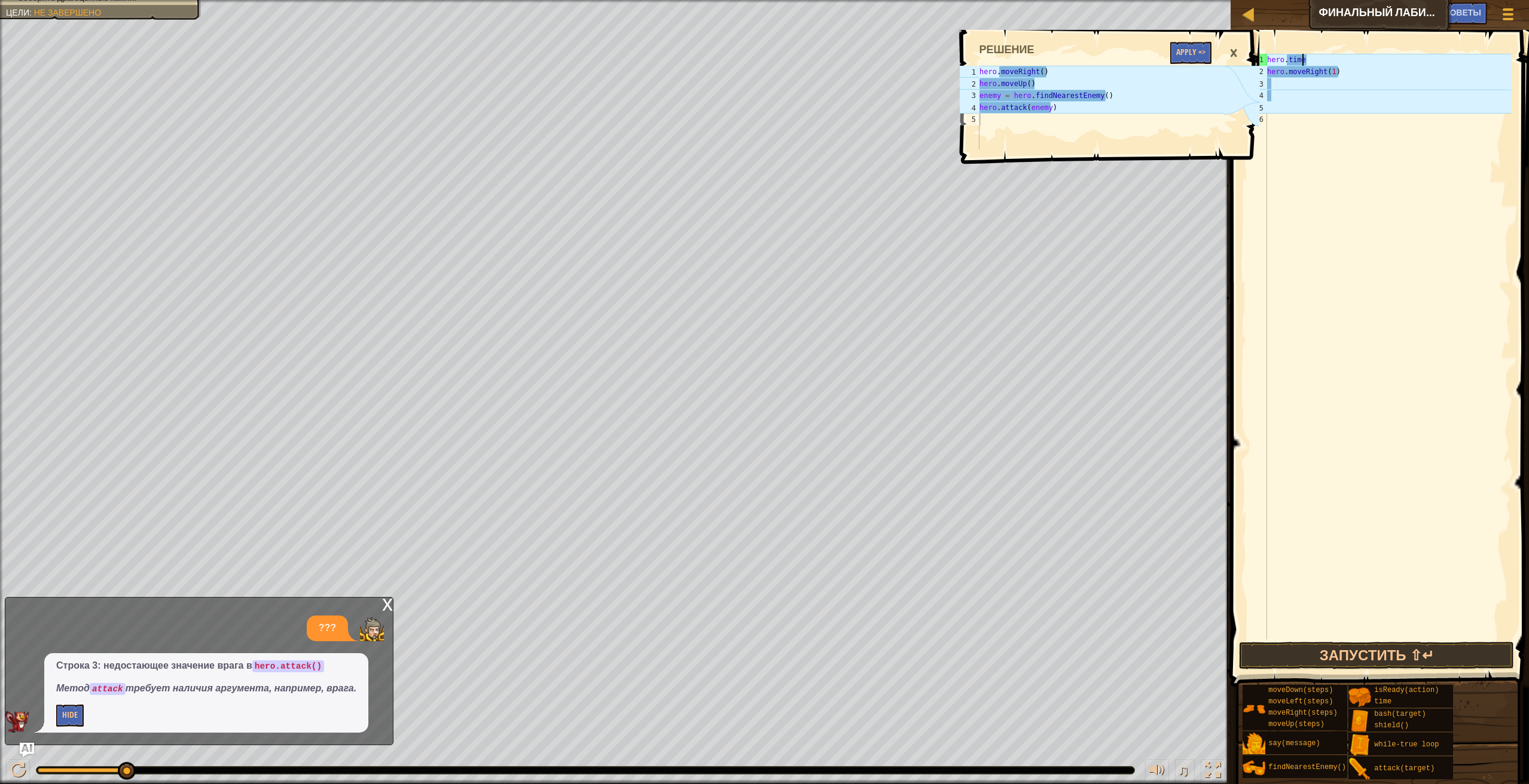
scroll to position [5, 1]
type textarea "h"
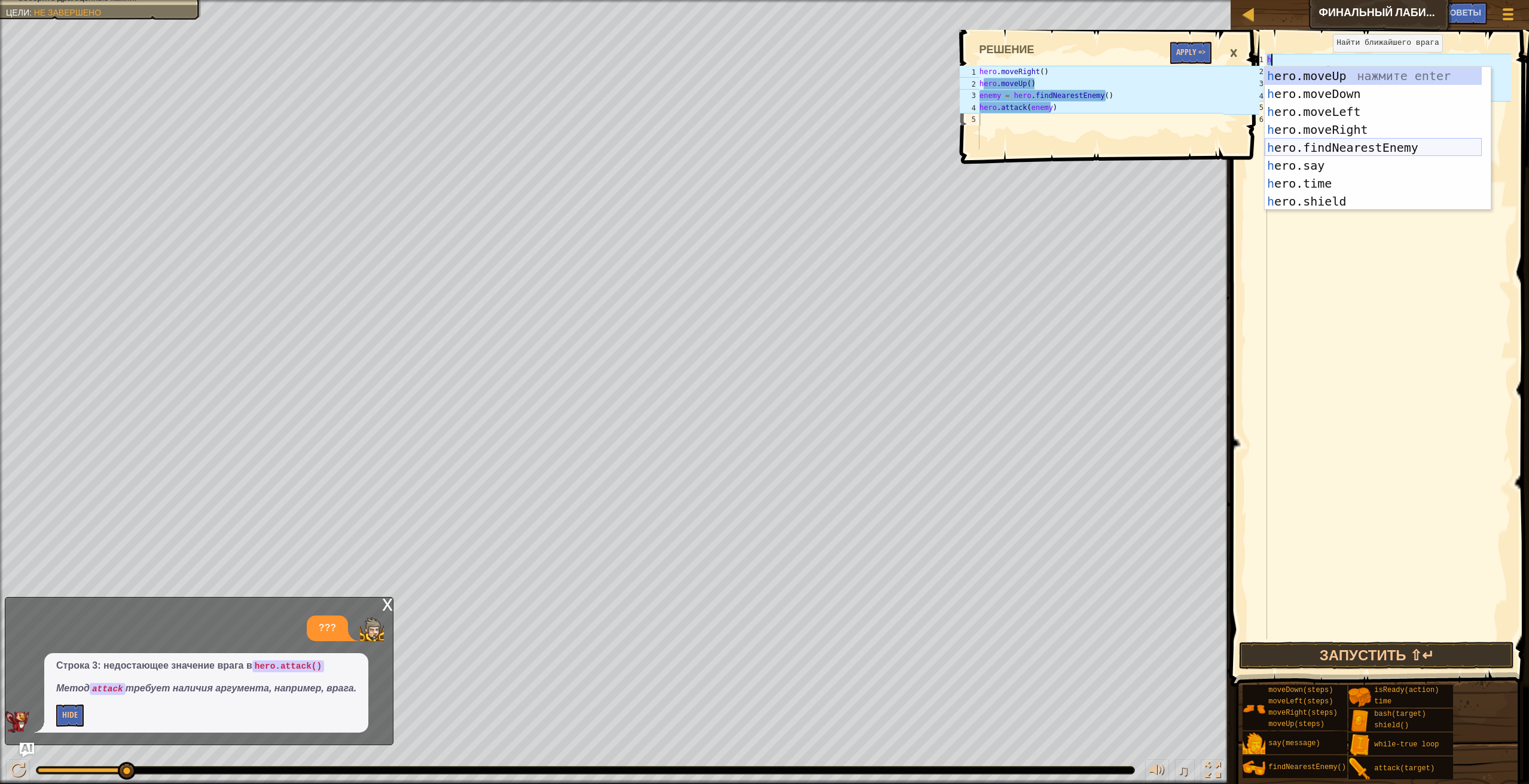
click at [1427, 141] on div "h ero.moveUp нажмите enter h ero.moveDown нажмите enter h ero.moveLeft нажмите …" at bounding box center [1373, 156] width 217 height 179
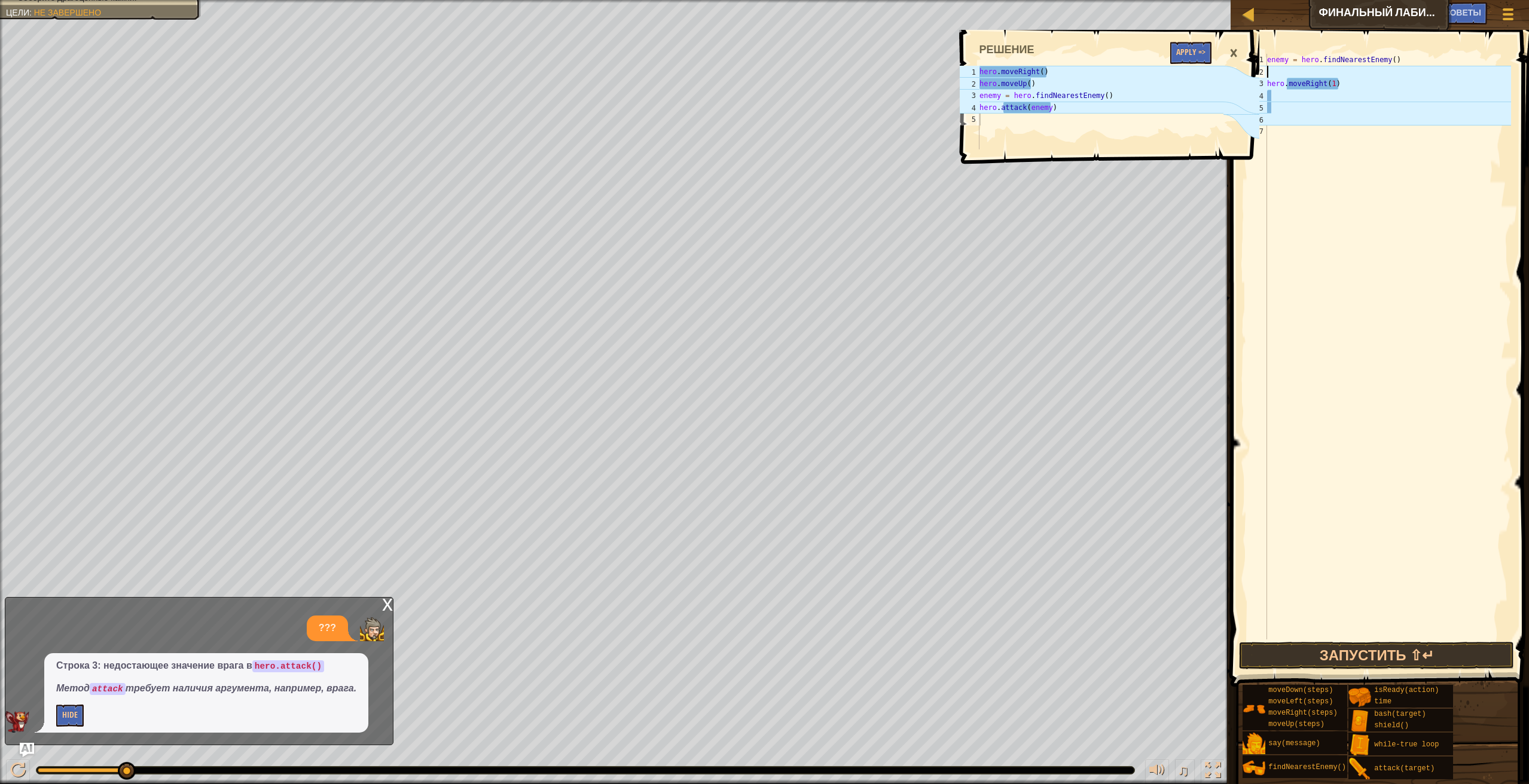
click at [1356, 85] on div "enemy = hero . findNearestEnemy ( ) hero . moveRight ( 1 )" at bounding box center [1387, 358] width 247 height 610
type textarea "her"
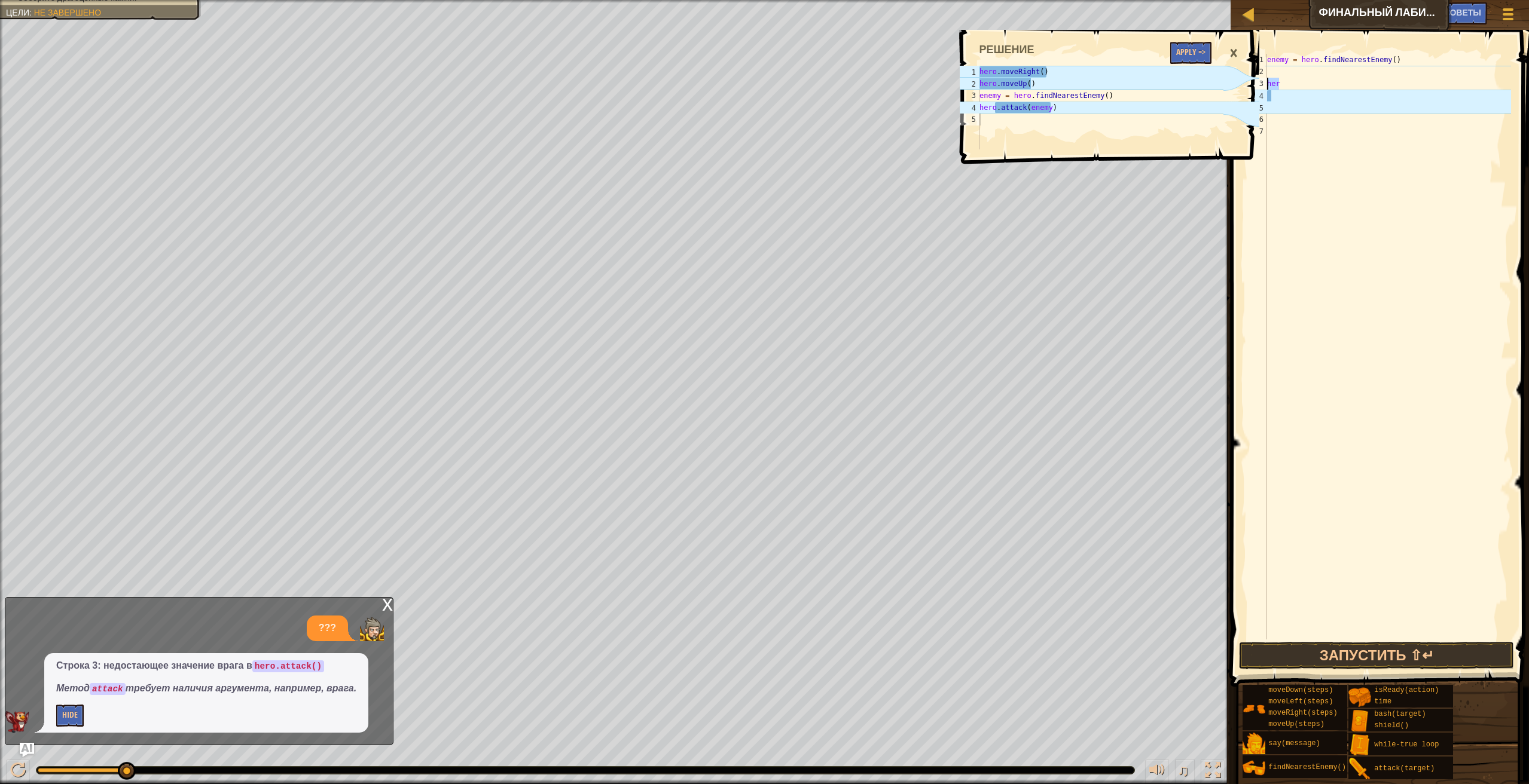
drag, startPoint x: 1315, startPoint y: 88, endPoint x: 1268, endPoint y: 82, distance: 47.4
click at [1268, 82] on div "enemy = hero . findNearestEnemy ( ) her" at bounding box center [1387, 358] width 247 height 610
click at [1230, 50] on div "×" at bounding box center [1233, 53] width 21 height 28
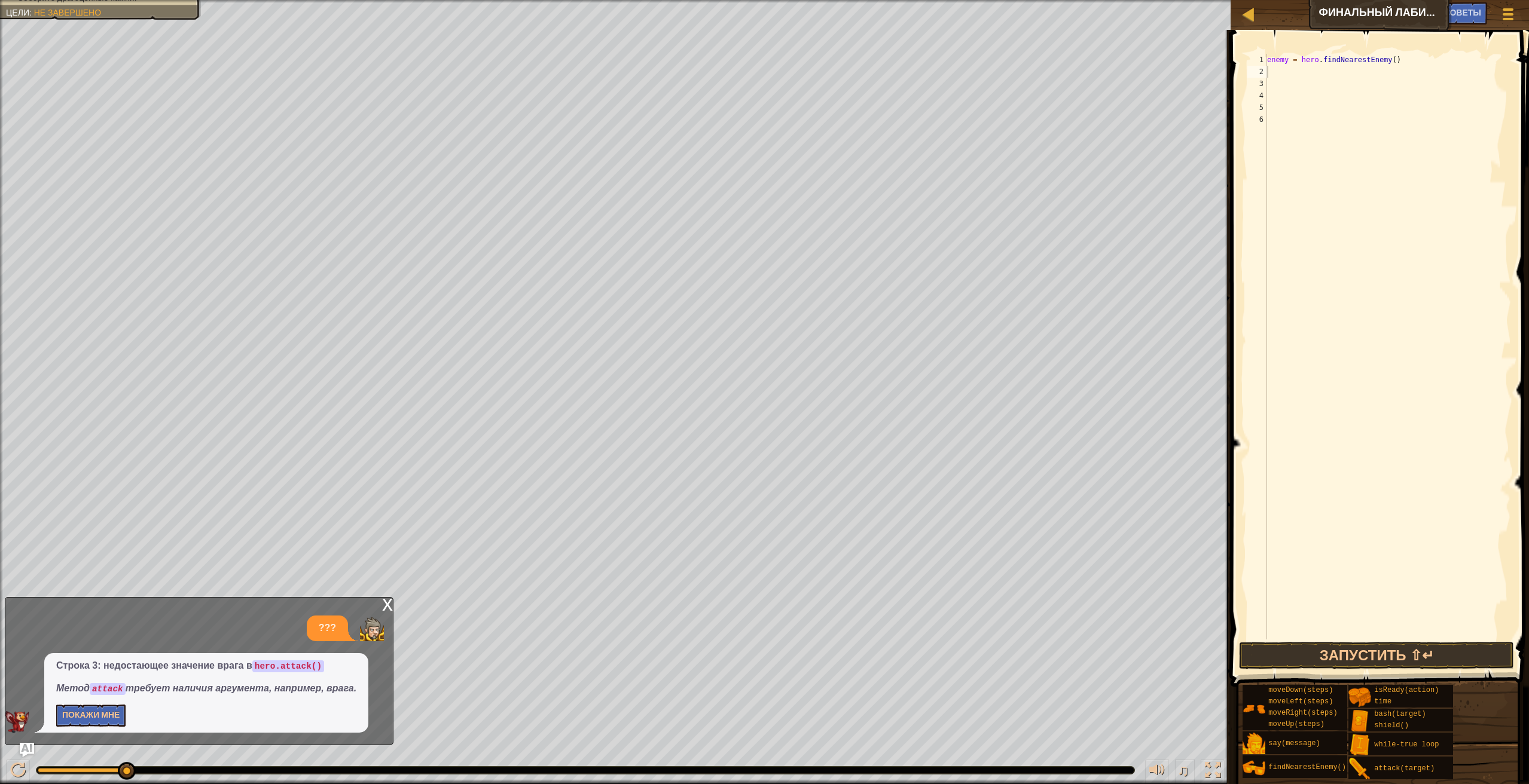
click at [1283, 73] on div "enemy = hero . findNearestEnemy ( )" at bounding box center [1387, 358] width 247 height 610
type textarea "h"
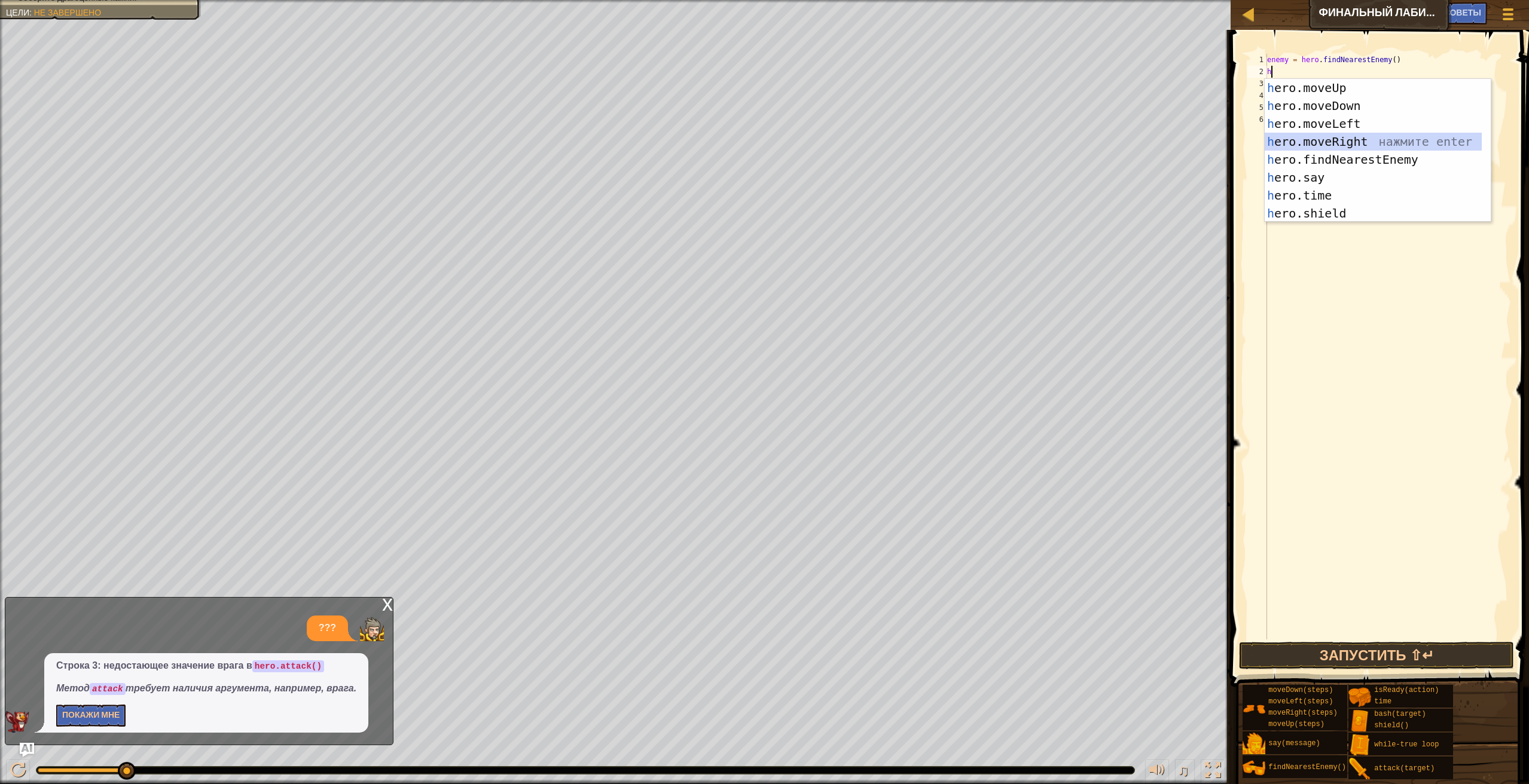
click at [1339, 145] on div "h ero.moveUp нажмите enter h ero.moveDown нажмите enter h ero.moveLeft нажмите …" at bounding box center [1373, 168] width 217 height 179
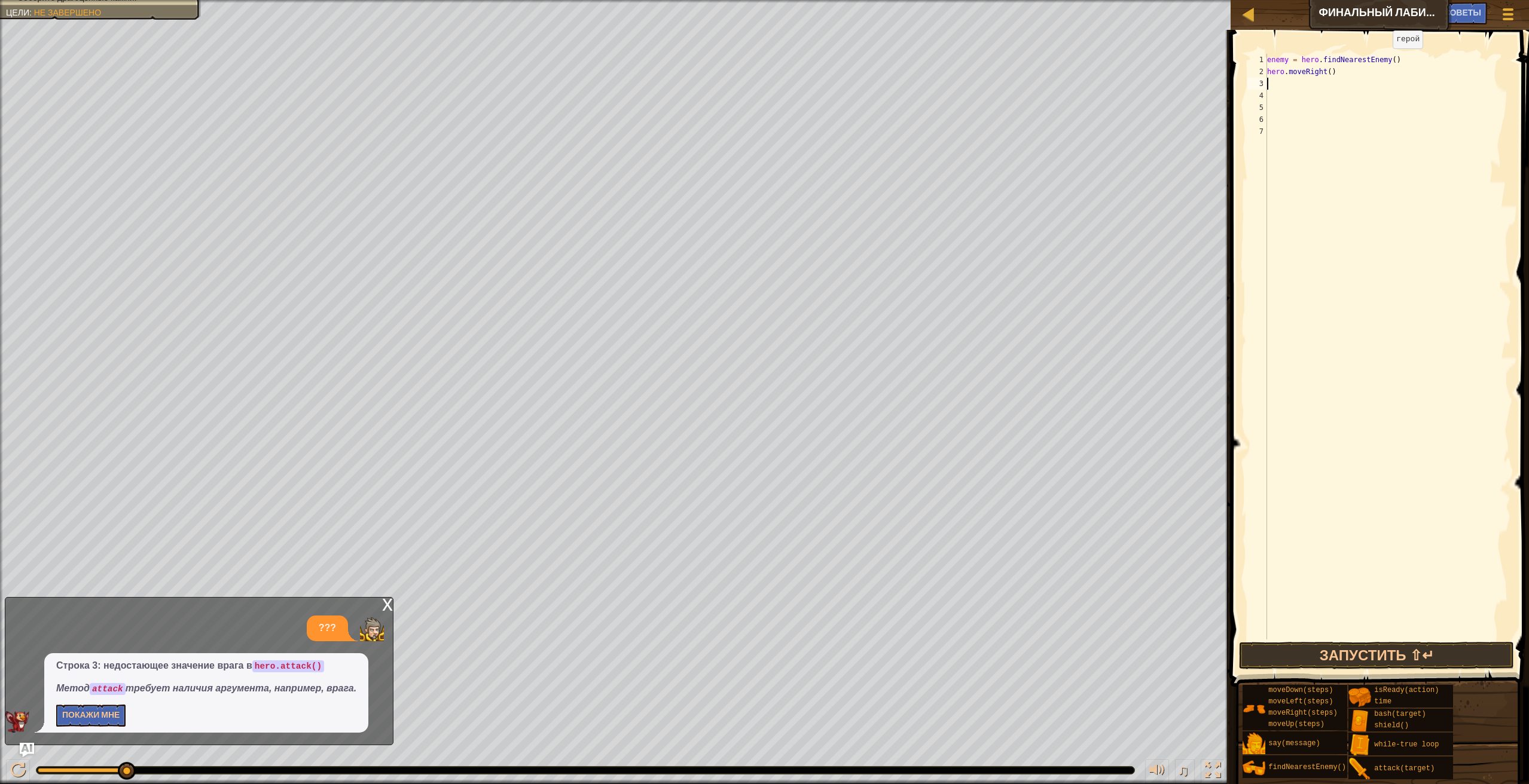
click at [1382, 61] on div "enemy = hero . findNearestEnemy ( ) hero . moveRight ( )" at bounding box center [1387, 358] width 247 height 610
click at [1381, 62] on div "enemy = hero . findNearestEnemy ( ) hero . moveRight ( )" at bounding box center [1387, 358] width 247 height 610
click at [1382, 65] on div "enemy = hero . findNearestEnemy ( ) hero . moveRight ( )" at bounding box center [1387, 358] width 247 height 610
click at [1384, 65] on div "enemy = hero . findNearestEnemy ( ) hero . moveRight ( )" at bounding box center [1387, 358] width 247 height 610
click at [1385, 65] on div "enemy = hero . findNearestEnemy ( ) hero . moveRight ( )" at bounding box center [1387, 358] width 247 height 610
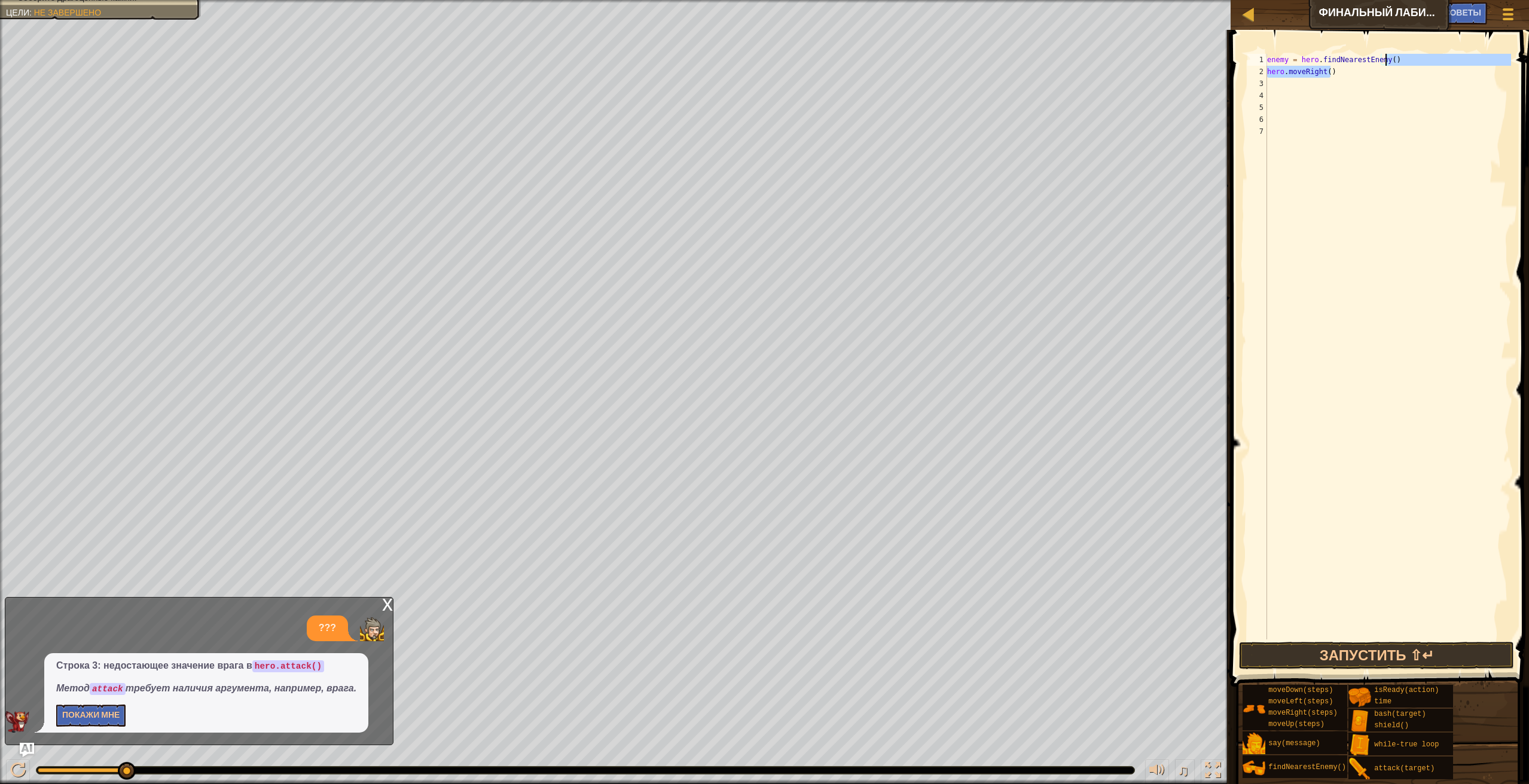
drag, startPoint x: 1410, startPoint y: 55, endPoint x: 1404, endPoint y: 52, distance: 6.7
click at [1410, 55] on div "enemy = hero . findNearestEnemy ( ) hero . moveRight ( )" at bounding box center [1387, 346] width 247 height 586
click at [1379, 59] on div "enemy = hero . findNearestEnemy ( ) hero . moveRight ( )" at bounding box center [1387, 358] width 247 height 610
click at [1382, 57] on div "enemy = hero . findNearestEnemy ( ) hero . moveRight ( )" at bounding box center [1387, 346] width 247 height 586
click at [1386, 56] on div "enemy = hero . findNearestEnemy ( ) hero . moveRight ( )" at bounding box center [1387, 358] width 247 height 610
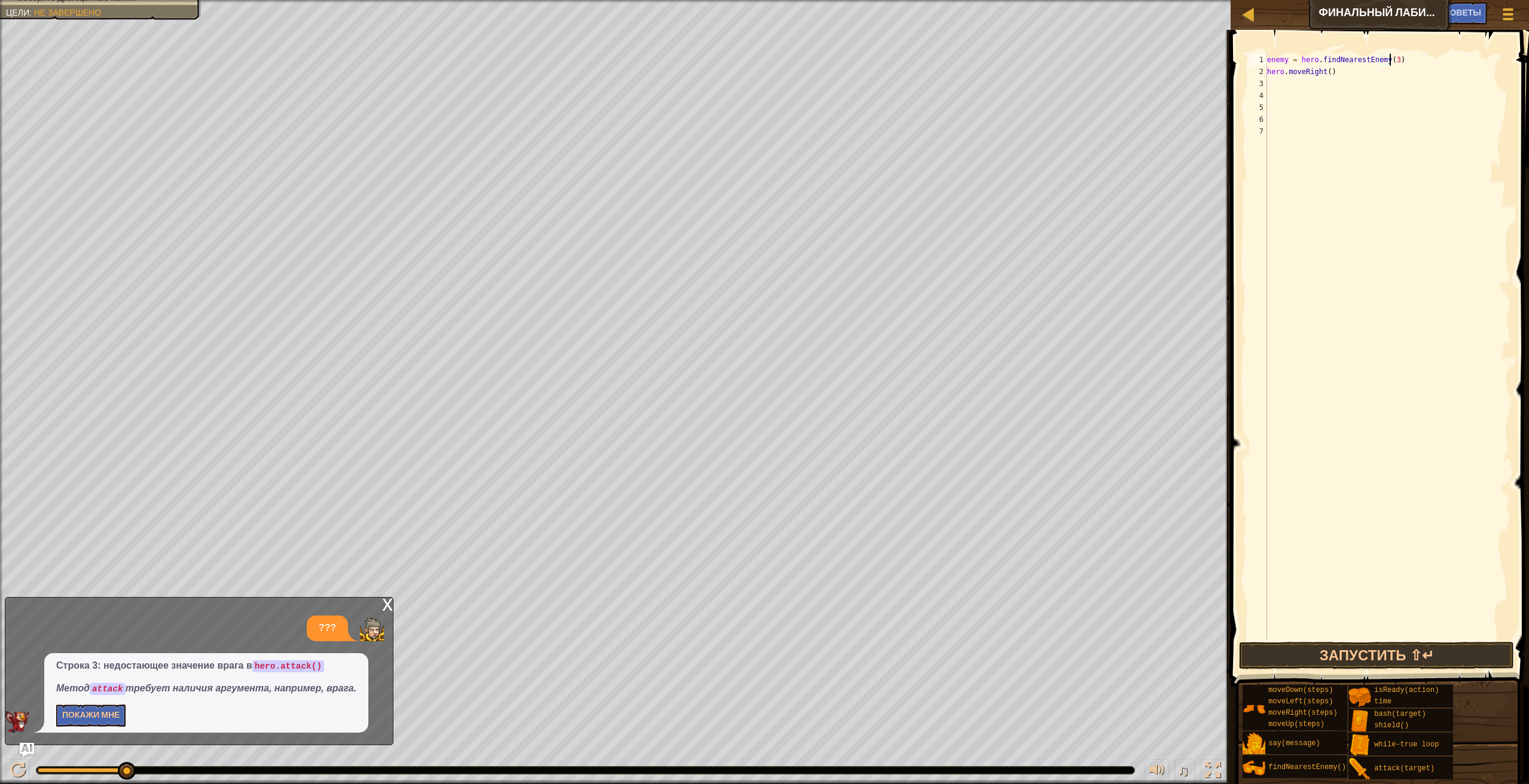
scroll to position [5, 10]
type textarea "enemy = hero.findNearestEnemy(3)"
click at [1424, 652] on button "Запустить ⇧↵" at bounding box center [1376, 655] width 275 height 28
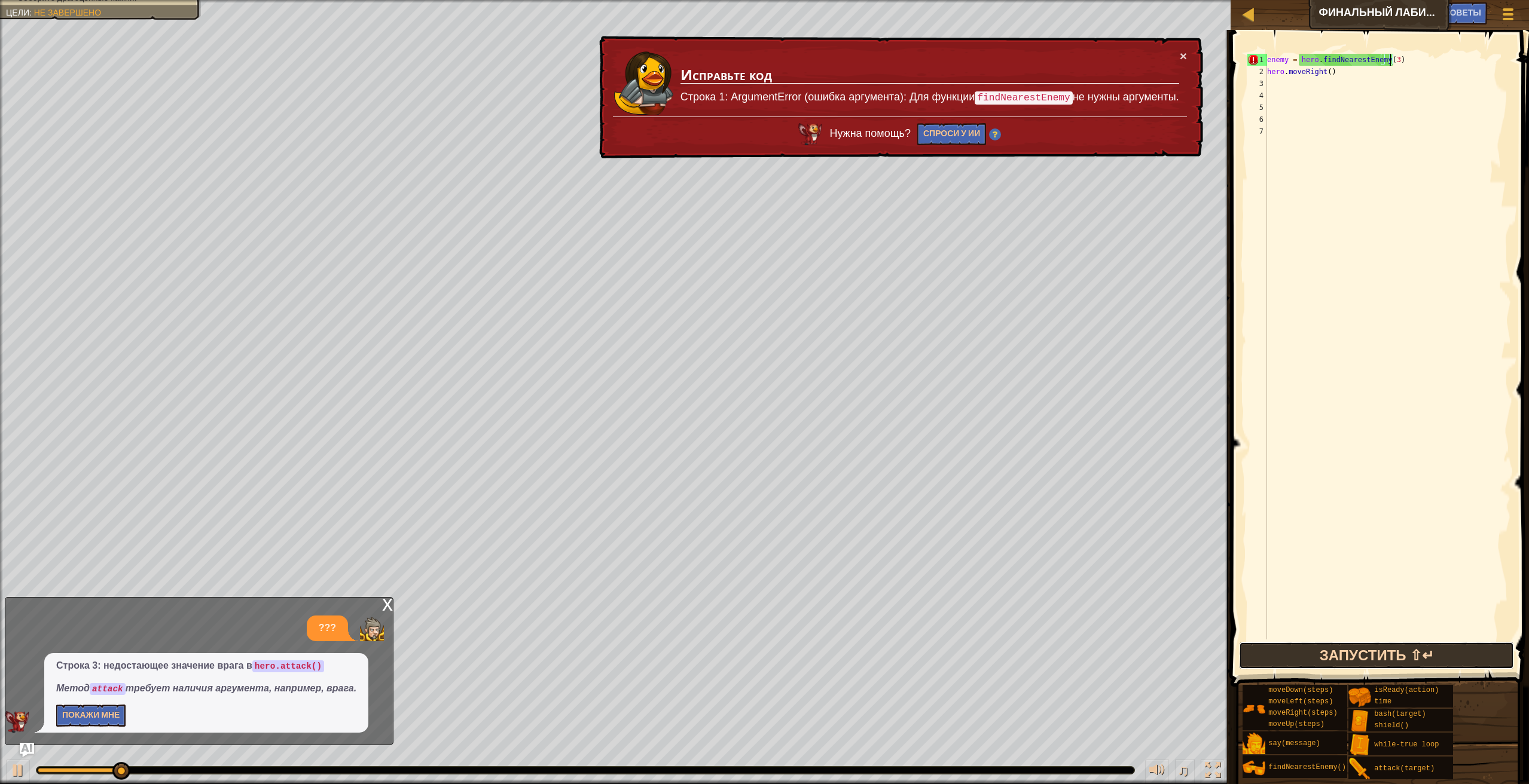
click at [1425, 652] on button "Запустить ⇧↵" at bounding box center [1376, 655] width 275 height 28
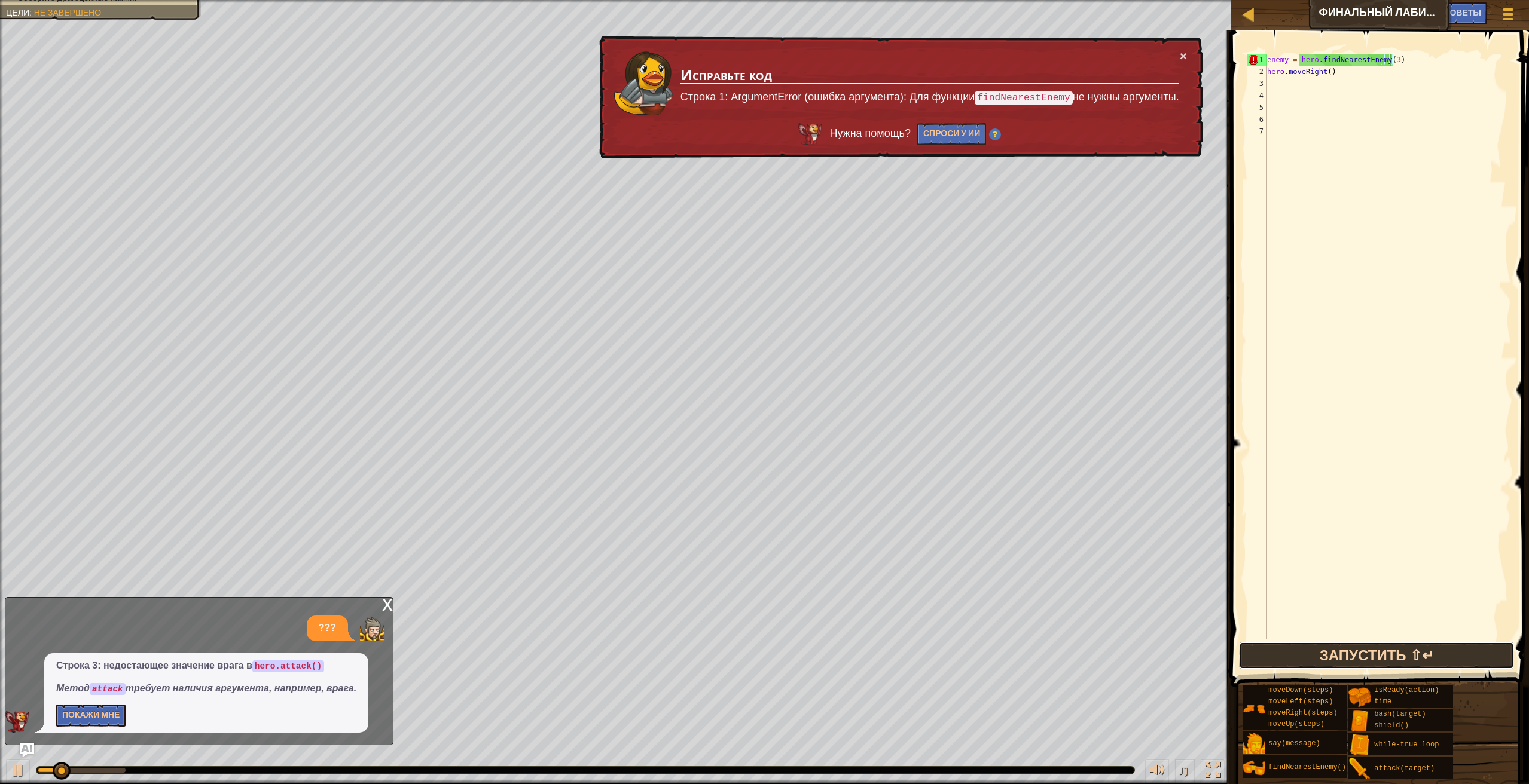
click at [1425, 652] on button "Запустить ⇧↵" at bounding box center [1376, 655] width 275 height 28
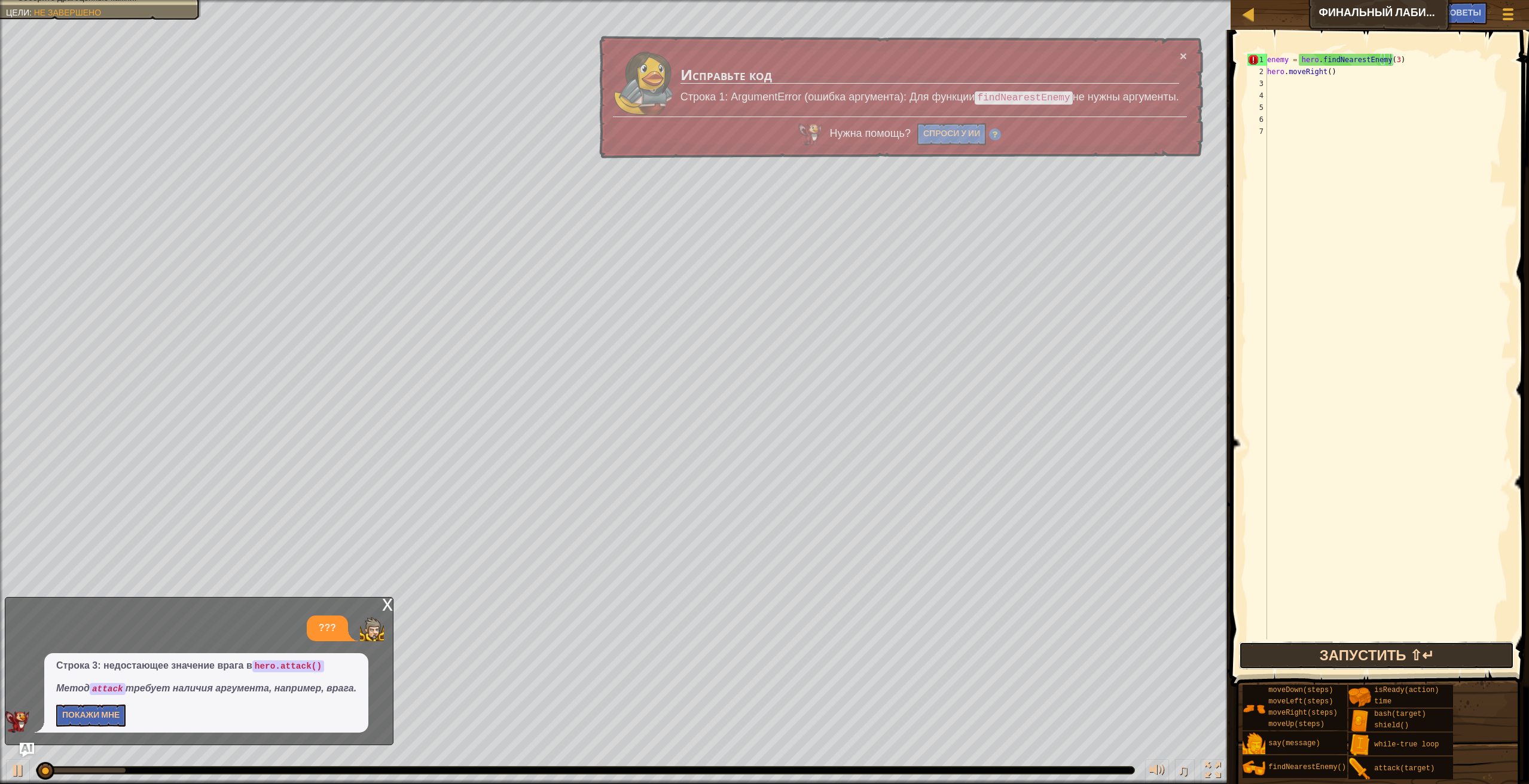
click at [1425, 652] on button "Запустить ⇧↵" at bounding box center [1376, 655] width 275 height 28
click at [1425, 653] on button "Запустить ⇧↵" at bounding box center [1376, 655] width 275 height 28
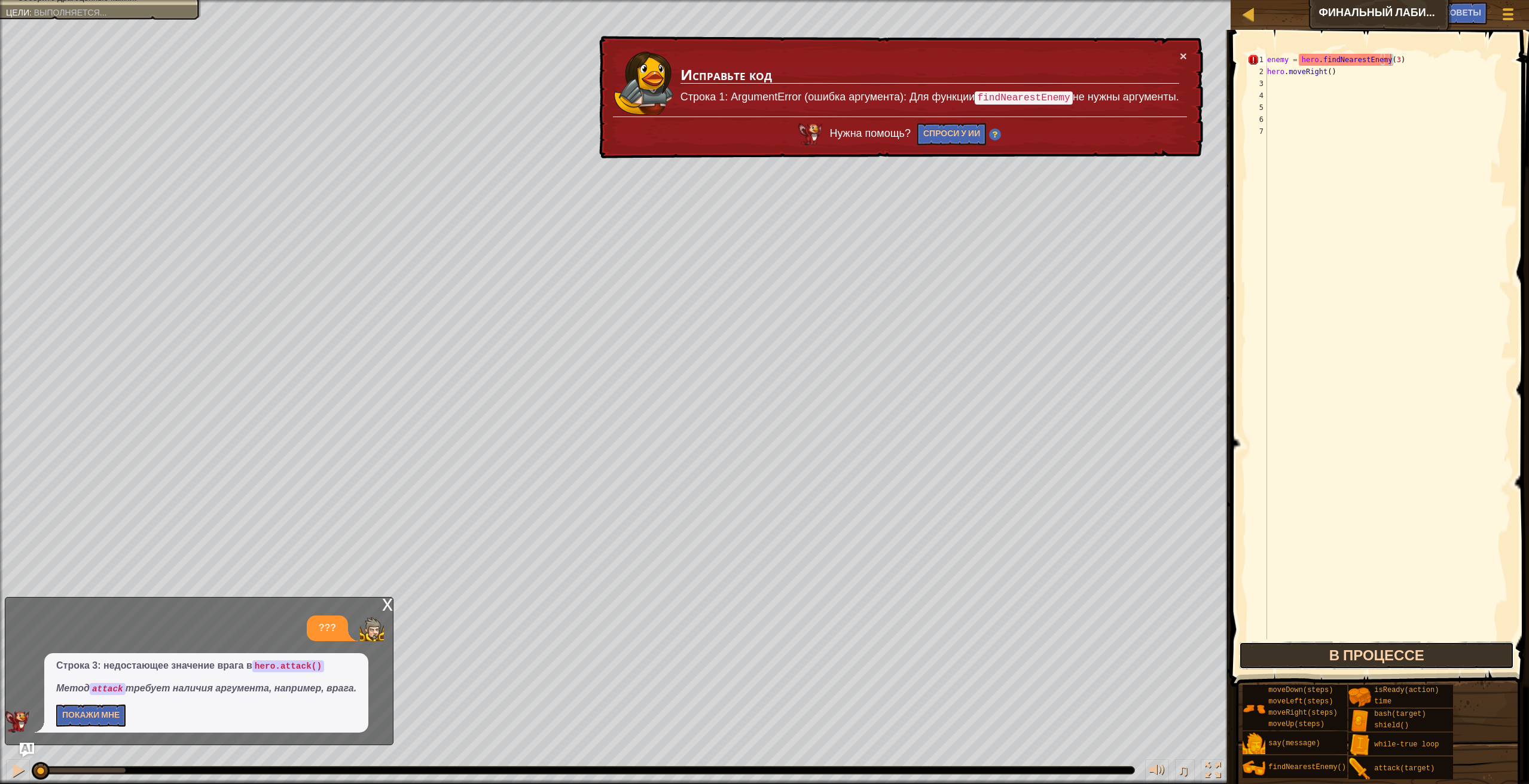
click at [1425, 653] on button "В процессе" at bounding box center [1376, 655] width 275 height 28
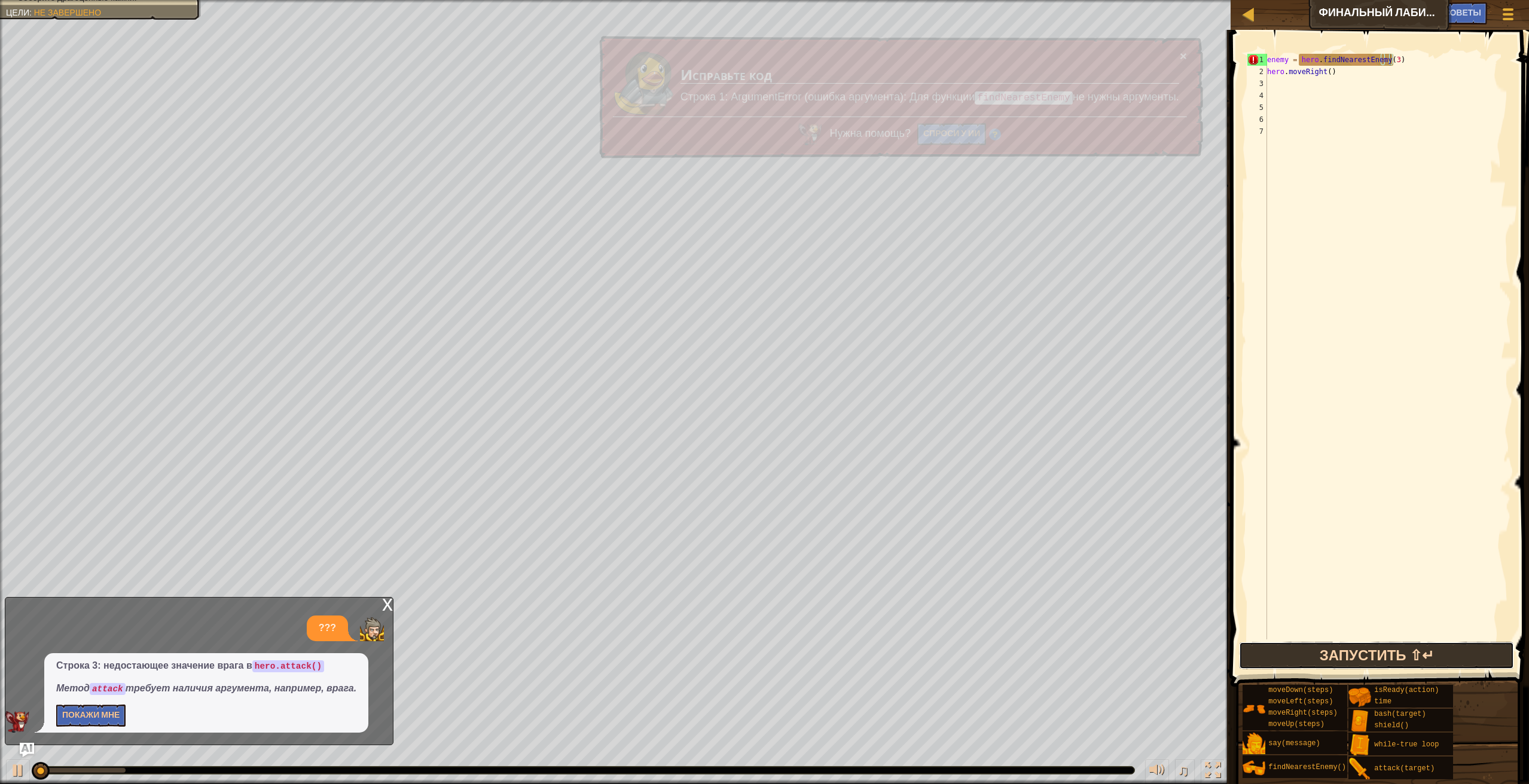
click at [1425, 653] on button "Запустить ⇧↵" at bounding box center [1376, 655] width 275 height 28
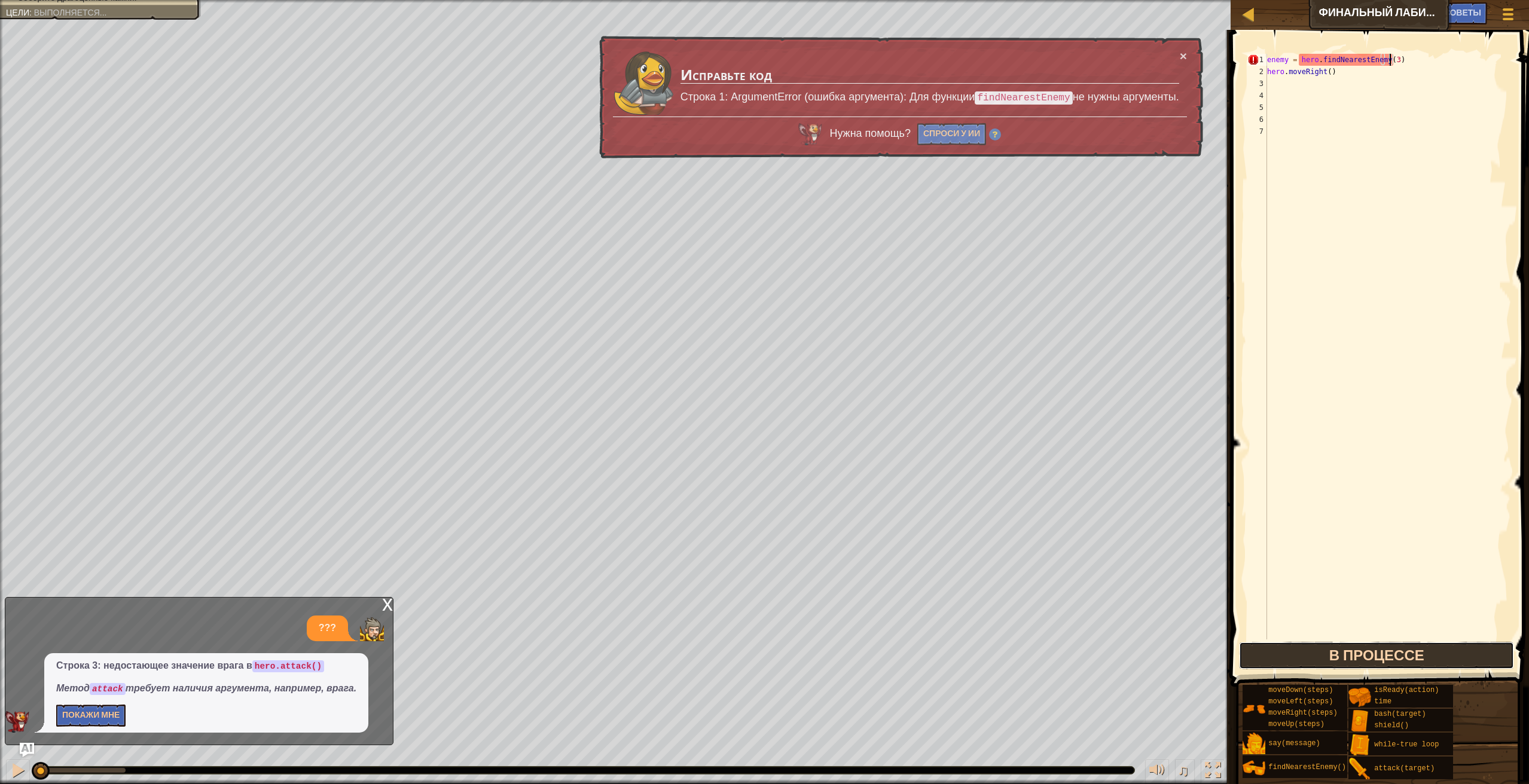
click at [1424, 654] on button "В процессе" at bounding box center [1376, 655] width 275 height 28
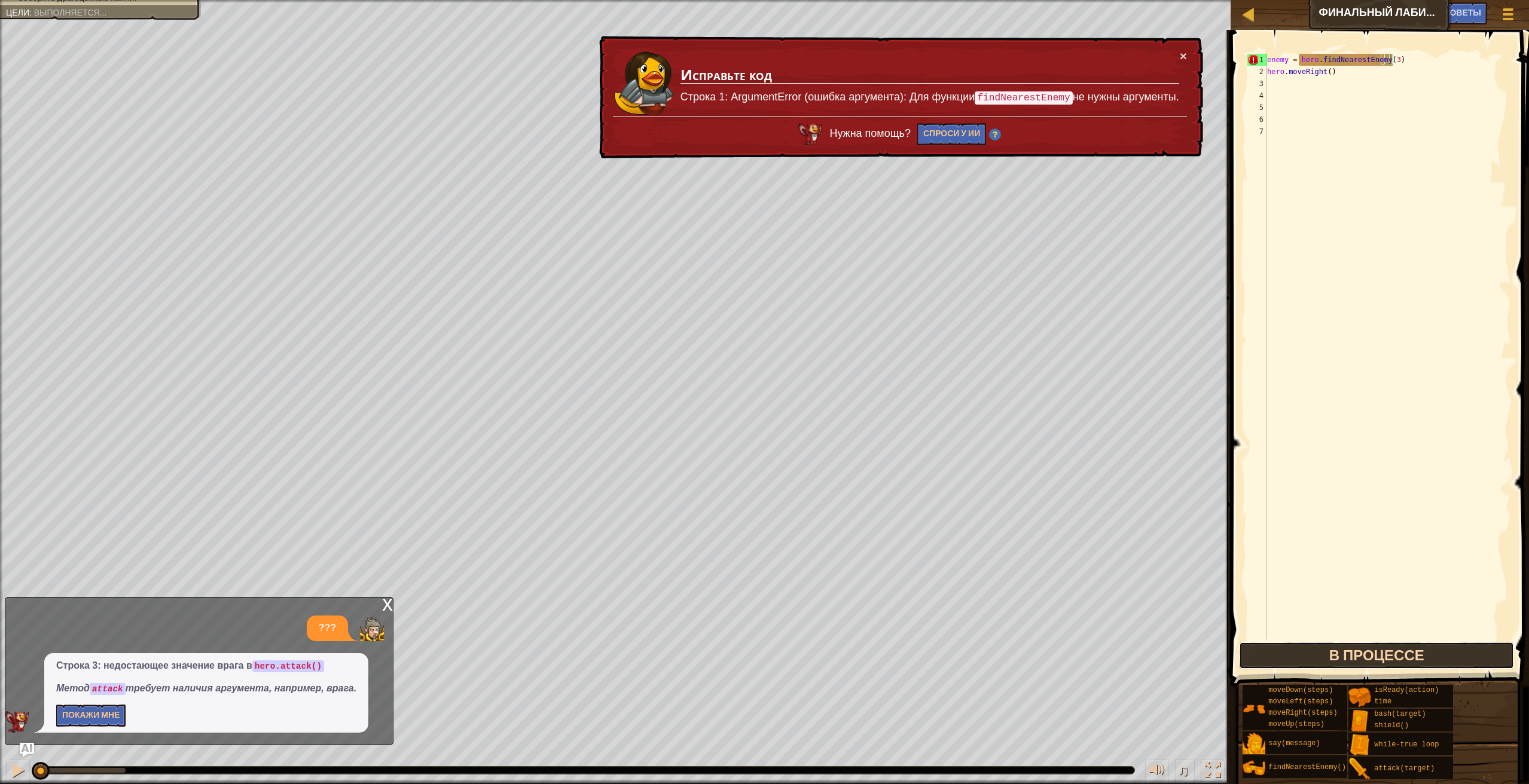
drag, startPoint x: 1424, startPoint y: 654, endPoint x: 1417, endPoint y: 657, distance: 7.6
click at [1421, 655] on button "В процессе" at bounding box center [1376, 655] width 275 height 28
click at [1420, 655] on button "В процессе" at bounding box center [1376, 655] width 275 height 28
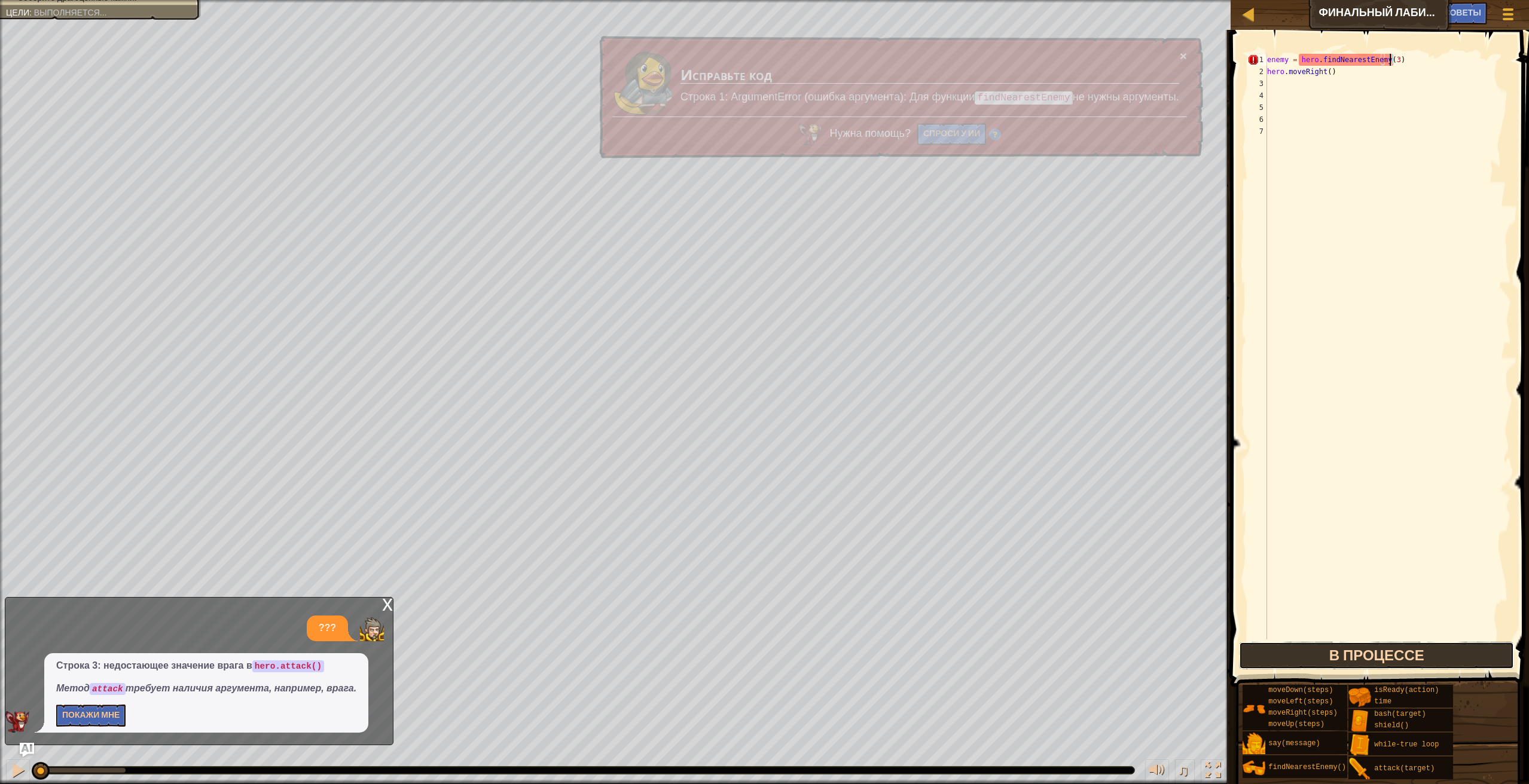
click at [1417, 657] on button "В процессе" at bounding box center [1376, 655] width 275 height 28
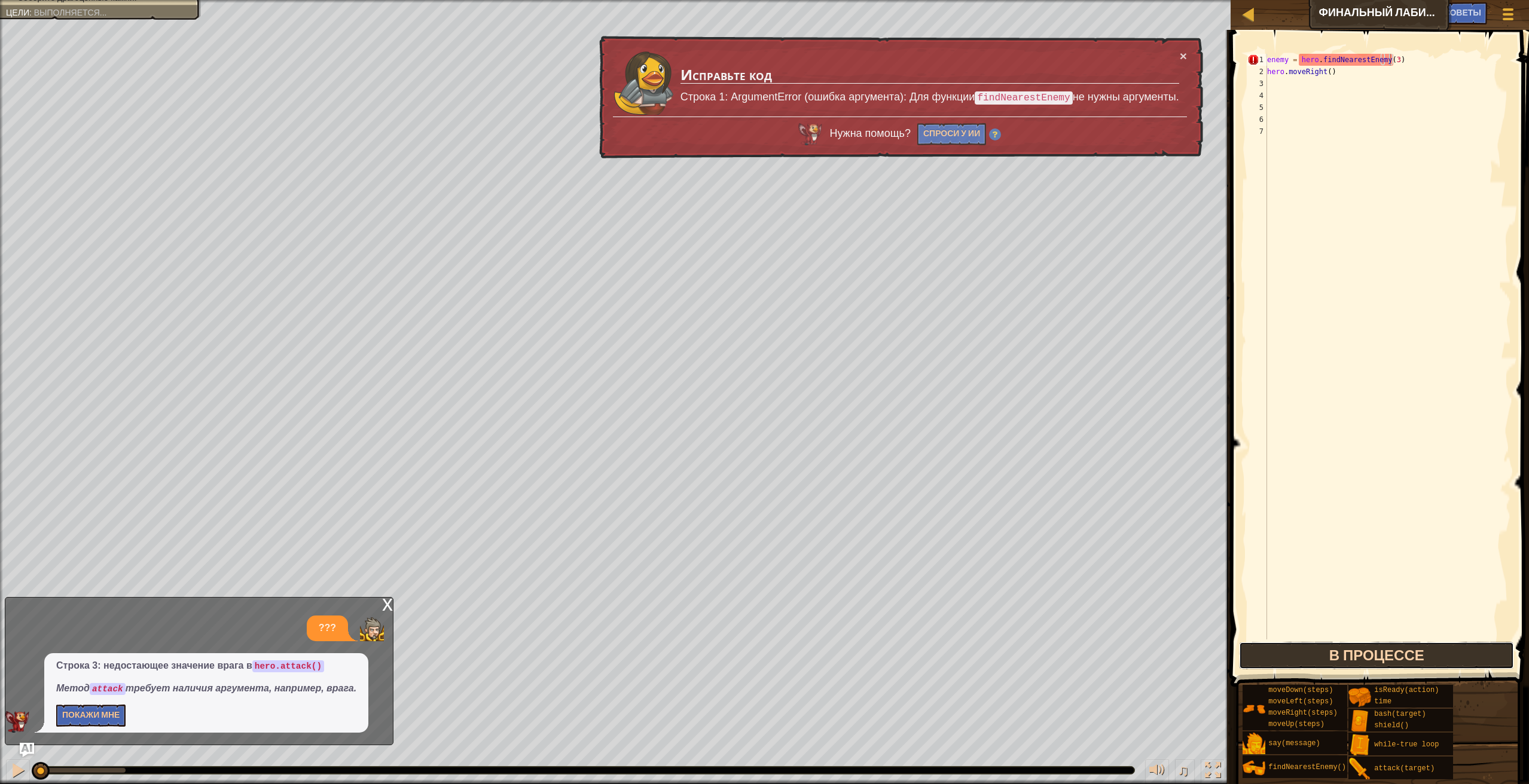
drag, startPoint x: 1417, startPoint y: 657, endPoint x: 1411, endPoint y: 654, distance: 6.7
click at [1413, 656] on button "В процессе" at bounding box center [1376, 655] width 275 height 28
click at [1411, 654] on button "В процессе" at bounding box center [1376, 655] width 275 height 28
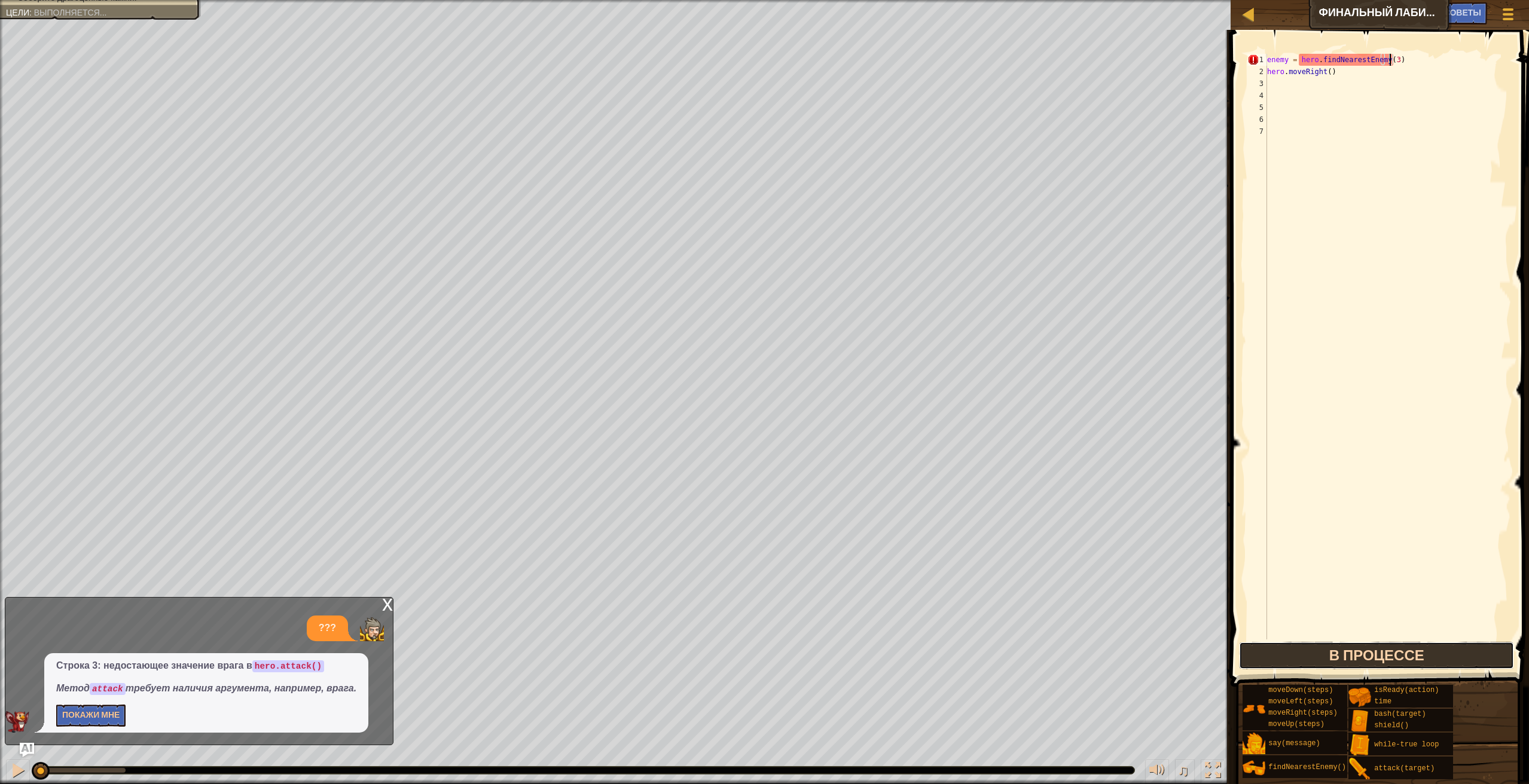
click at [1411, 654] on button "В процессе" at bounding box center [1376, 655] width 275 height 28
click at [1413, 649] on button "В процессе" at bounding box center [1376, 655] width 275 height 28
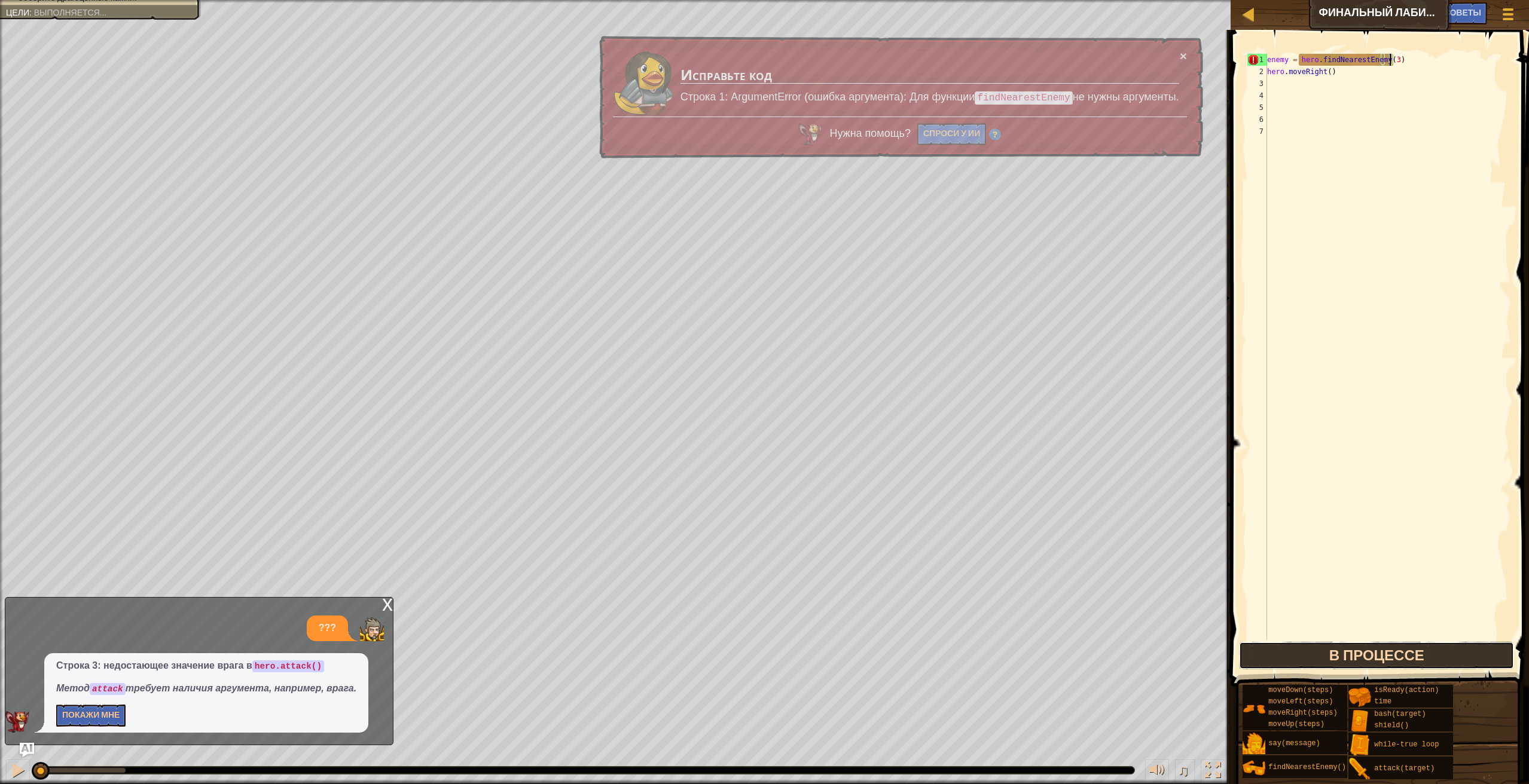
click at [1401, 655] on button "В процессе" at bounding box center [1376, 655] width 275 height 28
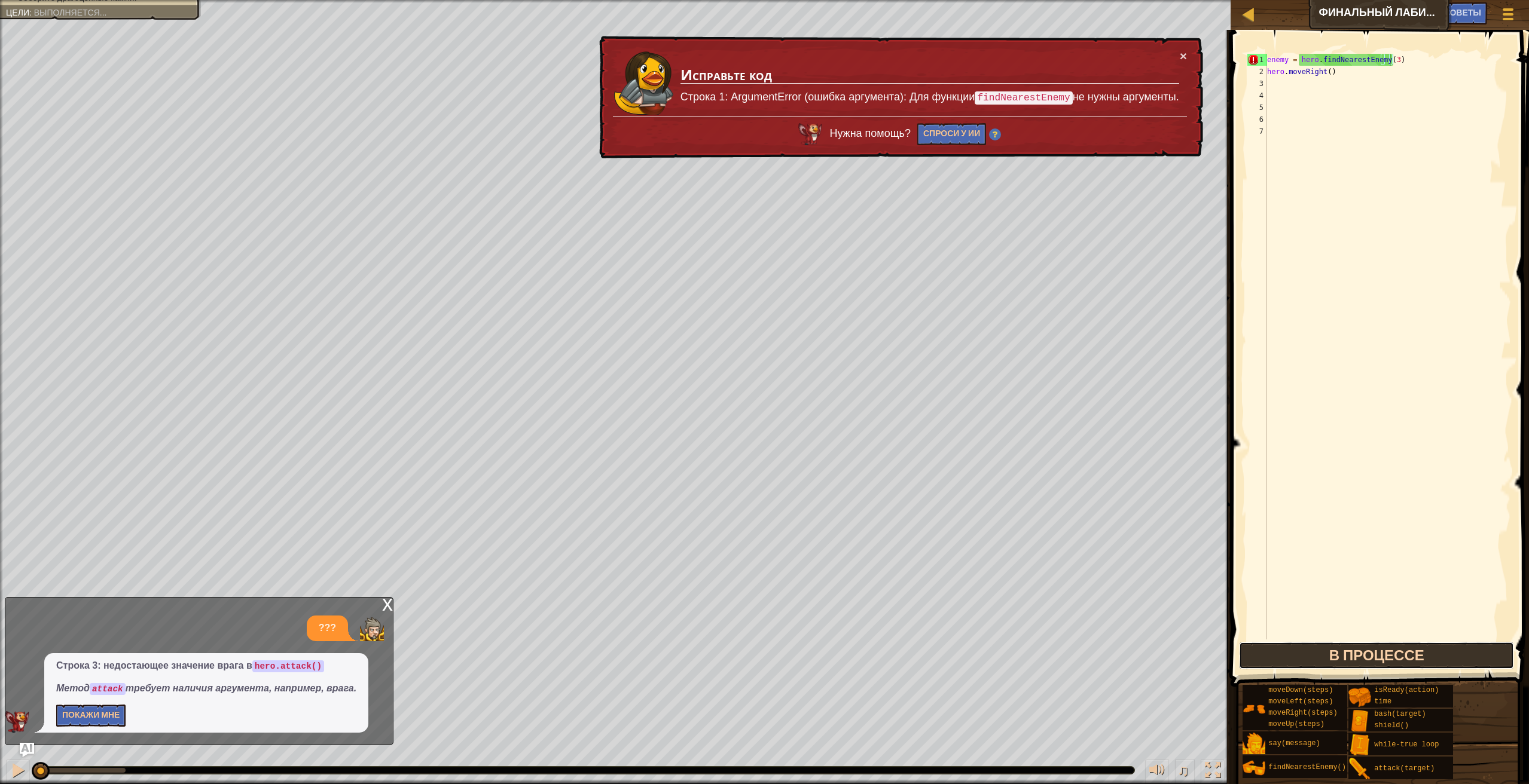
click at [1401, 655] on button "В процессе" at bounding box center [1376, 655] width 275 height 28
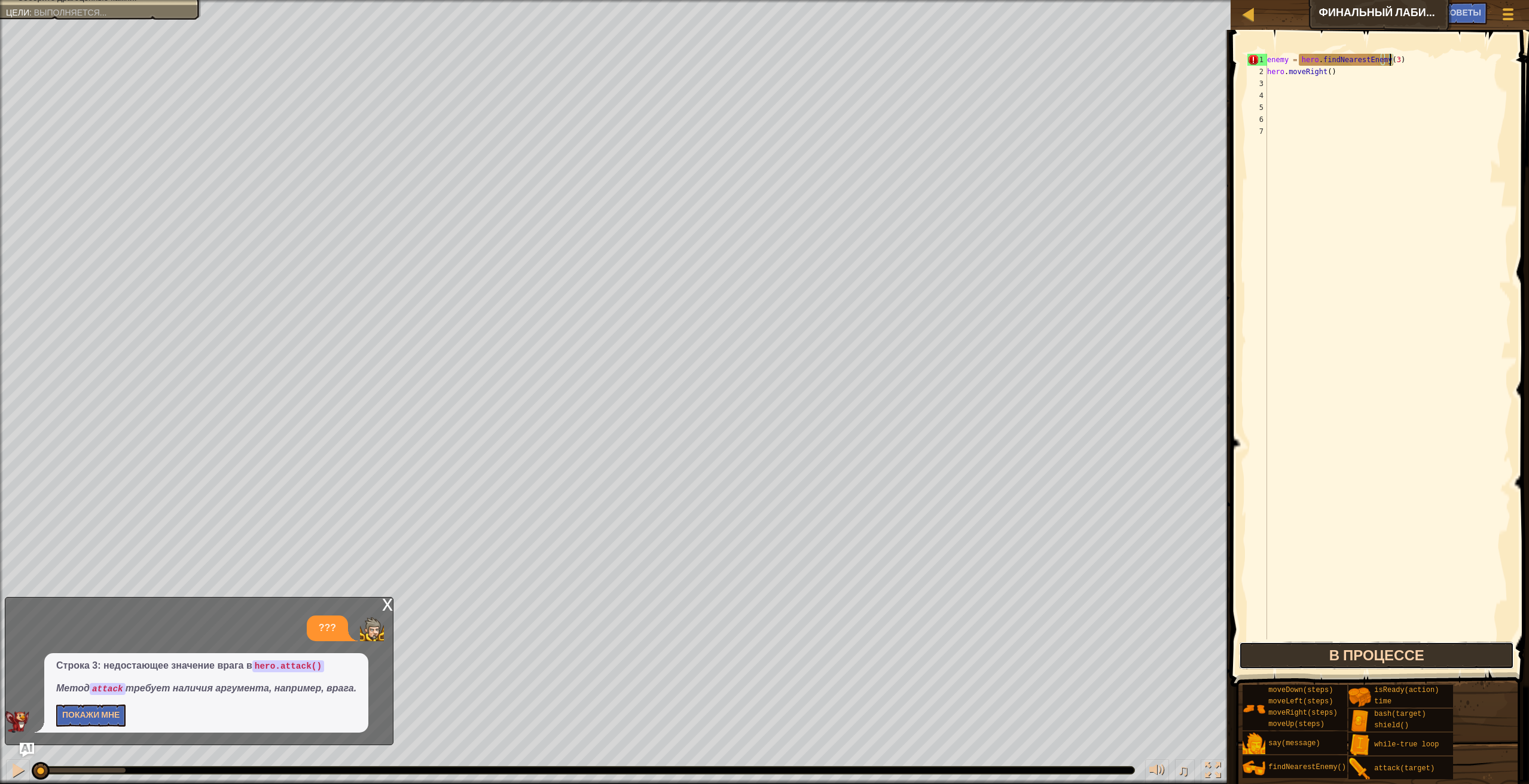
click at [1403, 652] on button "В процессе" at bounding box center [1376, 655] width 275 height 28
click at [1404, 650] on button "В процессе" at bounding box center [1376, 655] width 275 height 28
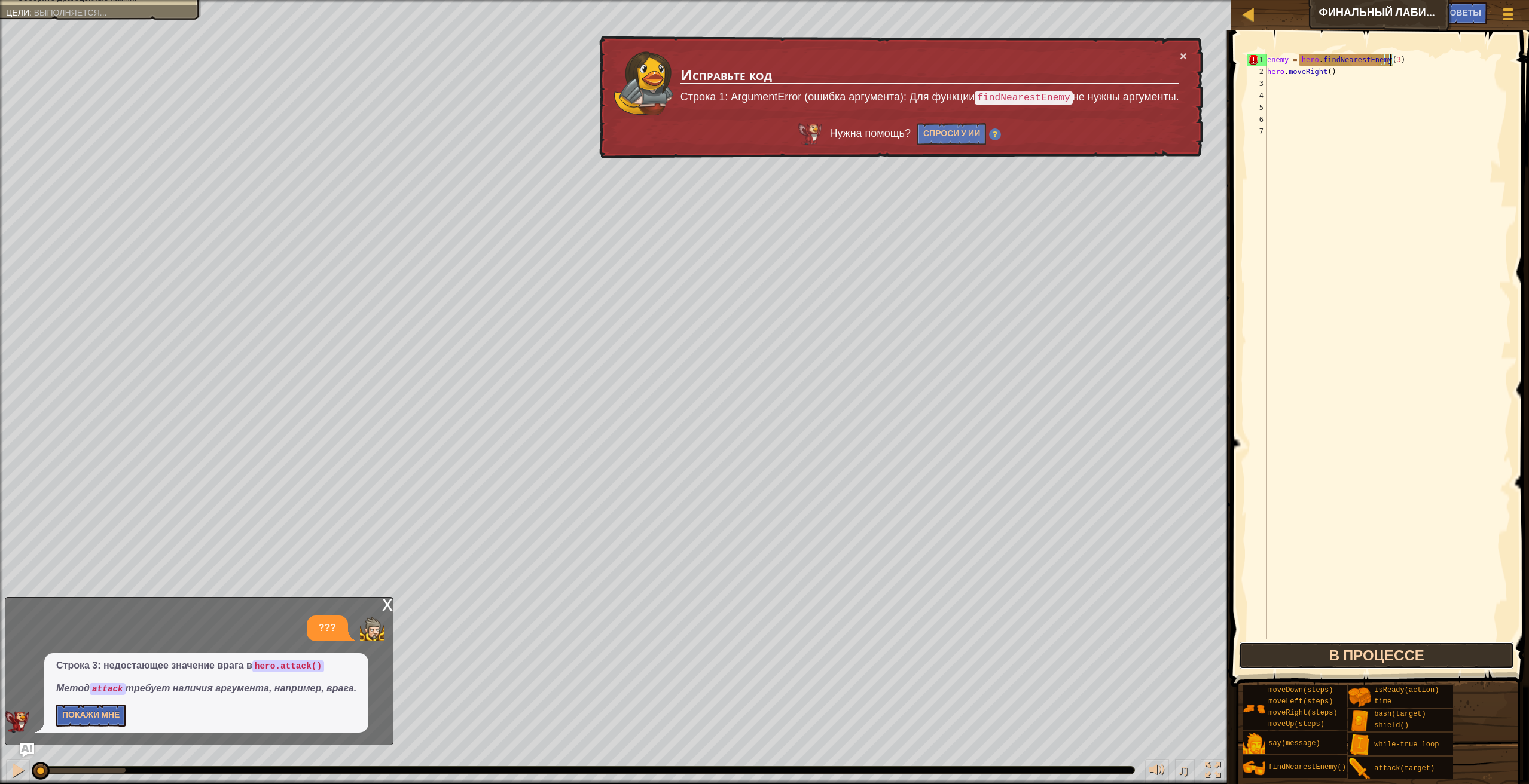
click at [1405, 650] on button "В процессе" at bounding box center [1376, 655] width 275 height 28
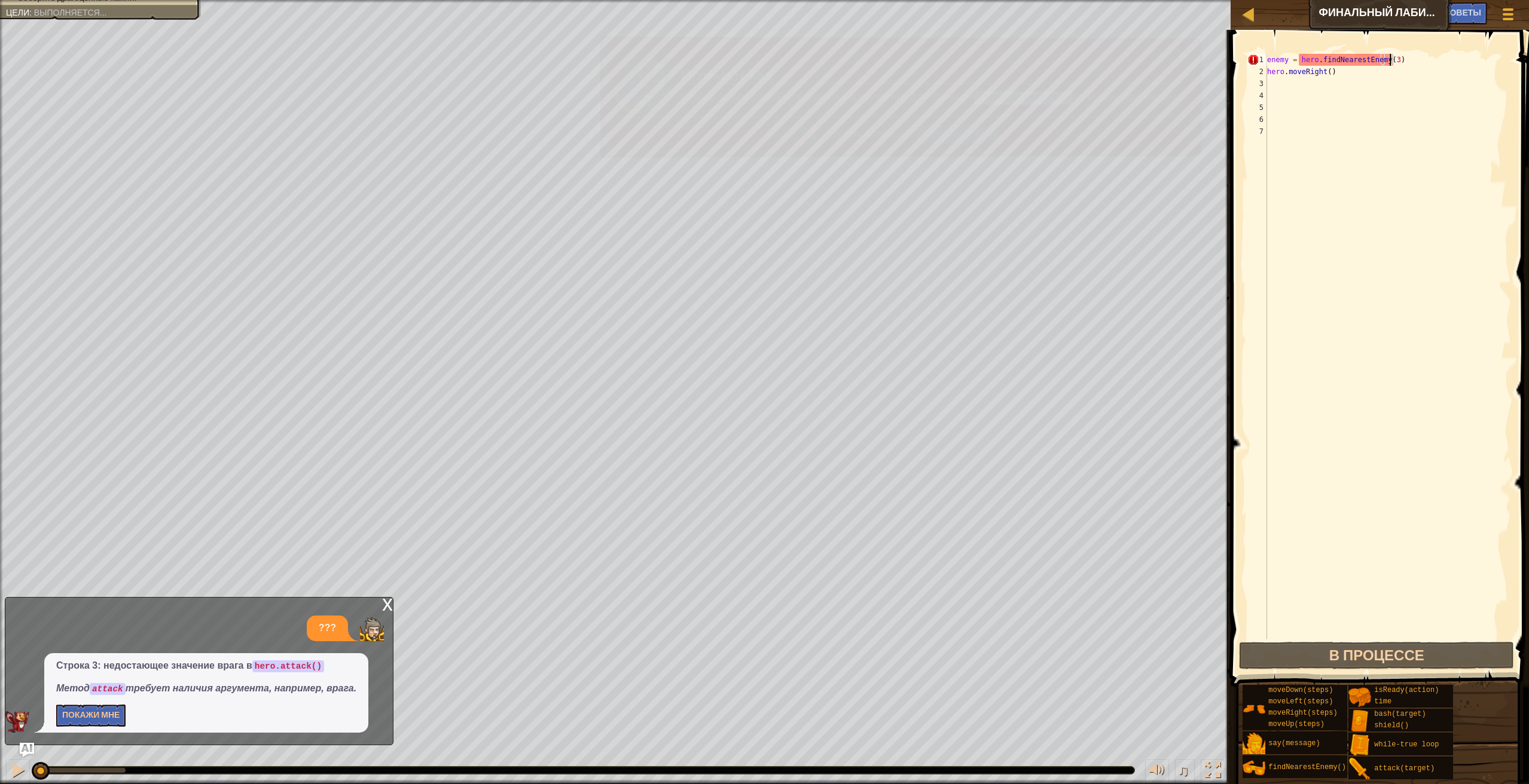
click at [1426, 635] on div "enemy = hero . findNearestEnemy ( 3 ) hero . moveRight ( )" at bounding box center [1387, 358] width 247 height 610
click at [1431, 632] on div "enemy = hero . findNearestEnemy ( 3 ) hero . moveRight ( )" at bounding box center [1387, 358] width 247 height 610
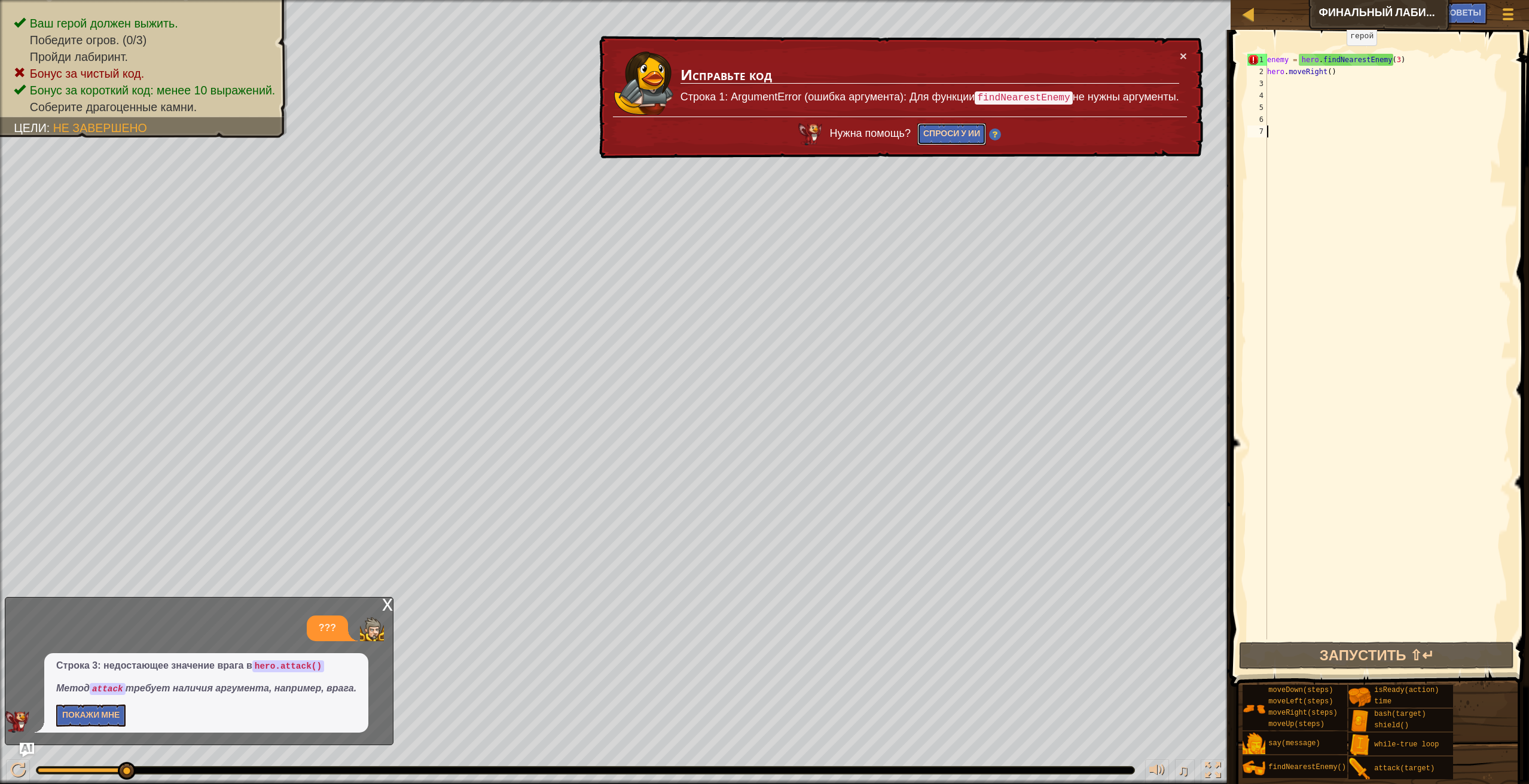
click at [927, 127] on button "Спроси у ИИ" at bounding box center [952, 134] width 69 height 23
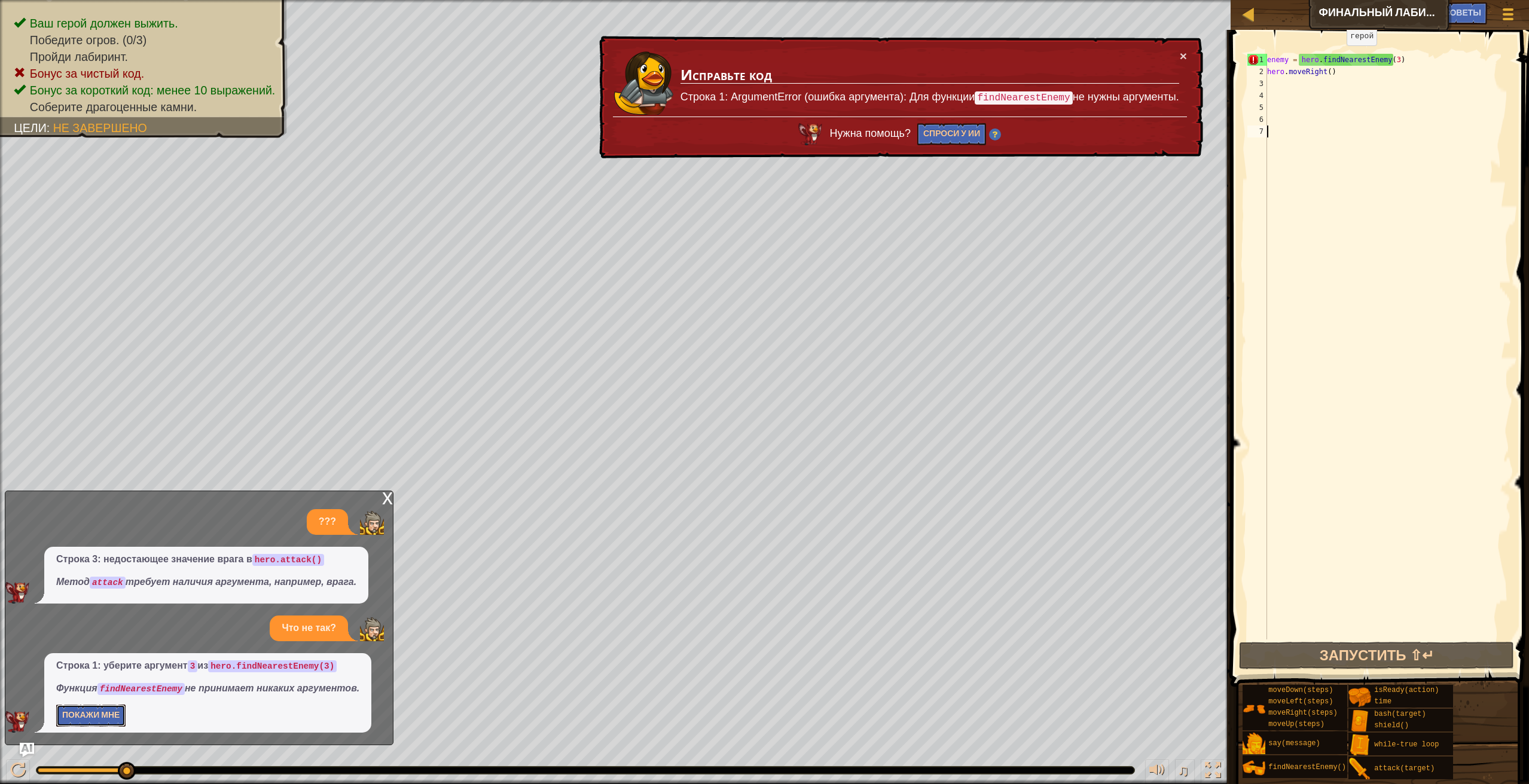
click at [81, 717] on button "Покажи мне" at bounding box center [91, 716] width 69 height 22
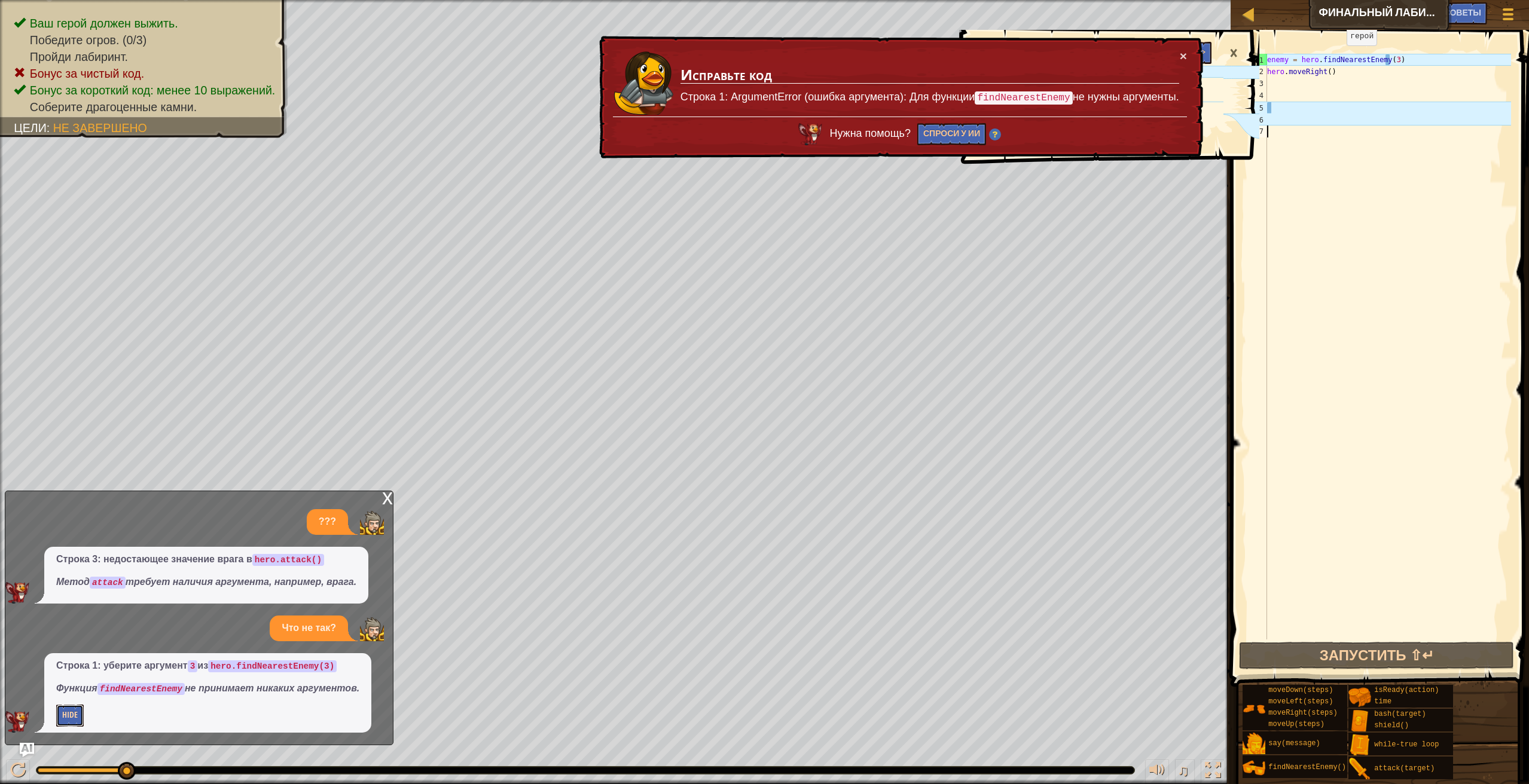
click at [61, 724] on button "Hide" at bounding box center [70, 716] width 28 height 22
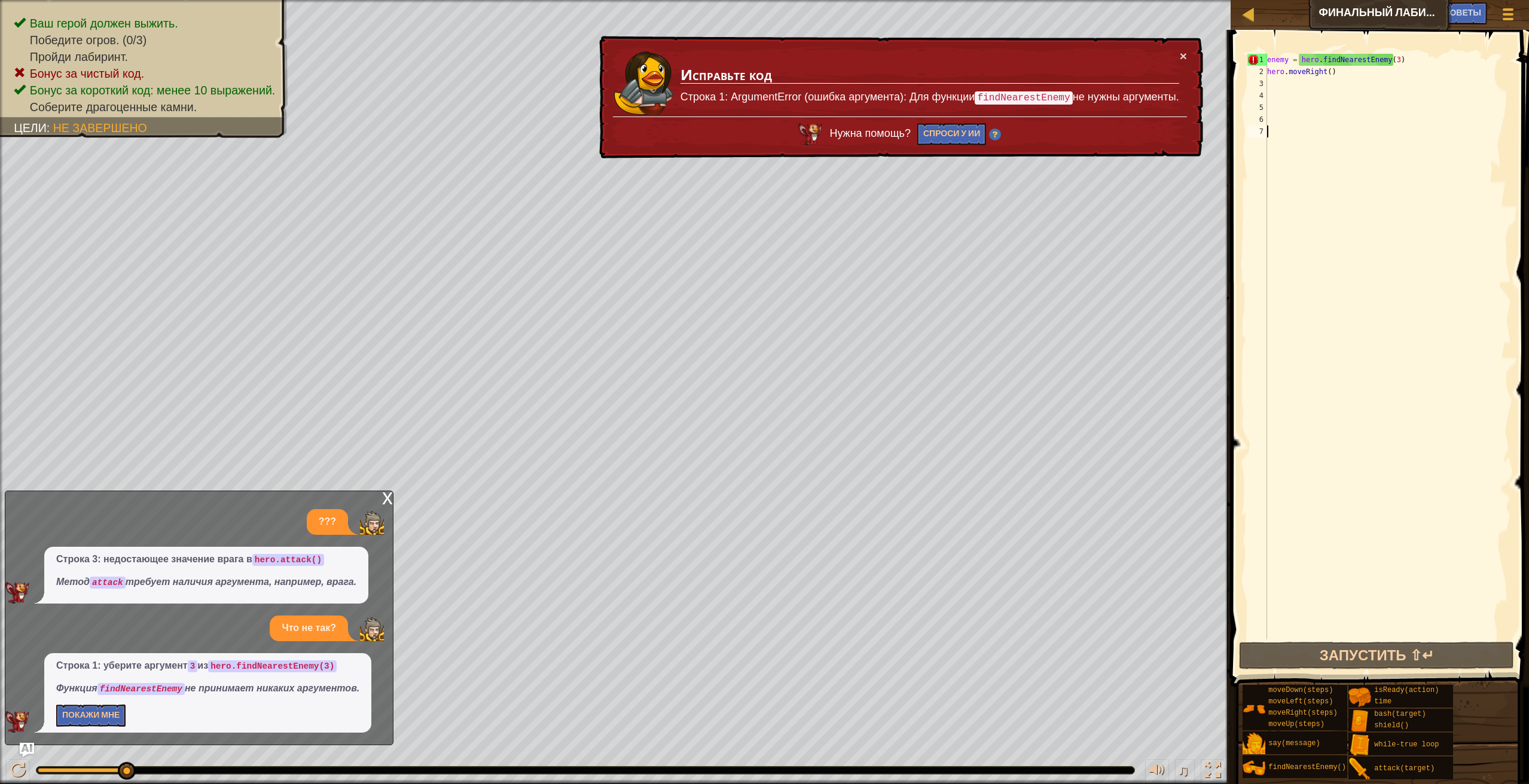
click at [1519, 253] on div "Карта Финальный лабиринт [PERSON_NAME] игры Готово Советы Ask AI 1 2 3 4 enemy …" at bounding box center [764, 392] width 1529 height 784
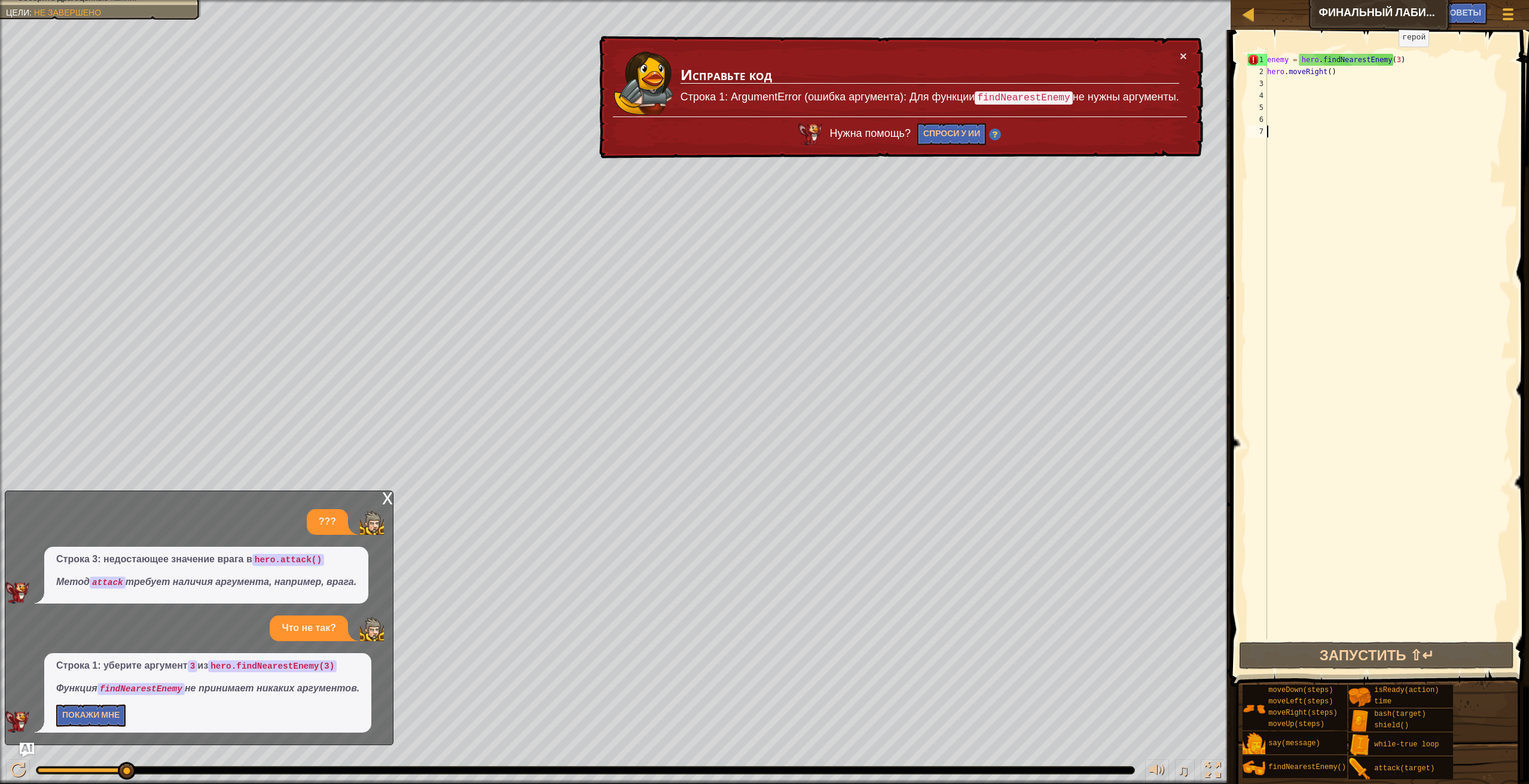
click at [1389, 57] on div "enemy = hero . findNearestEnemy ( 3 ) hero . moveRight ( )" at bounding box center [1387, 358] width 247 height 610
type textarea "enemy = hero.findNearestEnemy()"
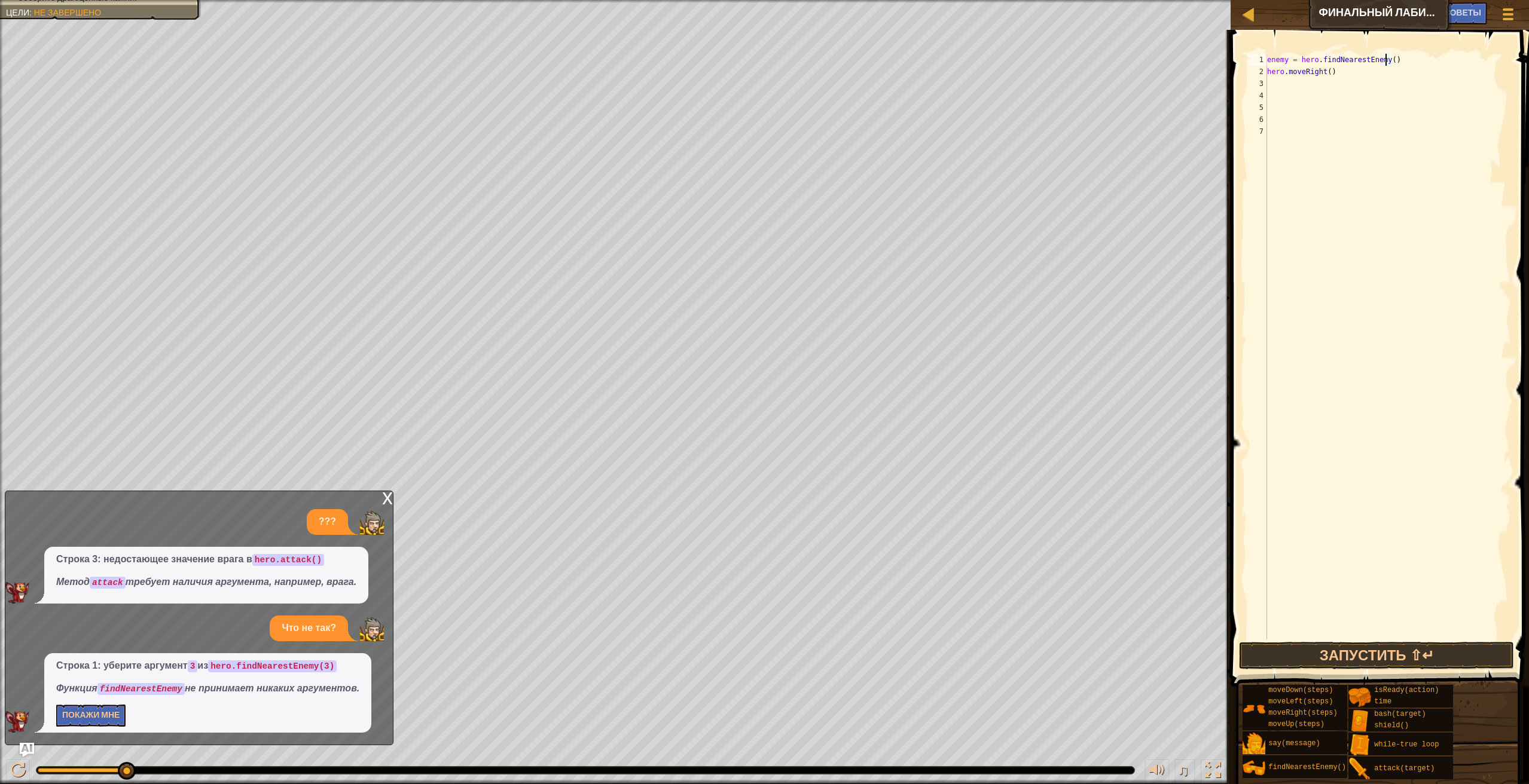
click at [1318, 93] on div "enemy = hero . findNearestEnemy ( ) hero . moveRight ( )" at bounding box center [1387, 358] width 247 height 610
click at [1326, 67] on div "enemy = hero . findNearestEnemy ( ) hero . moveRight ( )" at bounding box center [1387, 358] width 247 height 610
type textarea "hero.moveRight(1)"
click at [1326, 646] on button "Запустить ⇧↵" at bounding box center [1376, 655] width 275 height 28
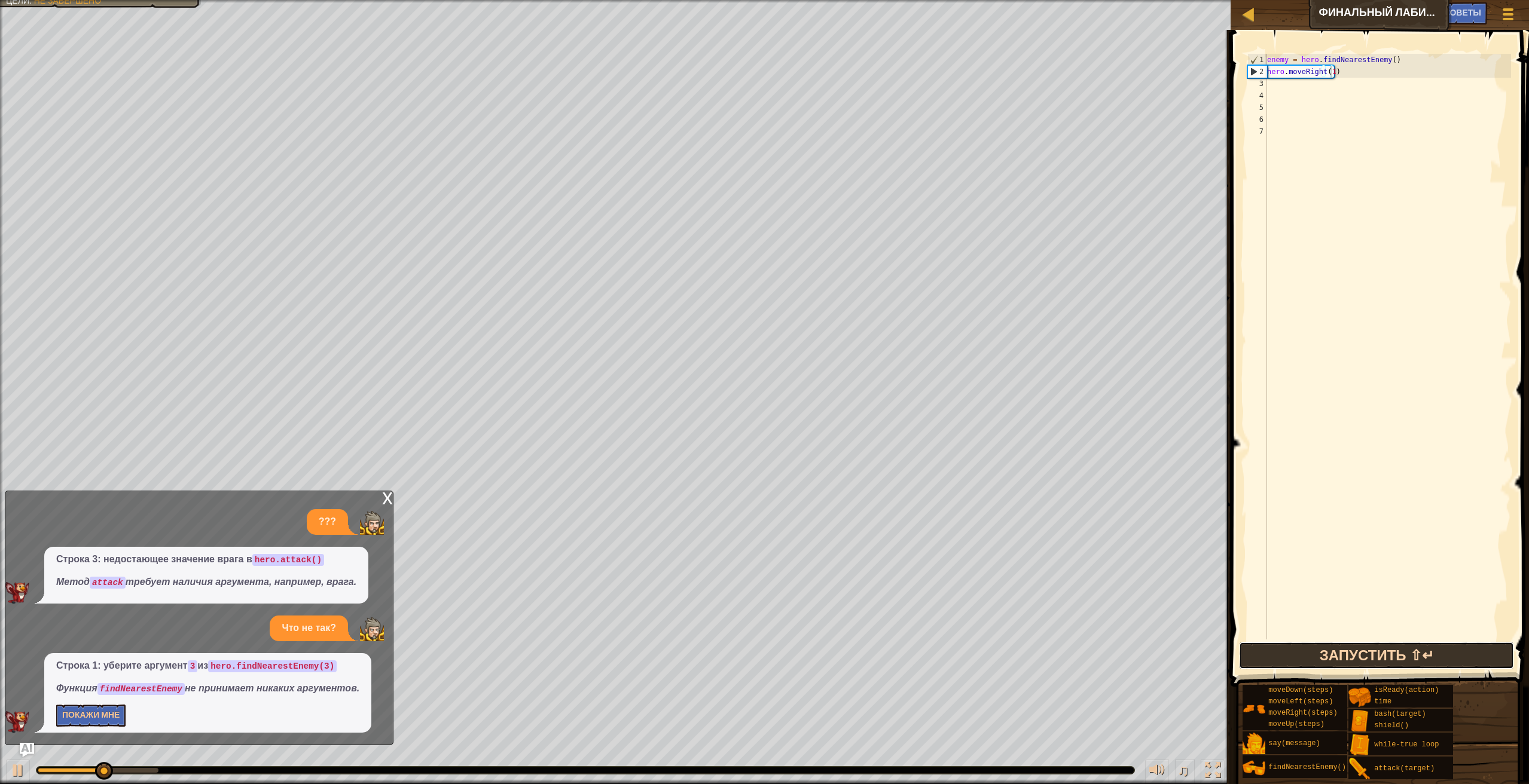
click at [1341, 646] on button "Запустить ⇧↵" at bounding box center [1376, 655] width 275 height 28
click at [1333, 644] on button "Запустить ⇧↵" at bounding box center [1376, 655] width 275 height 28
click at [1329, 643] on button "Запустить ⇧↵" at bounding box center [1376, 655] width 275 height 28
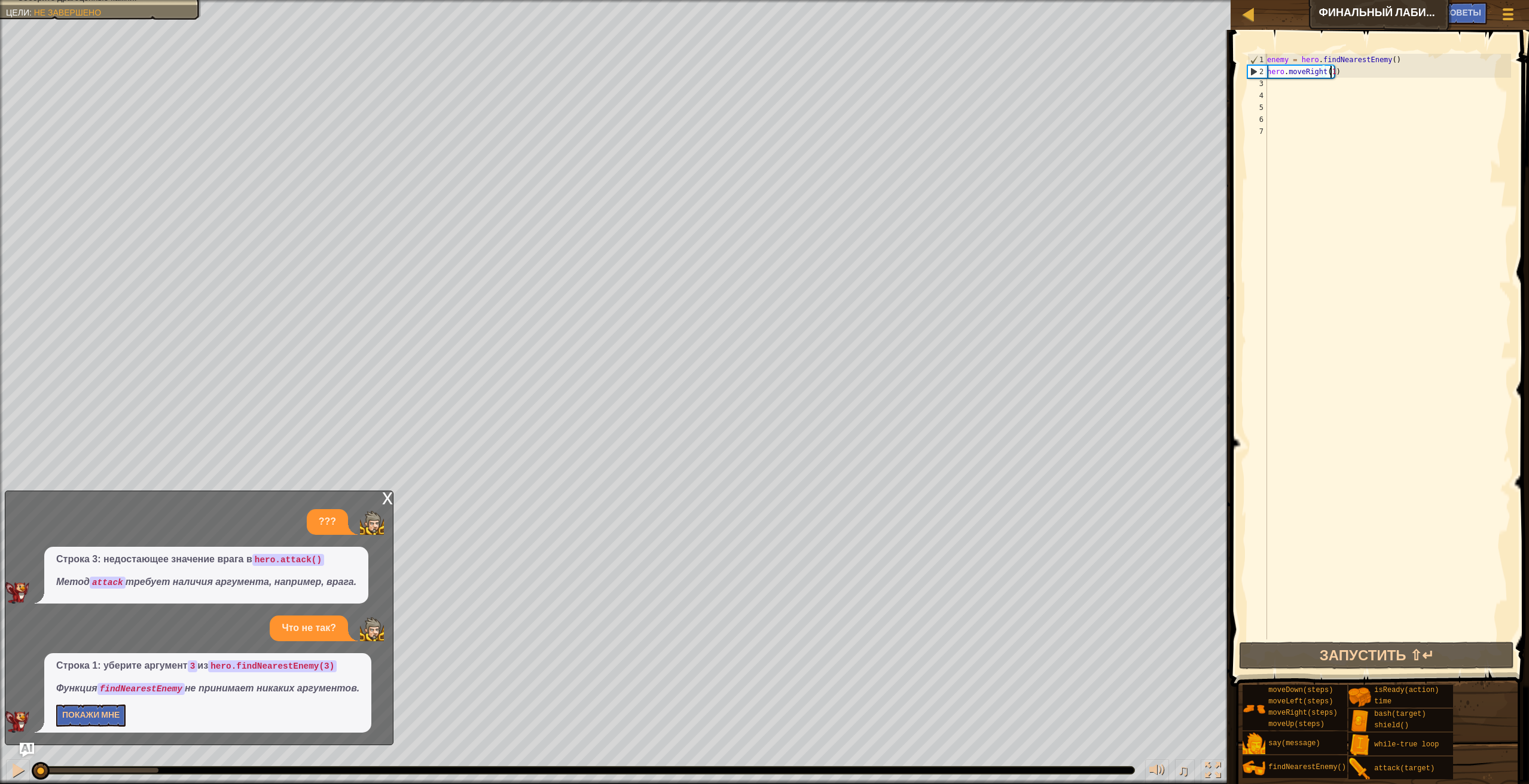
drag, startPoint x: 65, startPoint y: 767, endPoint x: -2, endPoint y: 771, distance: 67.1
click at [0, 0] on html "Карта Финальный лабиринт [PERSON_NAME] игры Готово Советы Ask AI 1 2 3 4 enemy …" at bounding box center [764, 0] width 1529 height 0
click at [10, 768] on div at bounding box center [18, 770] width 16 height 16
drag, startPoint x: 105, startPoint y: 777, endPoint x: -2, endPoint y: 726, distance: 118.5
click at [0, 0] on html "Карта Финальный лабиринт [PERSON_NAME] игры Готово Советы Ask AI 1 2 3 4 enemy …" at bounding box center [764, 0] width 1529 height 0
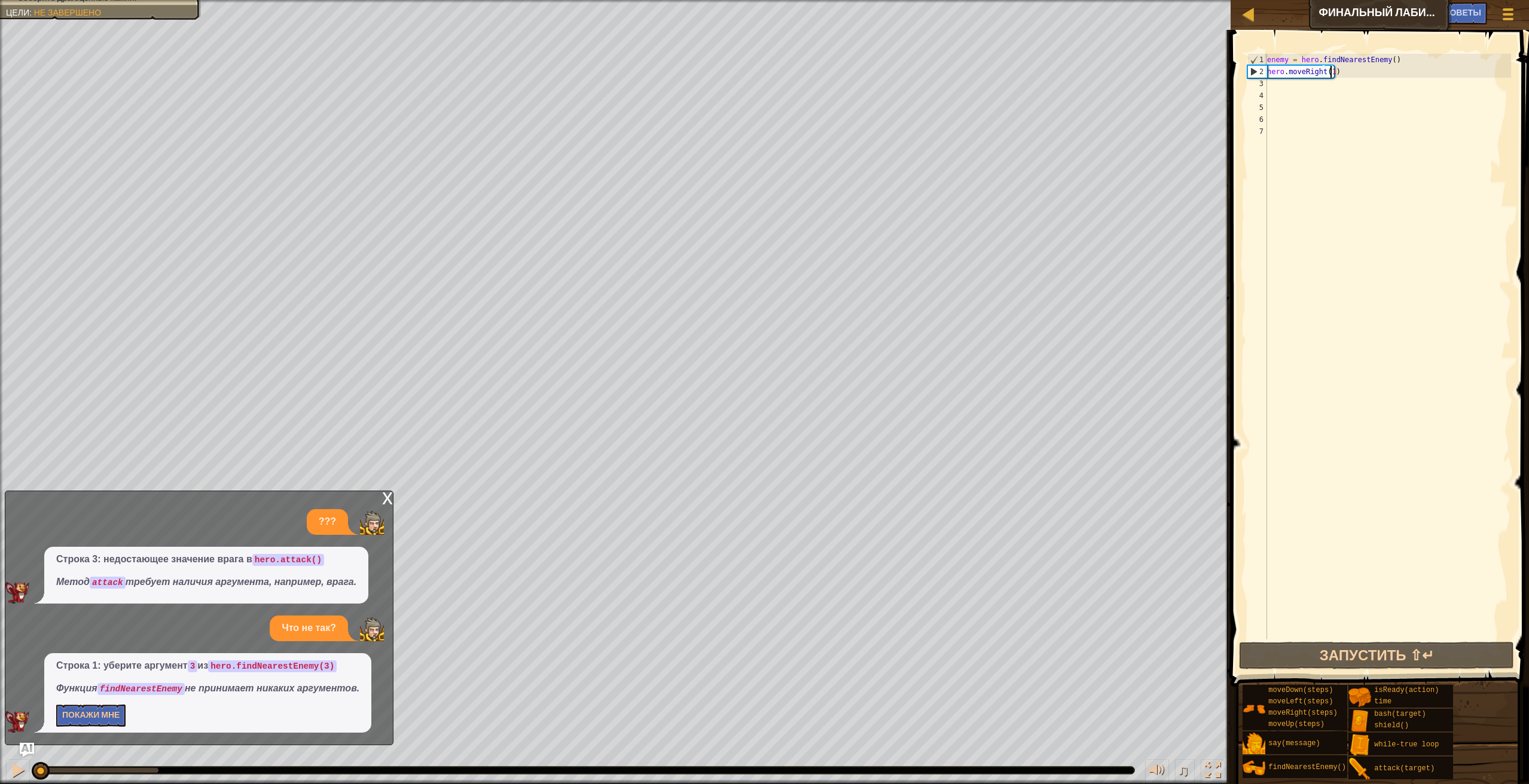
click at [1276, 84] on div "enemy = hero . findNearestEnemy ( ) hero . moveRight ( 1 )" at bounding box center [1387, 358] width 247 height 610
type textarea "h"
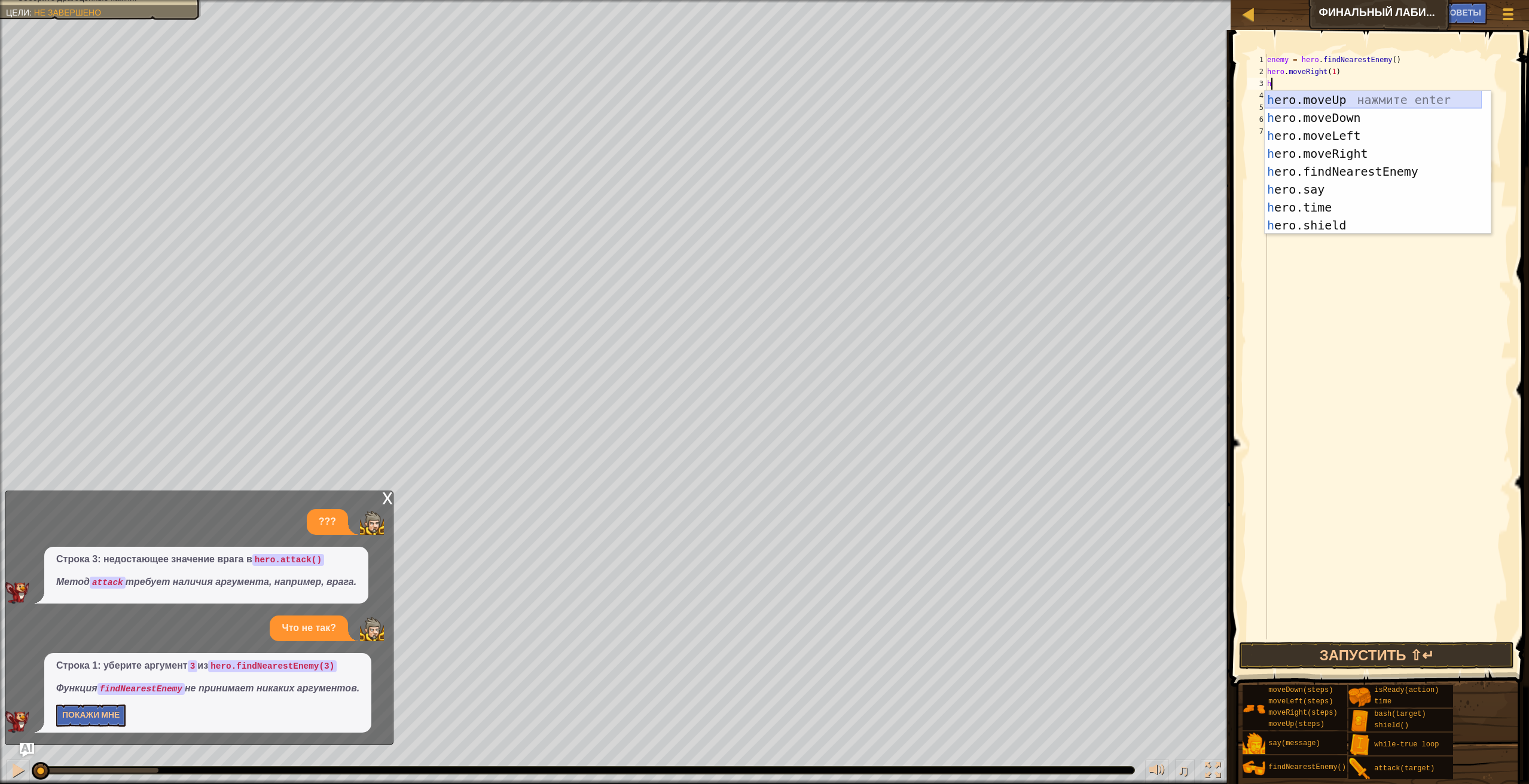
click at [1373, 96] on div "h ero.moveUp нажмите enter h ero.moveDown нажмите enter h ero.moveLeft нажмите …" at bounding box center [1373, 180] width 217 height 179
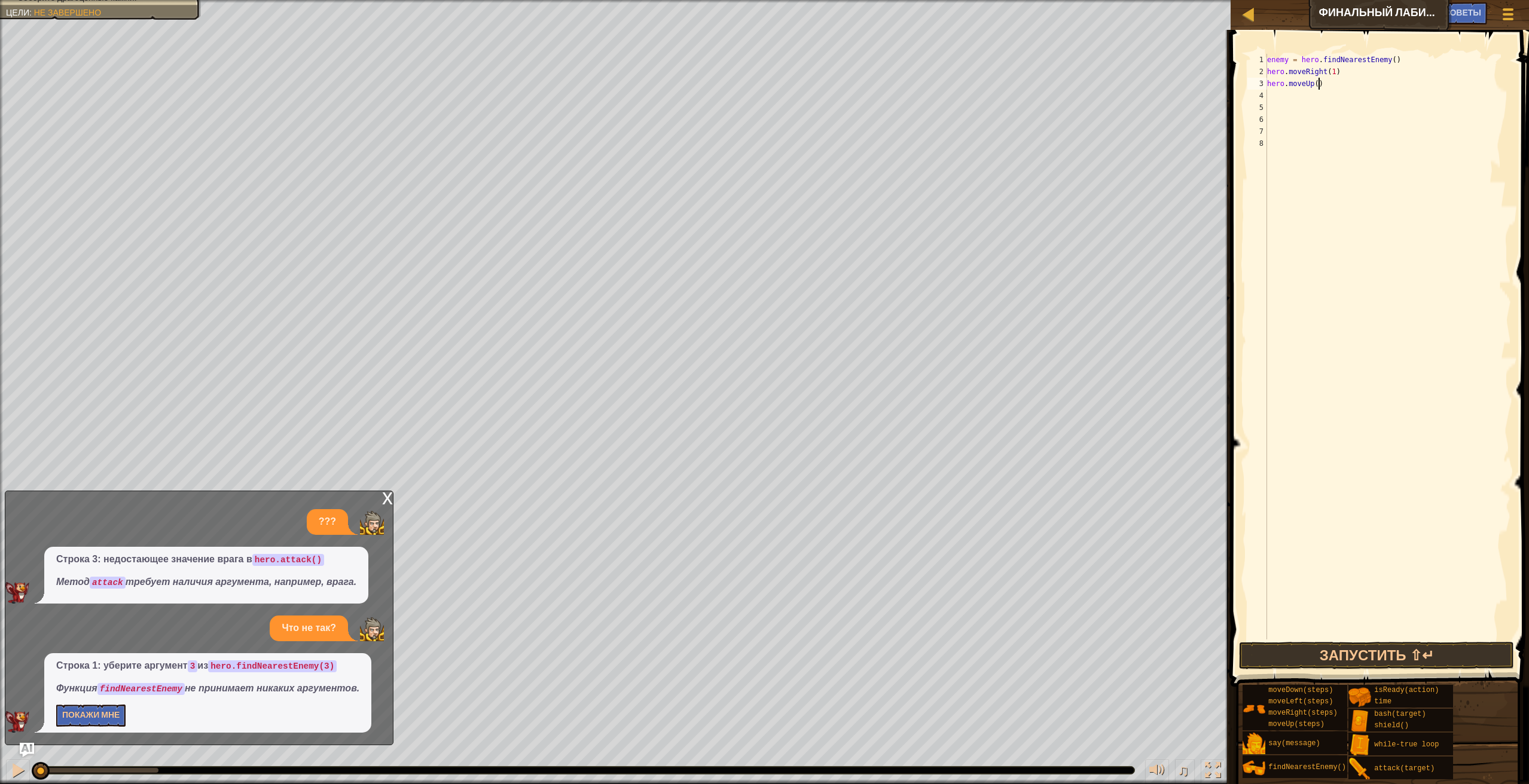
click at [1317, 88] on div "enemy = hero . findNearestEnemy ( ) hero . moveRight ( 1 ) hero . moveUp ( )" at bounding box center [1387, 358] width 247 height 610
click at [1316, 87] on div "enemy = hero . findNearestEnemy ( ) hero . moveRight ( 1 ) hero . moveUp ( )" at bounding box center [1387, 358] width 247 height 610
click at [1312, 88] on div "enemy = hero . findNearestEnemy ( ) hero . moveRight ( 1 ) hero . moveUp ( )" at bounding box center [1387, 358] width 247 height 610
click at [1314, 87] on div "enemy = hero . findNearestEnemy ( ) hero . moveRight ( 1 ) hero . moveUp ( )" at bounding box center [1387, 358] width 247 height 610
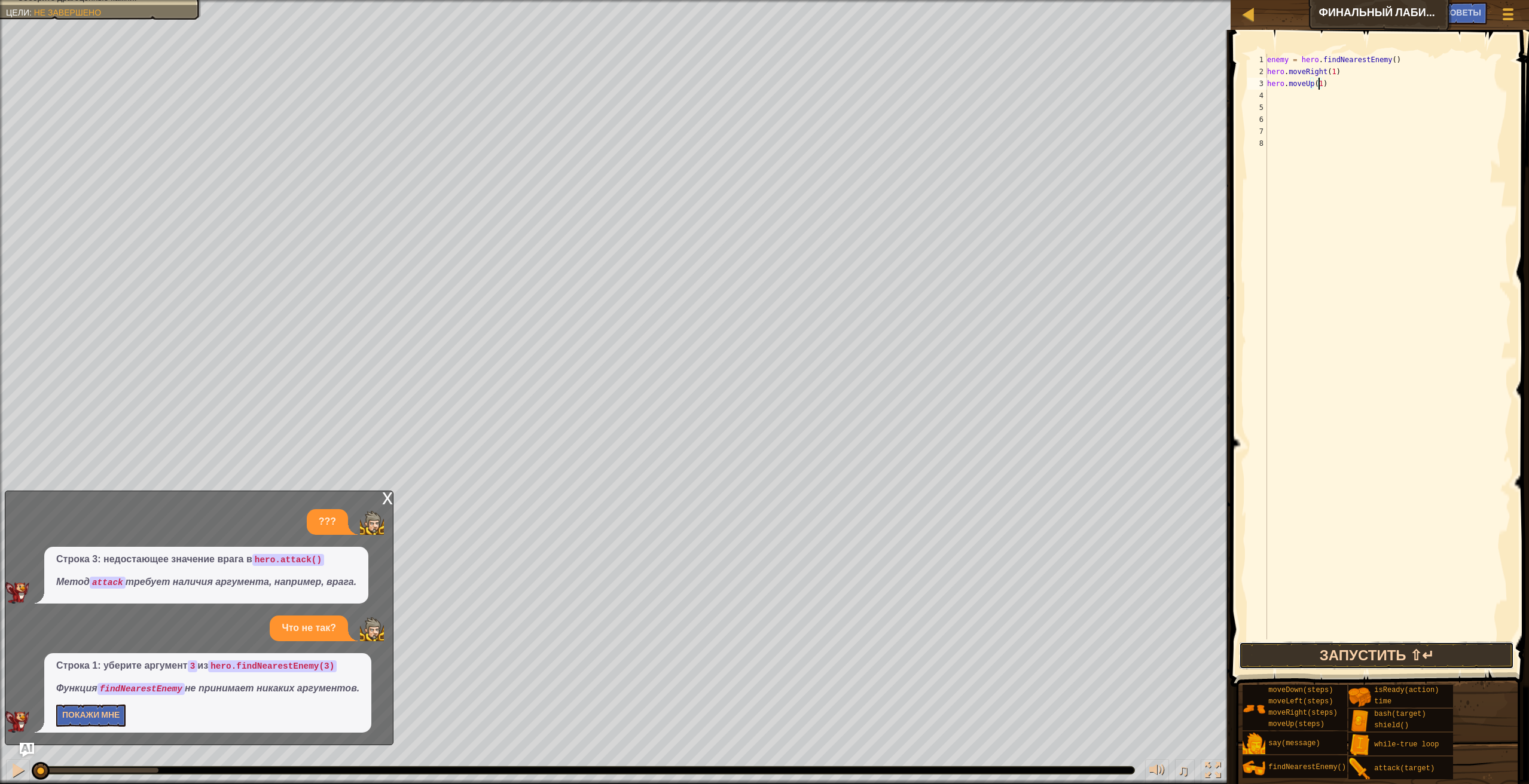
click at [1281, 649] on button "Запустить ⇧↵" at bounding box center [1376, 655] width 275 height 28
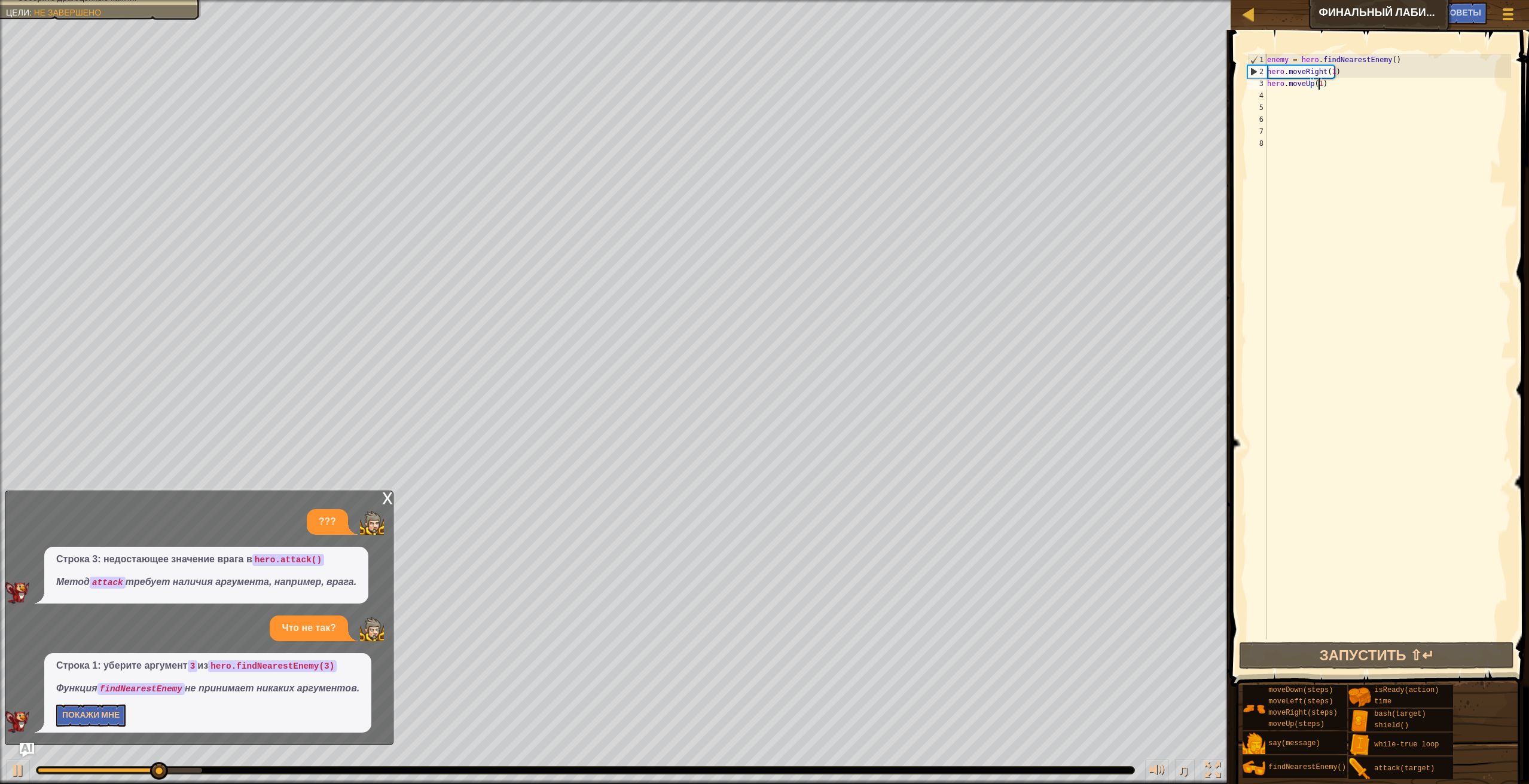
click at [1409, 64] on div "enemy = hero . findNearestEnemy ( ) hero . moveRight ( 1 ) hero . moveUp ( 1 )" at bounding box center [1387, 358] width 247 height 610
type textarea "e"
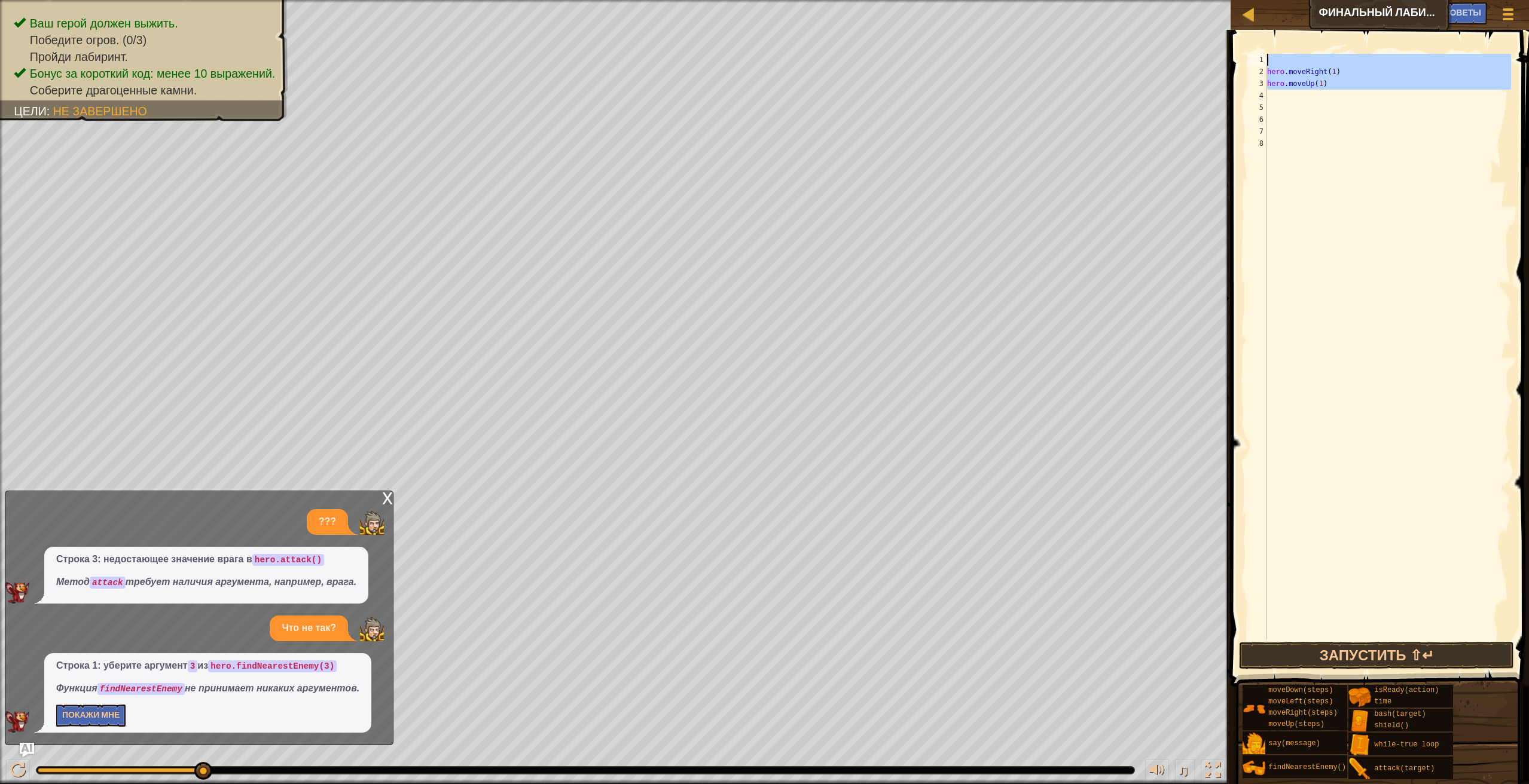
drag, startPoint x: 1343, startPoint y: 92, endPoint x: 1371, endPoint y: 55, distance: 46.4
click at [1371, 55] on div "hero . moveRight ( 1 ) hero . moveUp ( 1 )" at bounding box center [1387, 358] width 247 height 610
type textarea "hero.moveRight(1)"
